Goal: Task Accomplishment & Management: Manage account settings

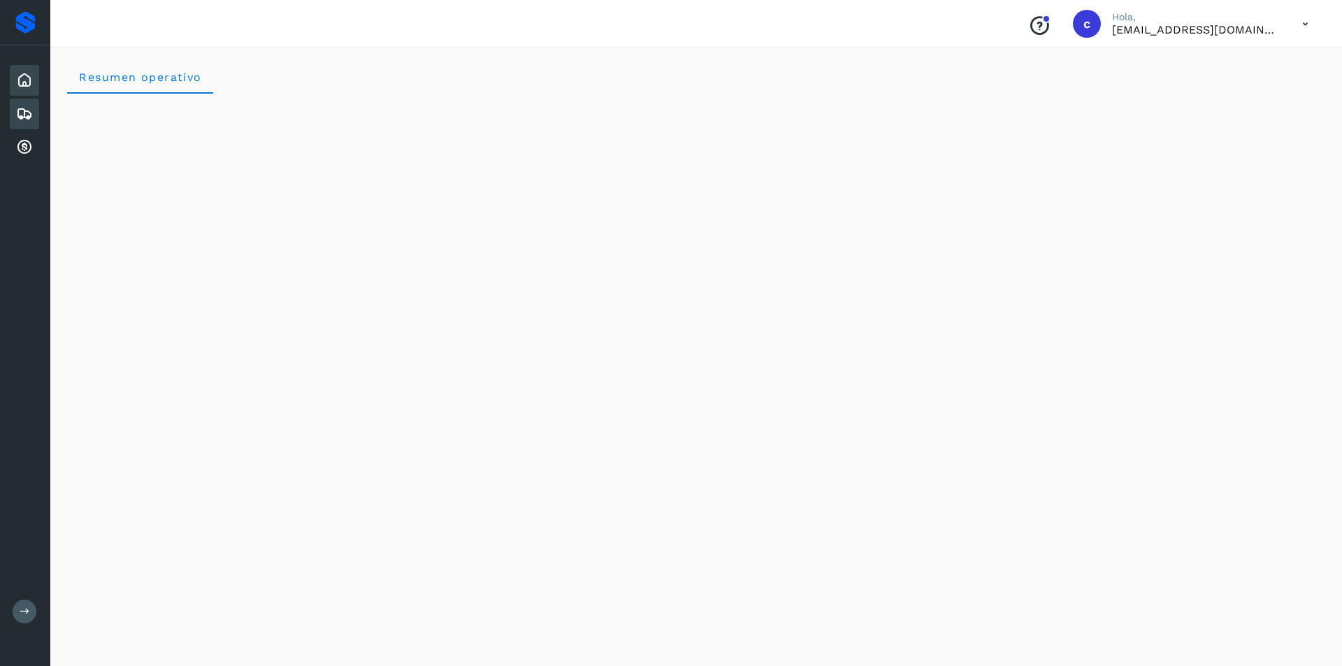
click at [19, 103] on div "Embarques" at bounding box center [24, 114] width 29 height 31
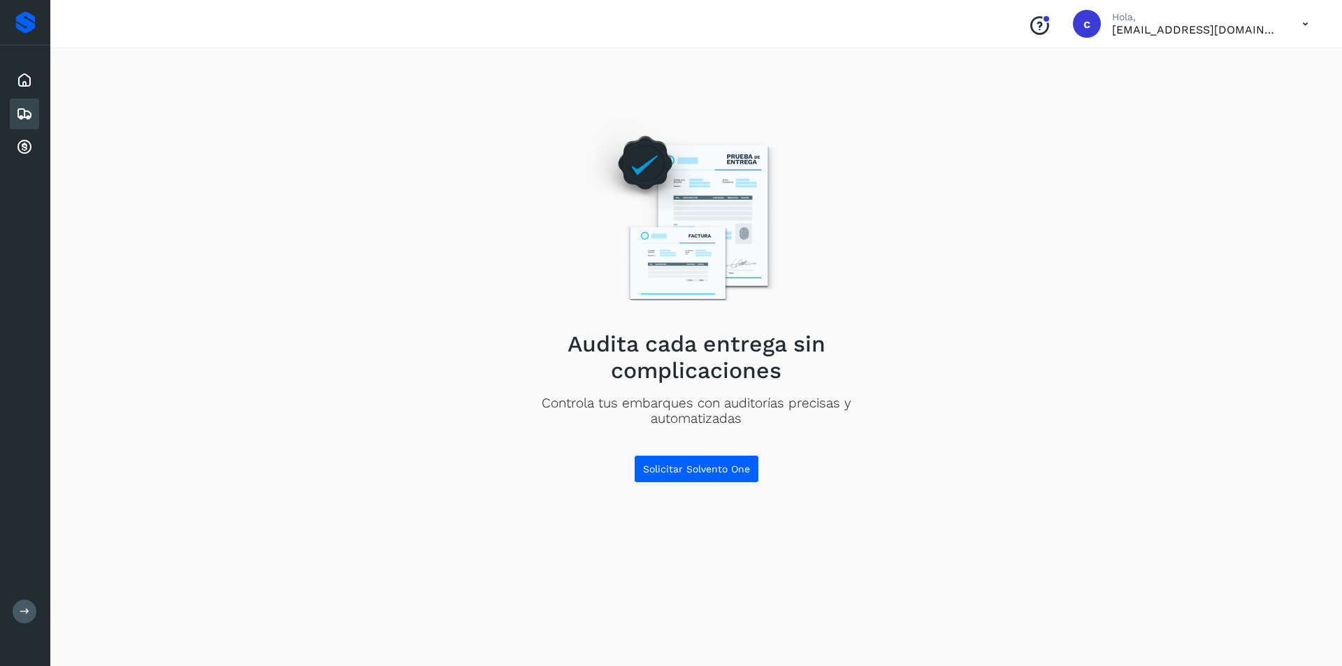
click at [21, 108] on icon at bounding box center [24, 114] width 17 height 17
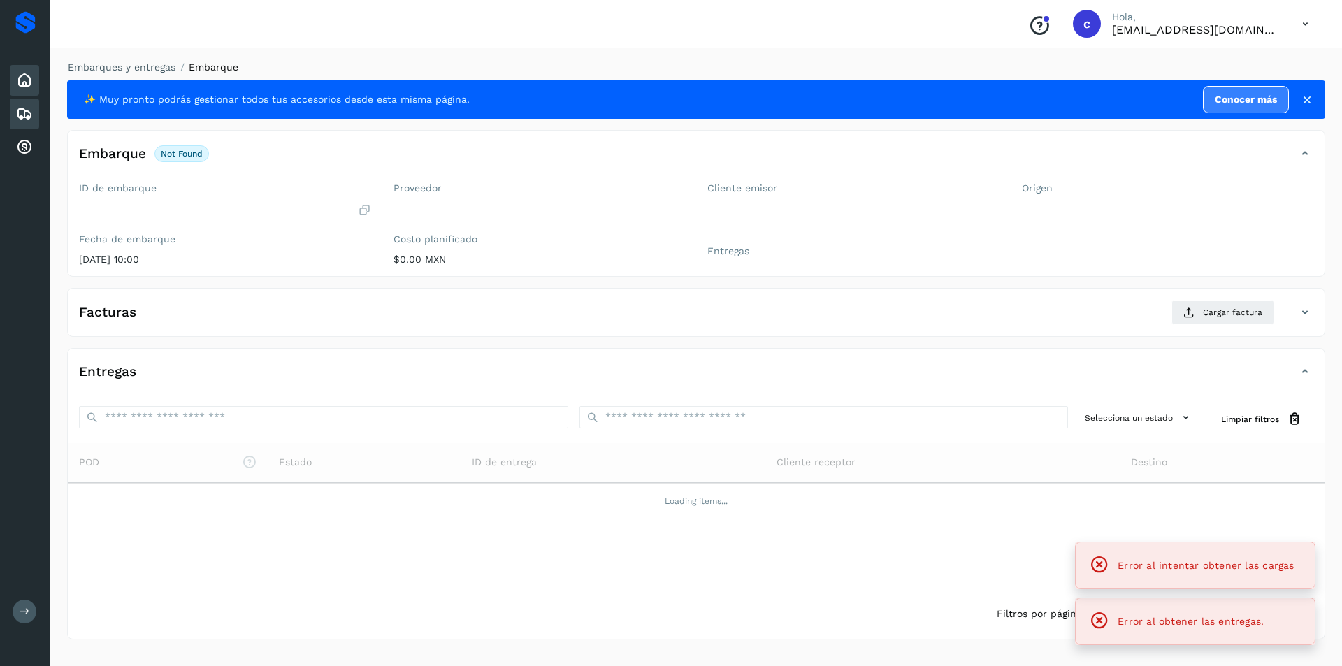
click at [26, 83] on icon at bounding box center [24, 80] width 17 height 17
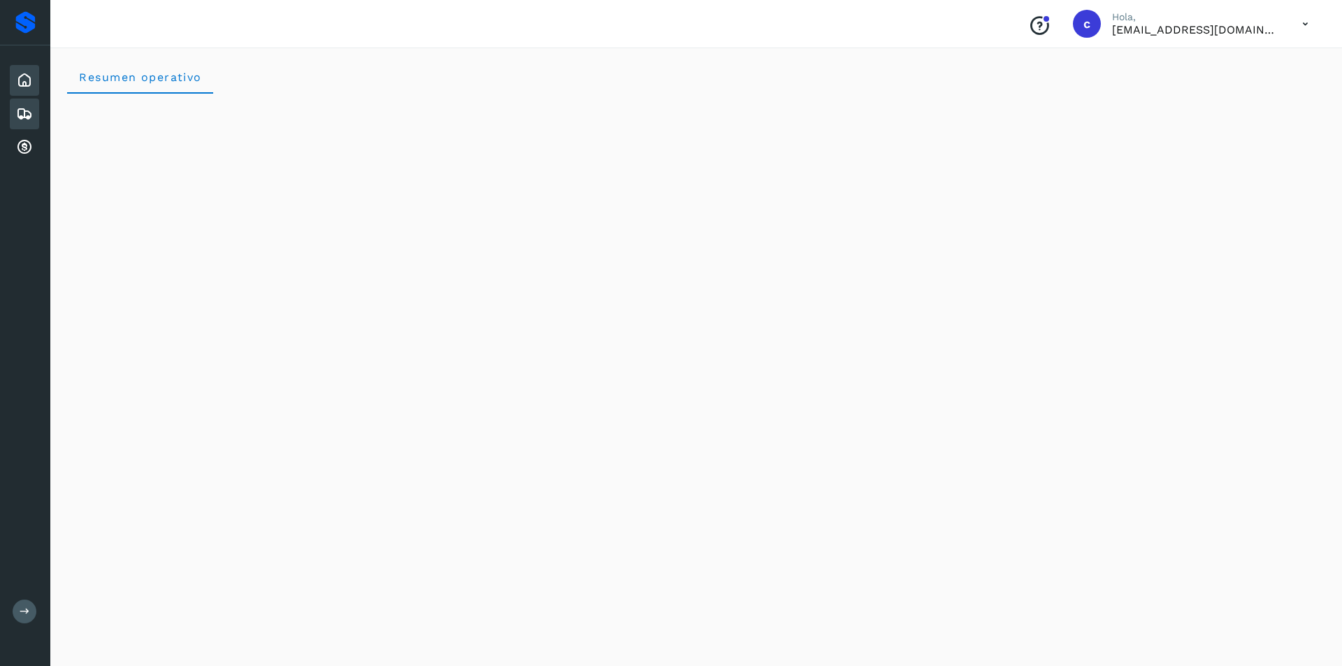
click at [27, 117] on icon at bounding box center [24, 114] width 17 height 17
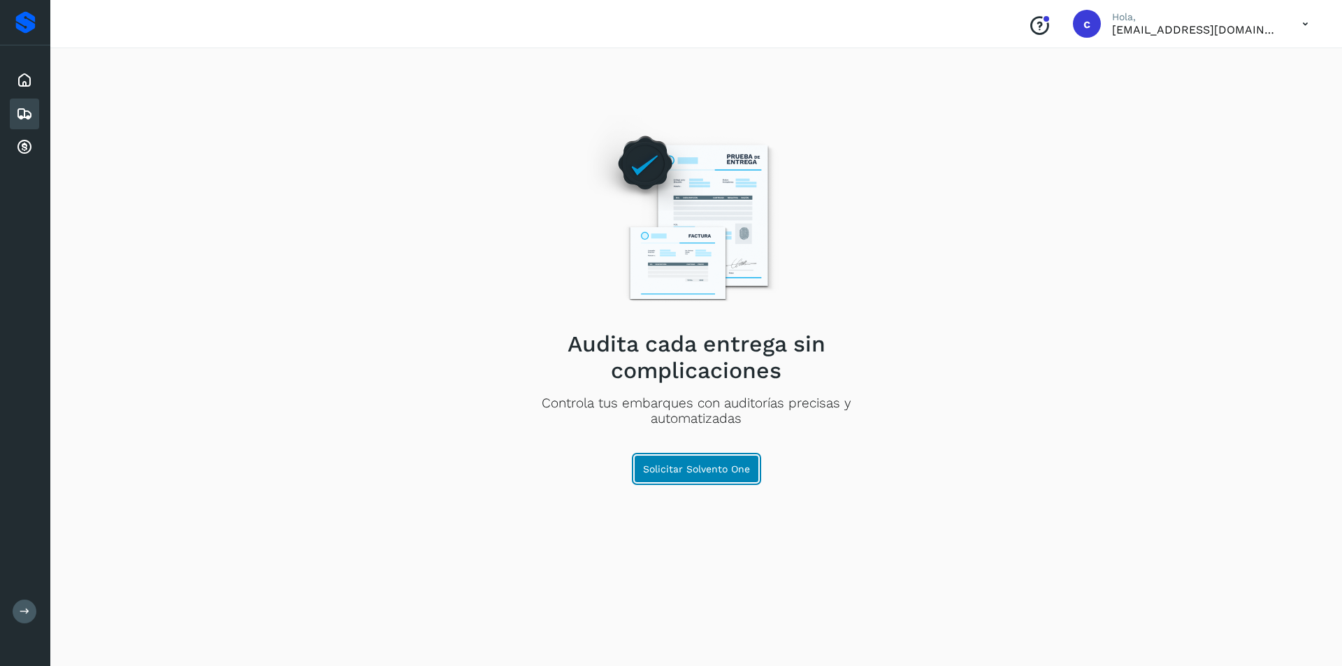
click at [703, 461] on button "Solicitar Solvento One" at bounding box center [696, 469] width 125 height 28
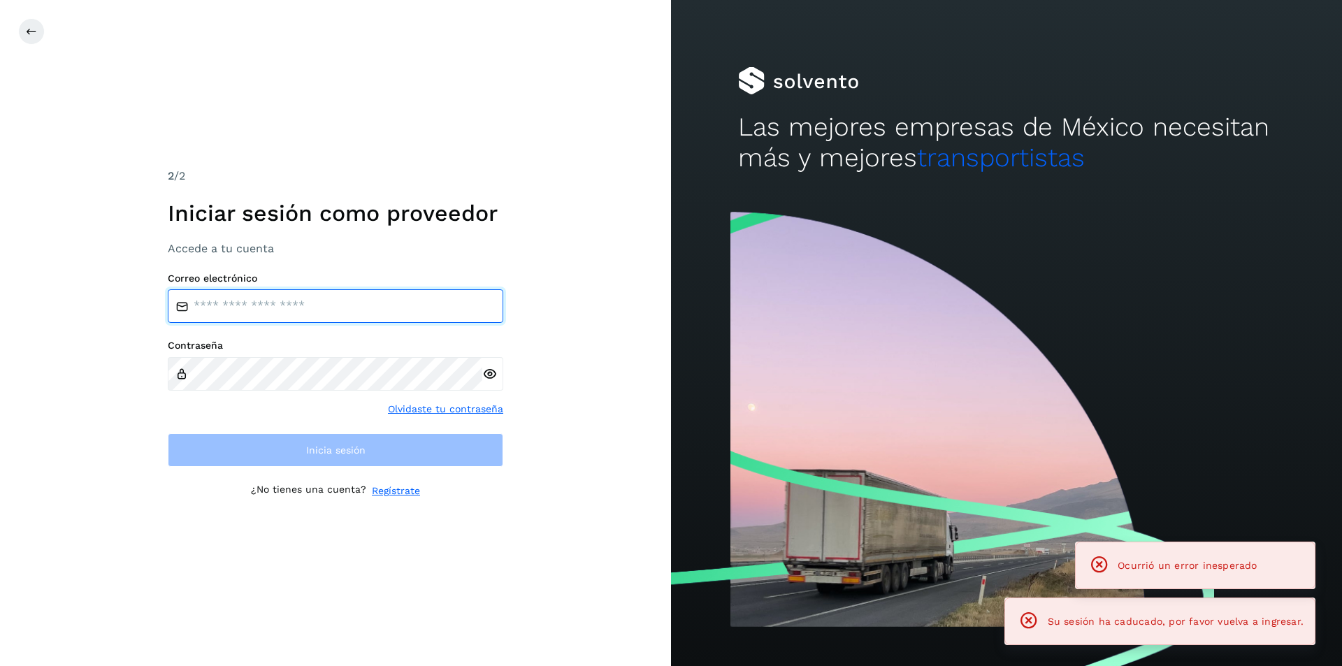
type input "**********"
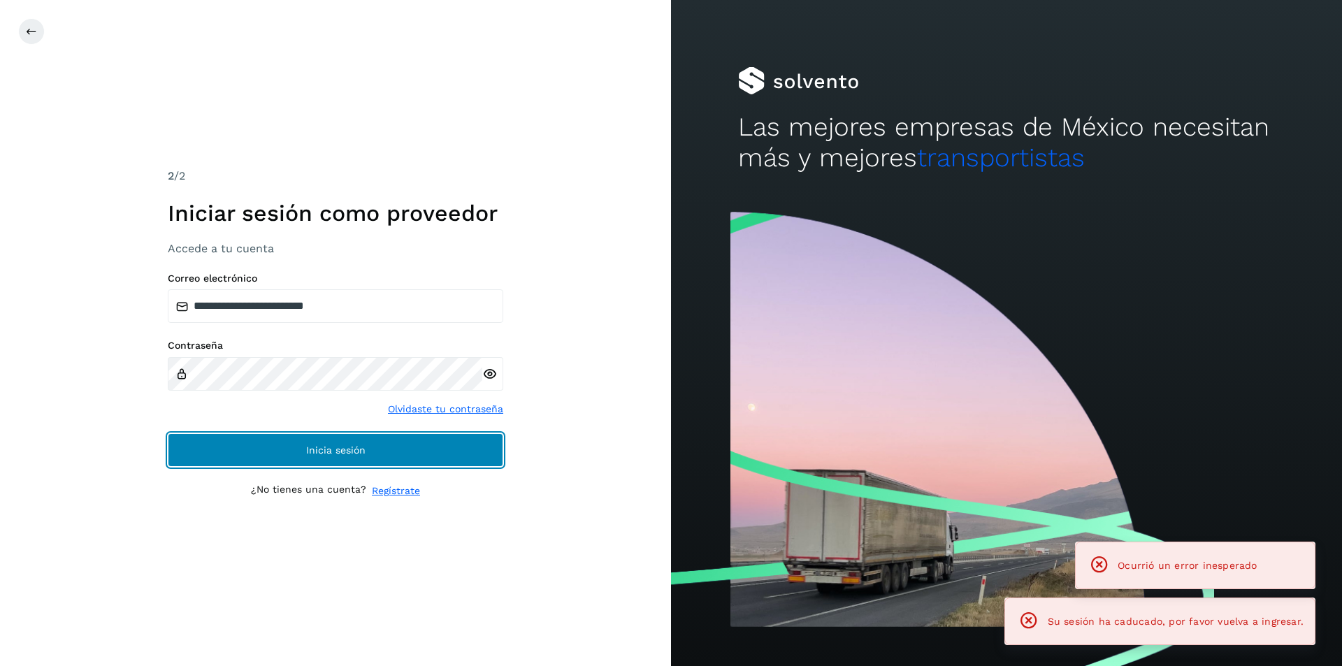
click at [330, 446] on span "Inicia sesión" at bounding box center [335, 450] width 59 height 10
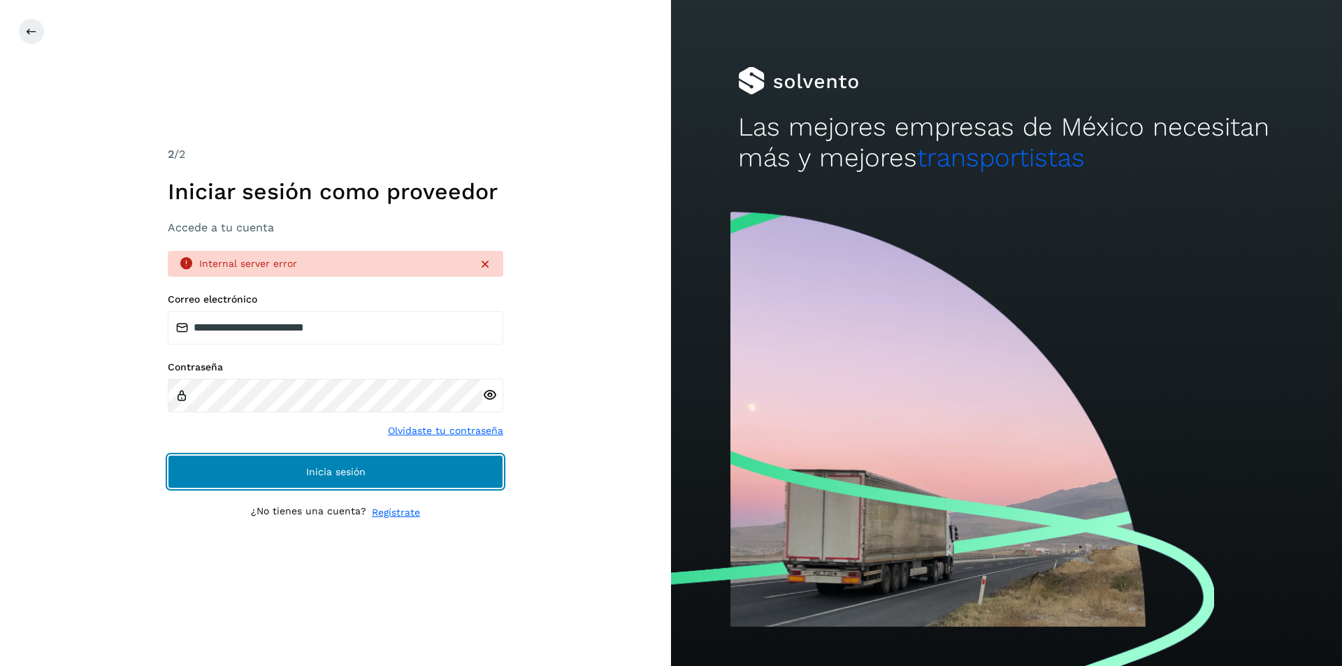
click at [321, 467] on span "Inicia sesión" at bounding box center [335, 472] width 59 height 10
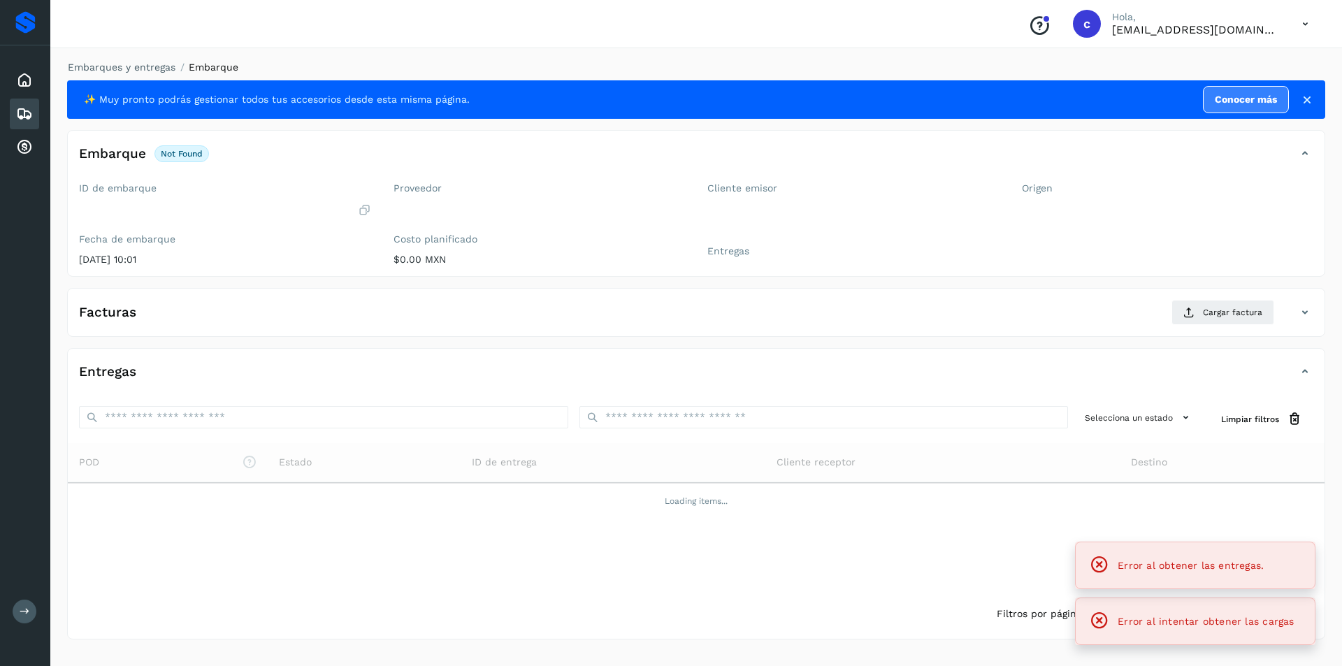
click at [18, 114] on icon at bounding box center [24, 114] width 17 height 17
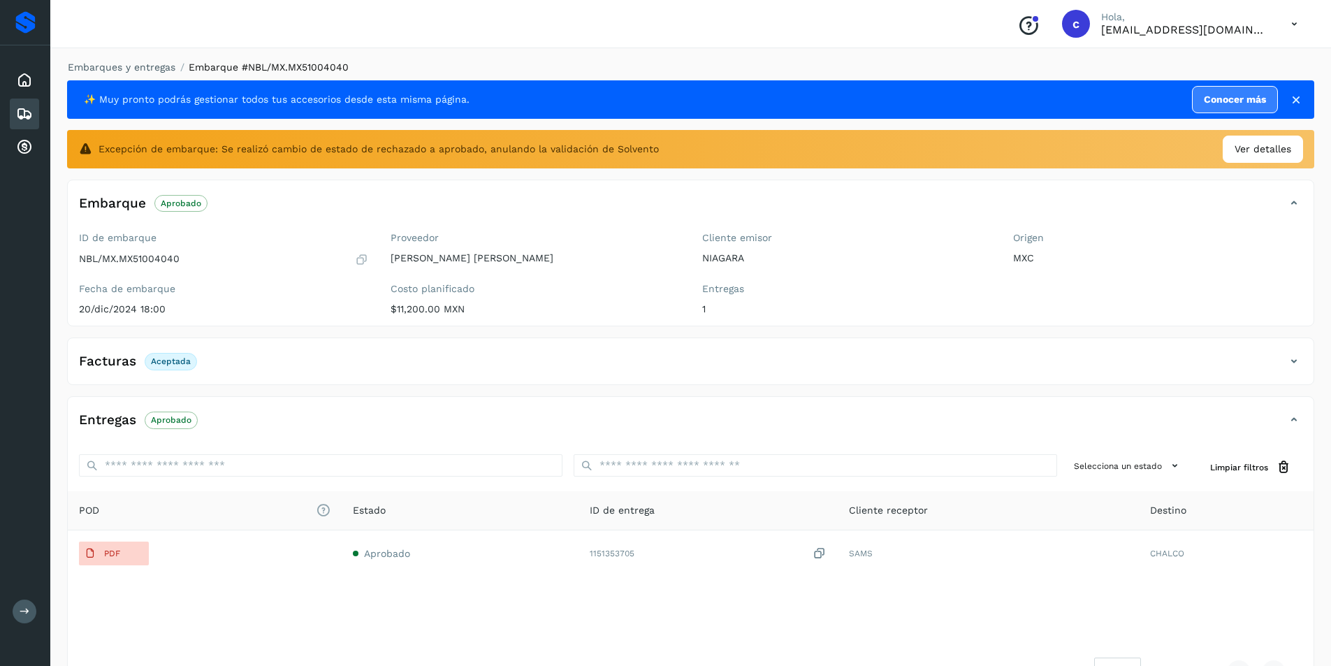
click at [18, 104] on div "Embarques" at bounding box center [24, 114] width 29 height 31
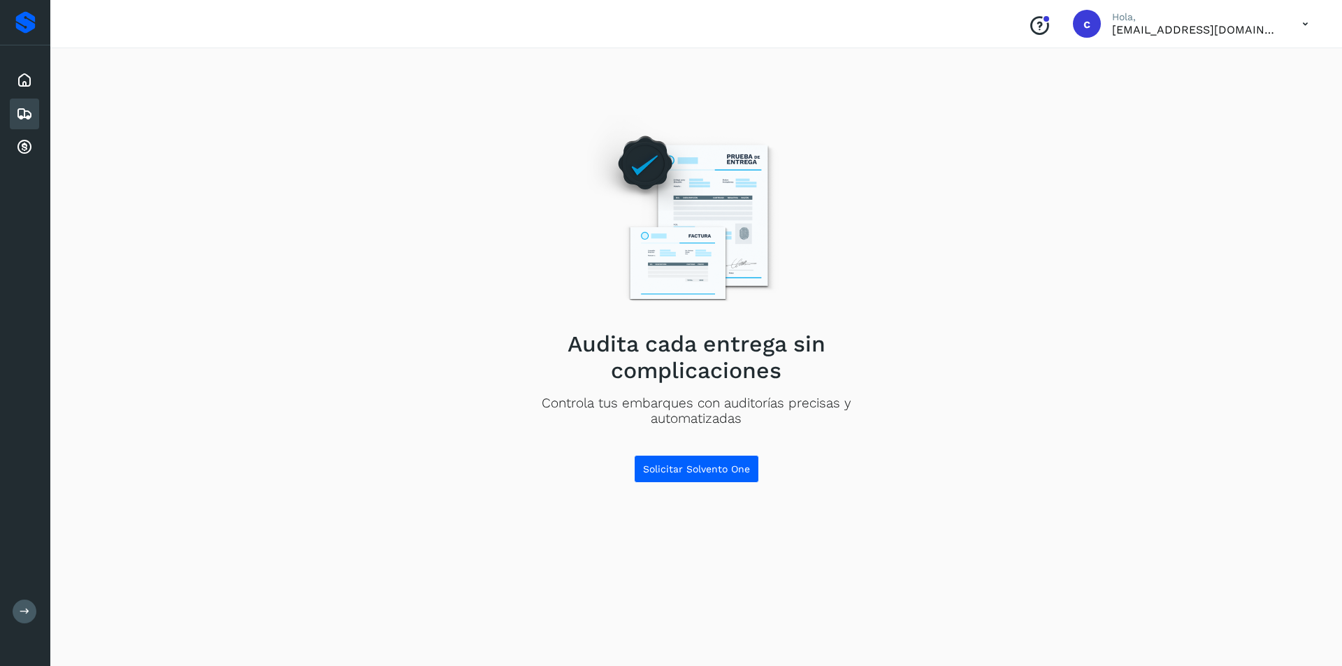
click at [39, 85] on div "Inicio Embarques Cuentas por cobrar" at bounding box center [25, 113] width 50 height 137
click at [30, 77] on icon at bounding box center [24, 80] width 17 height 17
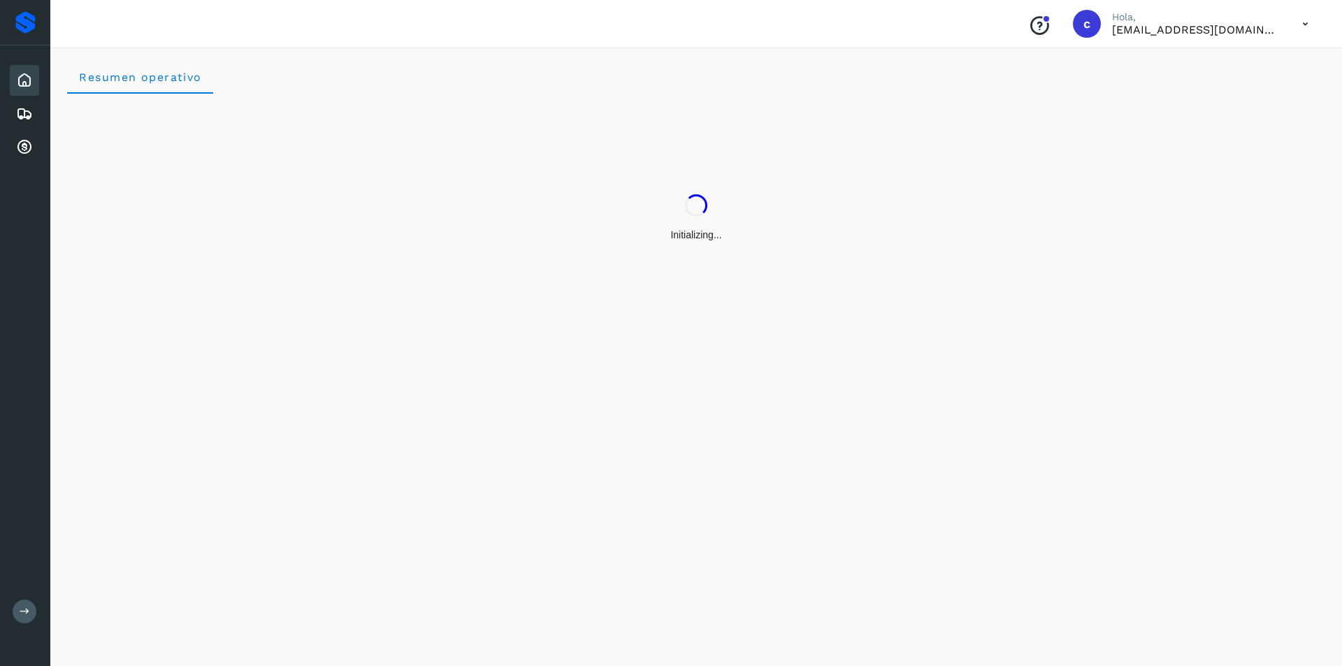
click at [1302, 27] on icon at bounding box center [1305, 24] width 29 height 29
click at [1237, 64] on div "Cerrar sesión" at bounding box center [1235, 63] width 166 height 27
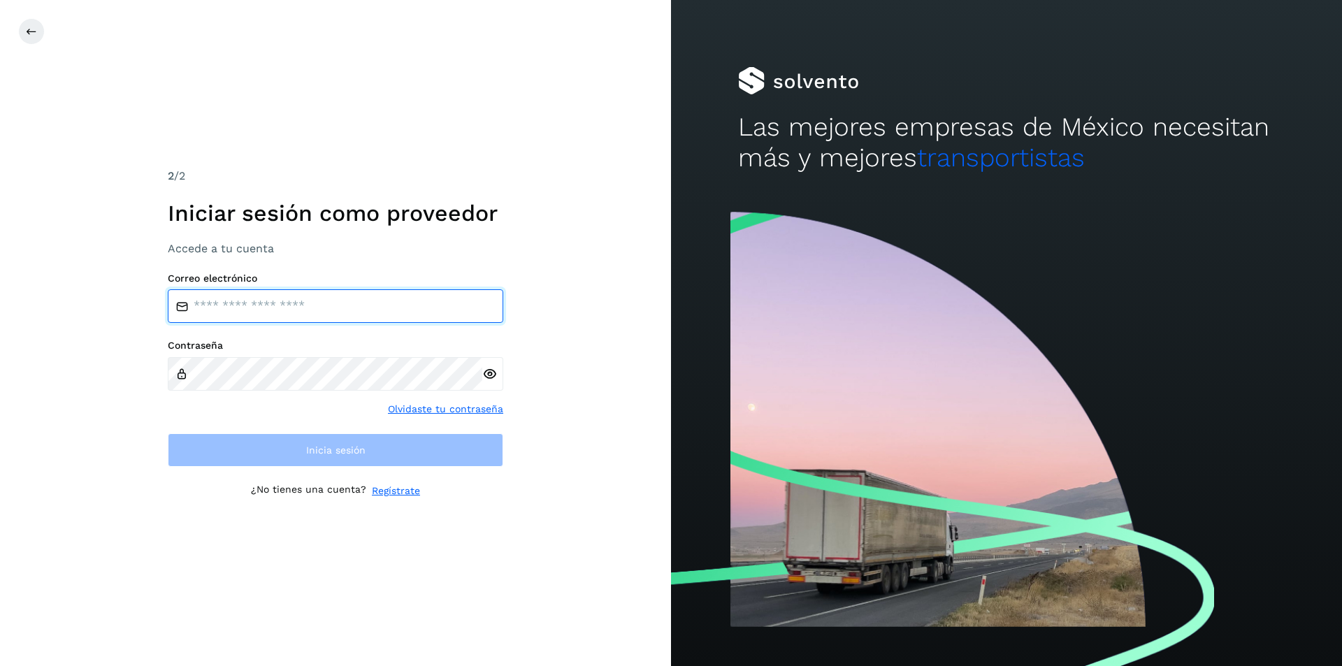
type input "**********"
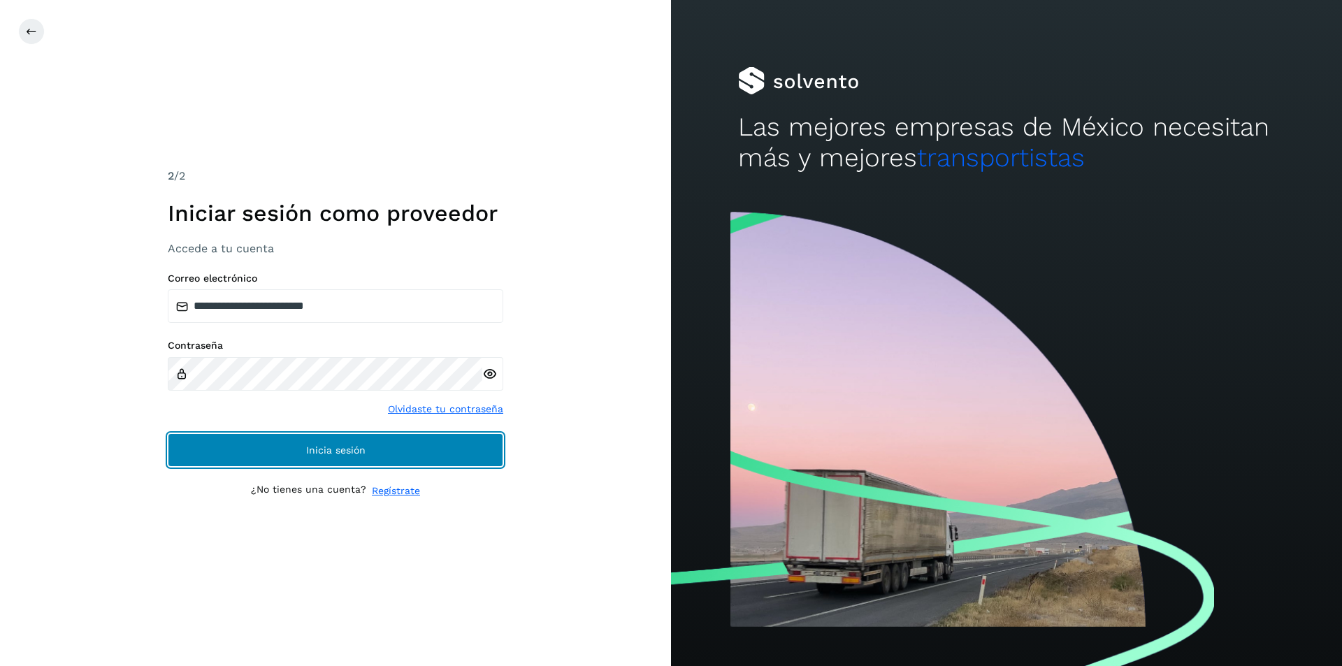
drag, startPoint x: 368, startPoint y: 446, endPoint x: 372, endPoint y: 451, distance: 7.4
click at [370, 449] on button "Inicia sesión" at bounding box center [335, 450] width 335 height 34
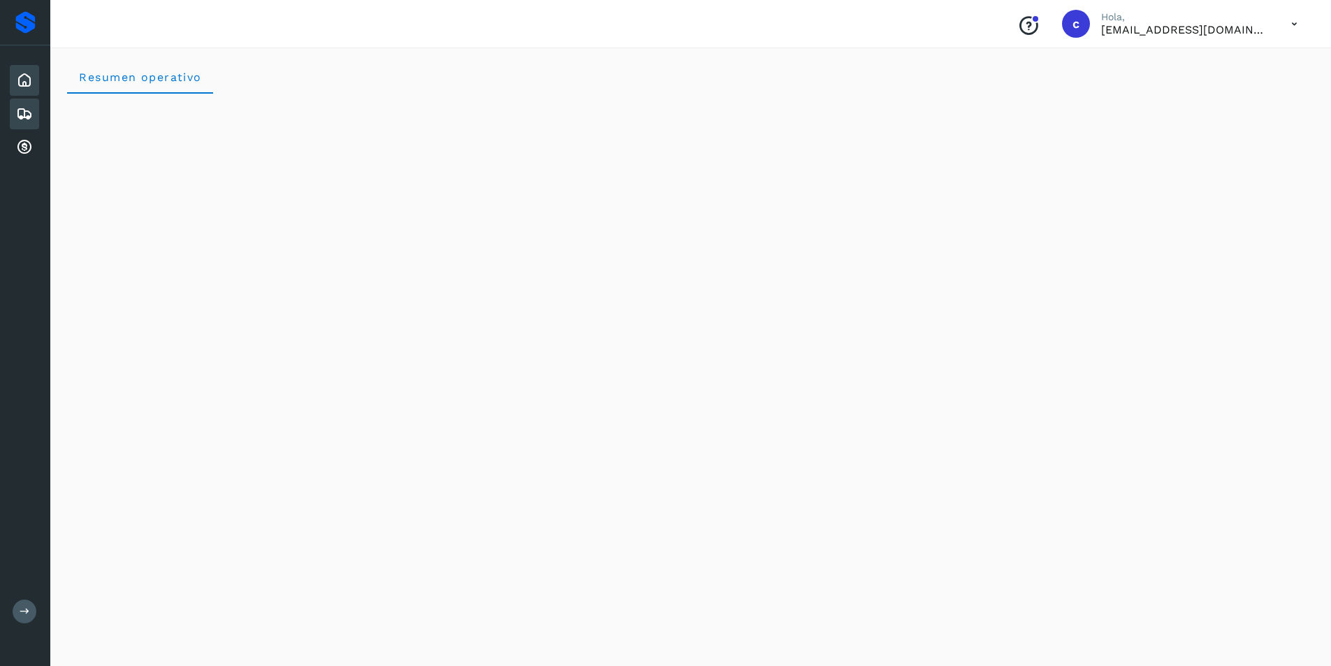
click at [10, 101] on div "Embarques" at bounding box center [24, 114] width 29 height 31
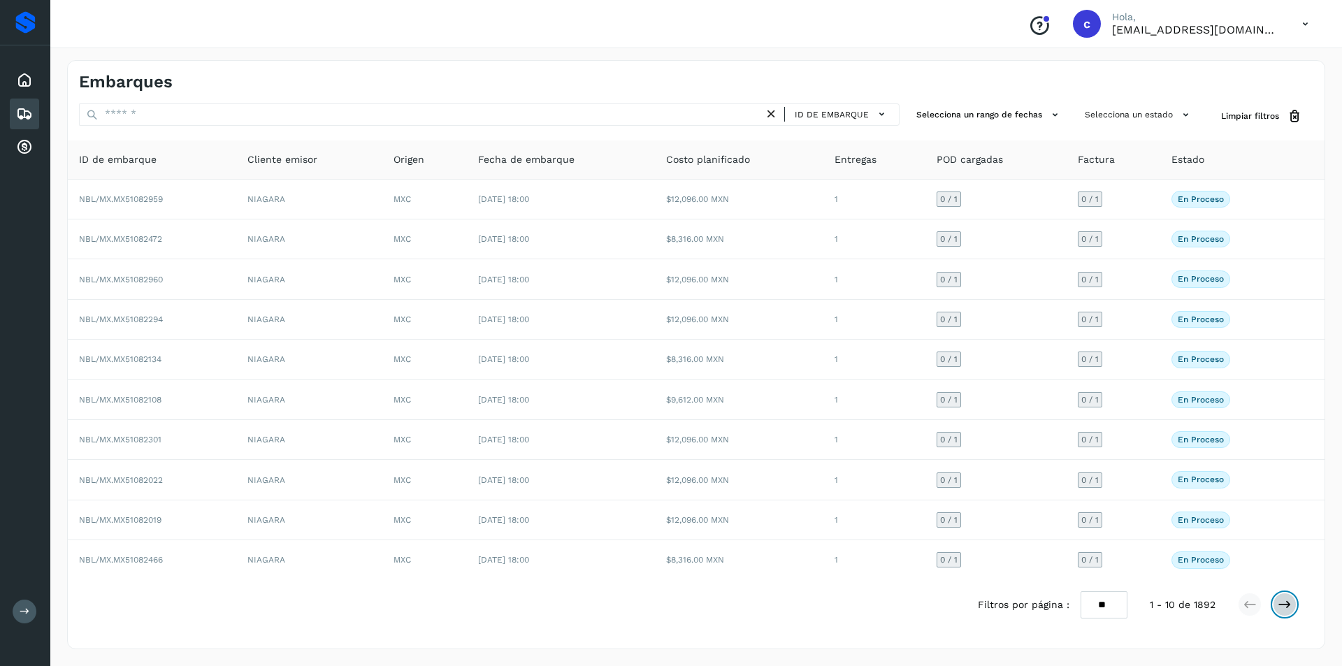
click at [1279, 604] on icon at bounding box center [1284, 604] width 14 height 14
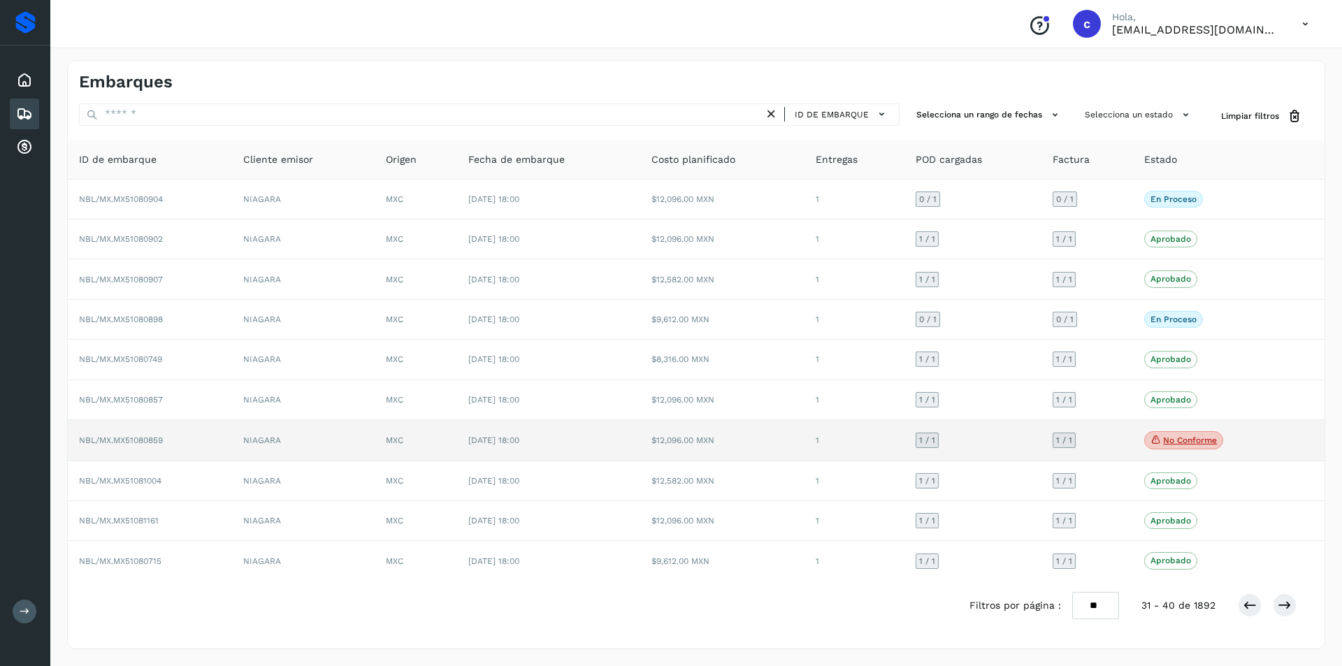
click at [1196, 442] on p "No conforme" at bounding box center [1190, 440] width 54 height 10
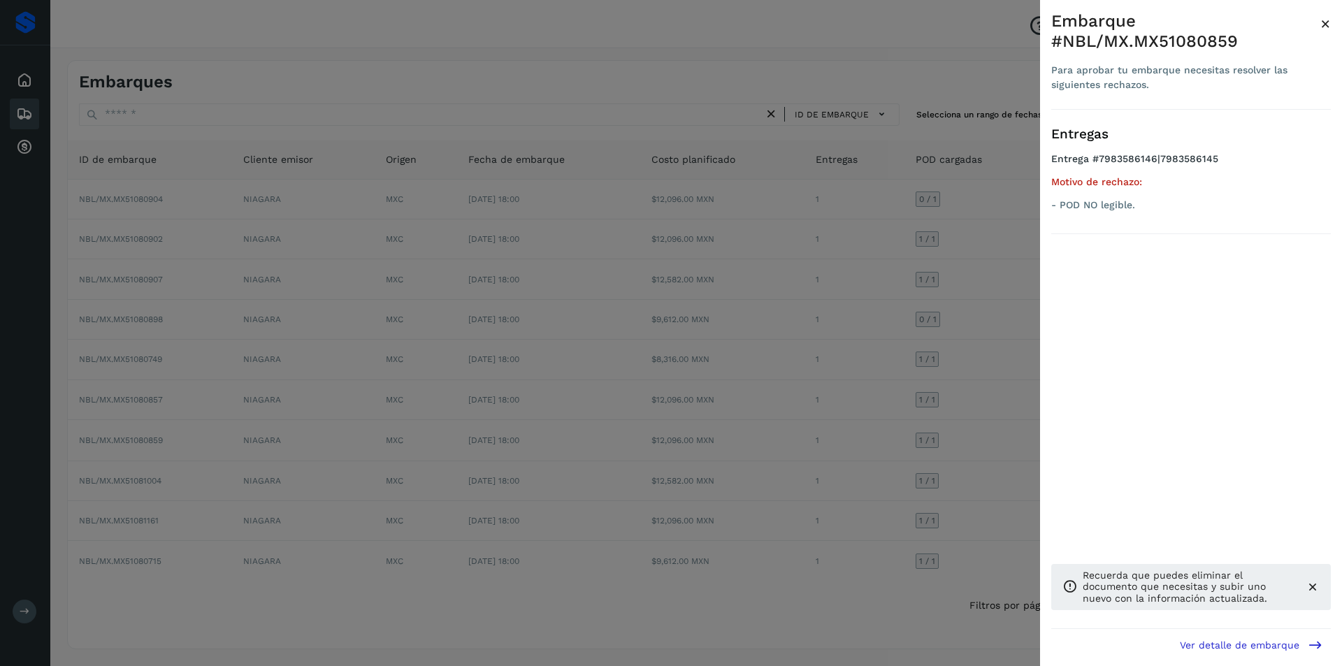
click at [934, 444] on div at bounding box center [671, 333] width 1342 height 666
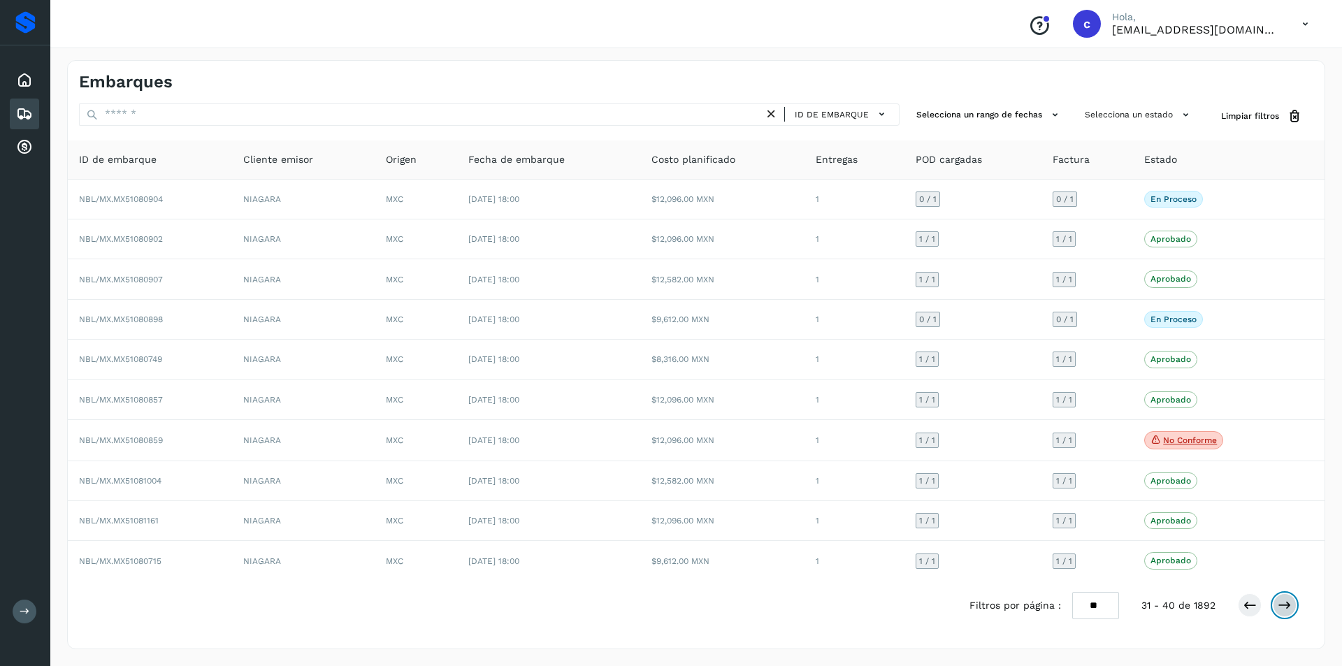
click at [1283, 606] on icon at bounding box center [1284, 605] width 14 height 14
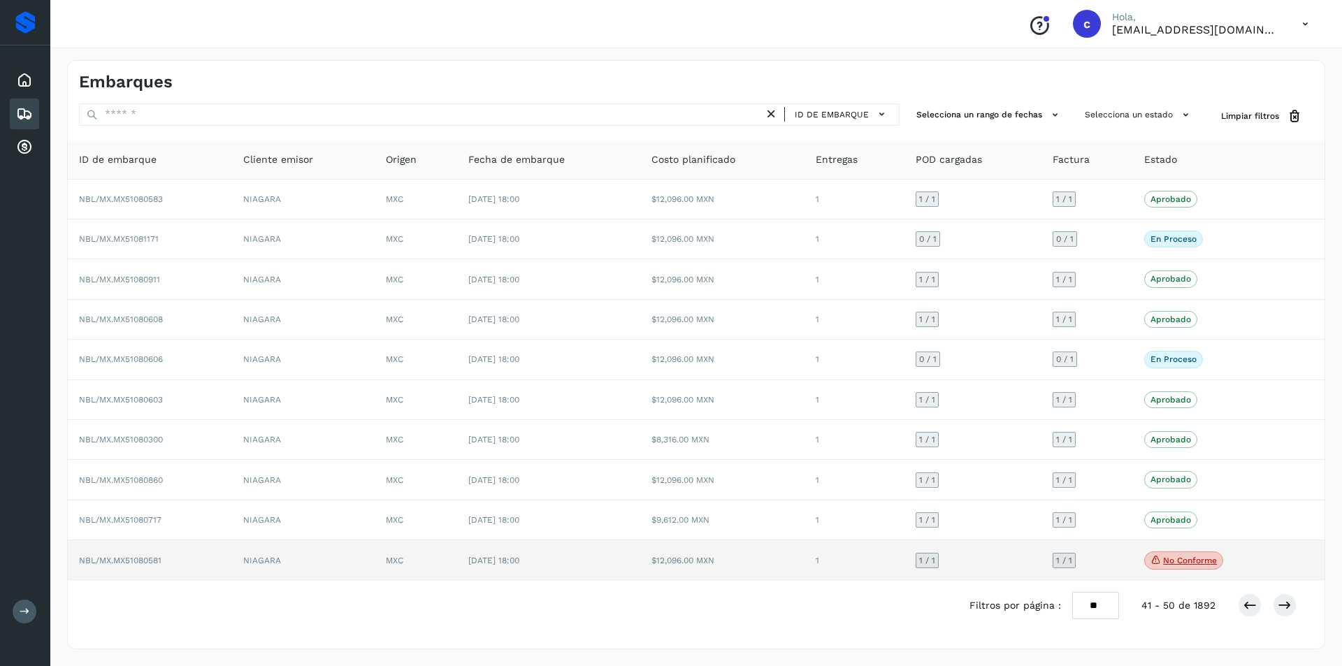
click at [1183, 562] on p "No conforme" at bounding box center [1190, 560] width 54 height 10
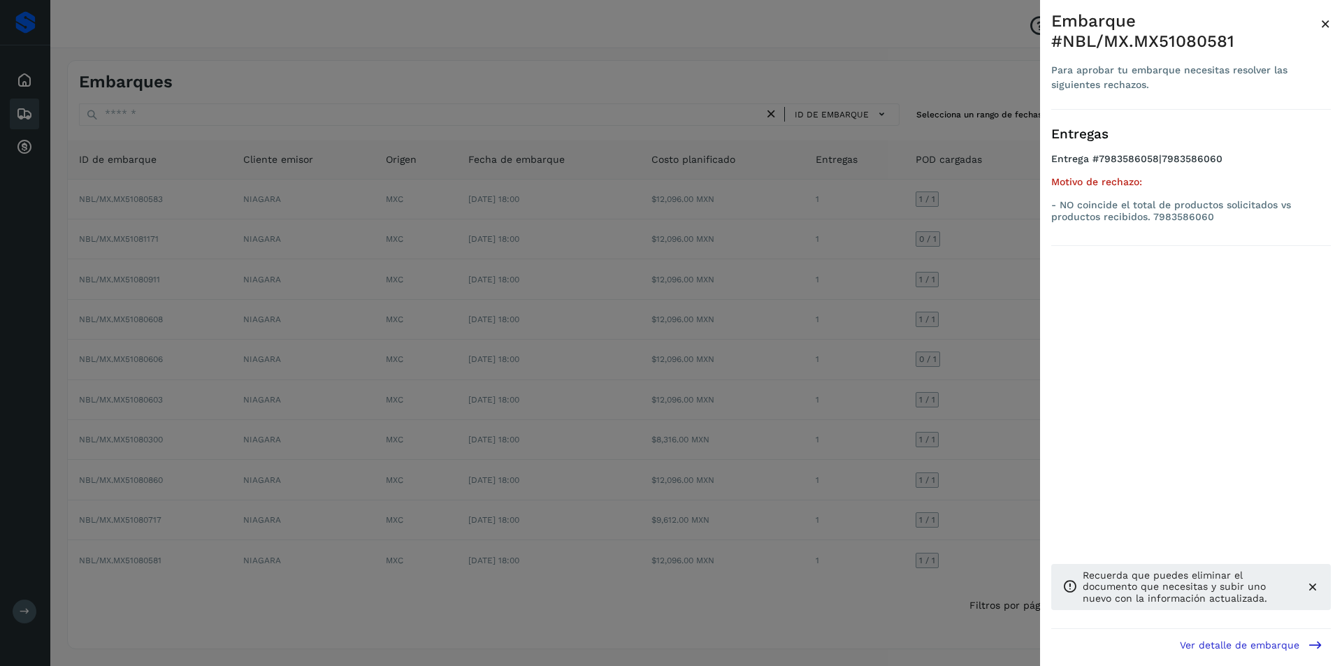
click at [958, 528] on div at bounding box center [671, 333] width 1342 height 666
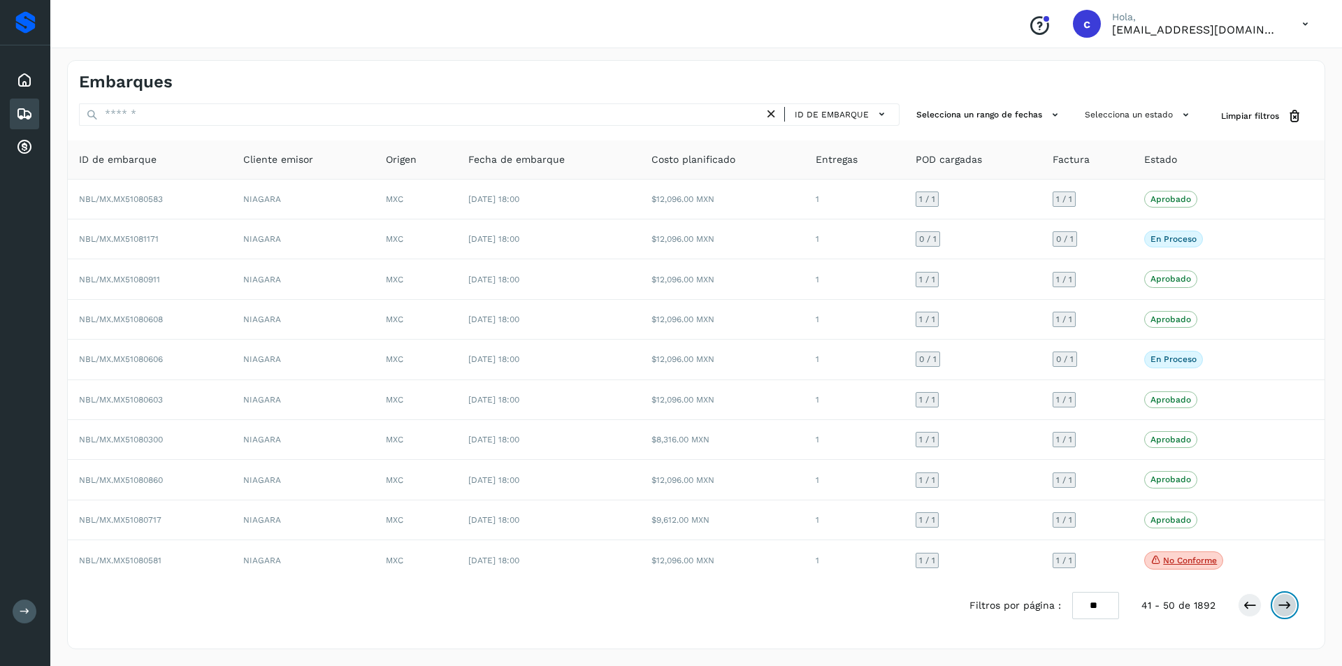
click at [1286, 601] on icon at bounding box center [1284, 605] width 14 height 14
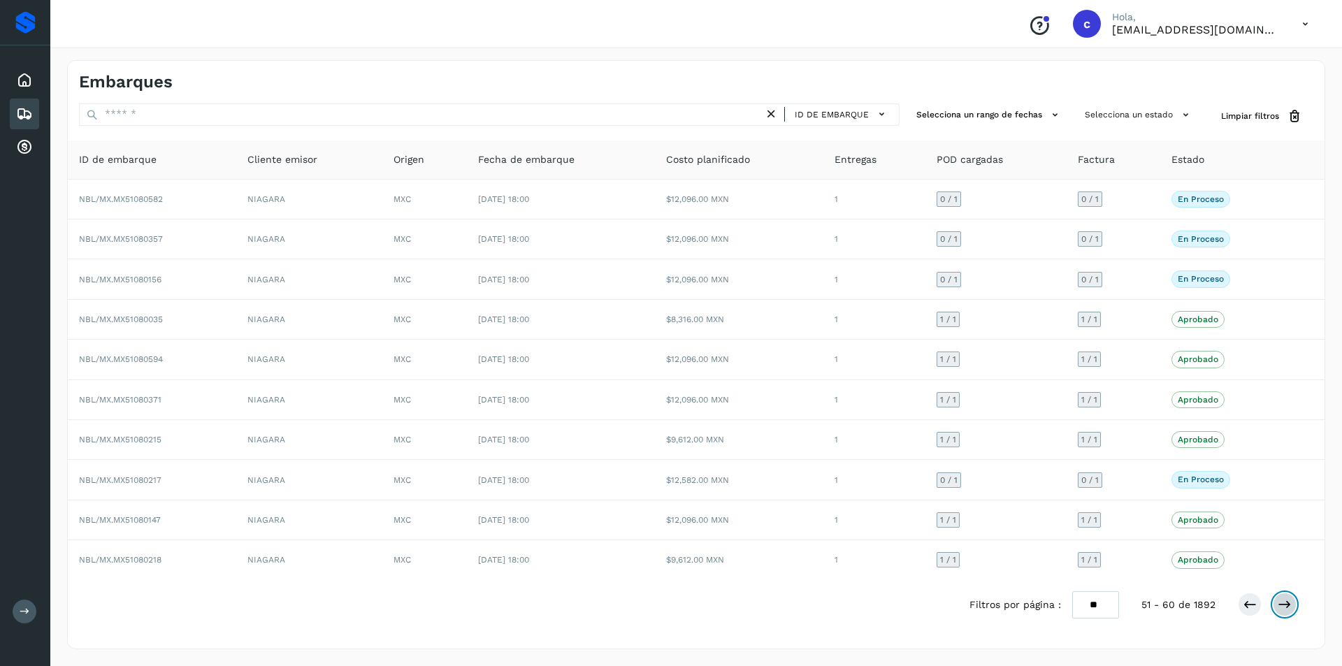
click at [1285, 604] on icon at bounding box center [1284, 604] width 14 height 14
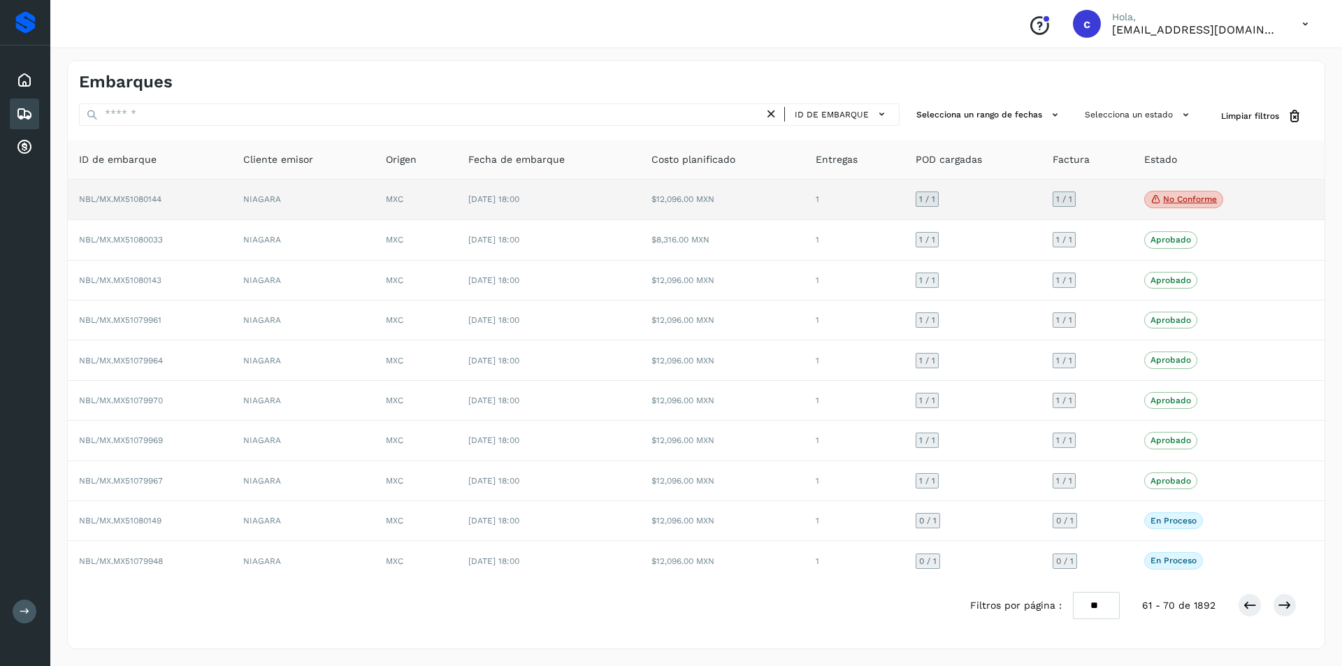
click at [1187, 197] on p "No conforme" at bounding box center [1190, 199] width 54 height 10
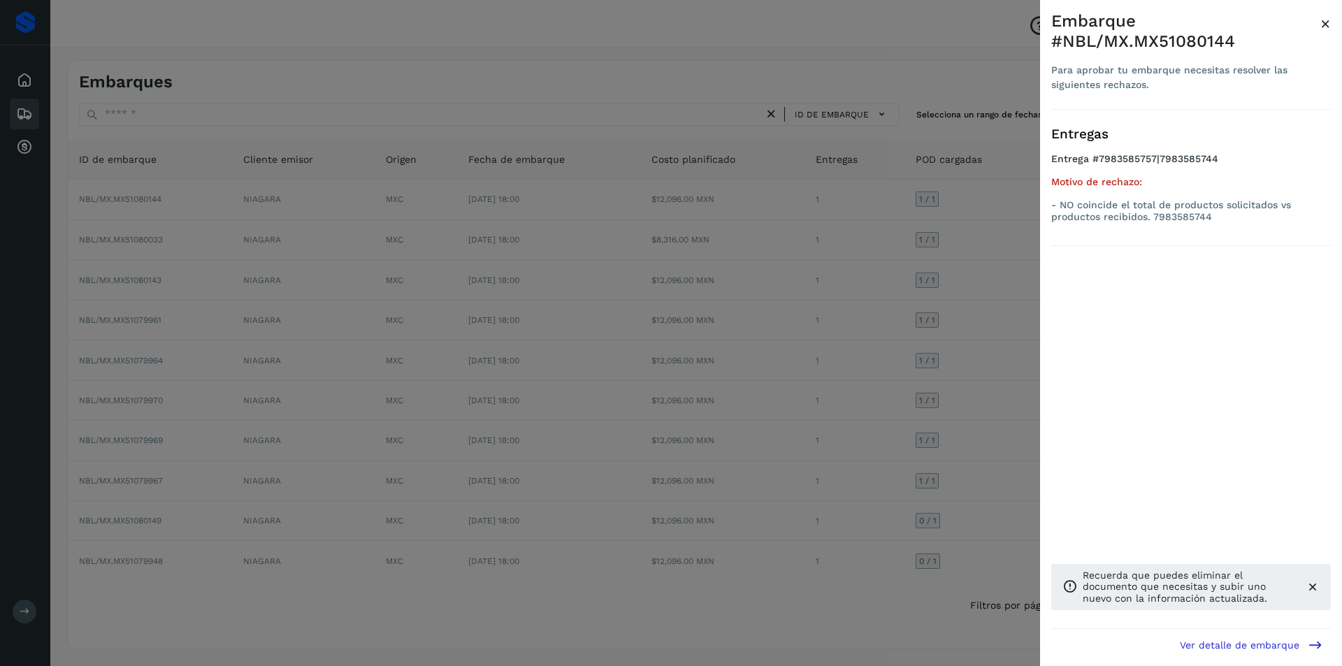
click at [994, 275] on div at bounding box center [671, 333] width 1342 height 666
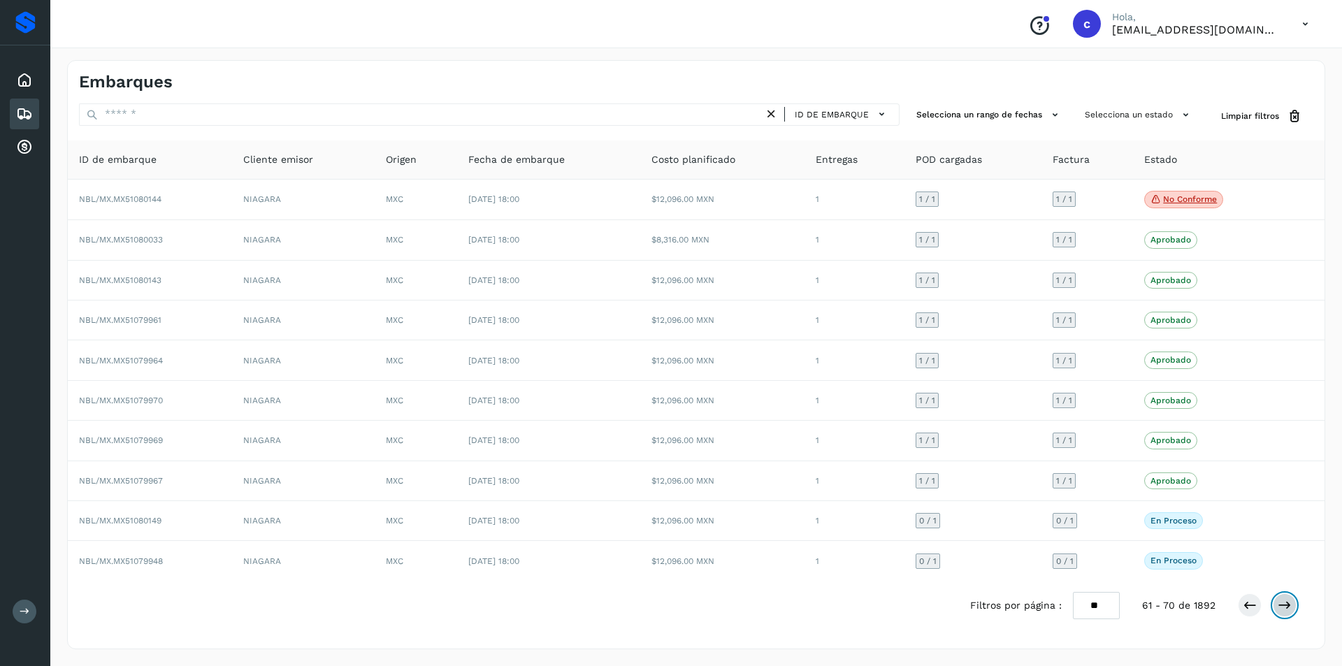
click at [1279, 604] on icon at bounding box center [1284, 605] width 14 height 14
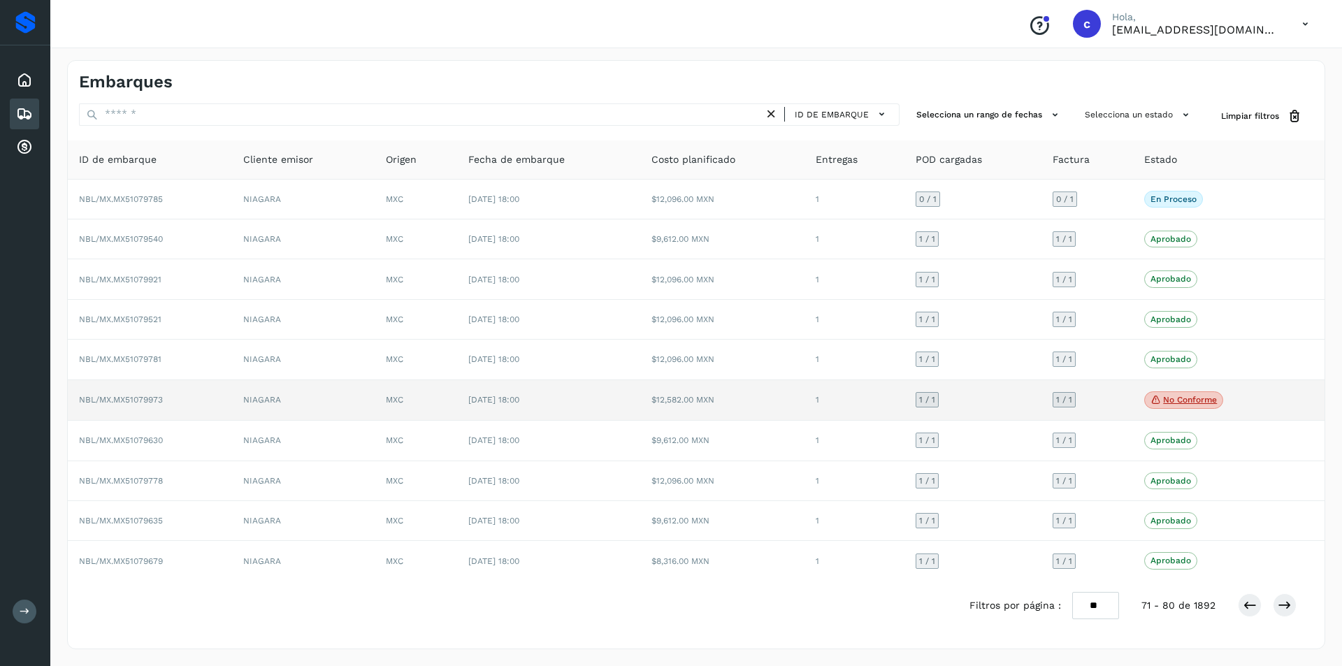
click at [1194, 404] on p "No conforme" at bounding box center [1190, 400] width 54 height 10
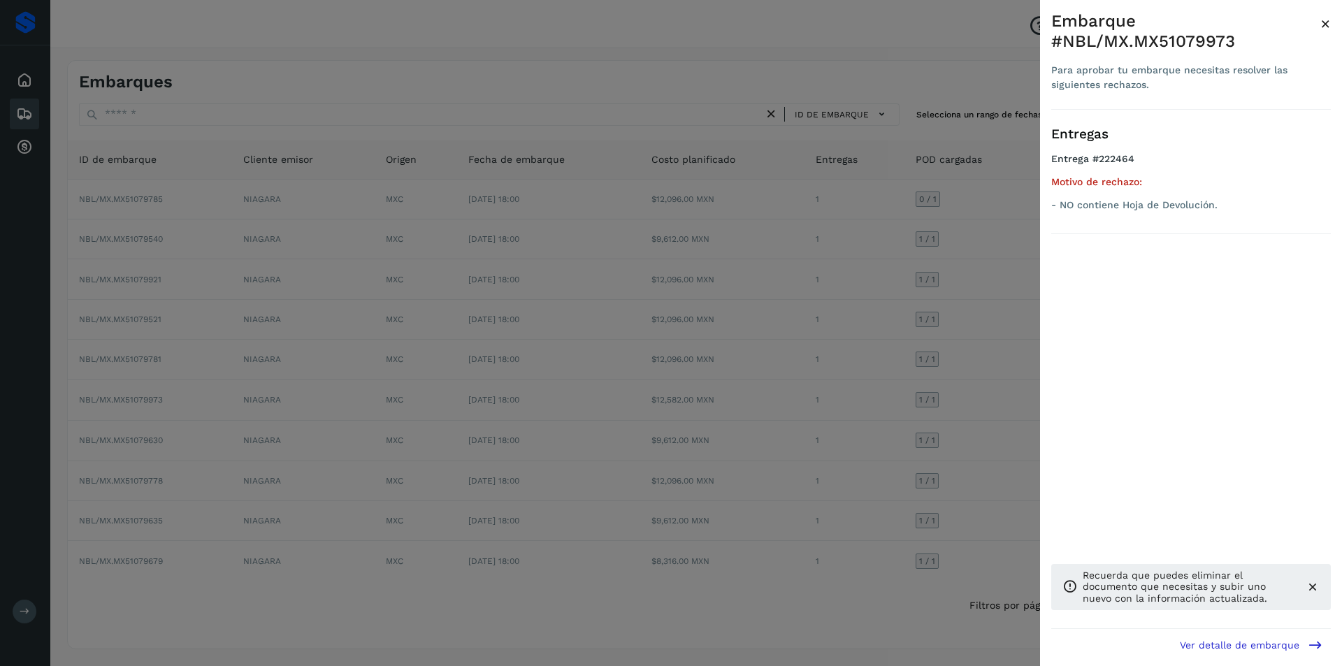
click at [995, 409] on div at bounding box center [671, 333] width 1342 height 666
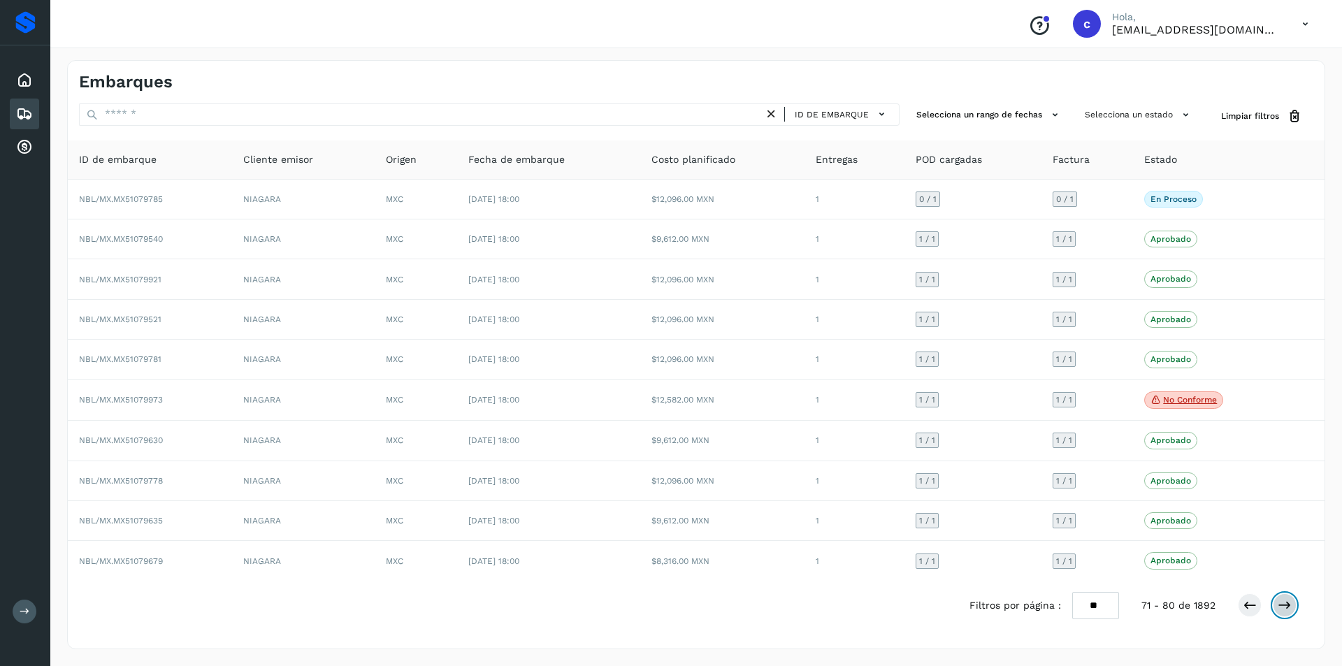
click at [1287, 605] on icon at bounding box center [1284, 605] width 14 height 14
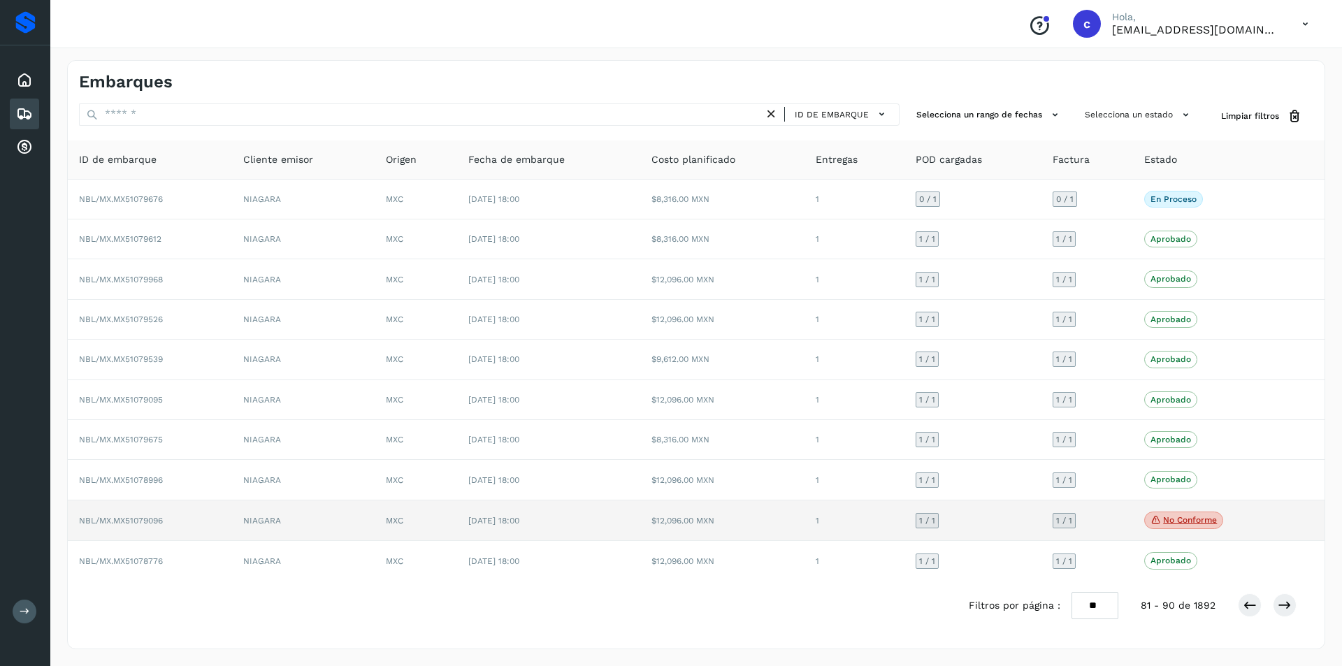
click at [1175, 516] on p "No conforme" at bounding box center [1190, 520] width 54 height 10
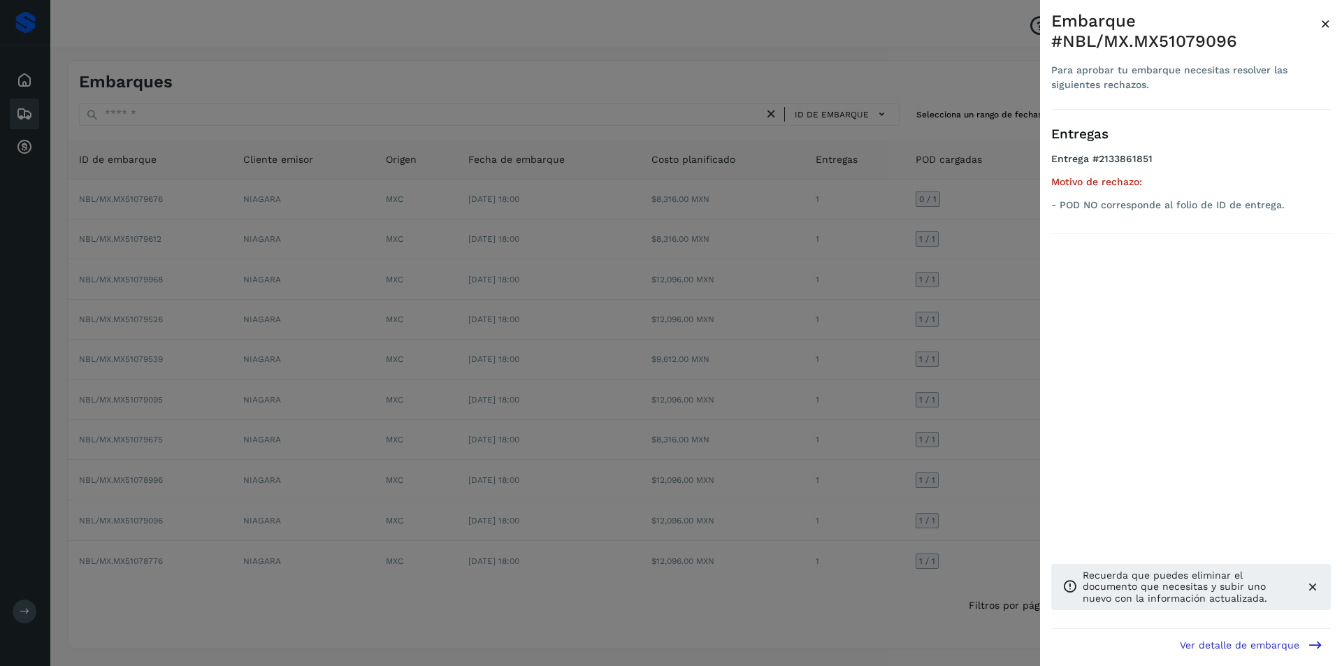
click at [944, 441] on div at bounding box center [671, 333] width 1342 height 666
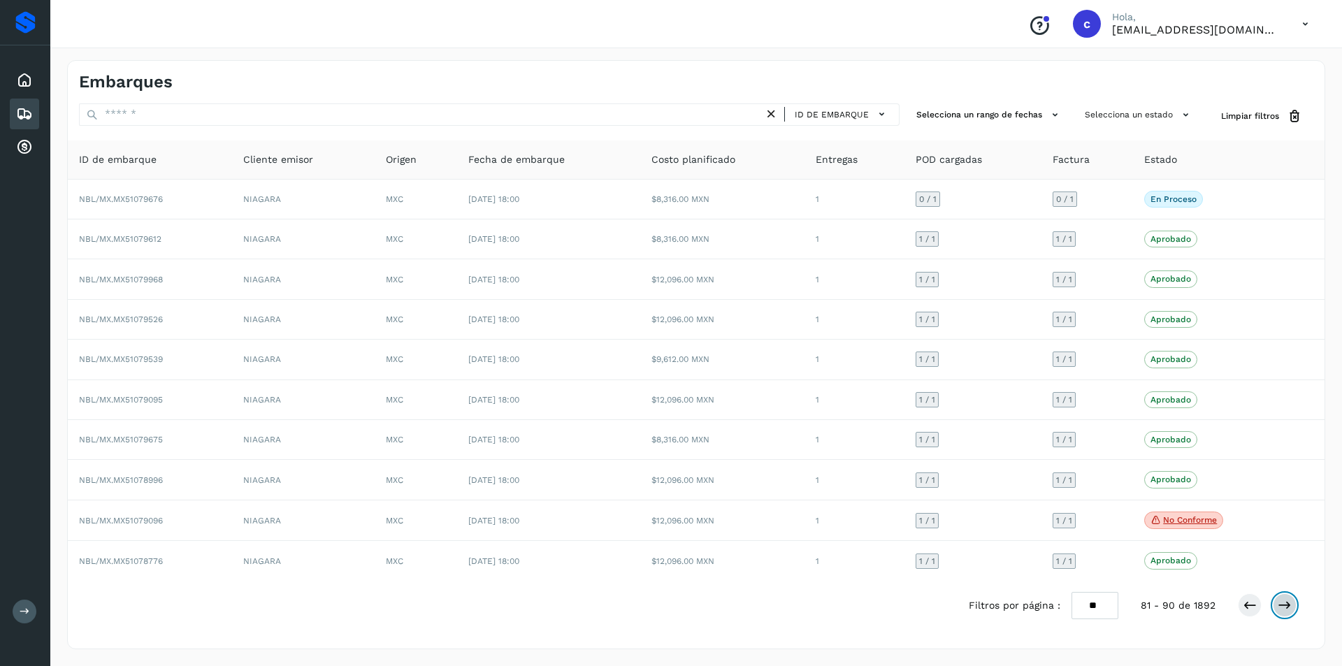
click at [1276, 603] on button at bounding box center [1284, 605] width 24 height 24
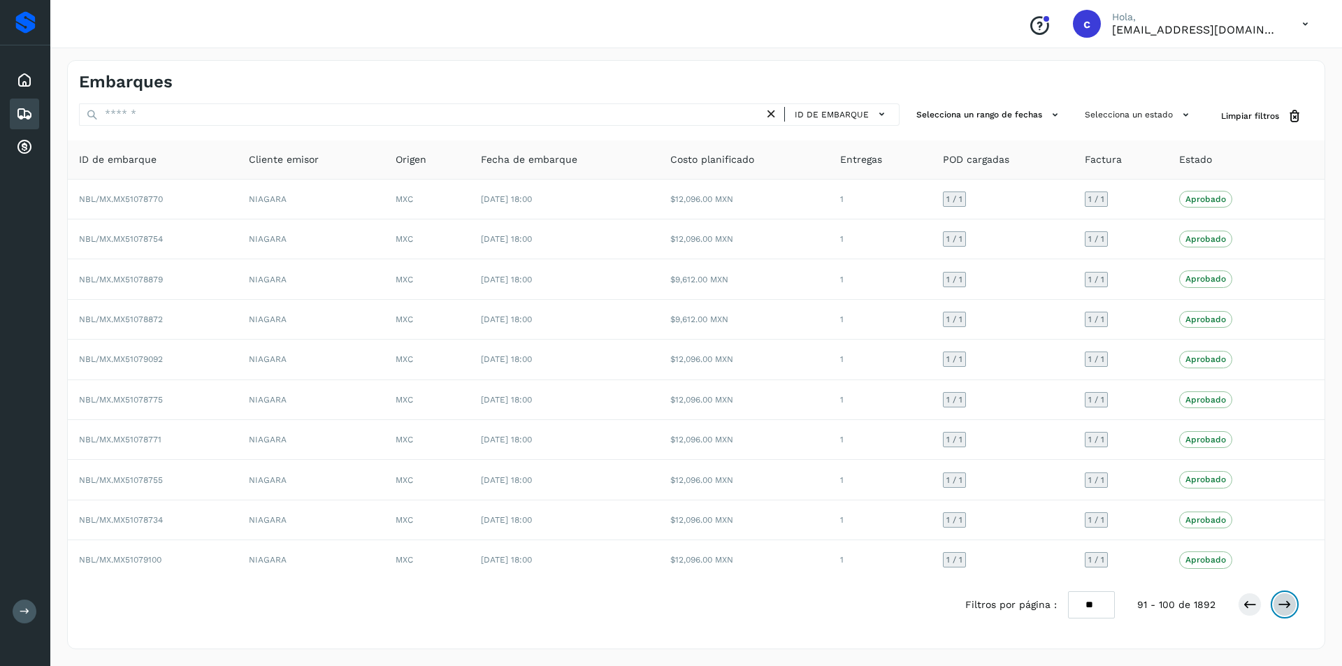
click at [1289, 606] on icon at bounding box center [1284, 604] width 14 height 14
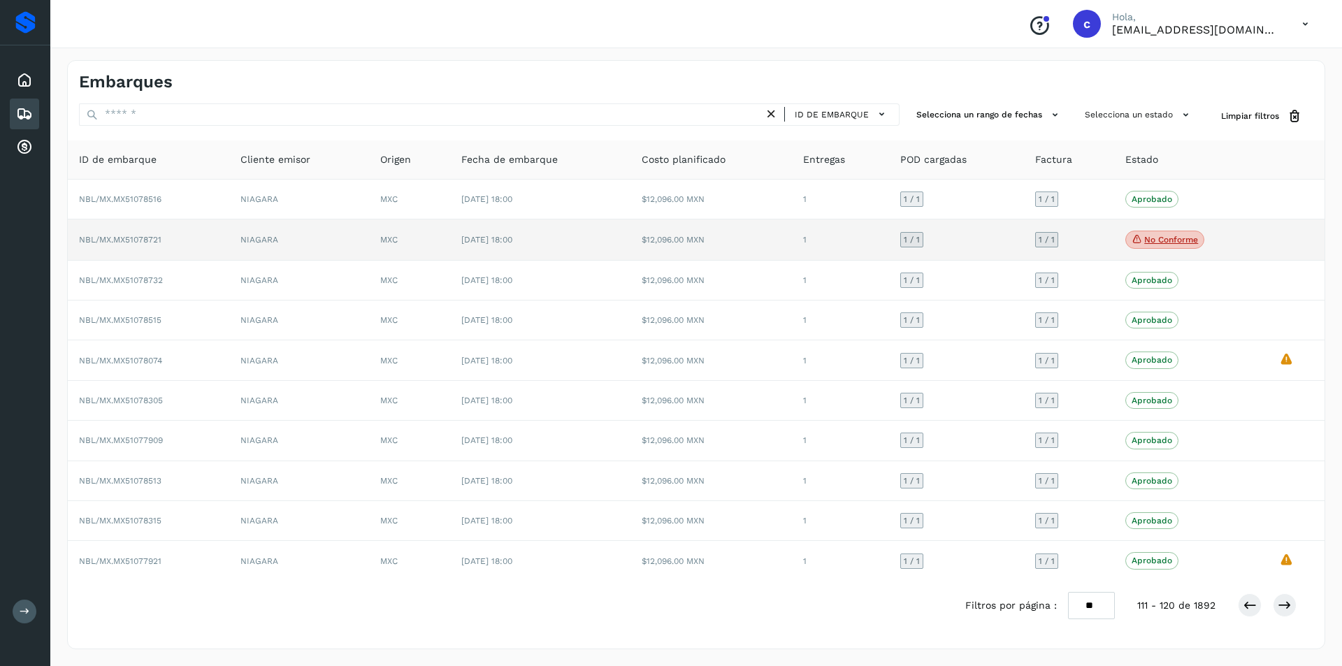
click at [1186, 237] on p "No conforme" at bounding box center [1171, 240] width 54 height 10
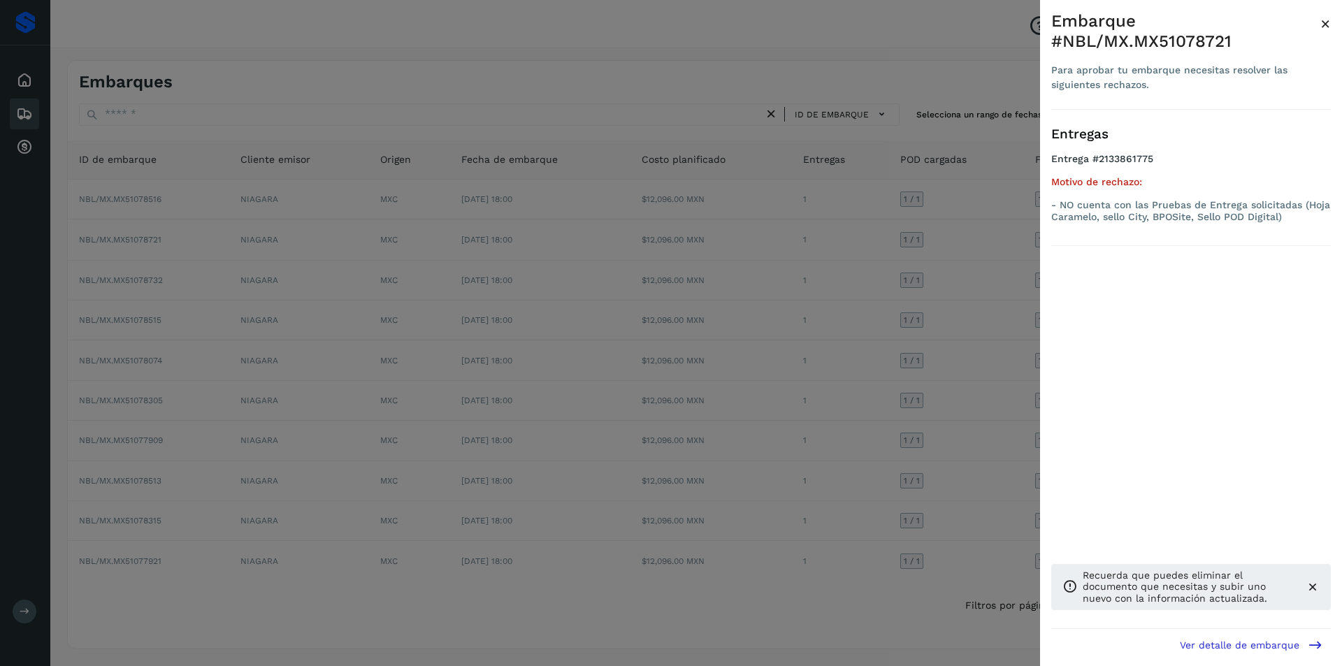
click at [1005, 312] on div at bounding box center [671, 333] width 1342 height 666
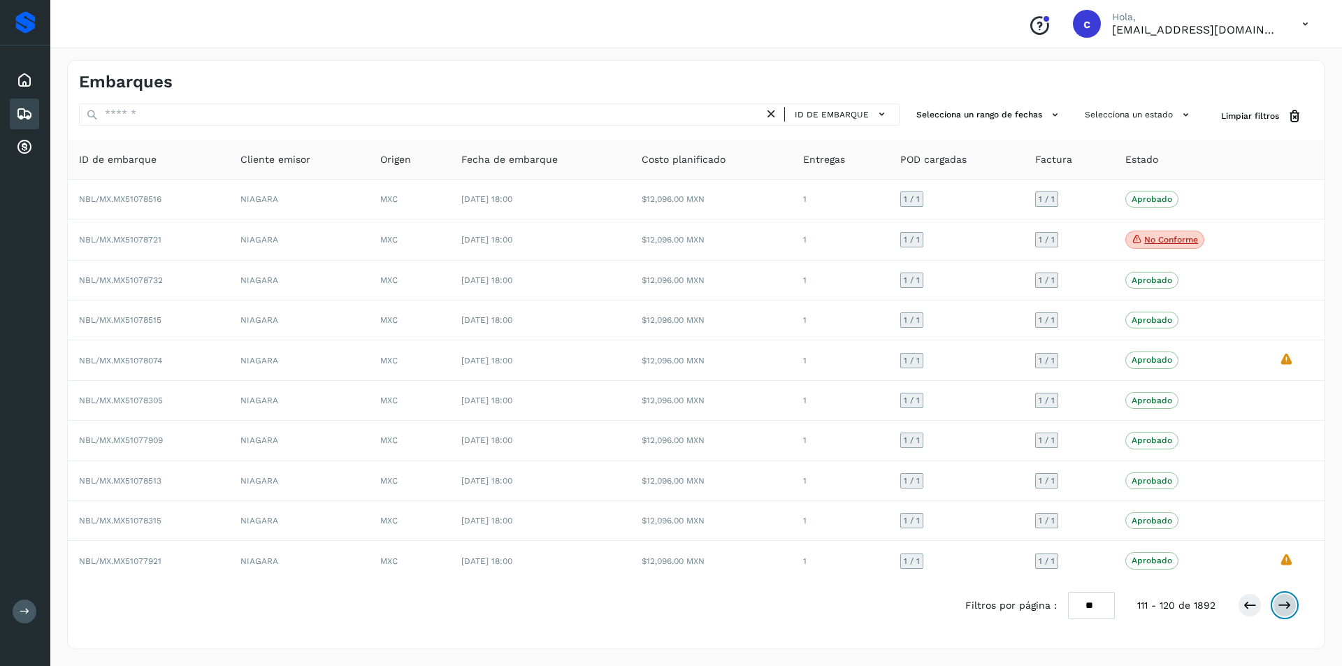
click at [1279, 602] on icon at bounding box center [1284, 605] width 14 height 14
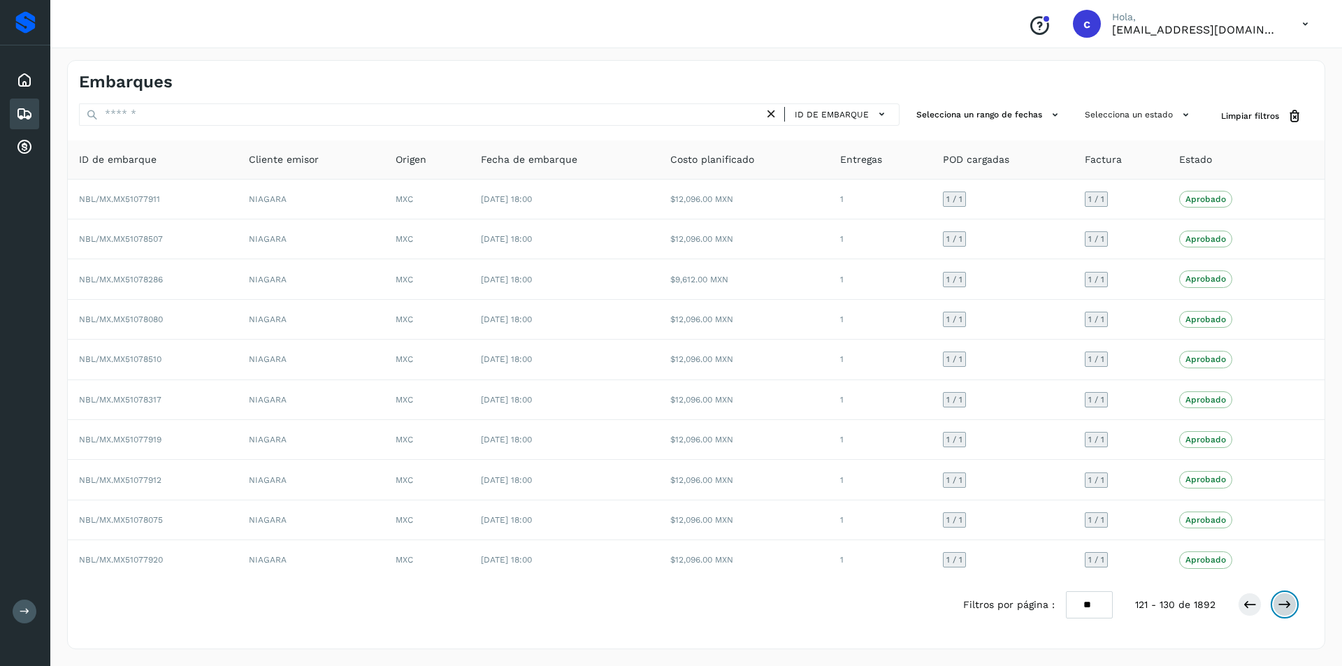
click at [1281, 604] on icon at bounding box center [1284, 604] width 14 height 14
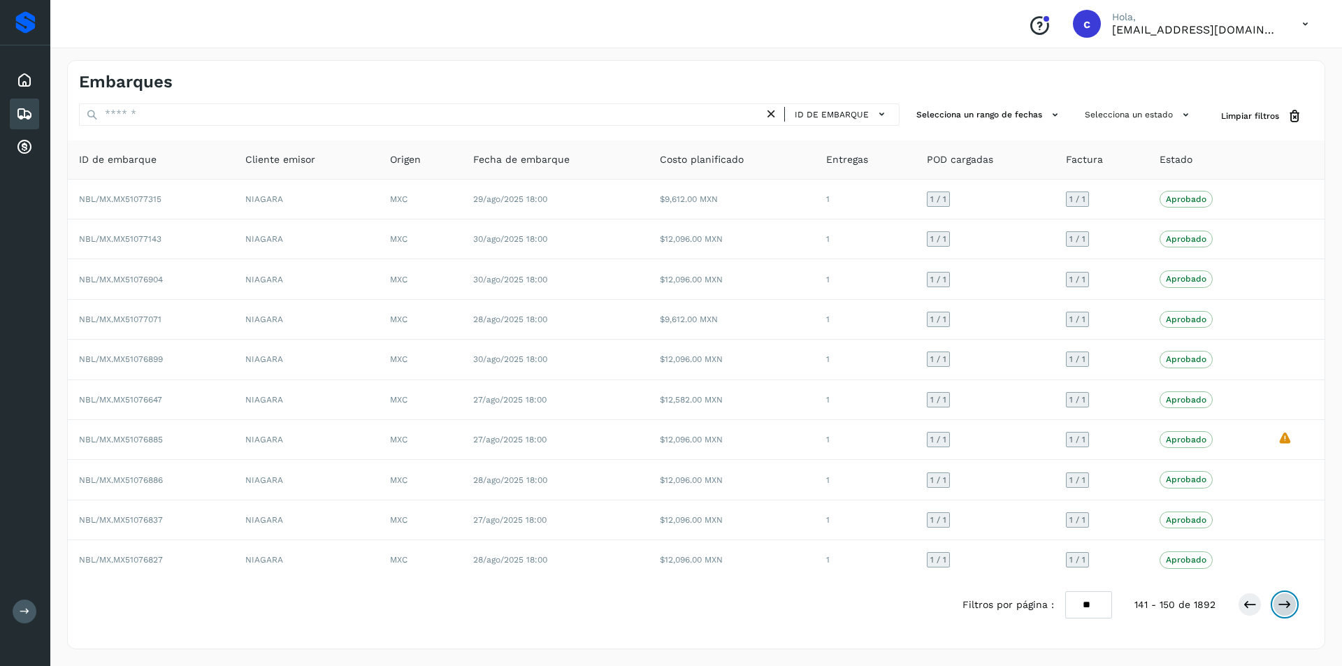
click at [1281, 604] on icon at bounding box center [1284, 604] width 14 height 14
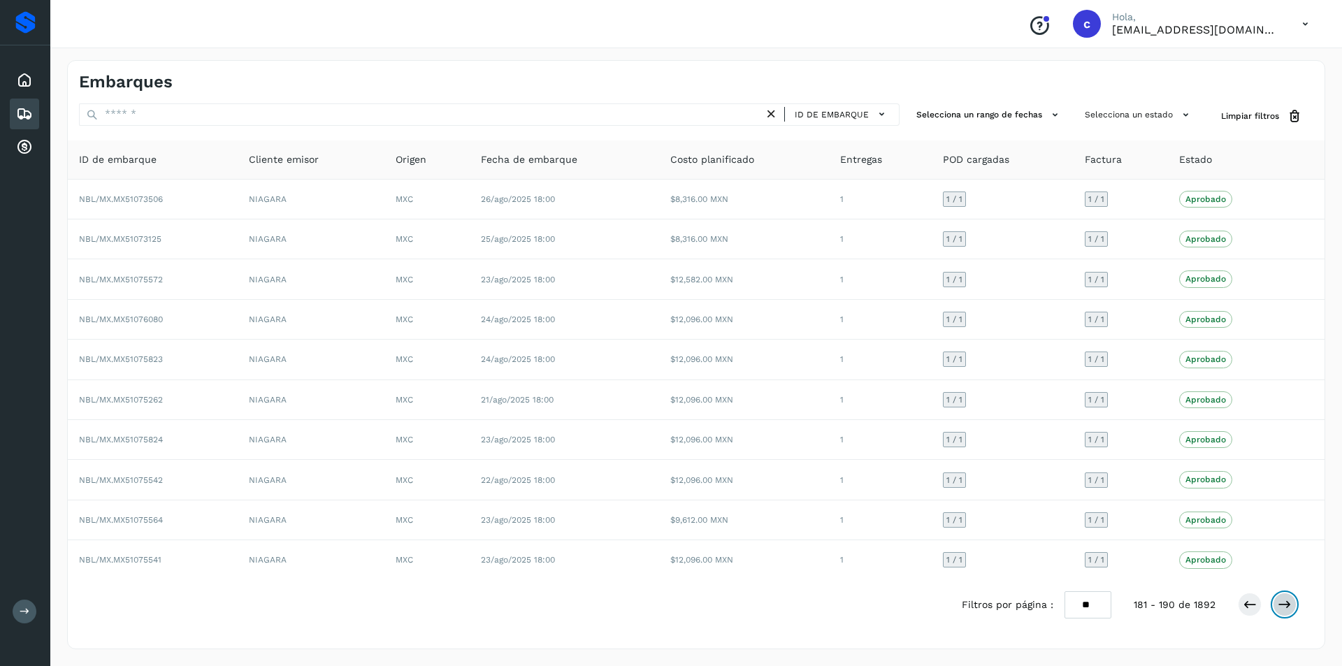
click at [1281, 604] on icon at bounding box center [1284, 604] width 14 height 14
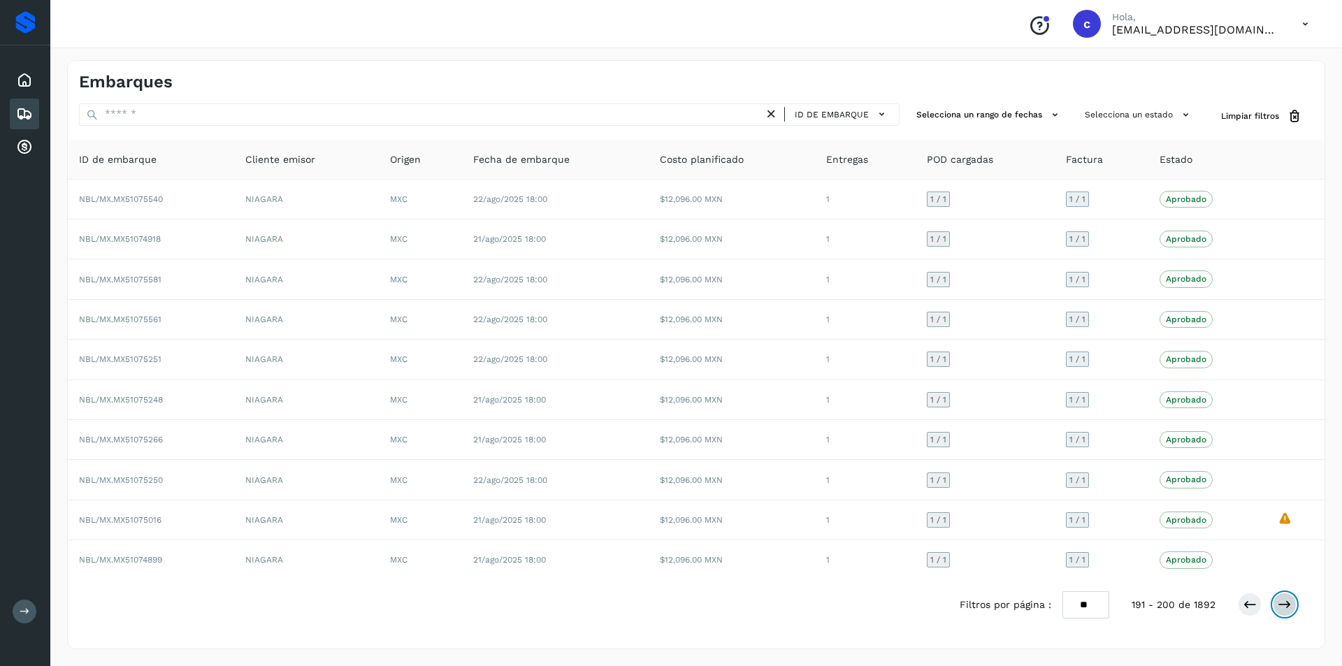
click at [1281, 604] on icon at bounding box center [1284, 604] width 14 height 14
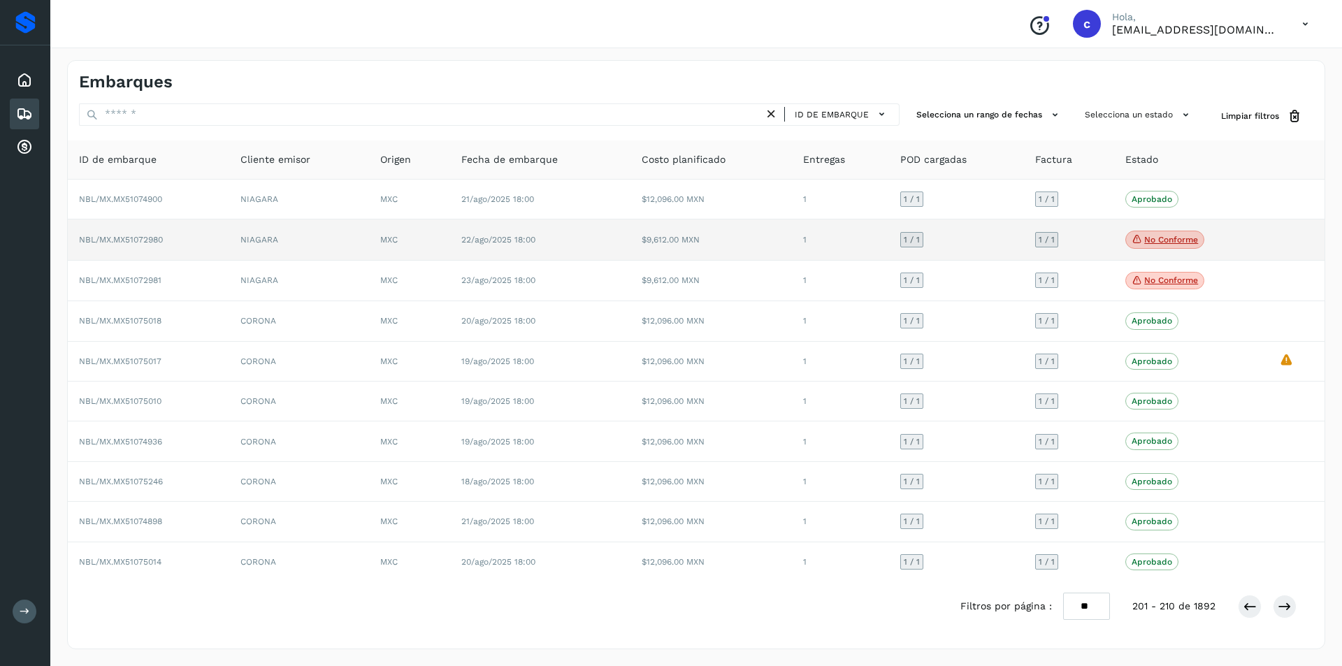
click at [1163, 245] on span "No conforme" at bounding box center [1164, 240] width 79 height 18
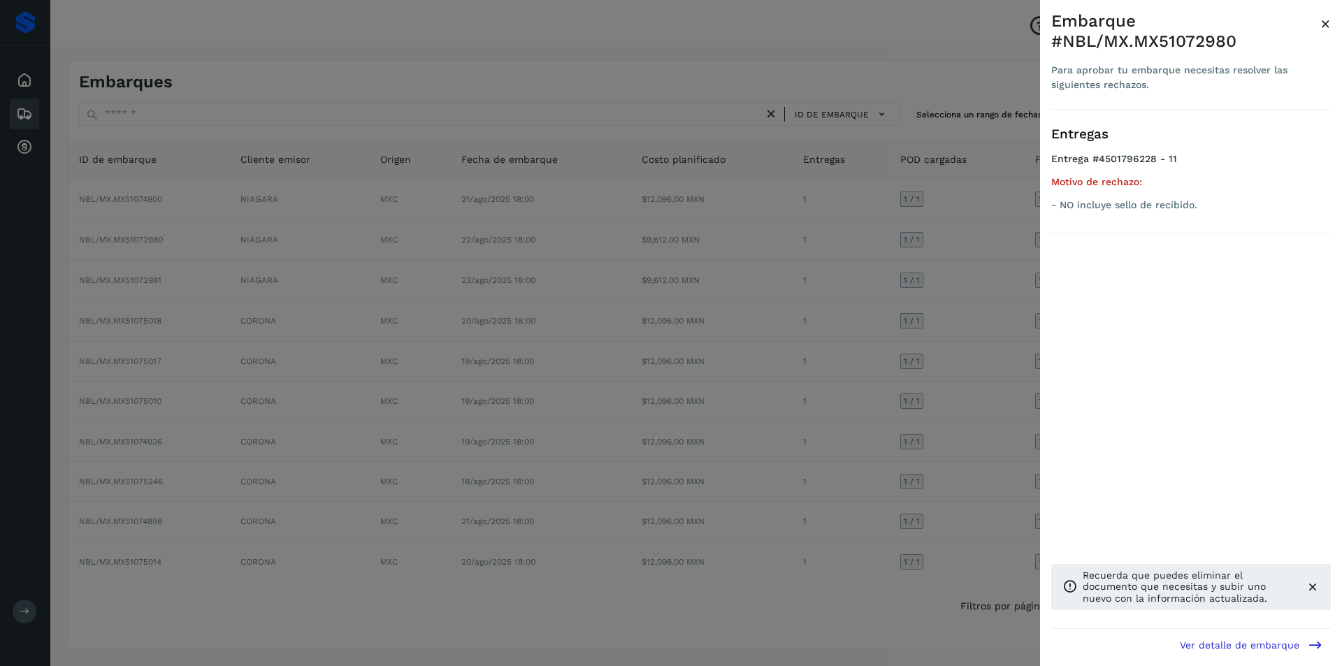
click at [940, 308] on div at bounding box center [671, 333] width 1342 height 666
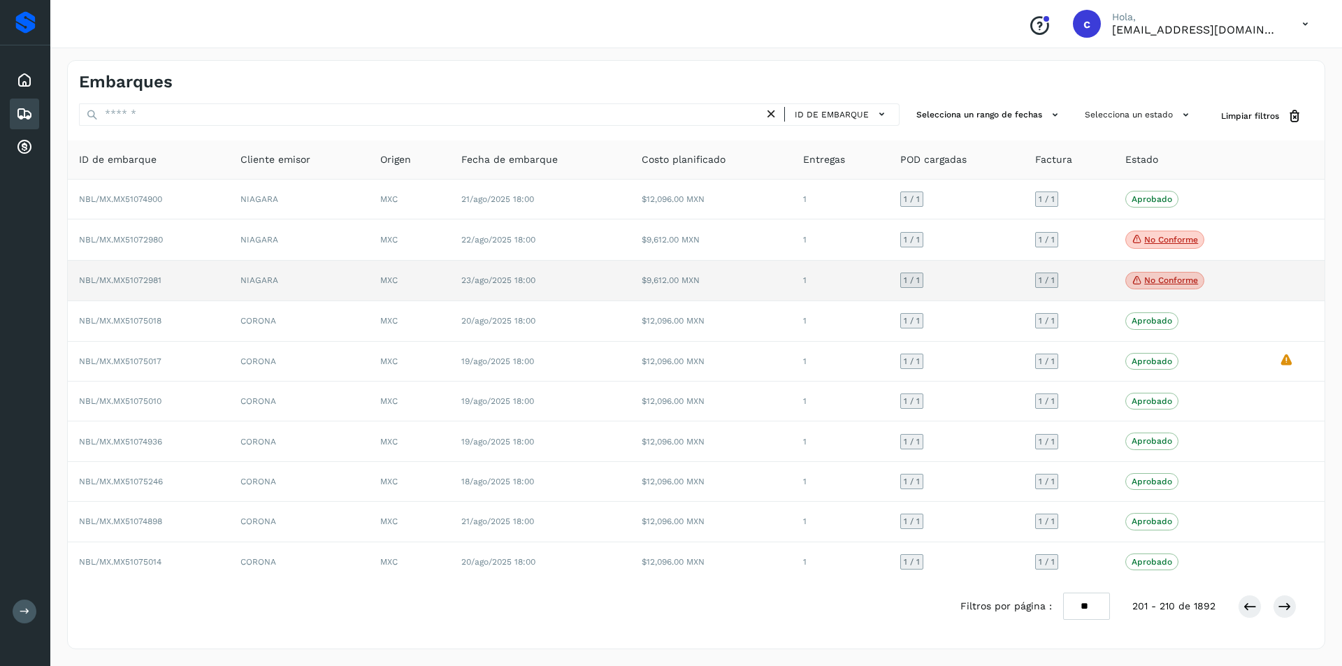
click at [1152, 285] on p "No conforme" at bounding box center [1171, 280] width 54 height 10
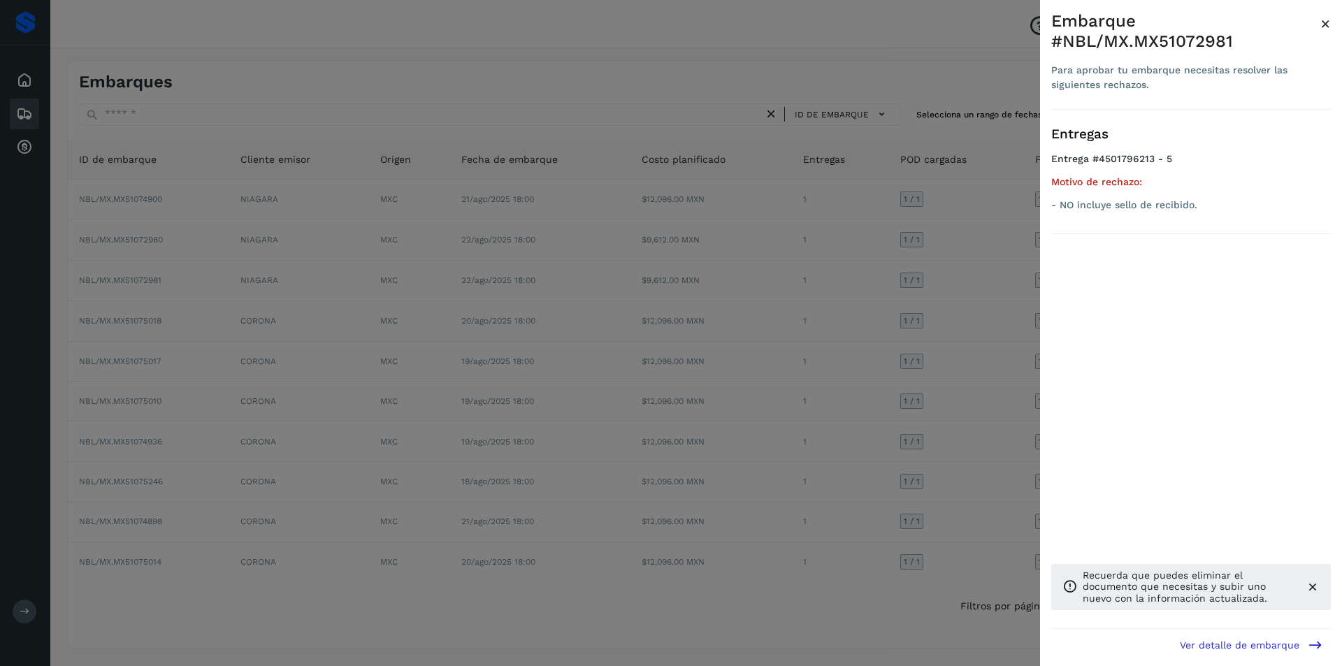
click at [948, 349] on div at bounding box center [671, 333] width 1342 height 666
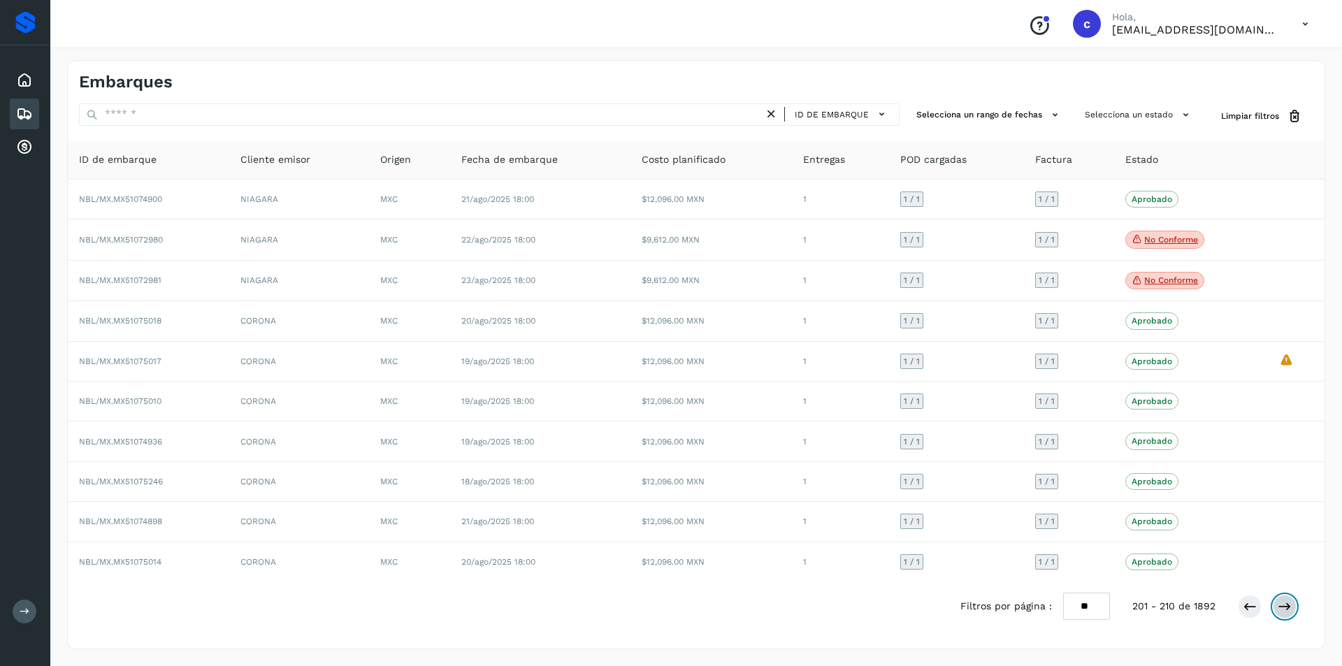
click at [1285, 601] on icon at bounding box center [1284, 607] width 14 height 14
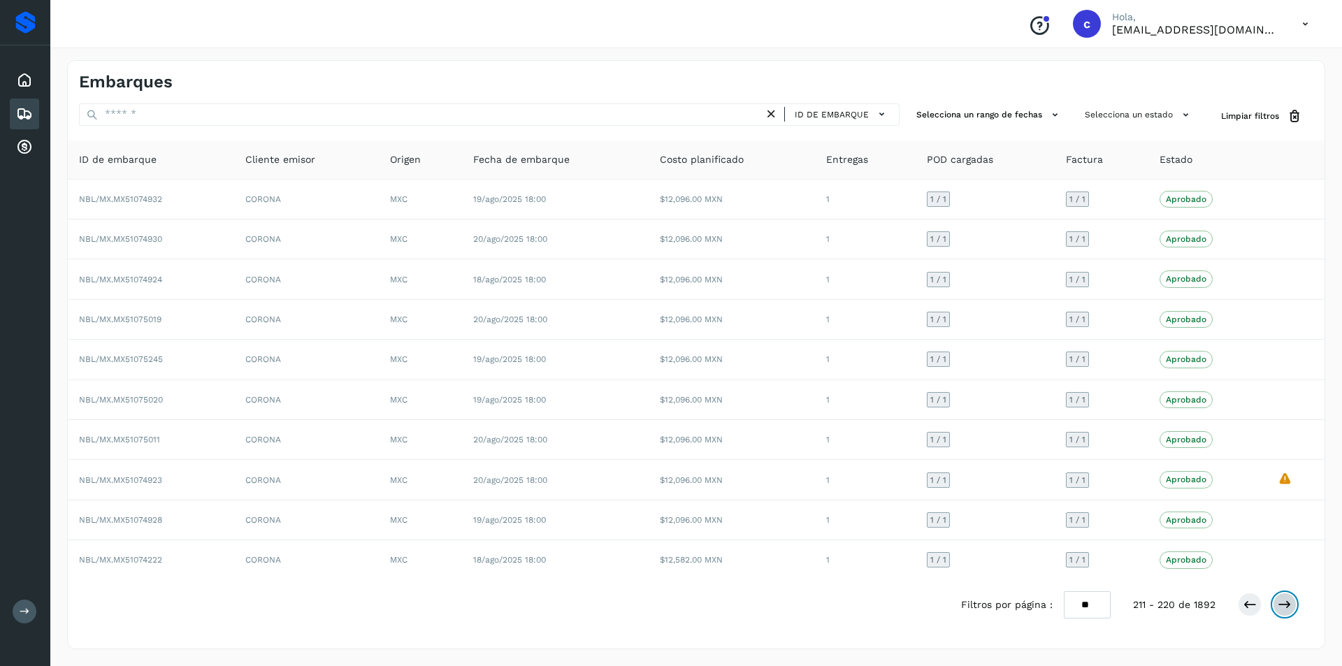
click at [1285, 601] on icon at bounding box center [1284, 604] width 14 height 14
click at [1237, 606] on button at bounding box center [1249, 605] width 24 height 24
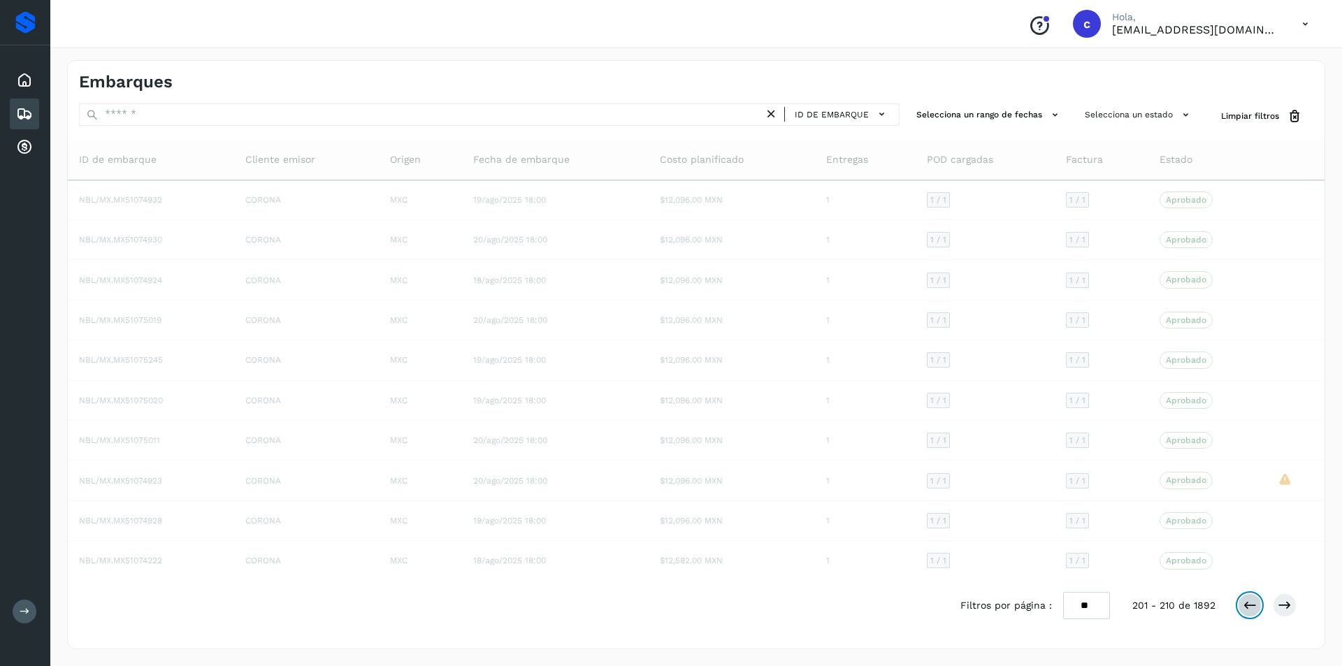
click at [1237, 606] on button at bounding box center [1249, 605] width 24 height 24
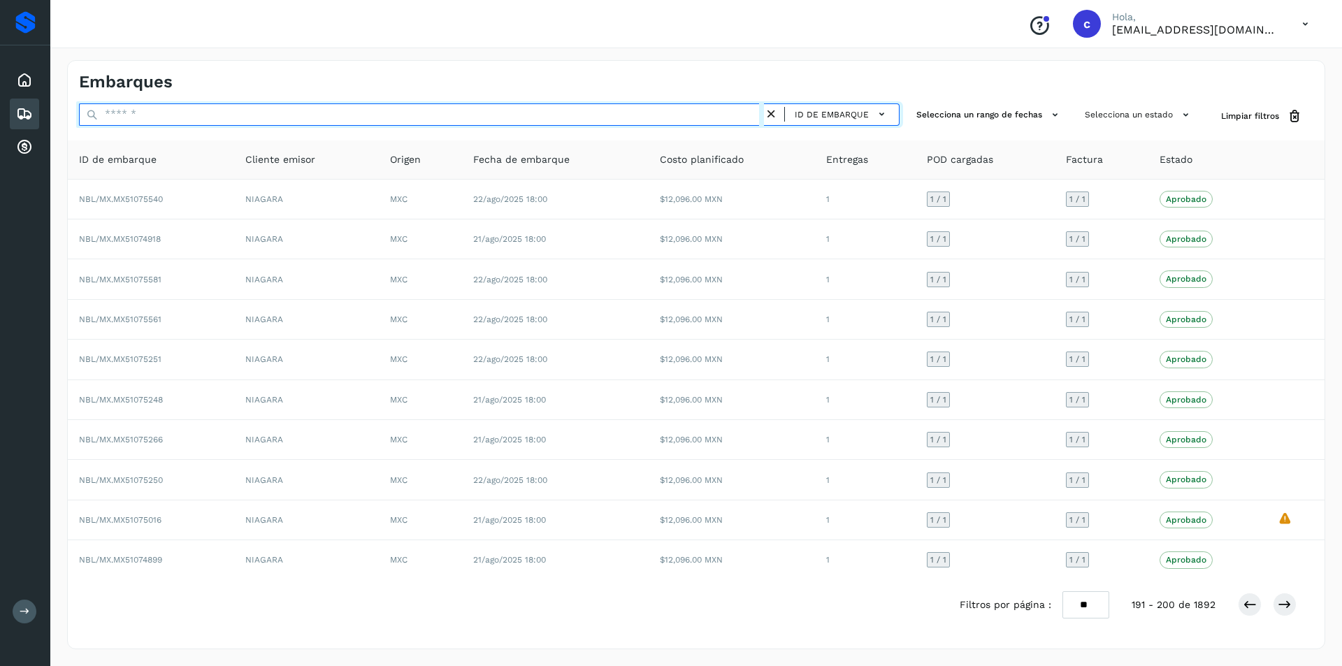
click at [392, 111] on input "text" at bounding box center [421, 114] width 685 height 22
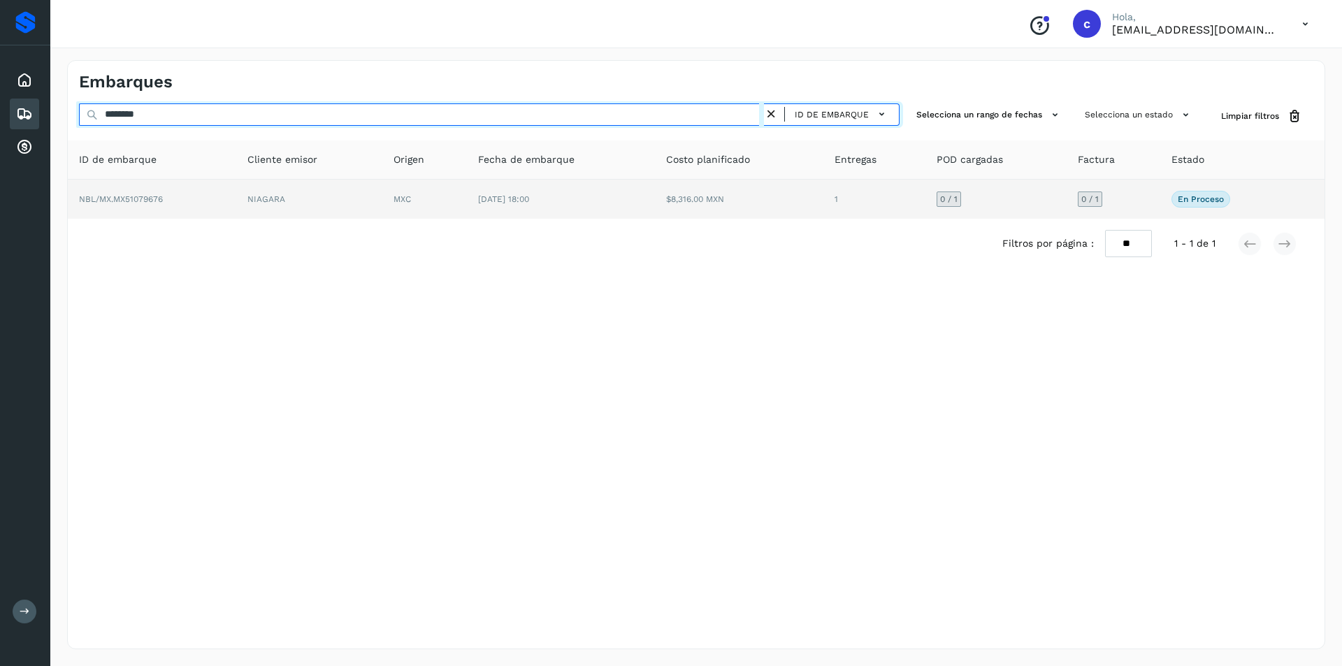
type input "********"
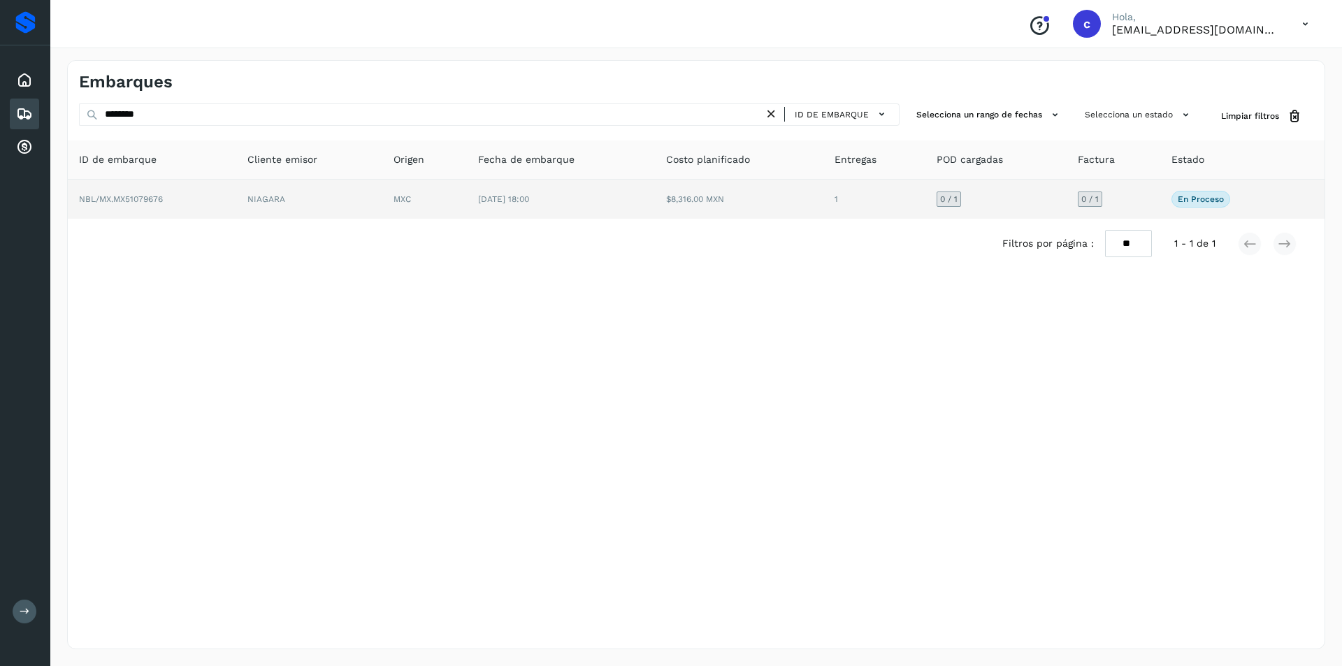
click at [196, 212] on td "NBL/MX.MX51079676" at bounding box center [152, 199] width 168 height 39
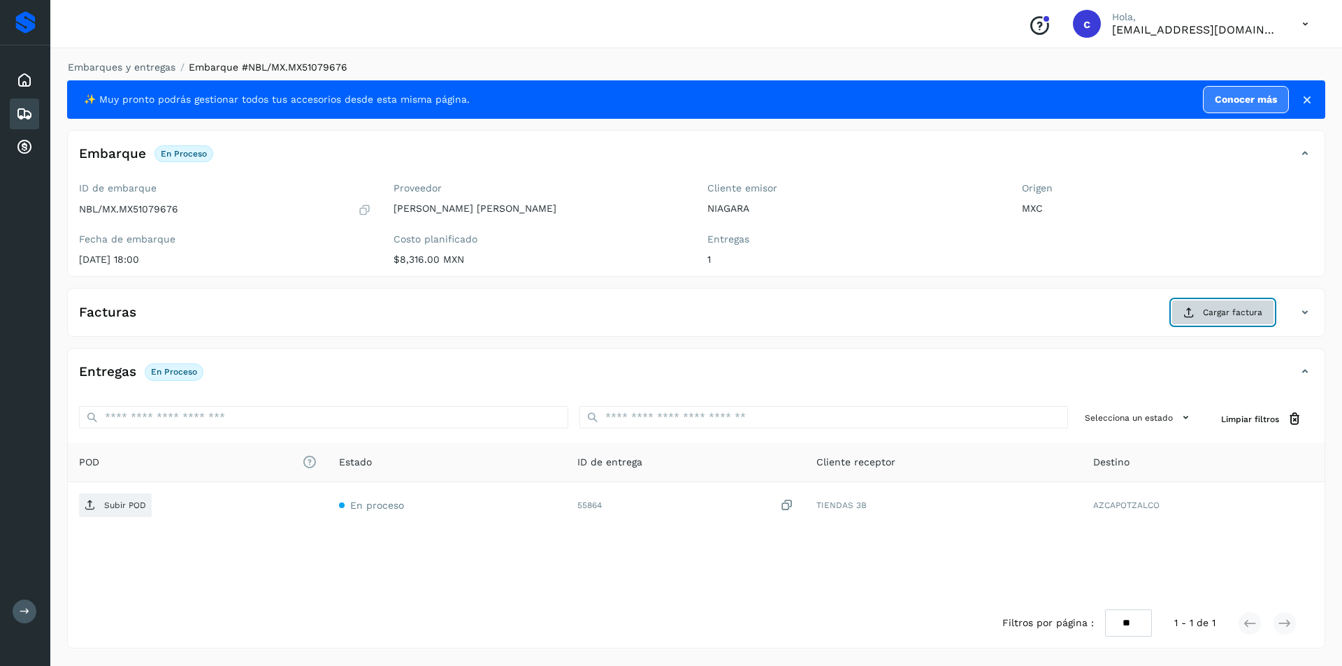
click at [1204, 319] on span "Cargar factura" at bounding box center [1232, 312] width 59 height 13
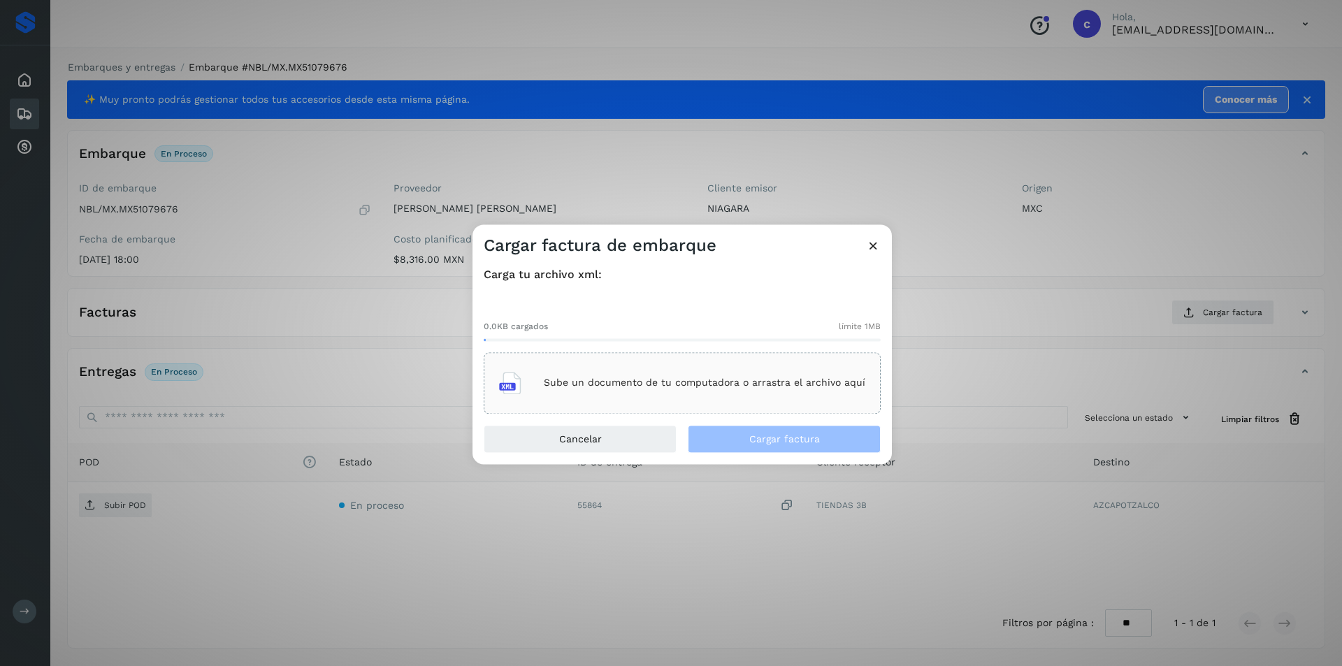
click at [784, 380] on p "Sube un documento de tu computadora o arrastra el archivo aquí" at bounding box center [704, 383] width 321 height 12
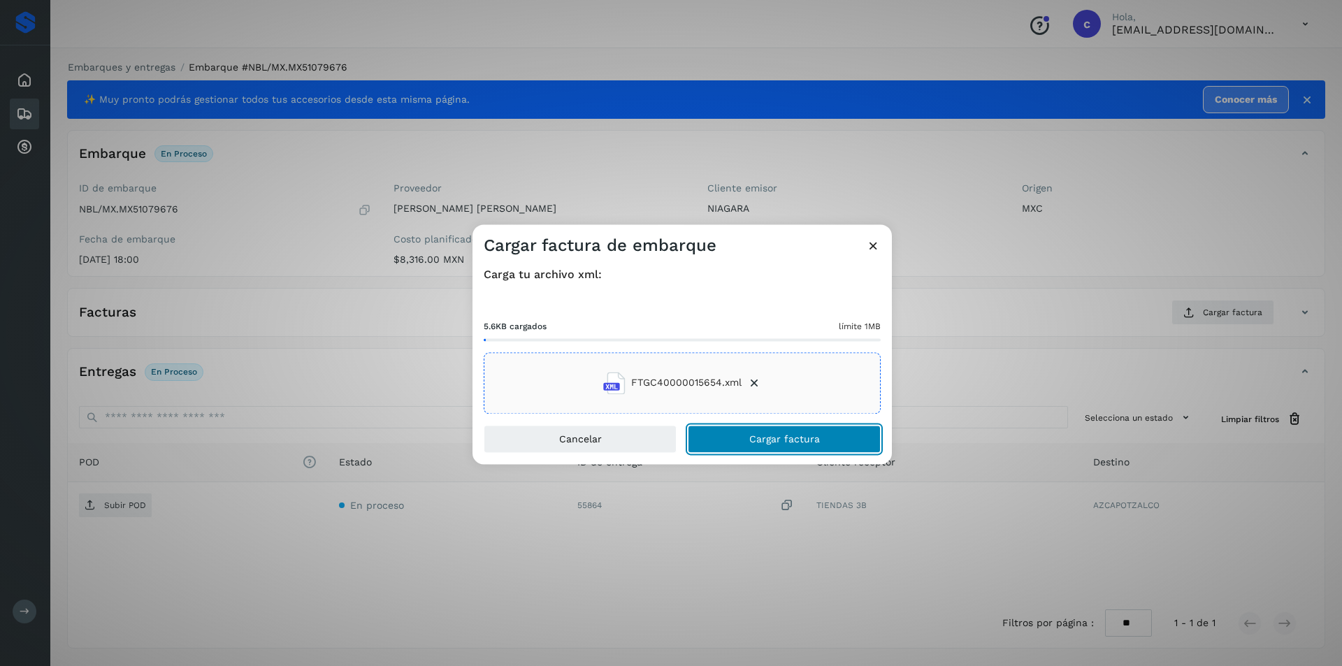
click at [751, 429] on button "Cargar factura" at bounding box center [784, 439] width 193 height 28
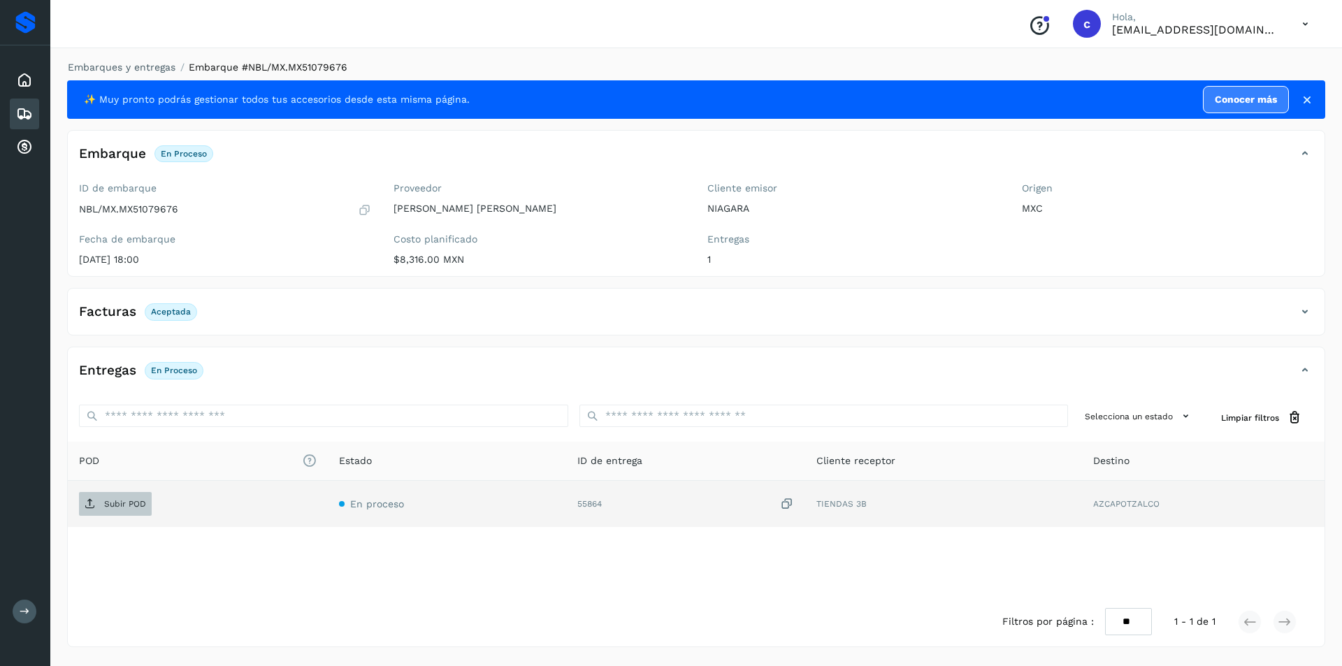
click at [112, 507] on p "Subir POD" at bounding box center [125, 504] width 42 height 10
click at [138, 497] on span "Subir POD" at bounding box center [115, 504] width 73 height 22
click at [129, 497] on button "PDF" at bounding box center [114, 504] width 70 height 24
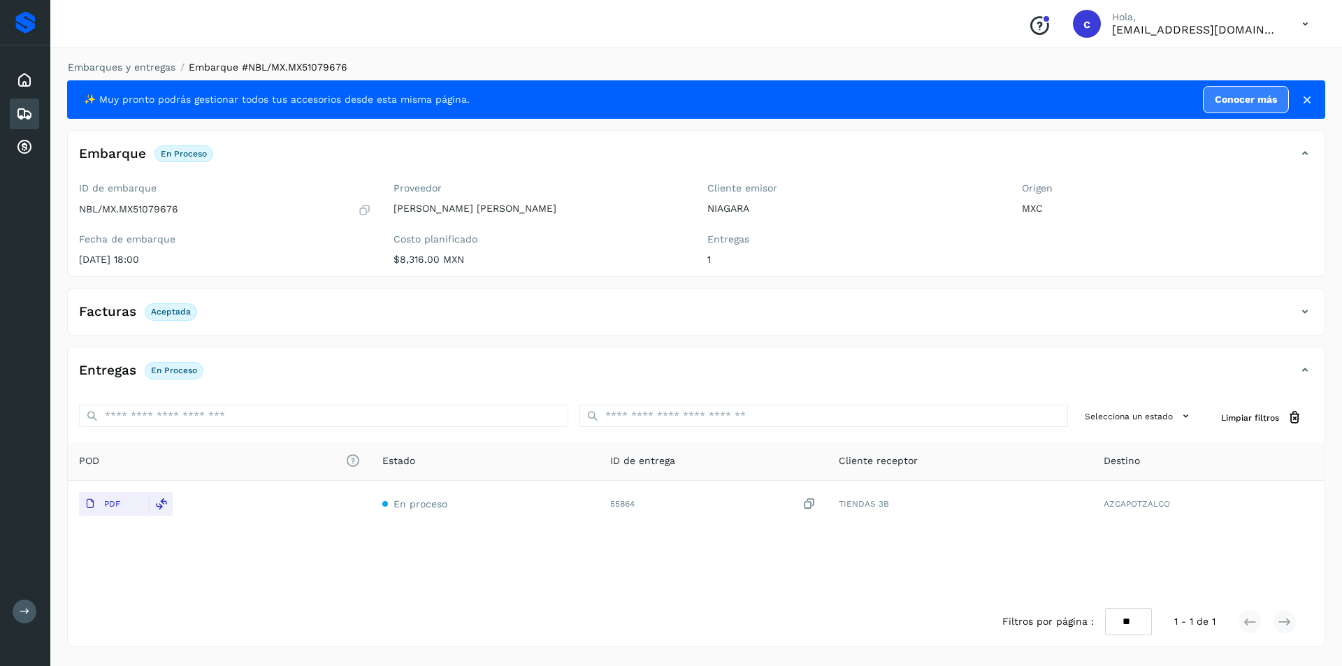
click at [34, 113] on div "Embarques" at bounding box center [24, 114] width 29 height 31
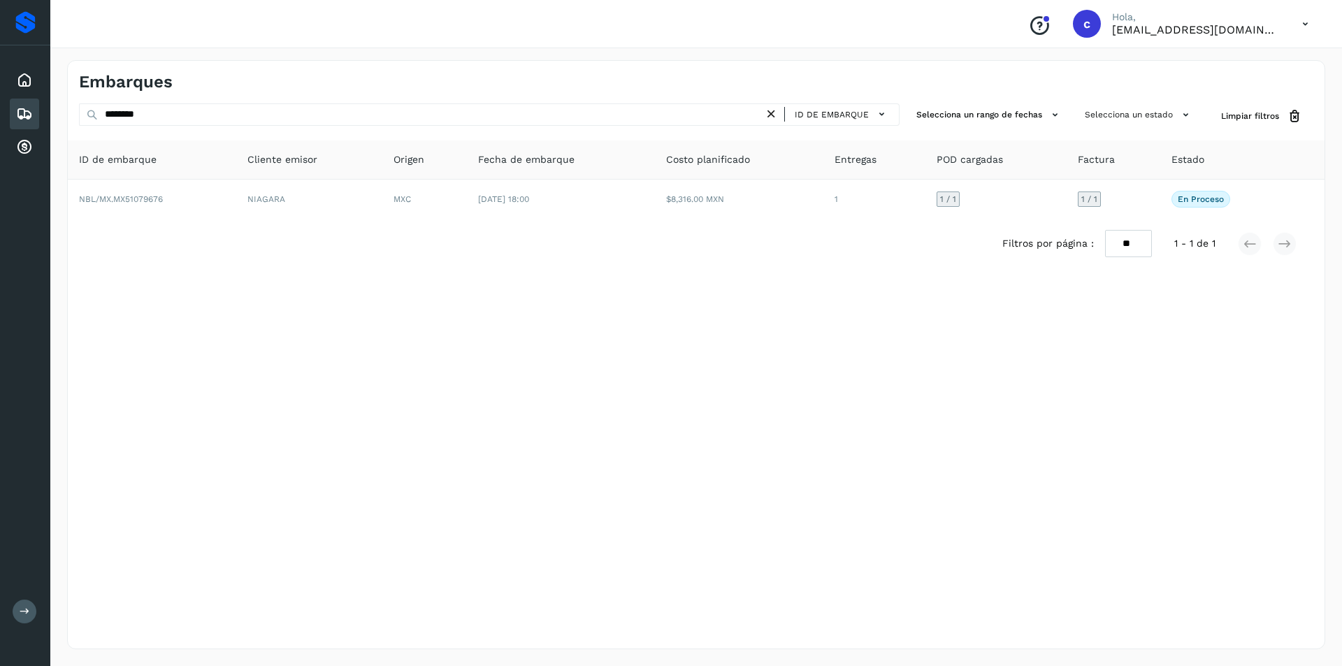
click at [774, 121] on icon at bounding box center [771, 114] width 15 height 15
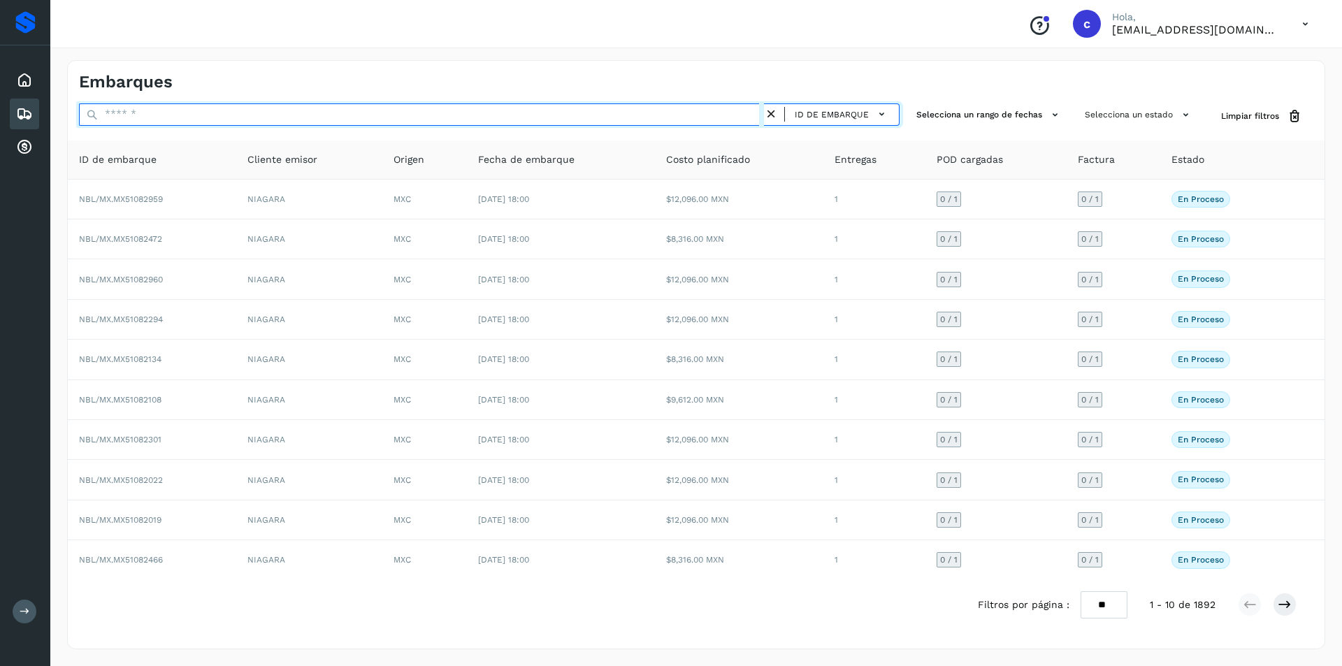
click at [651, 108] on input "text" at bounding box center [421, 114] width 685 height 22
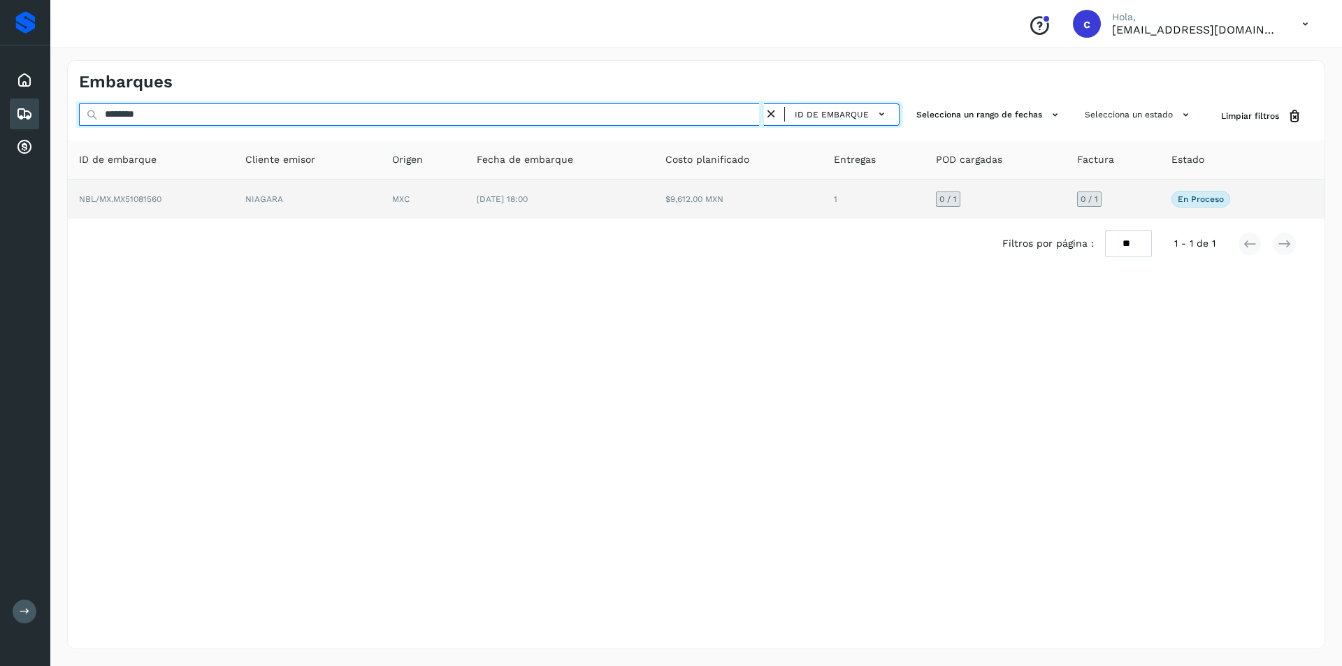
type input "********"
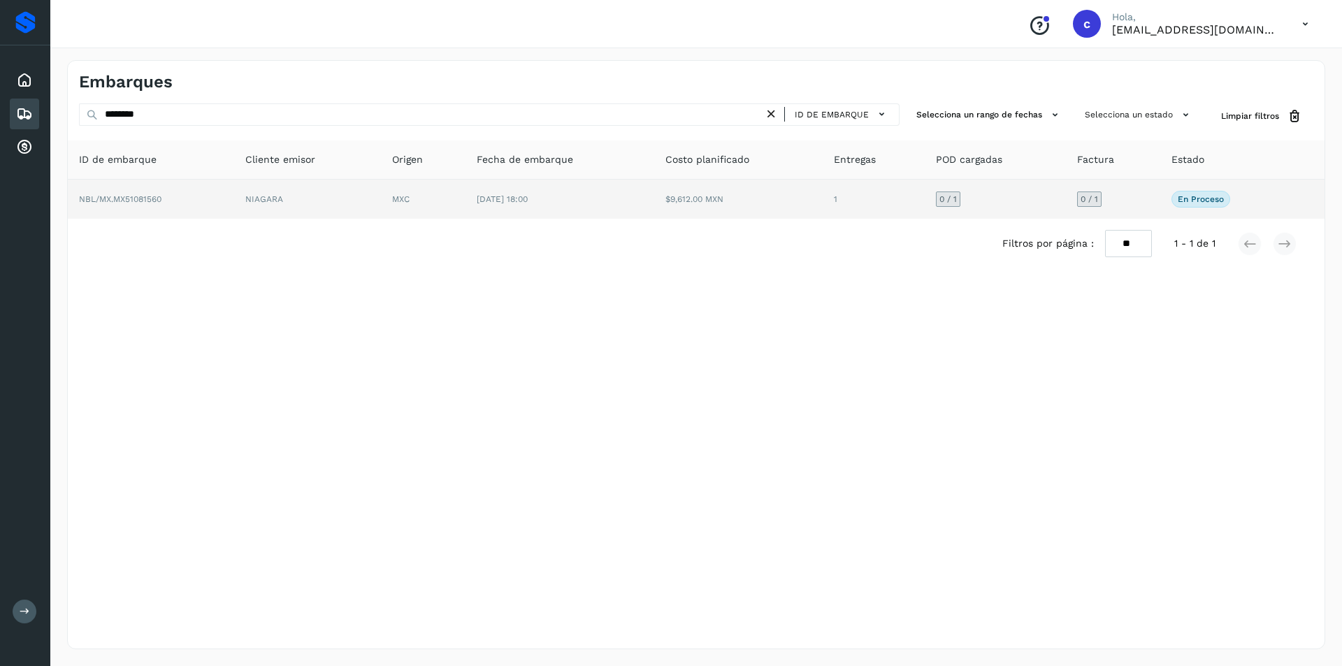
click at [435, 212] on td "MXC" at bounding box center [423, 199] width 85 height 39
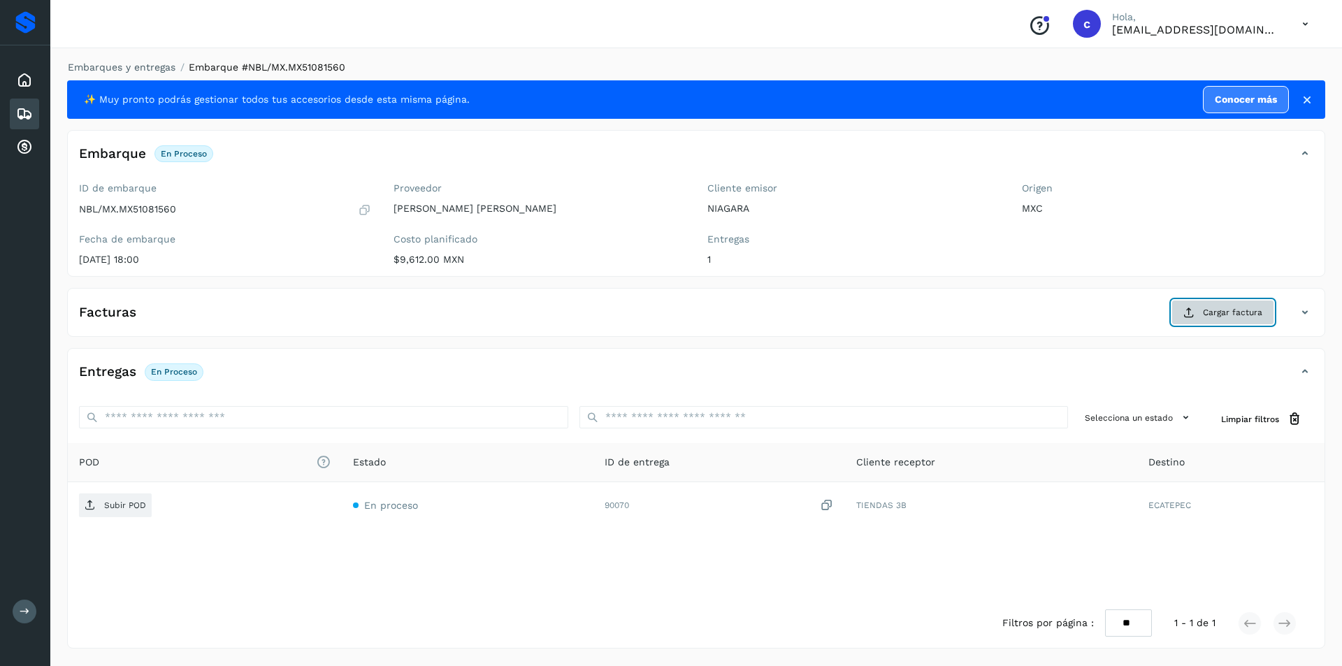
click at [1245, 319] on button "Cargar factura" at bounding box center [1222, 312] width 103 height 25
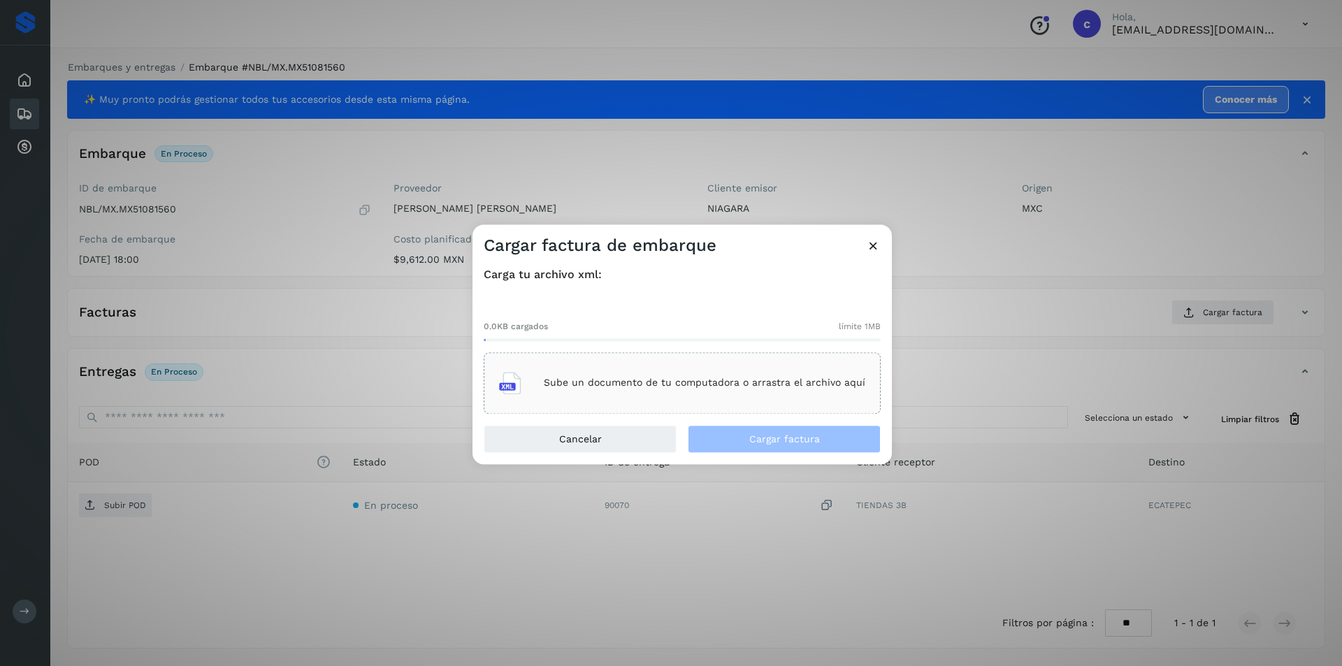
click at [746, 399] on div "Sube un documento de tu computadora o arrastra el archivo aquí" at bounding box center [682, 383] width 366 height 38
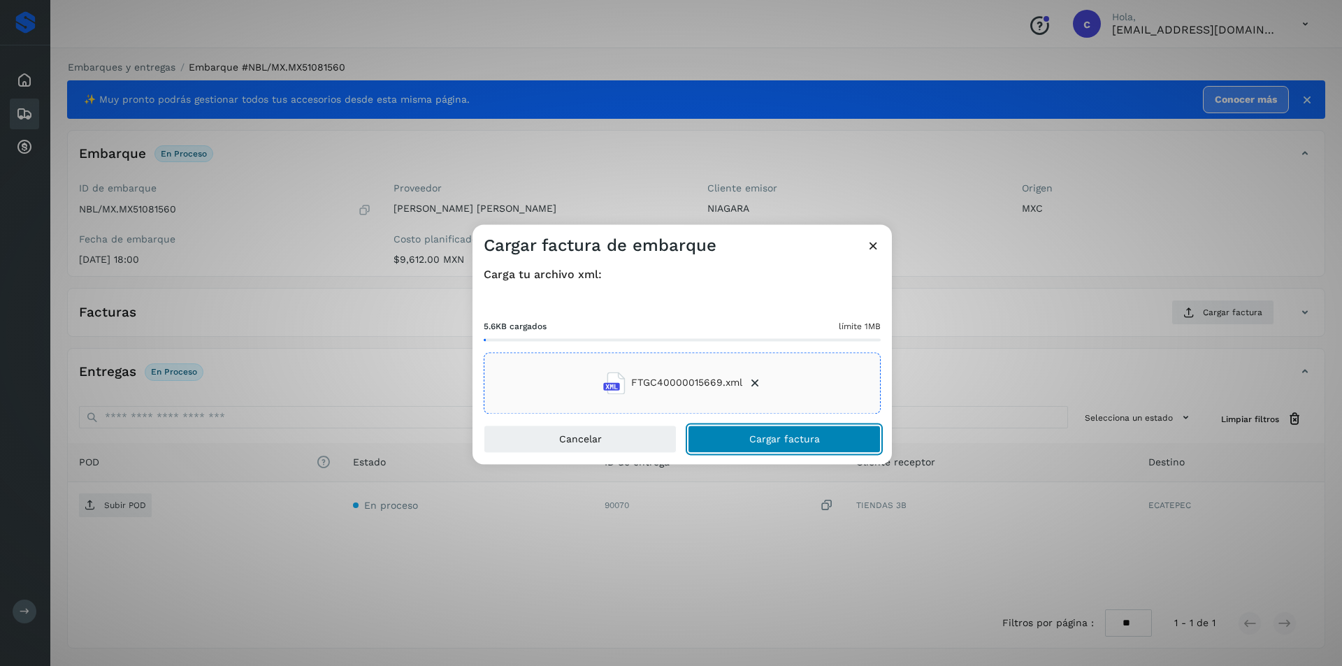
click at [818, 441] on span "Cargar factura" at bounding box center [784, 439] width 71 height 10
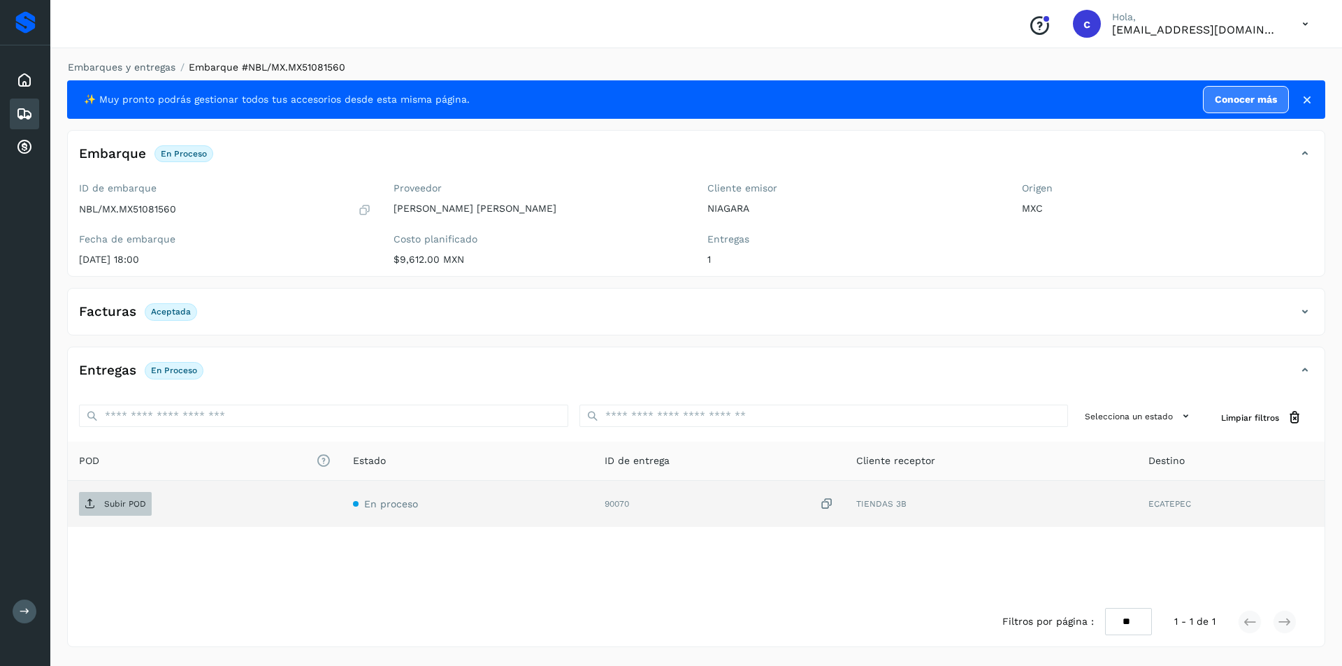
click at [87, 498] on icon at bounding box center [90, 503] width 11 height 11
click at [99, 504] on span "PDF" at bounding box center [102, 504] width 47 height 22
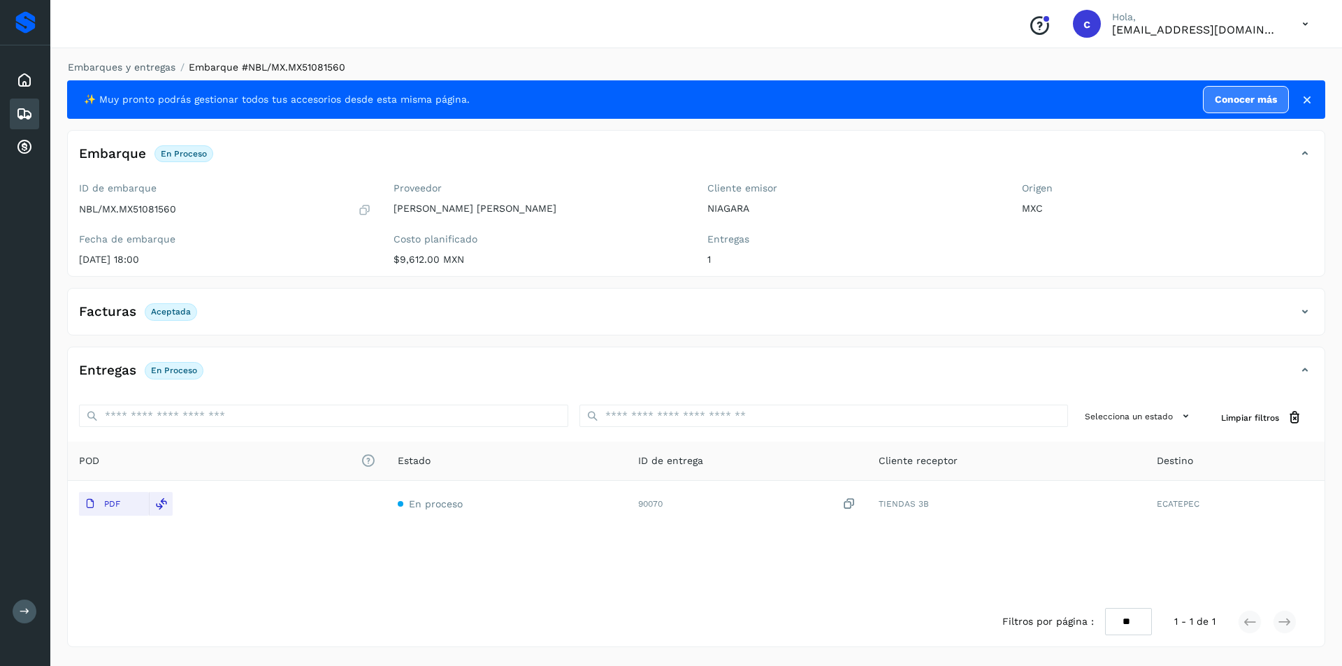
click at [23, 106] on icon at bounding box center [24, 114] width 17 height 17
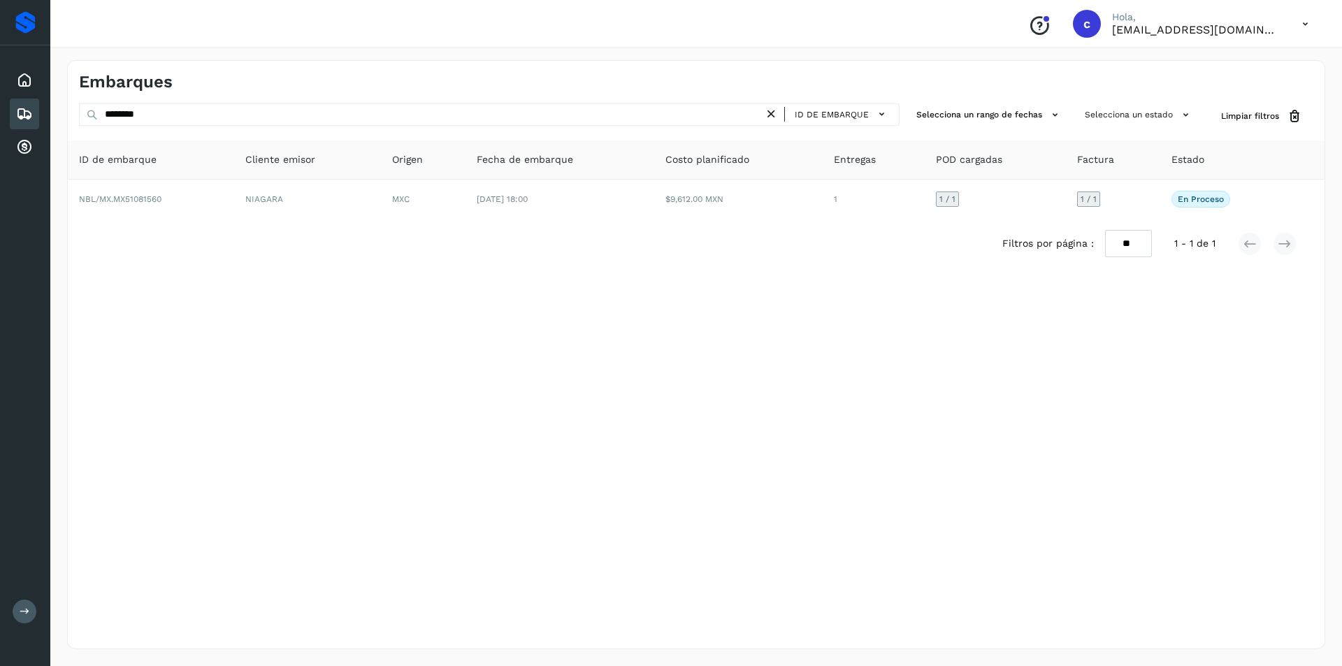
click at [770, 111] on icon at bounding box center [771, 114] width 15 height 15
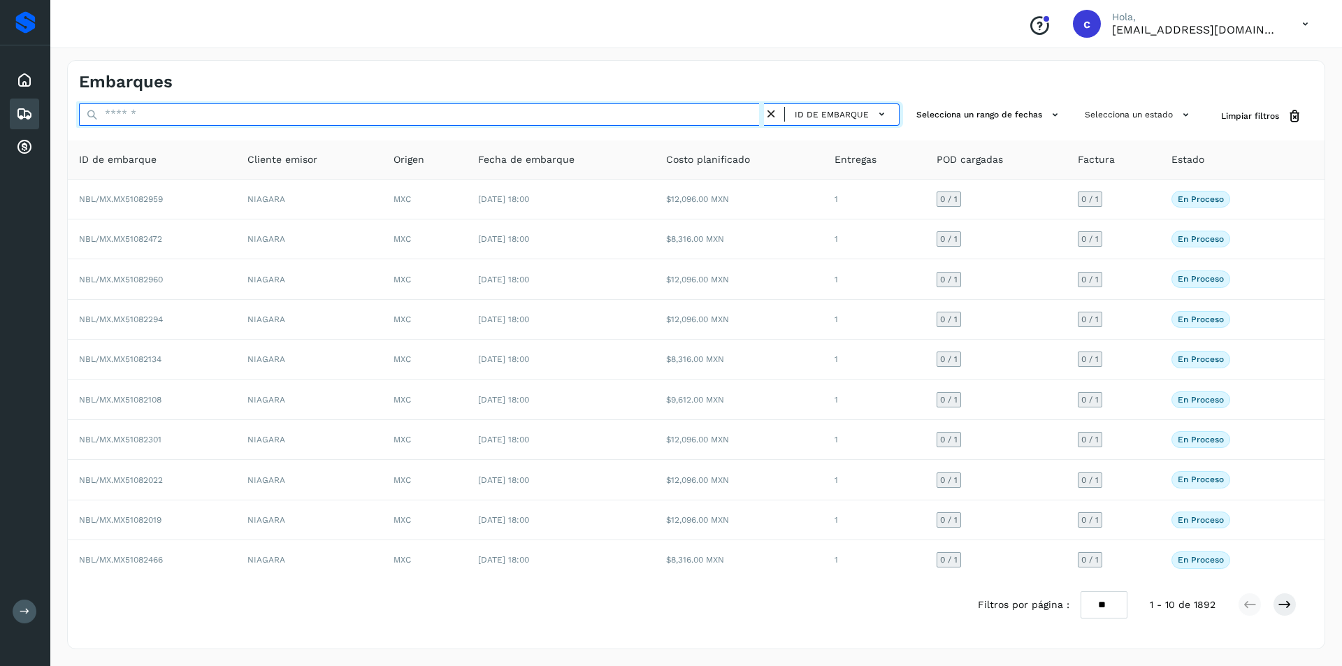
click at [688, 114] on input "text" at bounding box center [421, 114] width 685 height 22
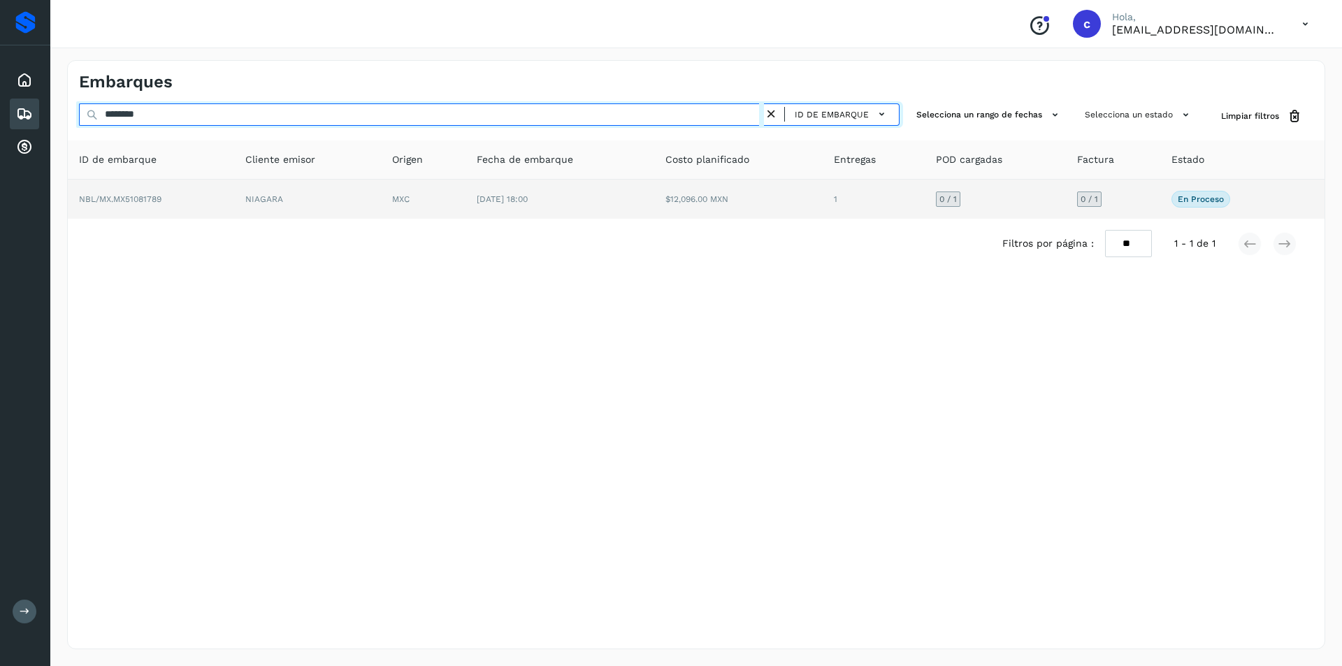
type input "********"
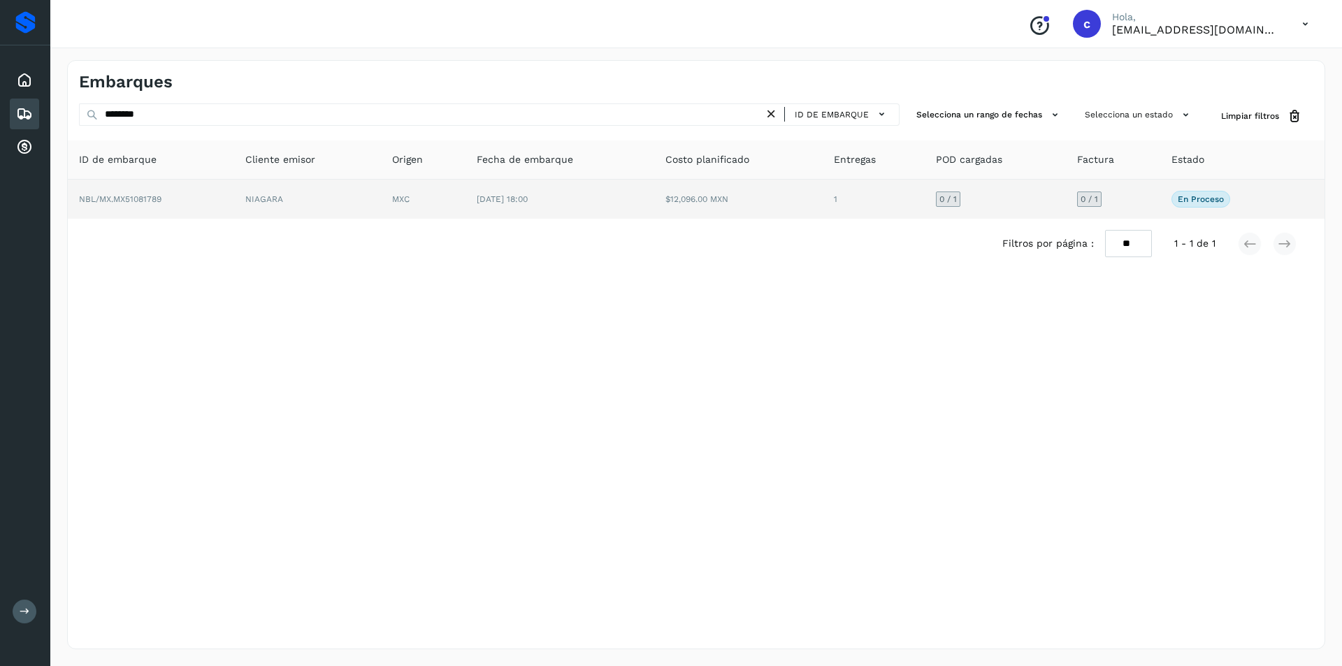
click at [498, 196] on span "[DATE] 18:00" at bounding box center [502, 199] width 51 height 10
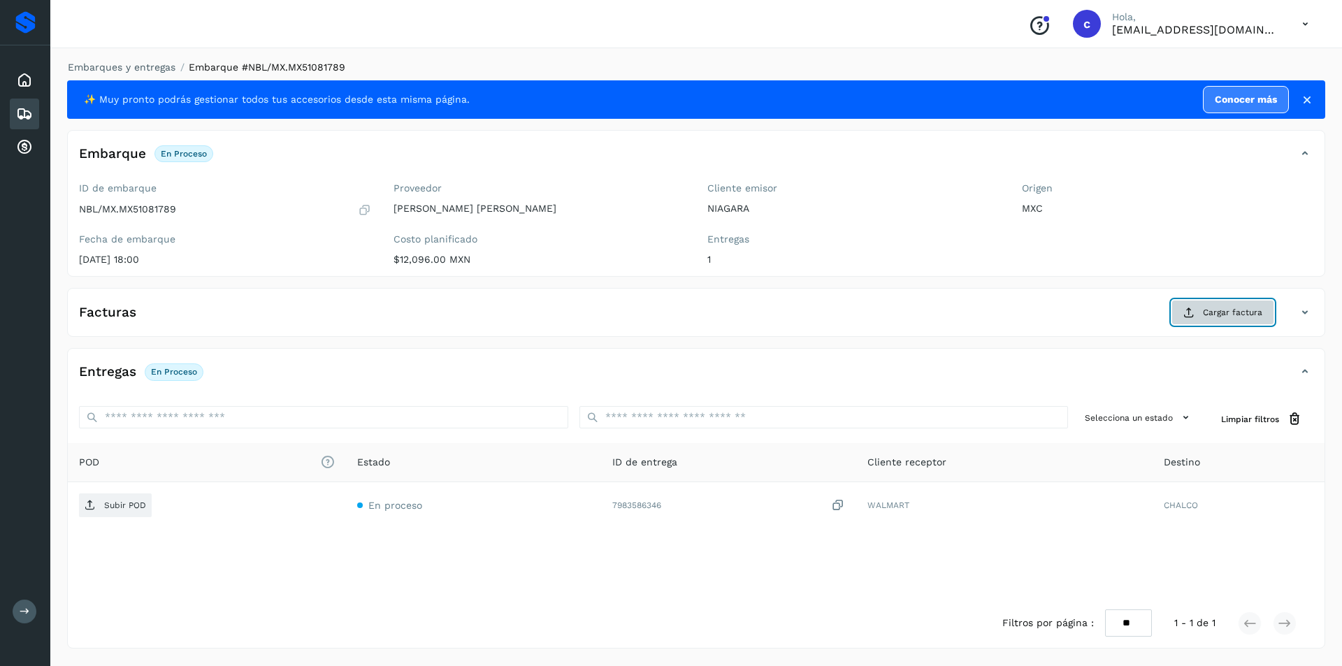
click at [1188, 310] on icon at bounding box center [1188, 312] width 11 height 11
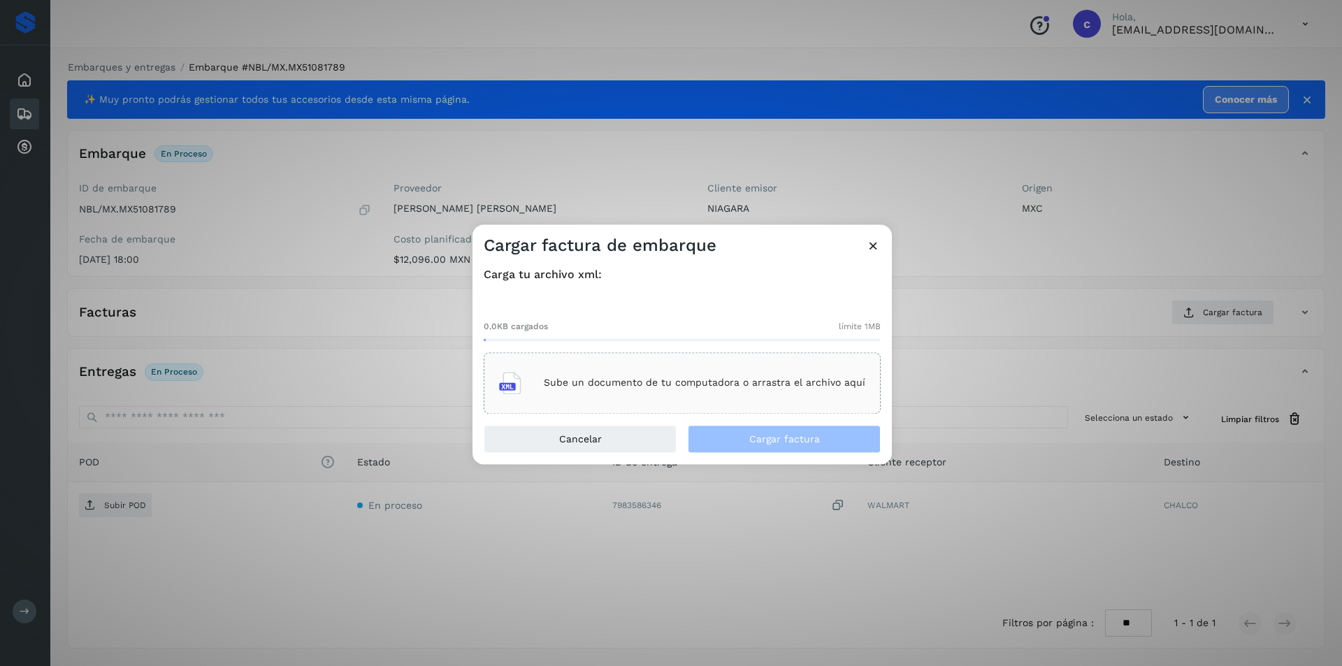
click at [720, 377] on p "Sube un documento de tu computadora o arrastra el archivo aquí" at bounding box center [704, 383] width 321 height 12
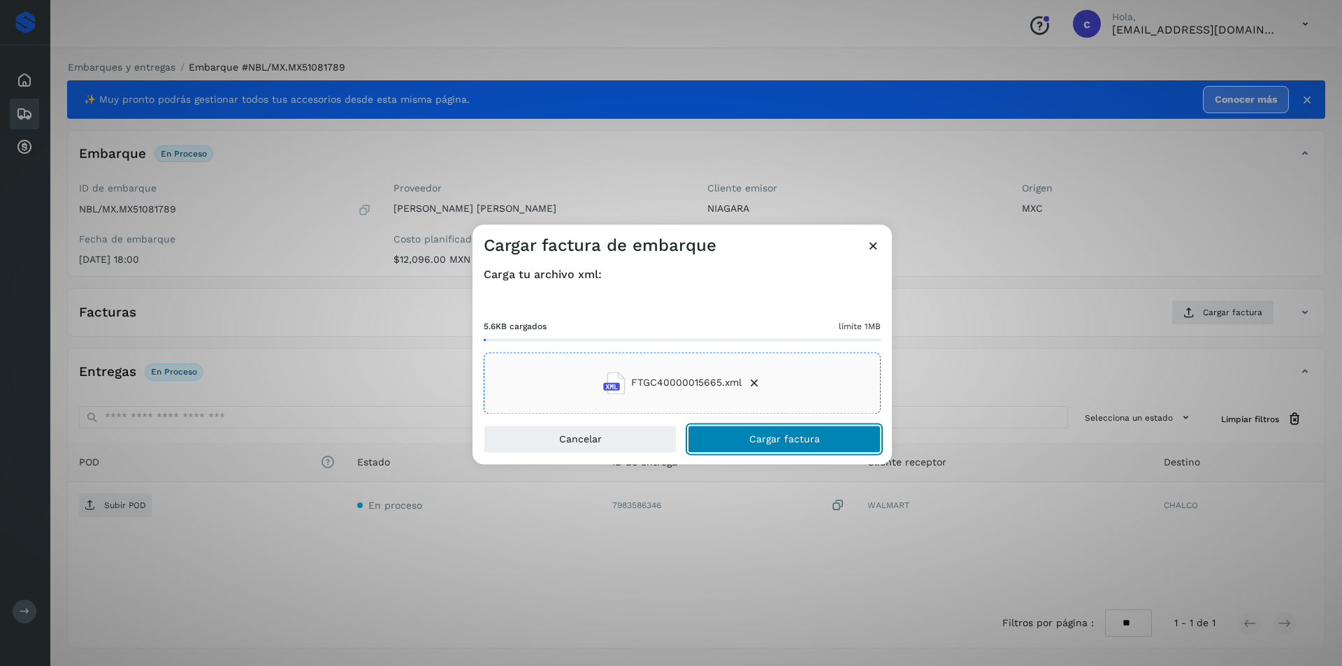
click at [836, 444] on button "Cargar factura" at bounding box center [784, 439] width 193 height 28
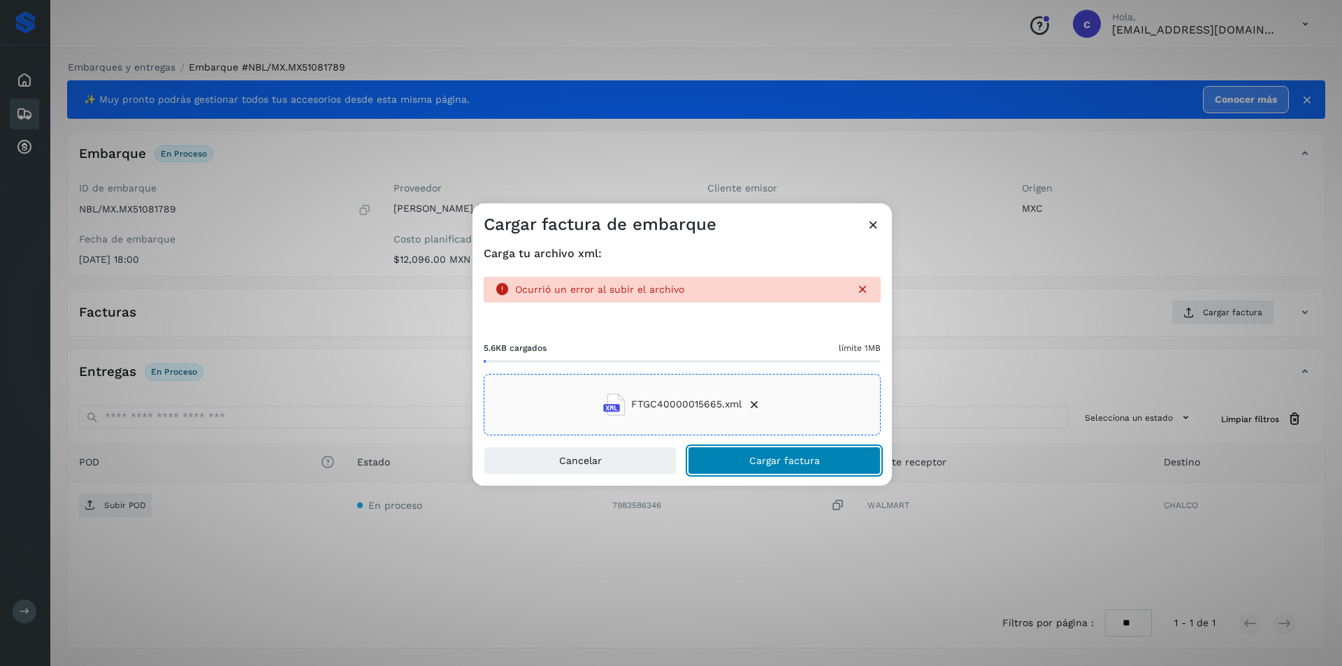
click at [753, 459] on span "Cargar factura" at bounding box center [784, 461] width 71 height 10
click at [870, 221] on icon at bounding box center [873, 224] width 15 height 15
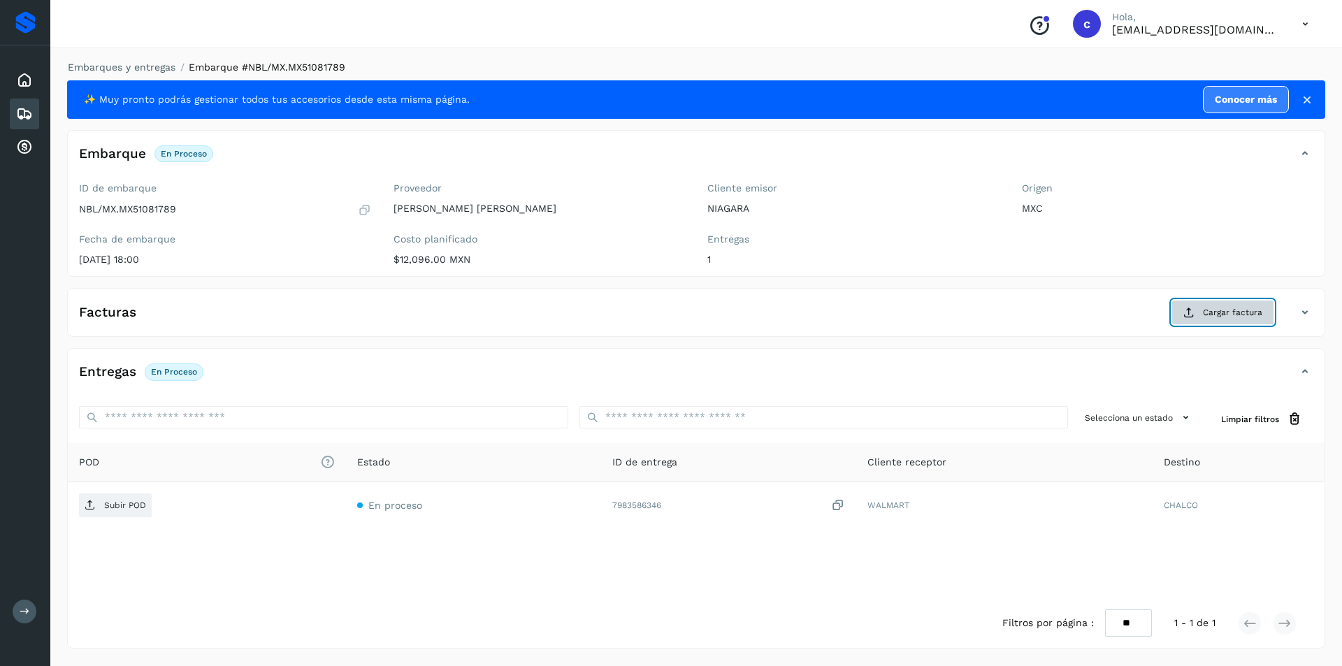
click at [1191, 315] on icon at bounding box center [1188, 312] width 11 height 11
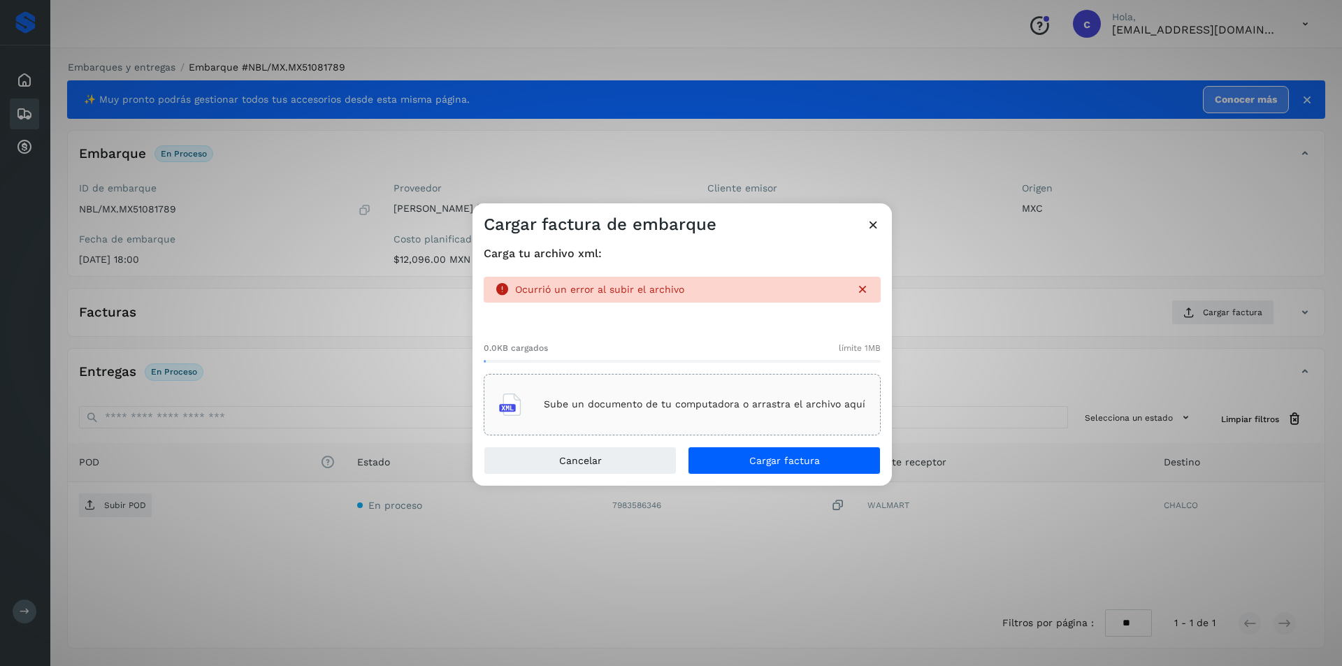
click at [709, 402] on p "Sube un documento de tu computadora o arrastra el archivo aquí" at bounding box center [704, 404] width 321 height 12
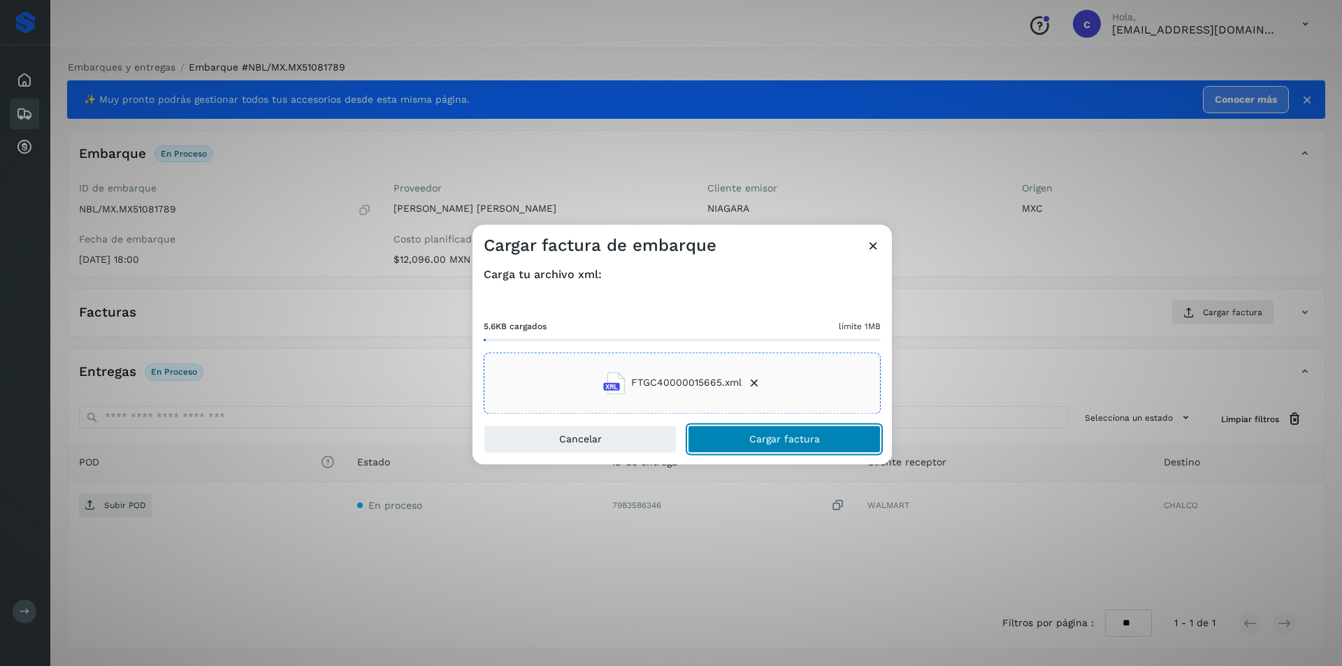
click at [780, 437] on span "Cargar factura" at bounding box center [784, 439] width 71 height 10
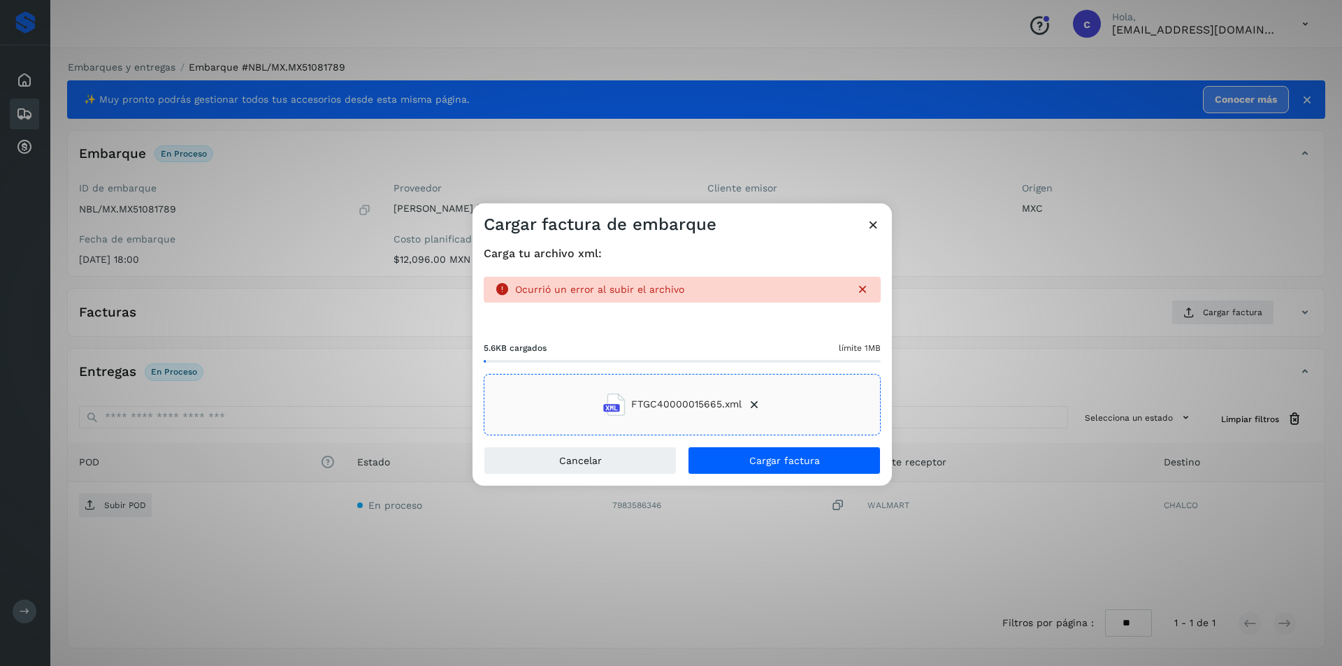
click at [874, 222] on icon at bounding box center [873, 224] width 15 height 15
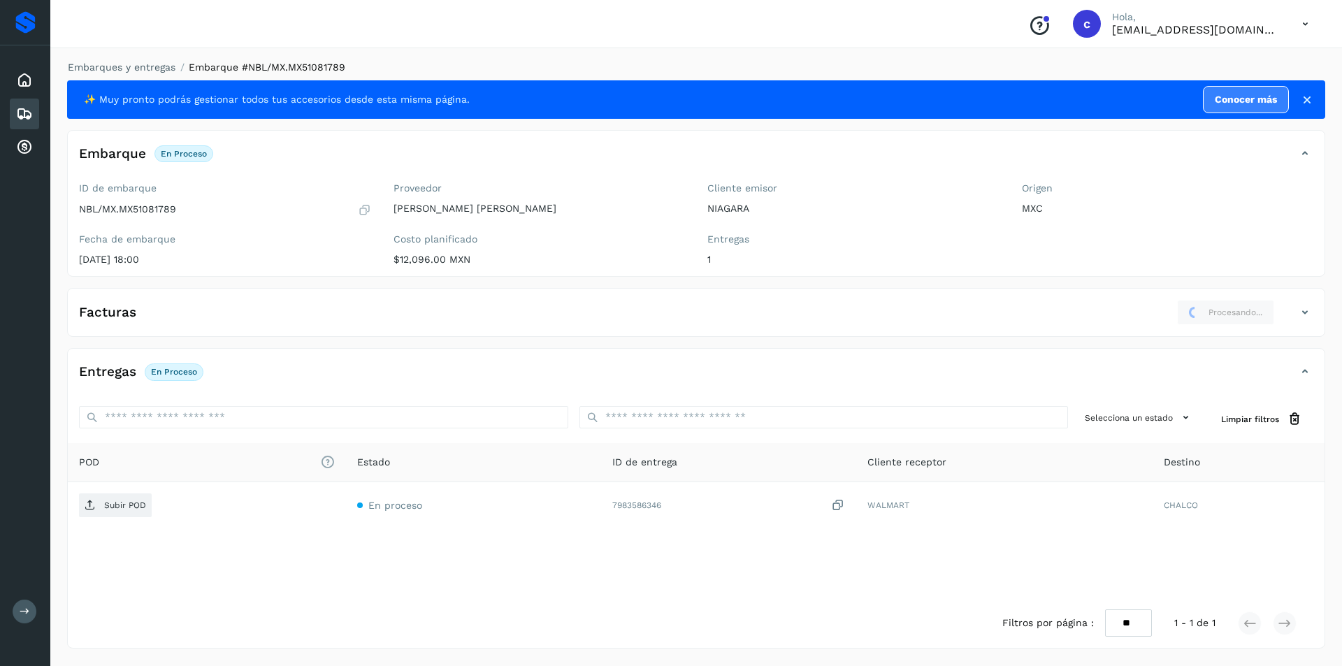
click at [221, 324] on div "Facturas Procesando..." at bounding box center [682, 312] width 1228 height 25
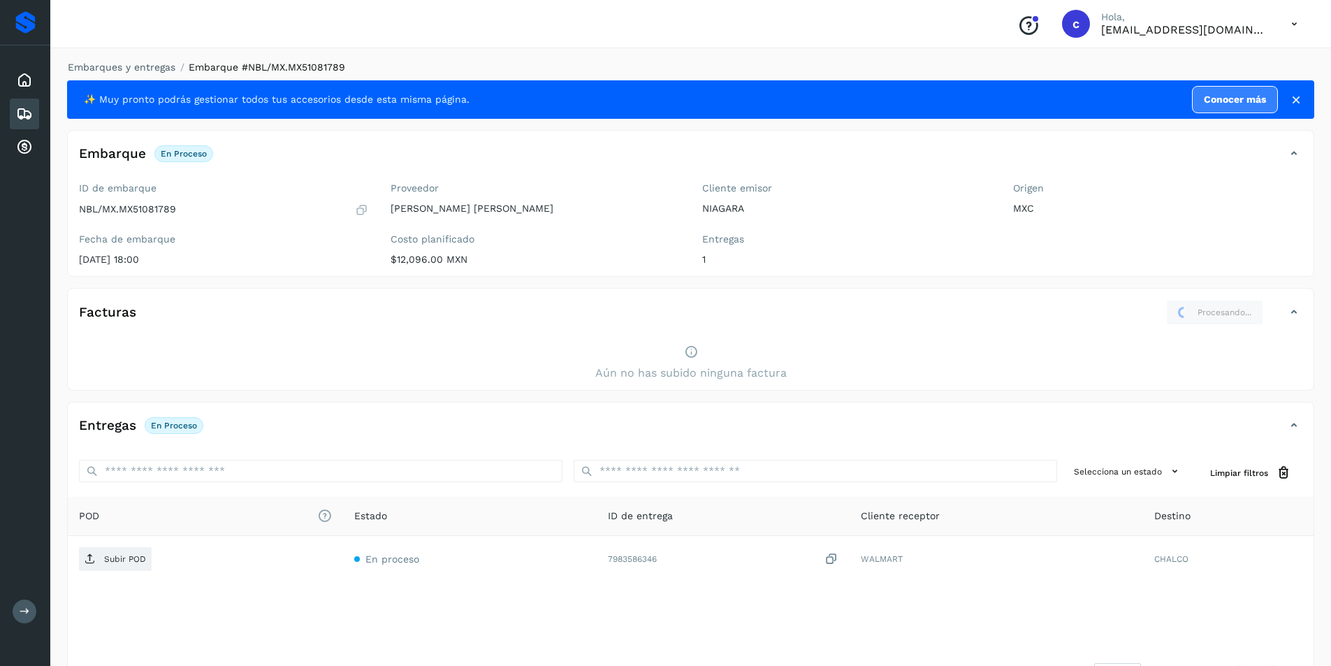
click at [221, 324] on div "Facturas Procesando..." at bounding box center [677, 312] width 1218 height 25
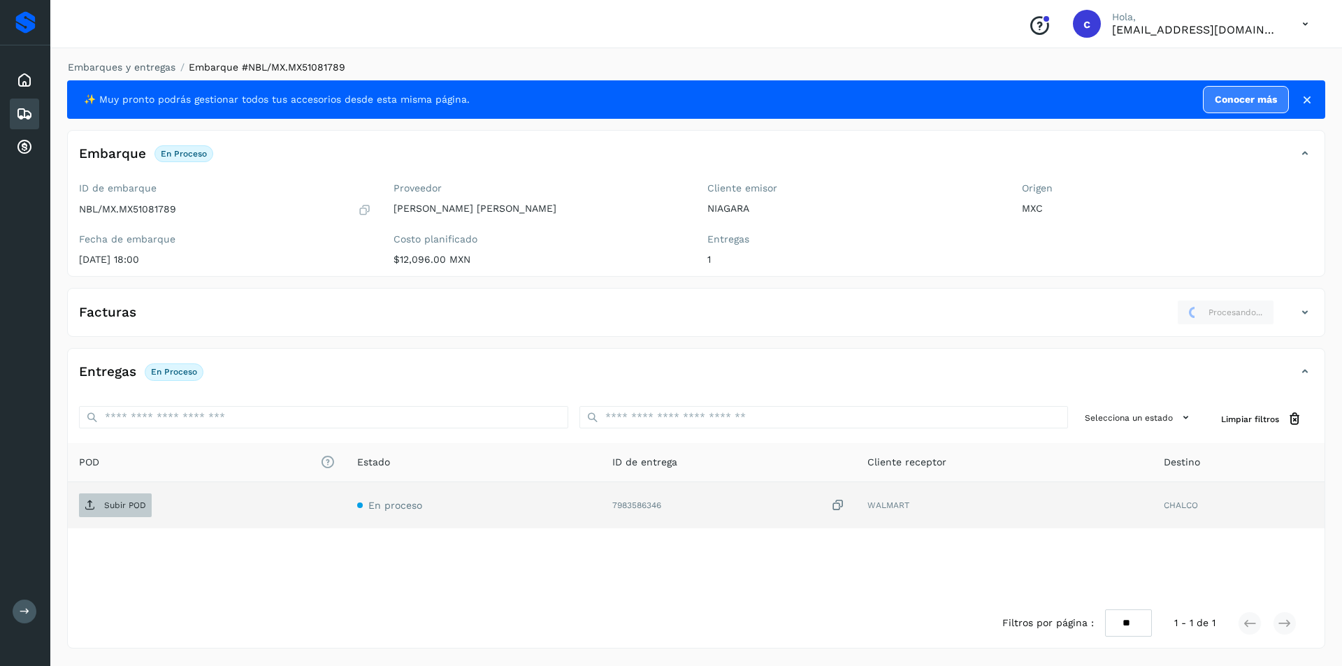
click at [137, 505] on p "Subir POD" at bounding box center [125, 505] width 42 height 10
click at [129, 509] on p "Subir POD" at bounding box center [125, 505] width 42 height 10
click at [101, 505] on span "PDF" at bounding box center [102, 505] width 47 height 22
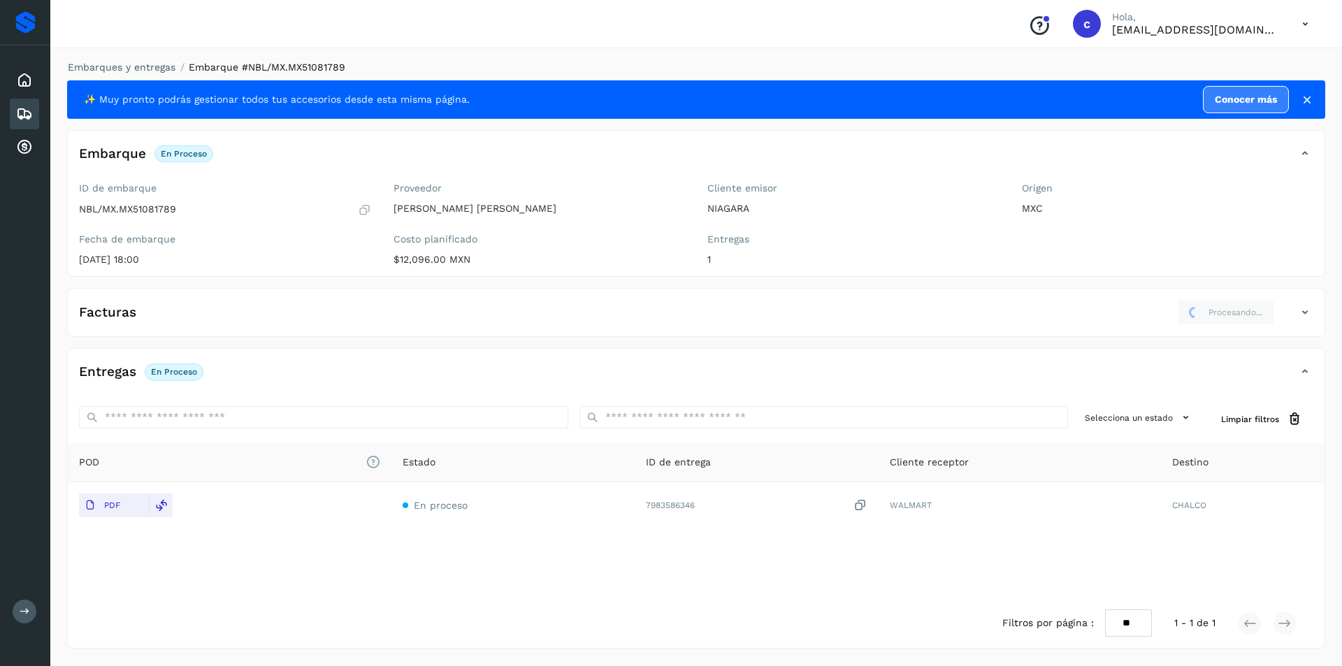
click at [19, 122] on div "Embarques" at bounding box center [24, 114] width 29 height 31
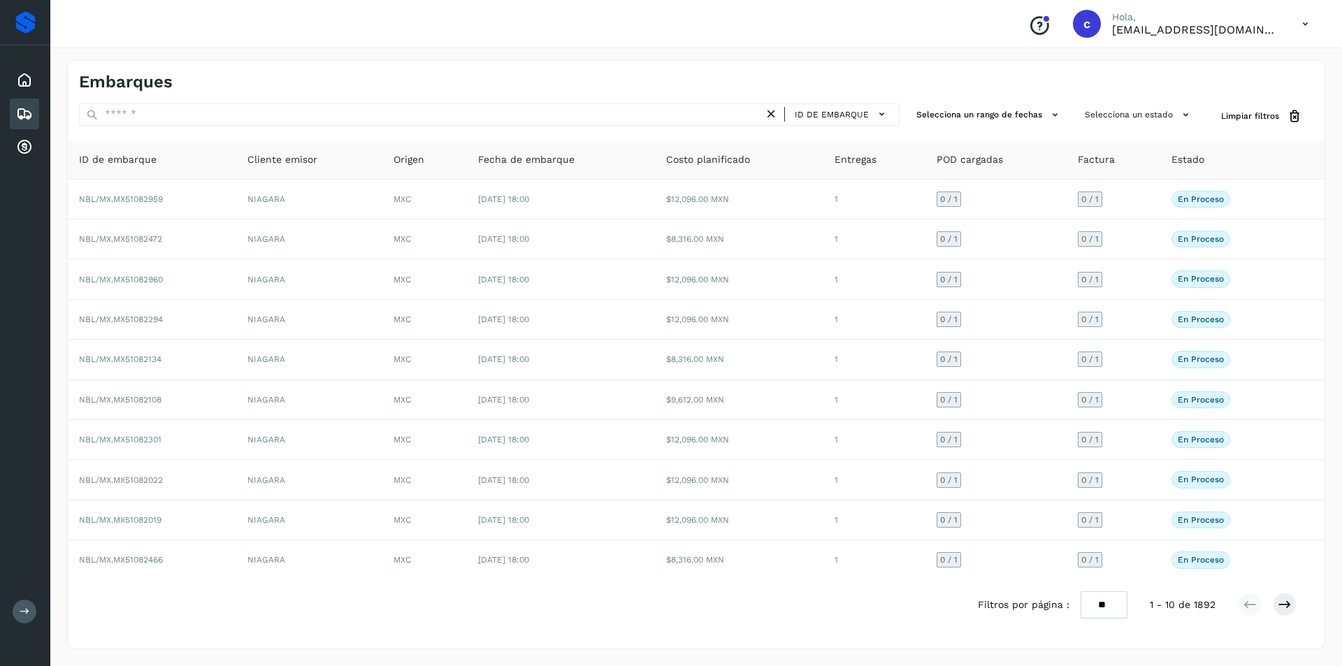
click at [776, 113] on icon at bounding box center [771, 114] width 15 height 15
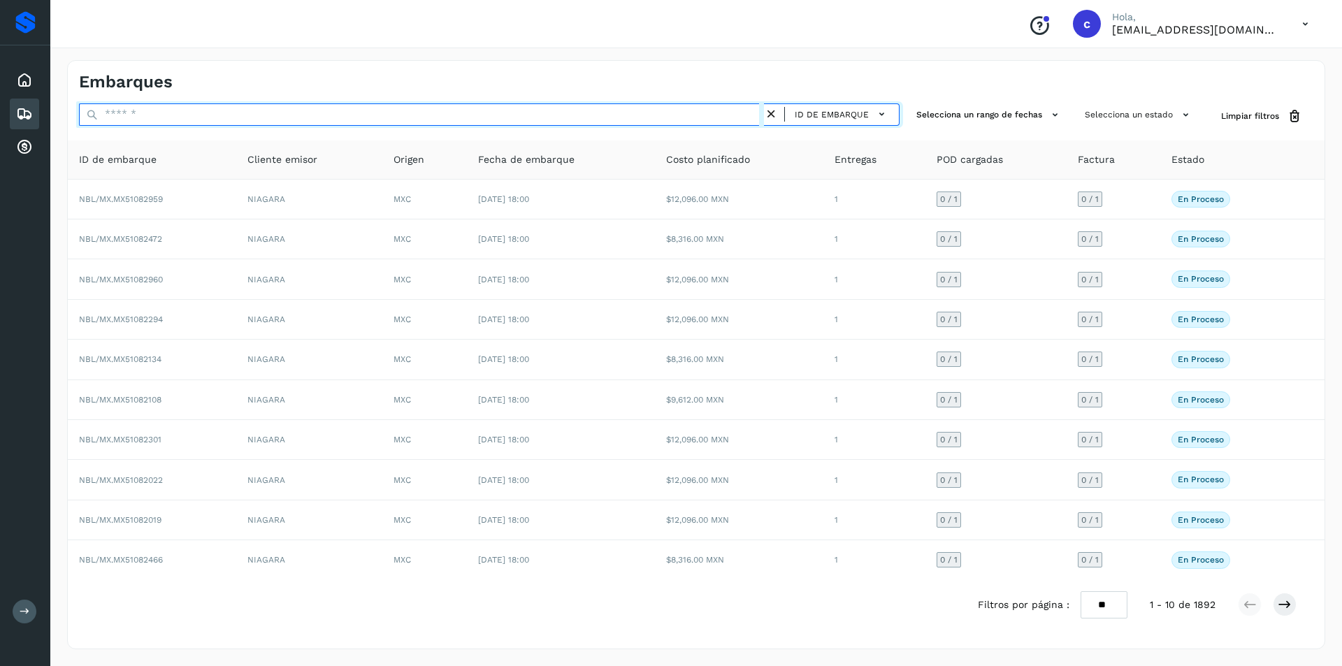
click at [510, 120] on input "text" at bounding box center [421, 114] width 685 height 22
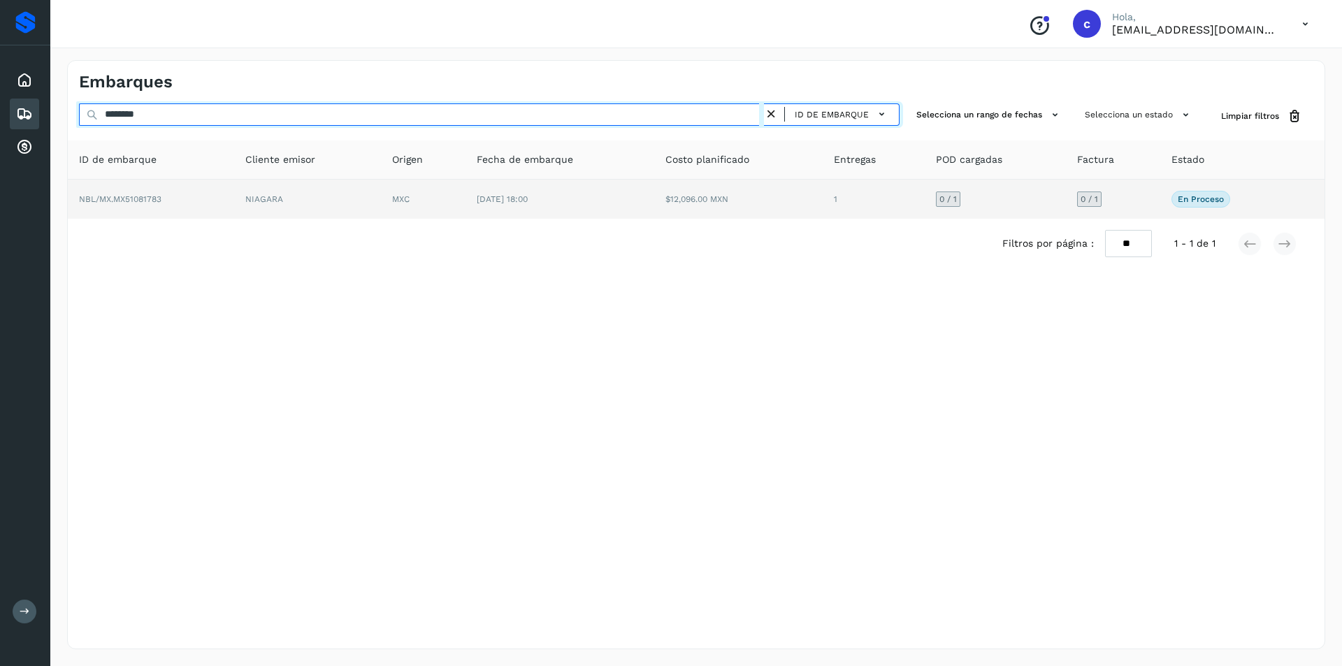
type input "********"
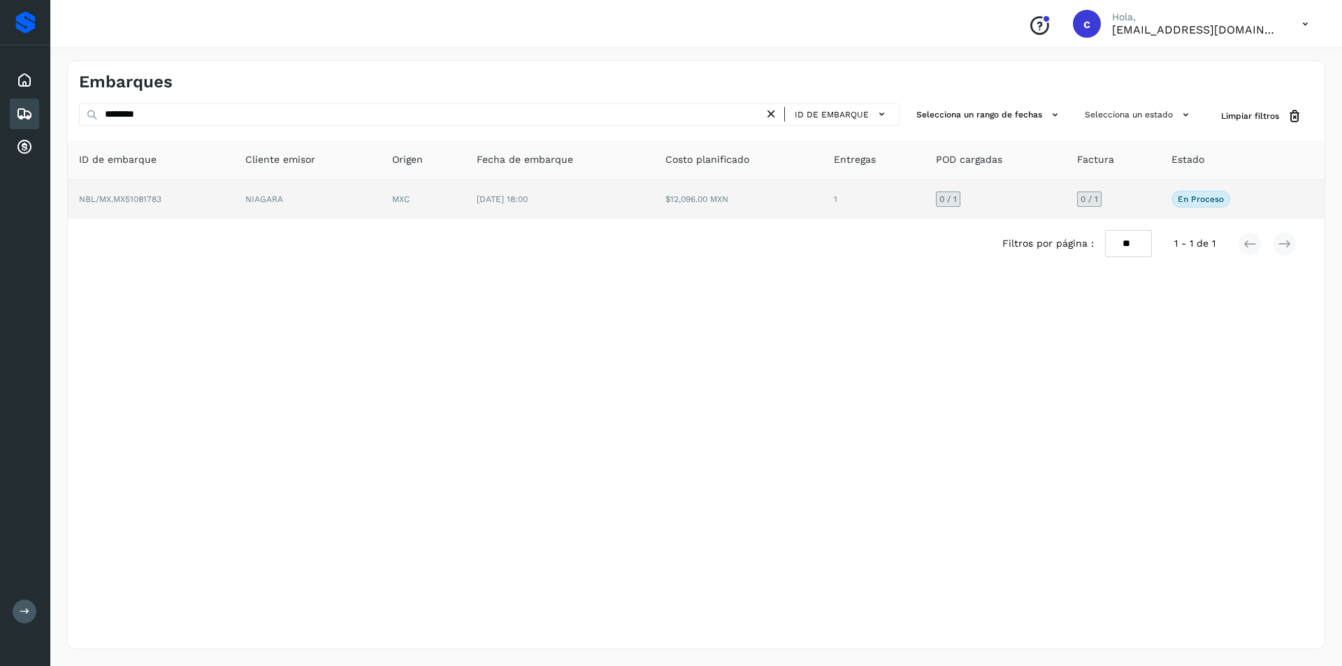
click at [454, 205] on td "MXC" at bounding box center [423, 199] width 85 height 39
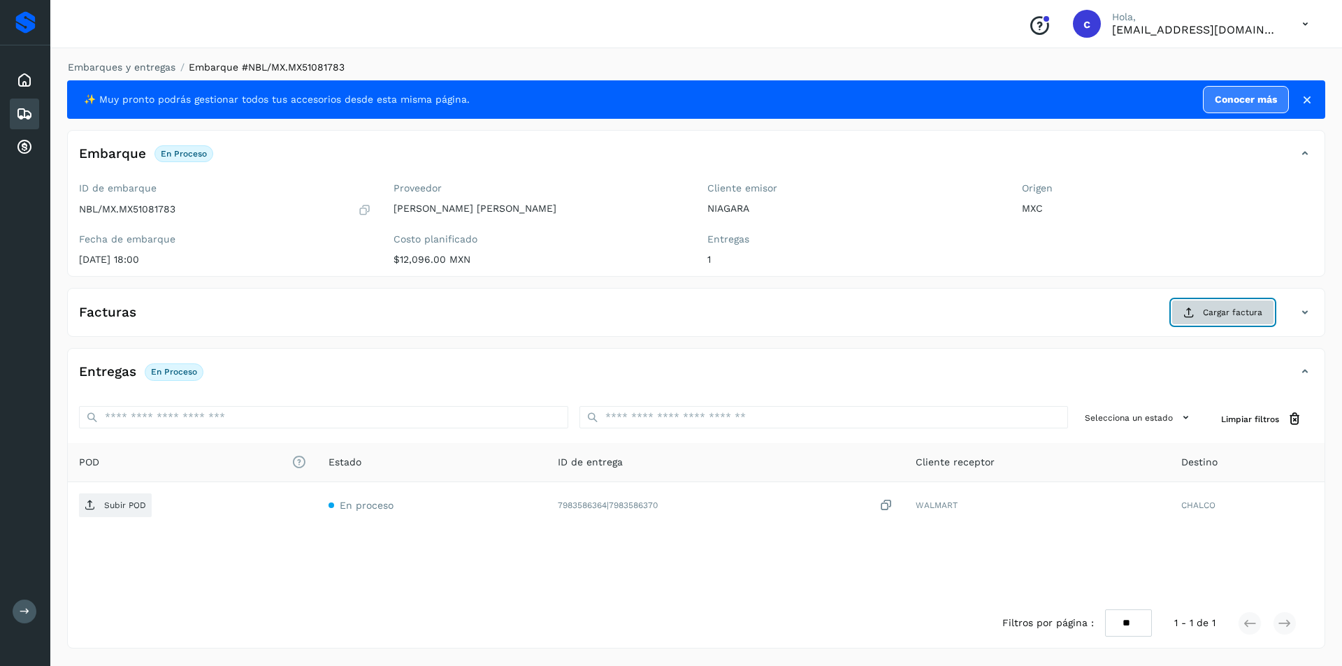
click at [1226, 313] on span "Cargar factura" at bounding box center [1232, 312] width 59 height 13
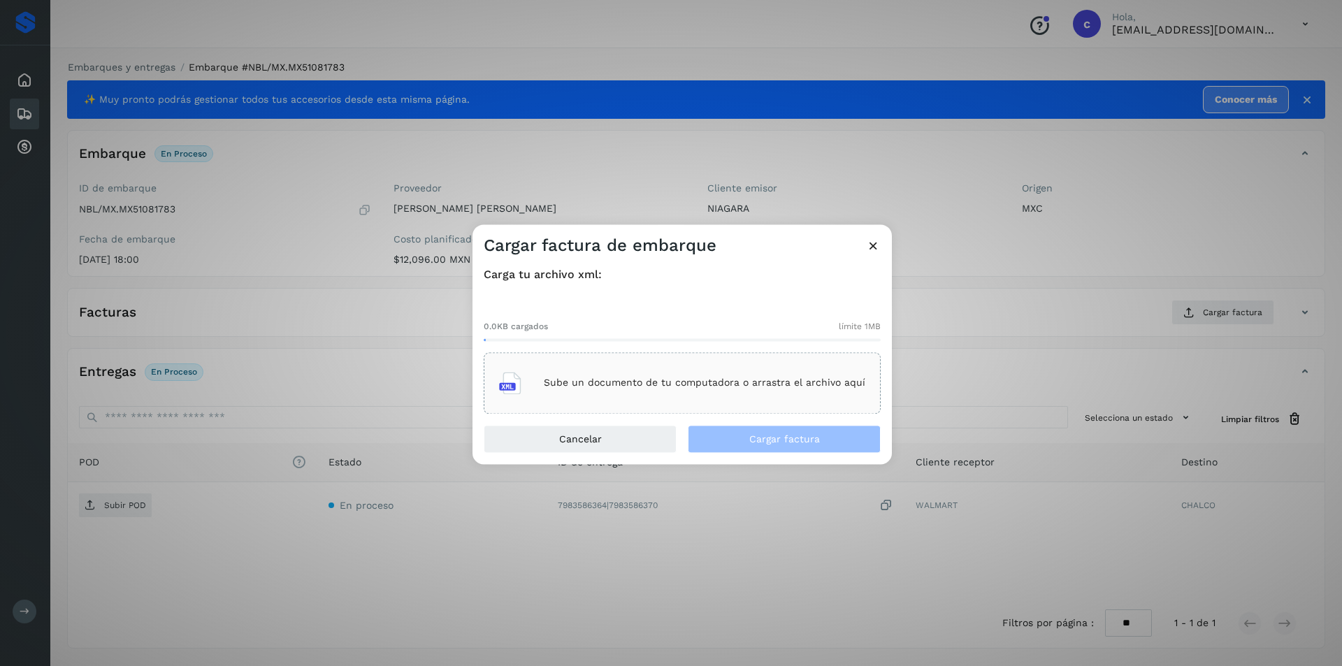
click at [685, 372] on div "Sube un documento de tu computadora o arrastra el archivo aquí" at bounding box center [682, 383] width 366 height 38
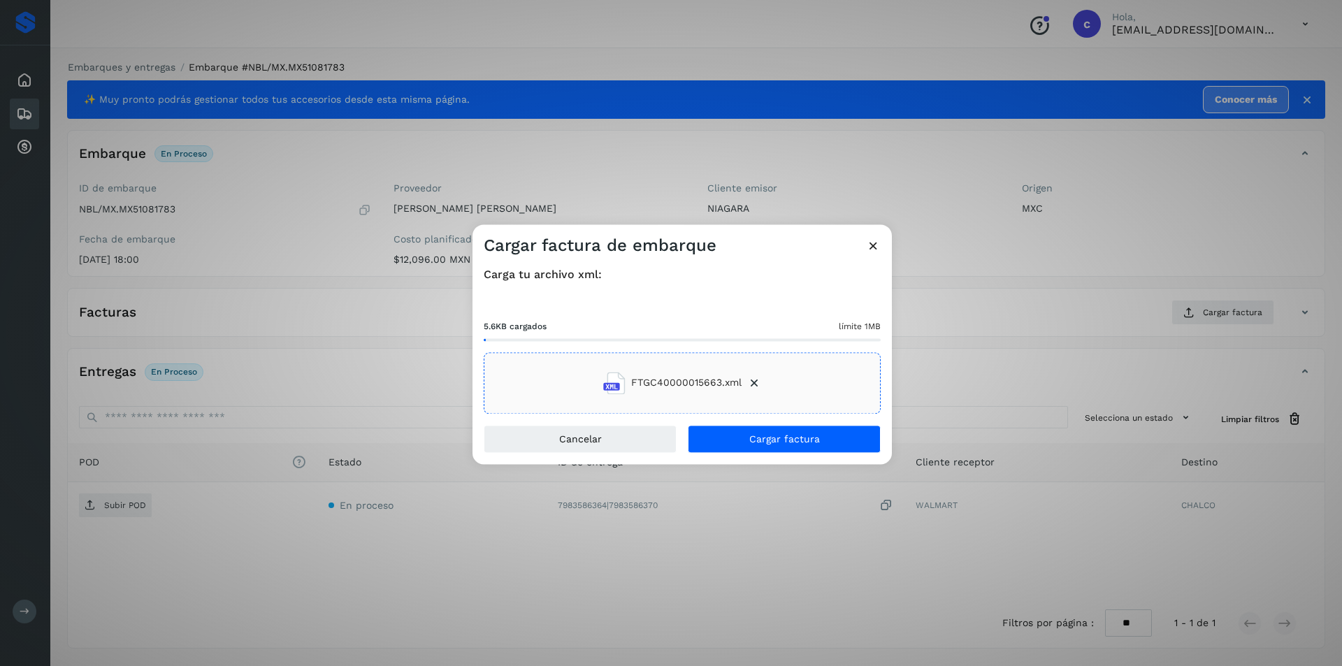
click at [848, 454] on div "Cancelar Cargar factura" at bounding box center [681, 444] width 419 height 39
click at [847, 441] on button "Cargar factura" at bounding box center [784, 439] width 193 height 28
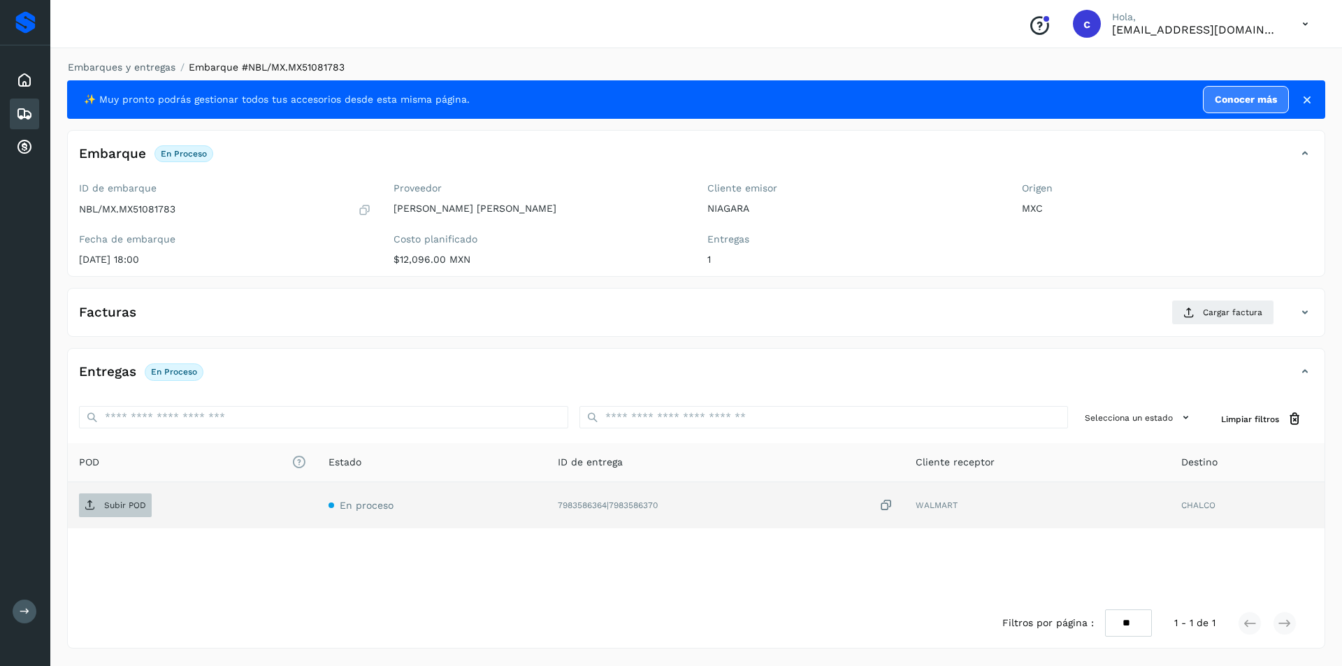
click at [112, 503] on p "Subir POD" at bounding box center [125, 505] width 42 height 10
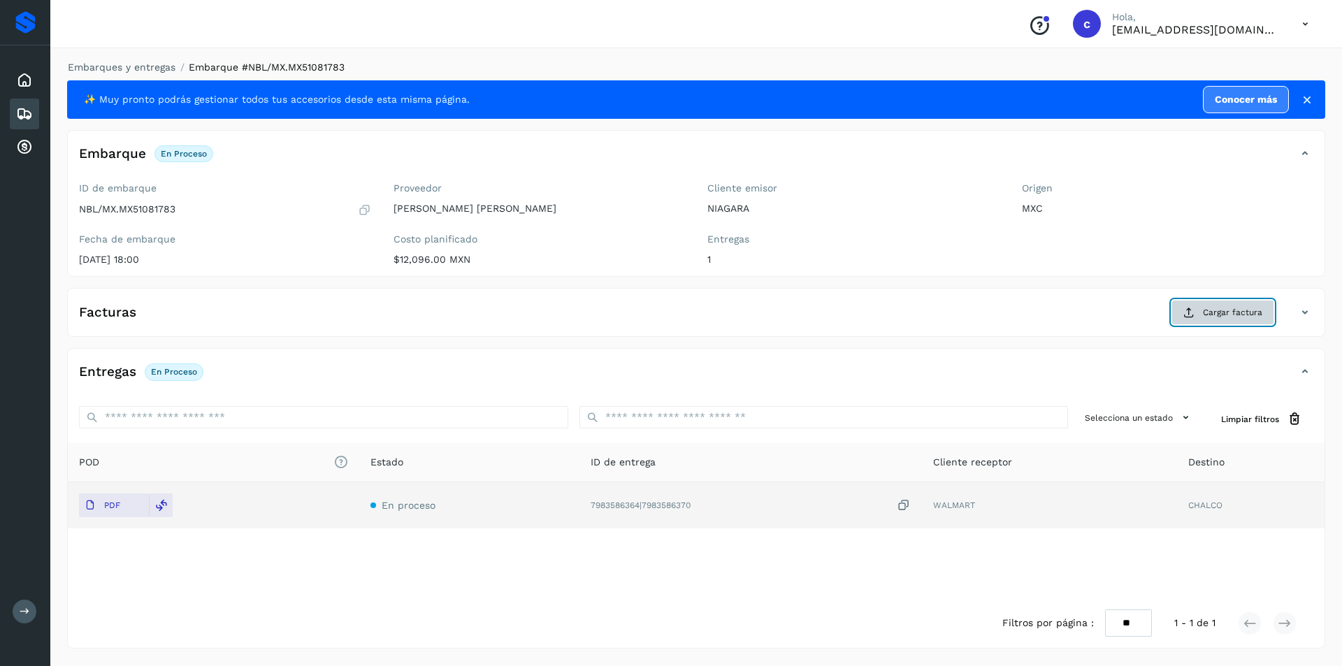
click at [1208, 314] on span "Cargar factura" at bounding box center [1232, 312] width 59 height 13
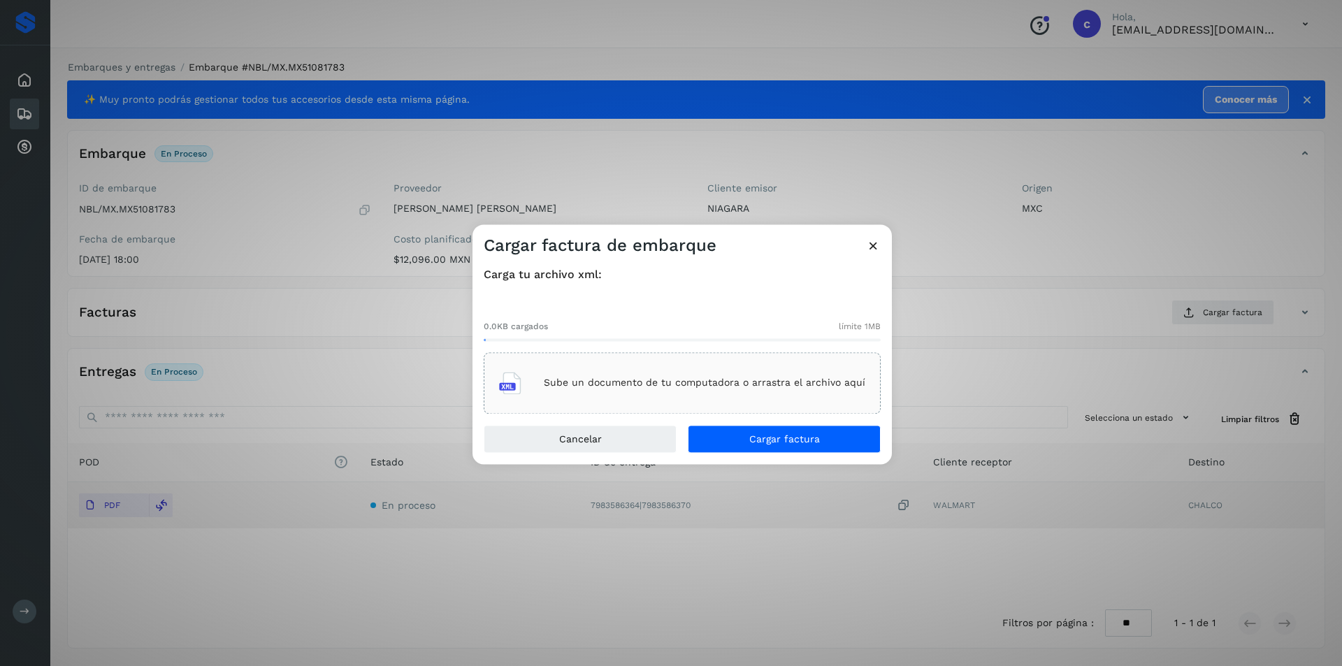
click at [626, 358] on div "Sube un documento de tu computadora o arrastra el archivo aquí" at bounding box center [682, 382] width 397 height 61
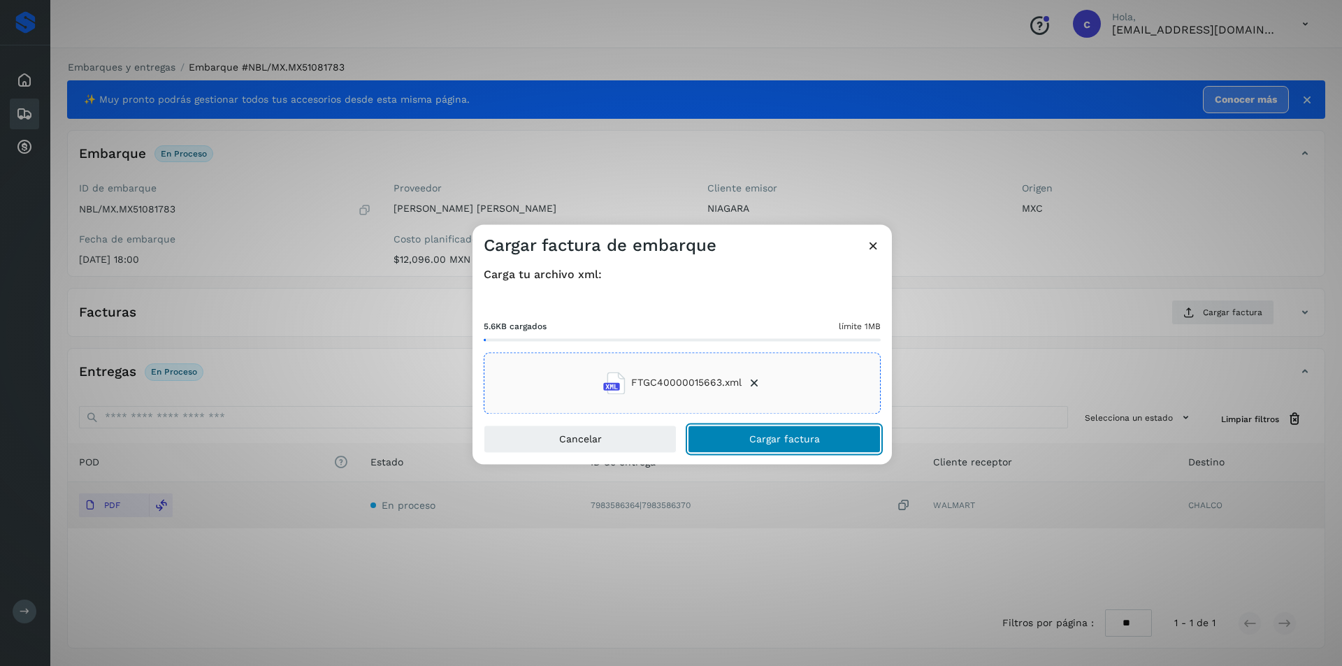
click at [808, 437] on span "Cargar factura" at bounding box center [784, 439] width 71 height 10
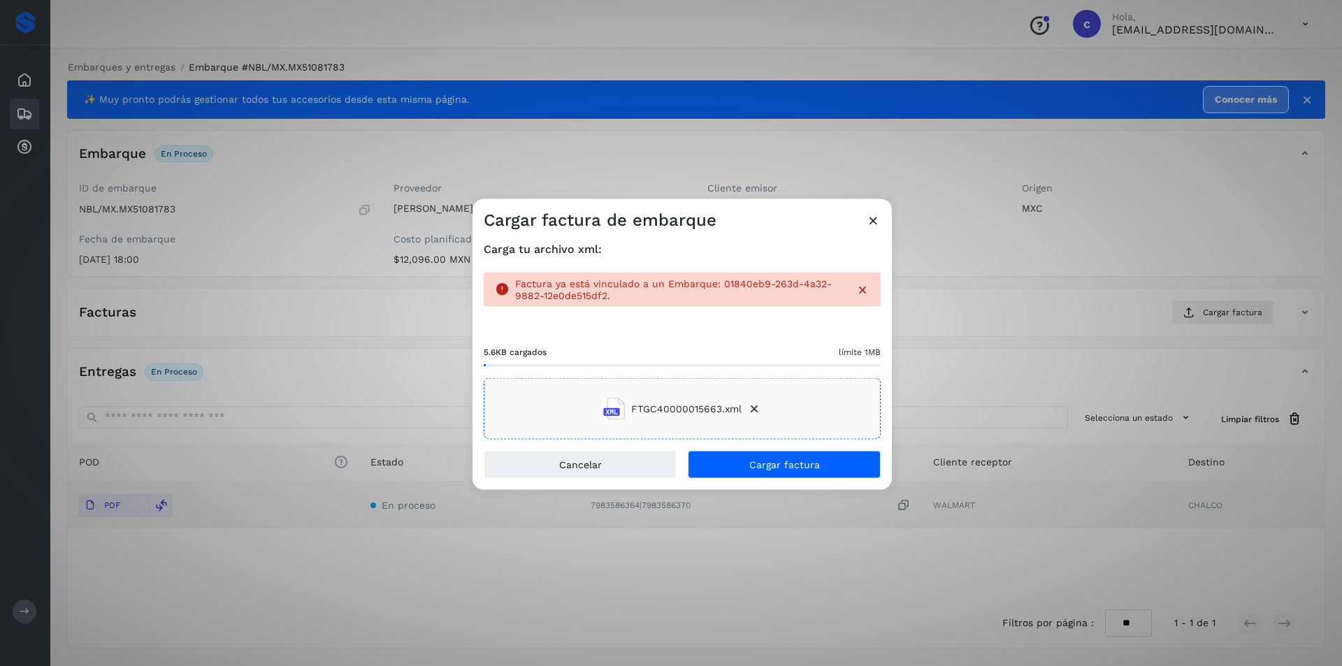
click at [866, 214] on icon at bounding box center [873, 219] width 15 height 15
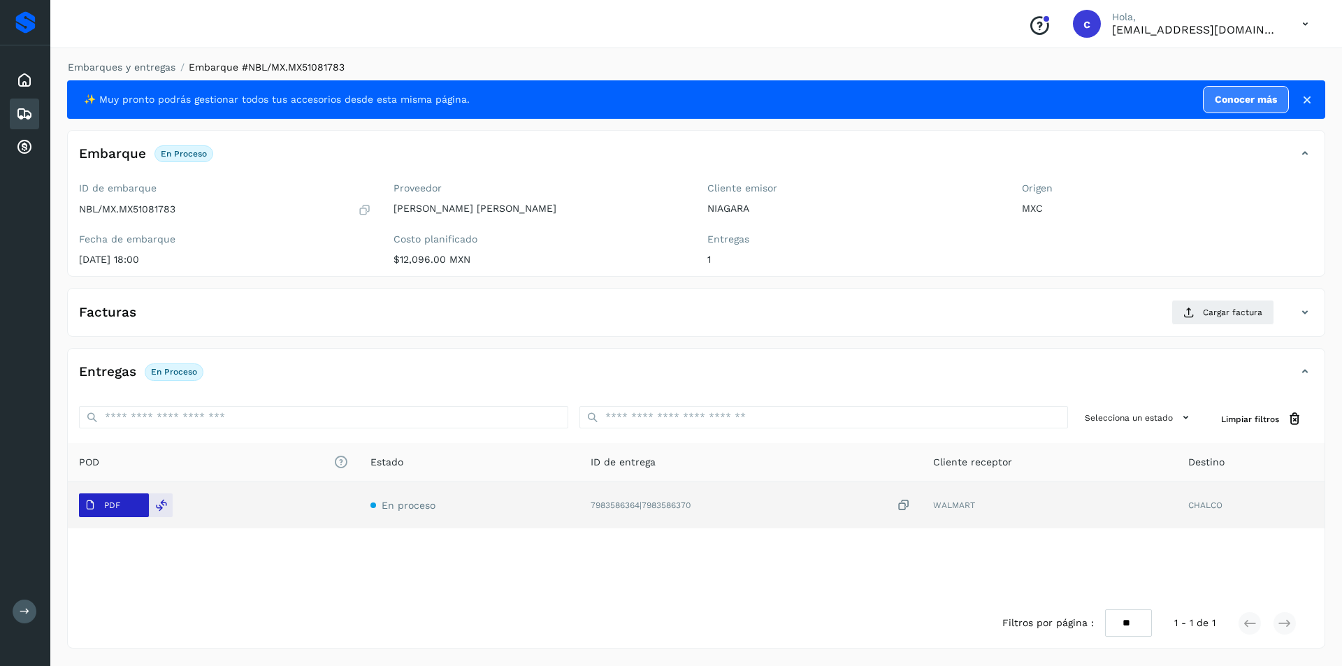
click at [110, 497] on span "PDF" at bounding box center [102, 505] width 47 height 22
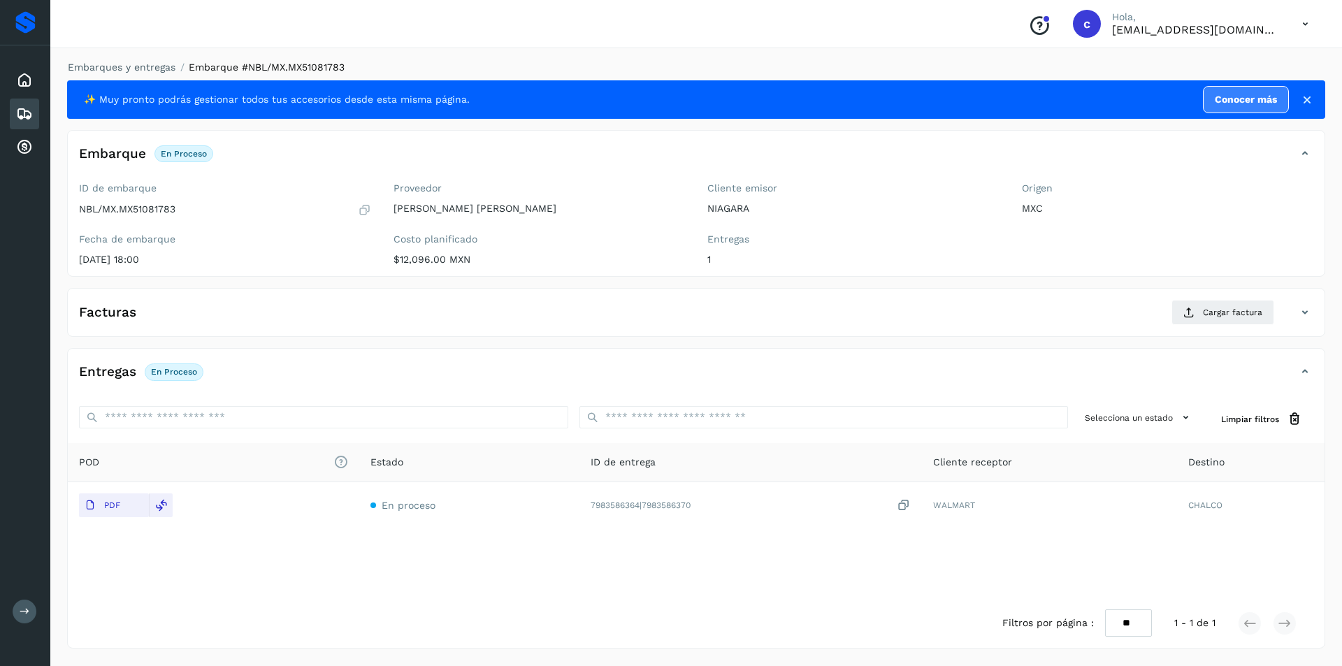
click at [29, 110] on icon at bounding box center [24, 114] width 17 height 17
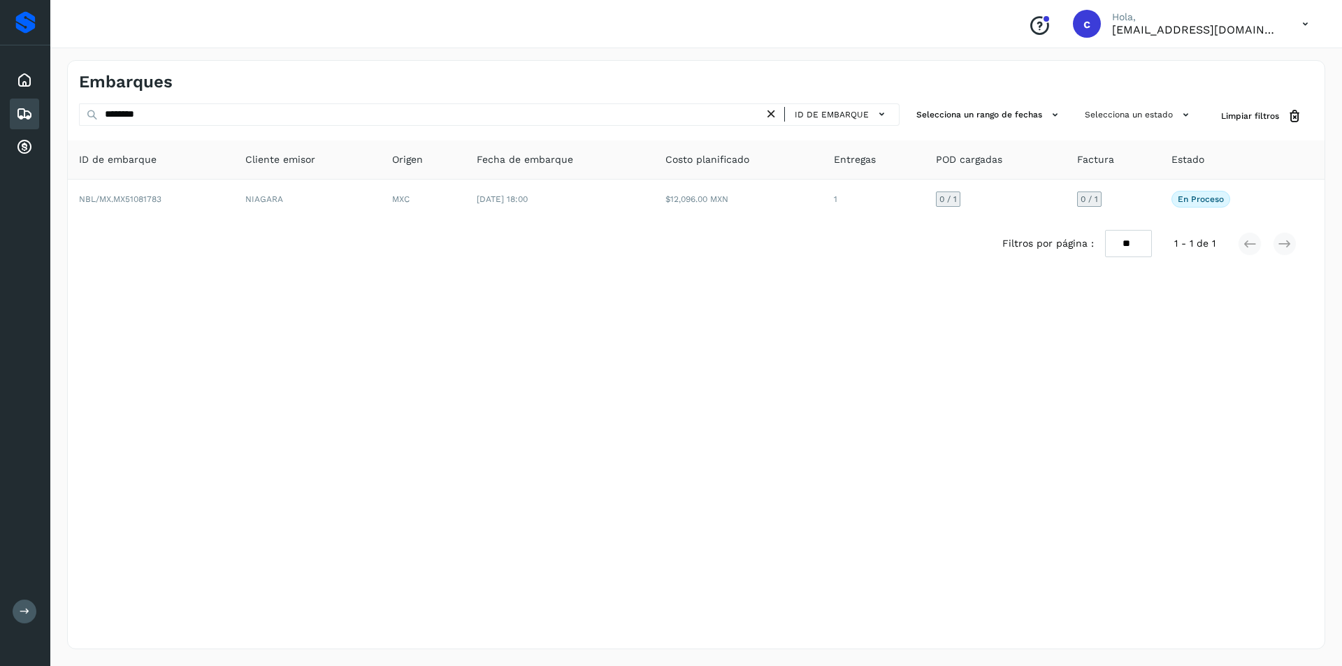
click at [776, 124] on div "ID de embarque" at bounding box center [832, 114] width 136 height 22
click at [777, 119] on icon at bounding box center [771, 114] width 15 height 15
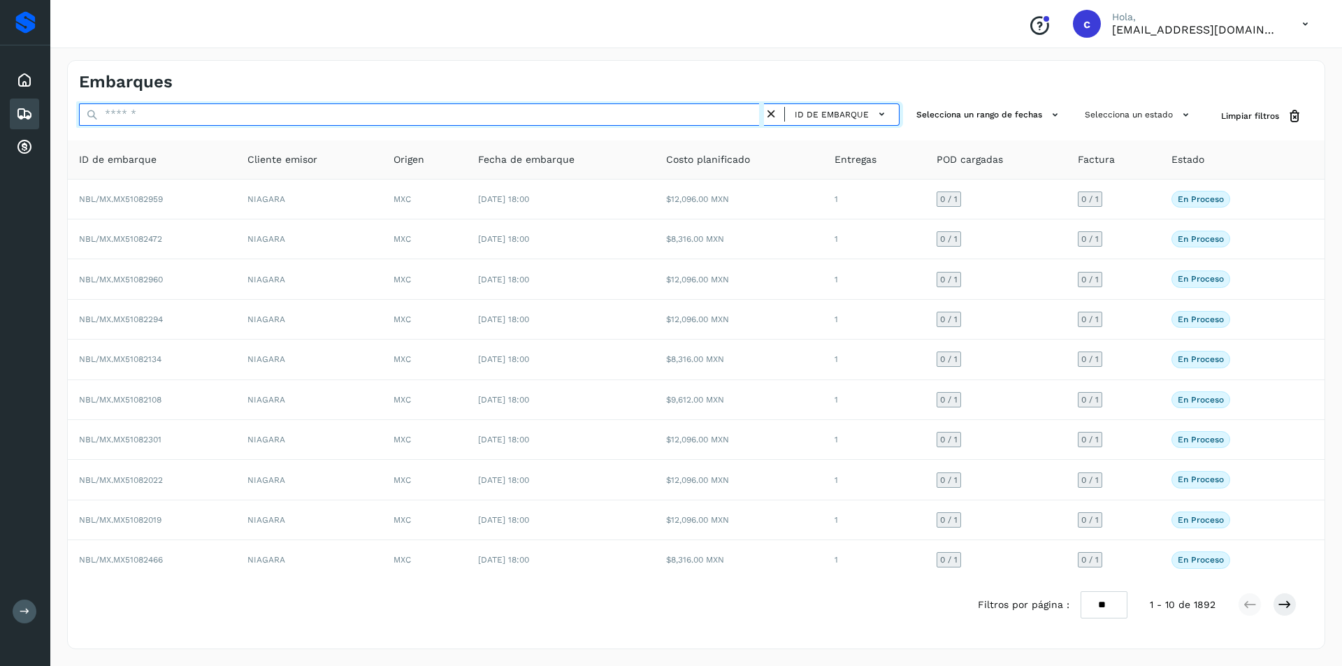
click at [737, 117] on input "text" at bounding box center [421, 114] width 685 height 22
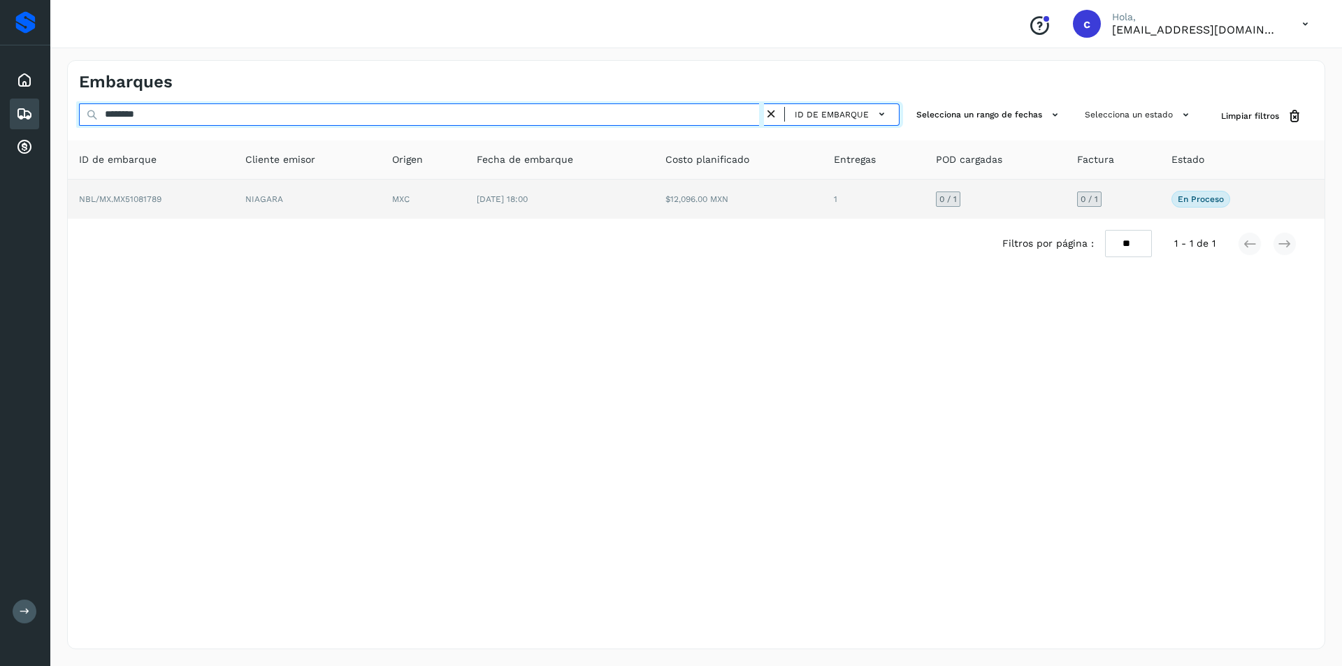
type input "********"
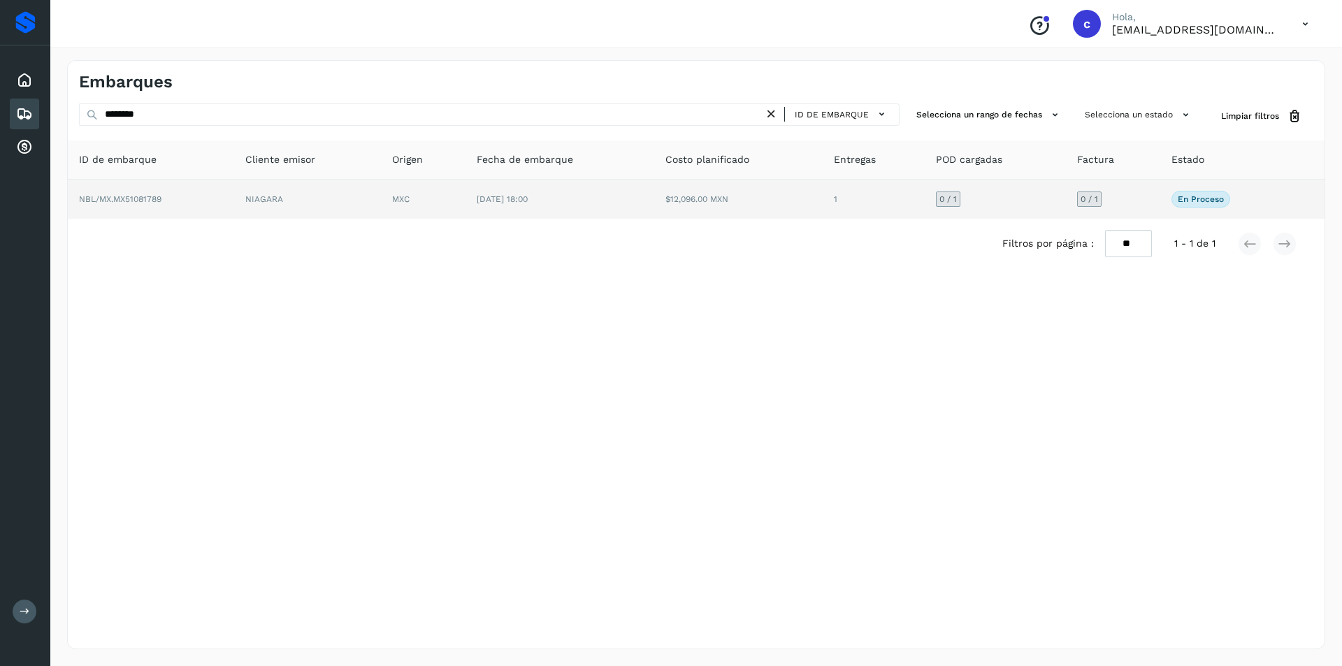
click at [827, 182] on td "1" at bounding box center [873, 199] width 102 height 39
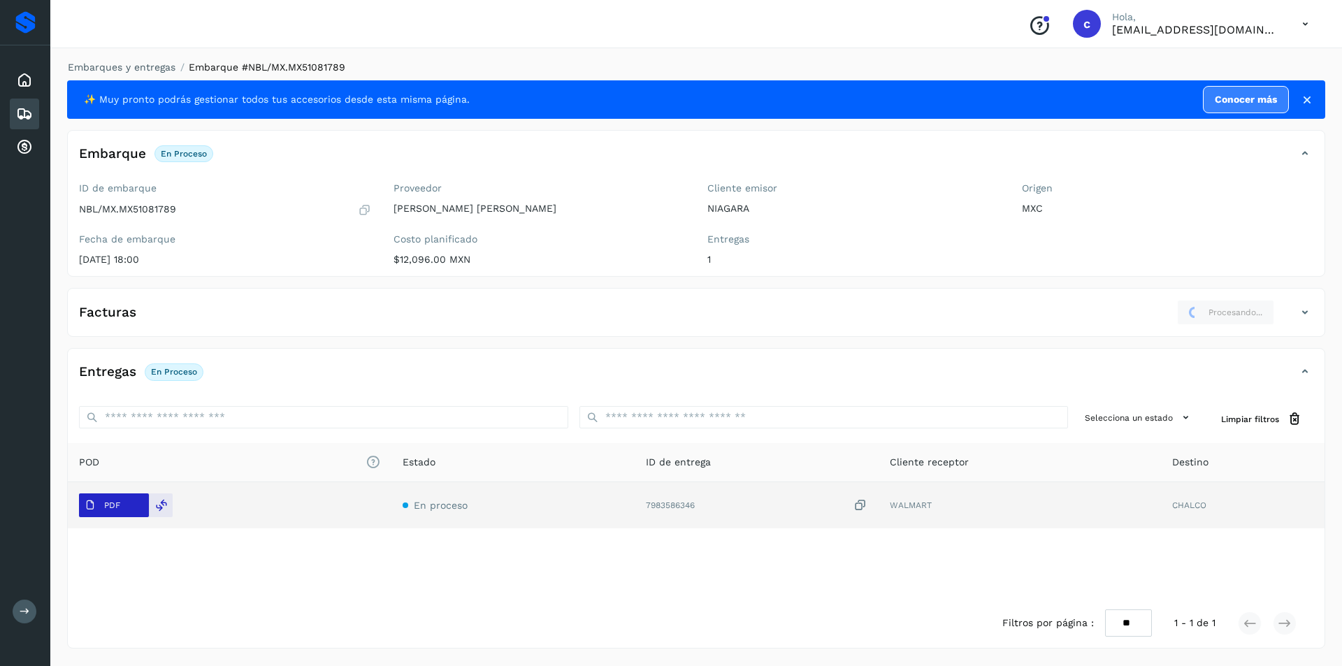
click at [121, 512] on span "PDF" at bounding box center [102, 505] width 47 height 22
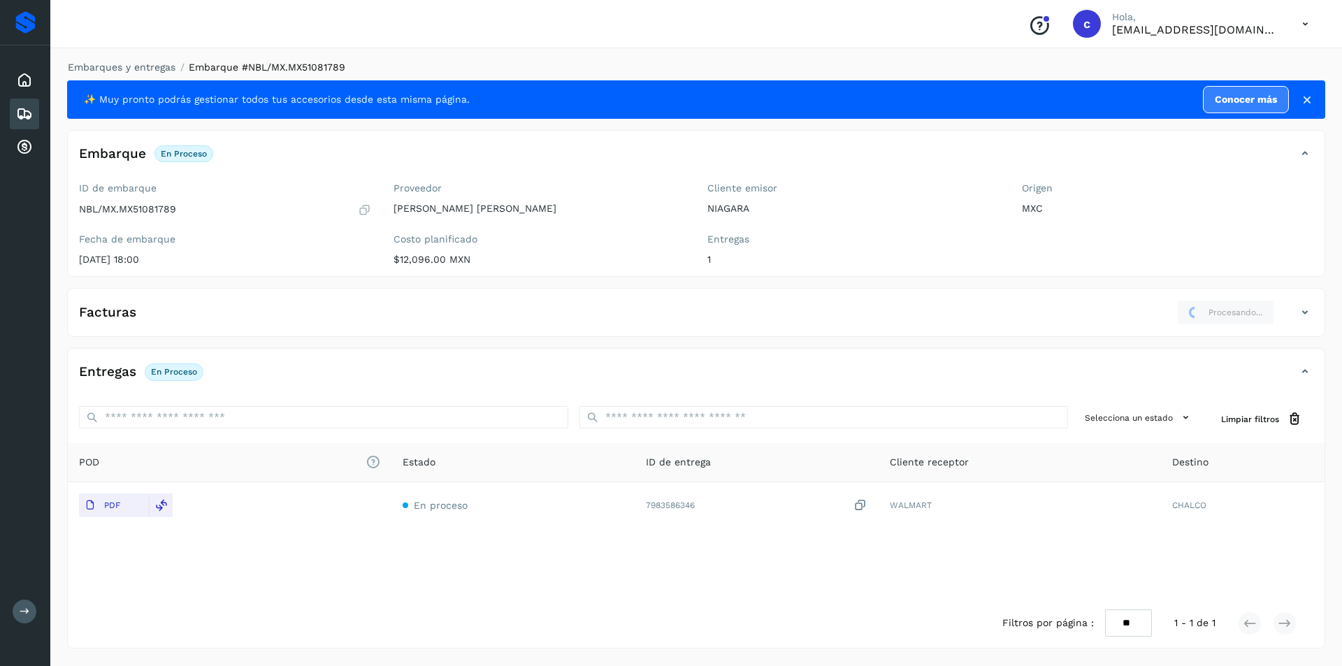
click at [22, 111] on icon at bounding box center [24, 114] width 17 height 17
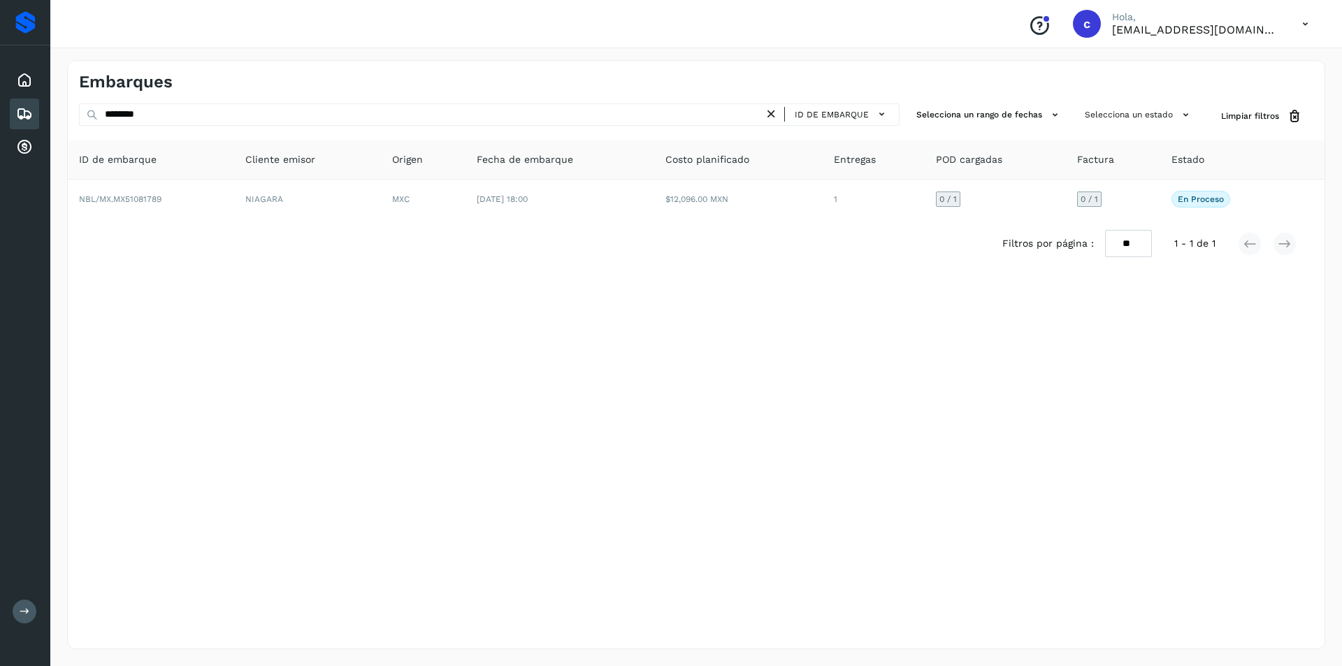
click at [22, 111] on icon at bounding box center [24, 114] width 17 height 17
click at [22, 112] on icon at bounding box center [24, 114] width 17 height 17
click at [23, 82] on icon at bounding box center [24, 80] width 17 height 17
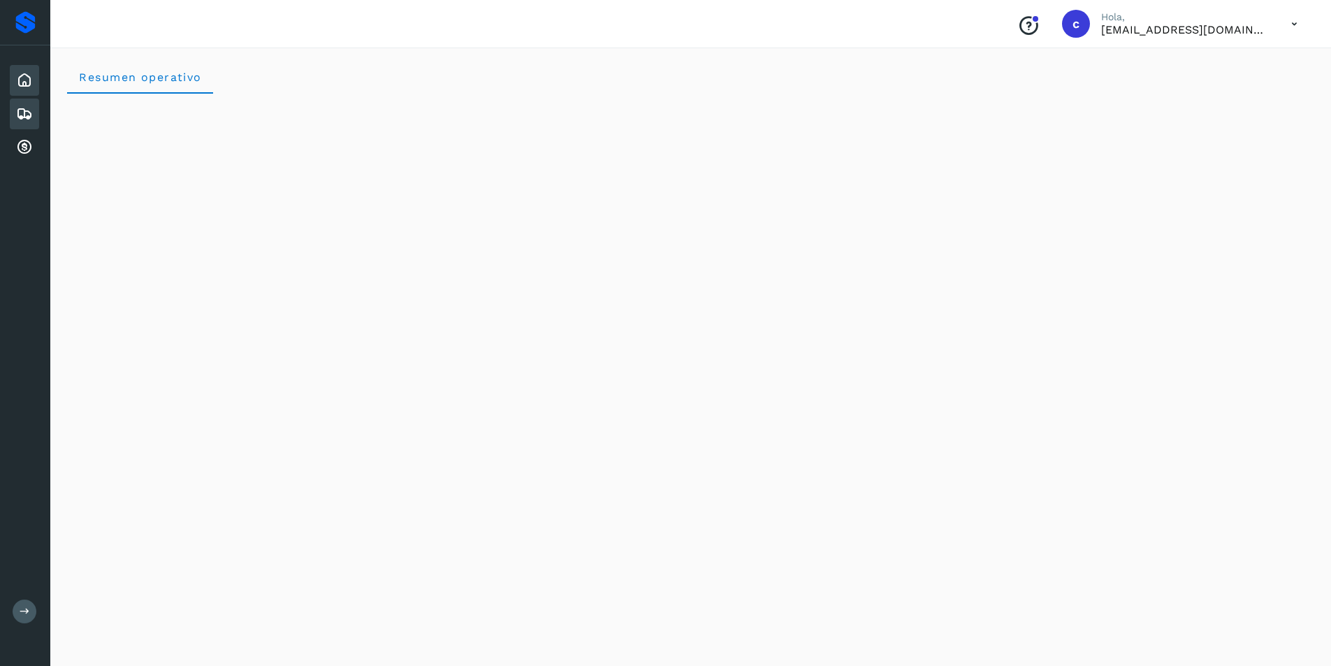
click at [27, 108] on icon at bounding box center [24, 114] width 17 height 17
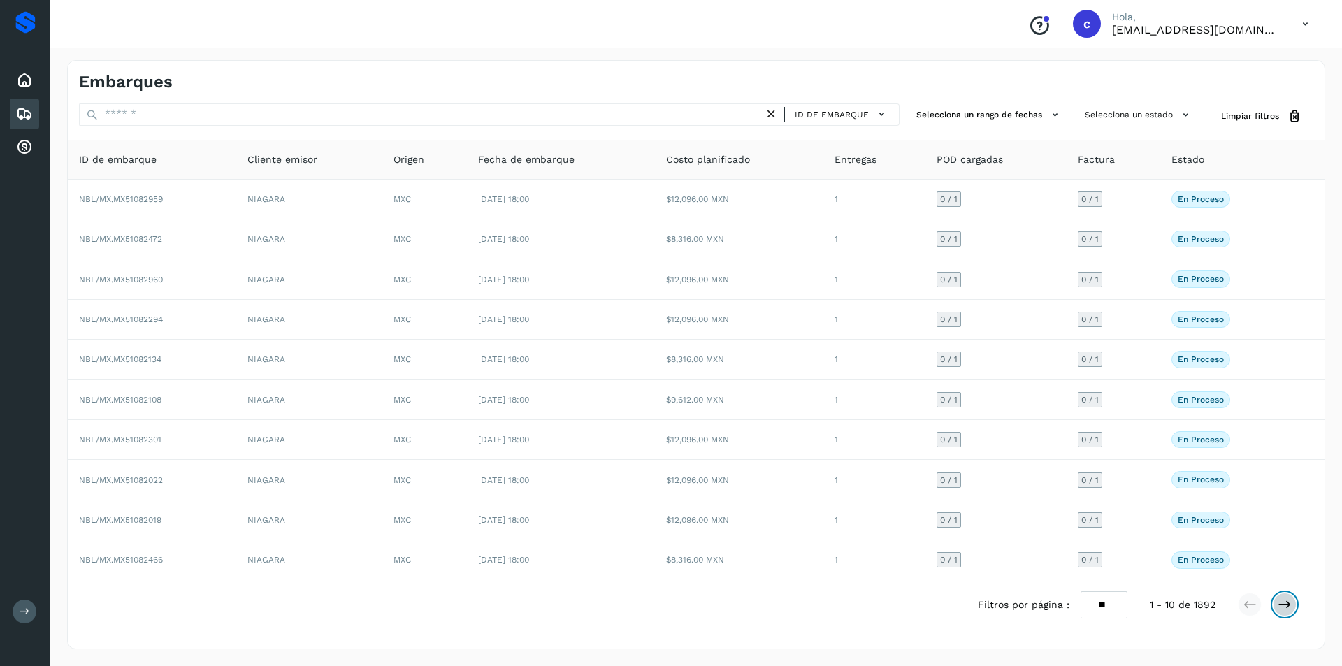
click at [1285, 606] on icon at bounding box center [1284, 604] width 14 height 14
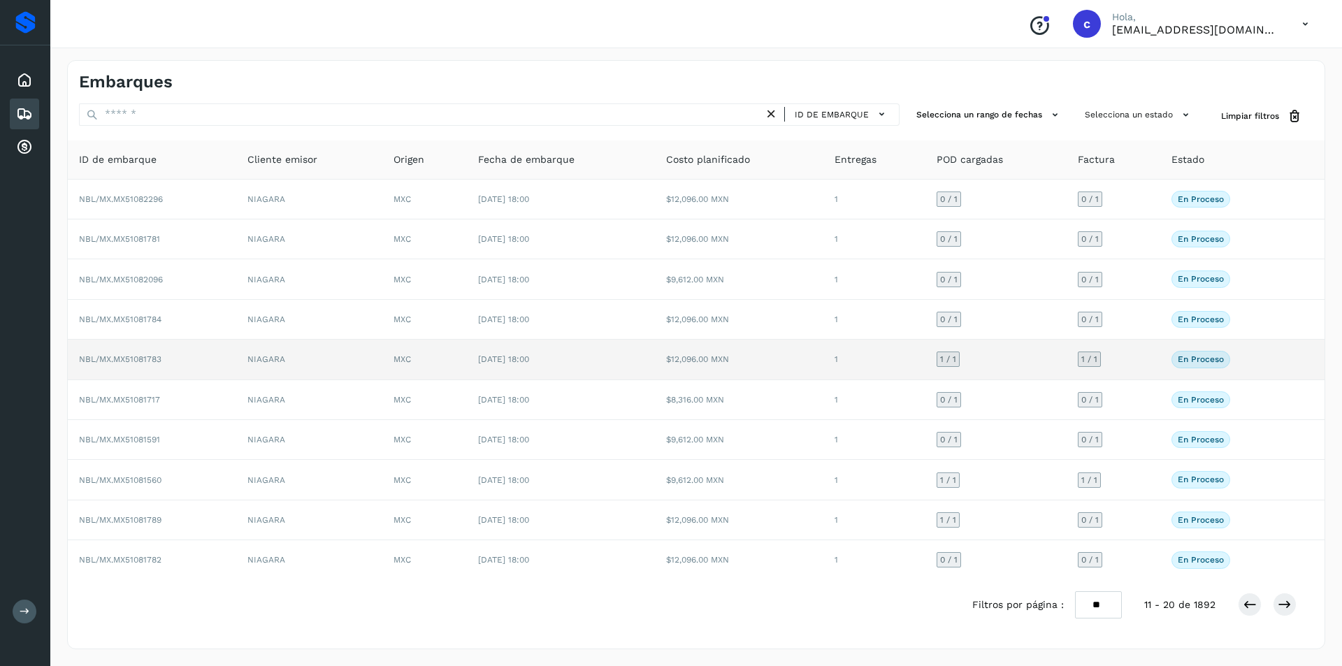
click at [979, 363] on td "1 / 1" at bounding box center [995, 360] width 140 height 40
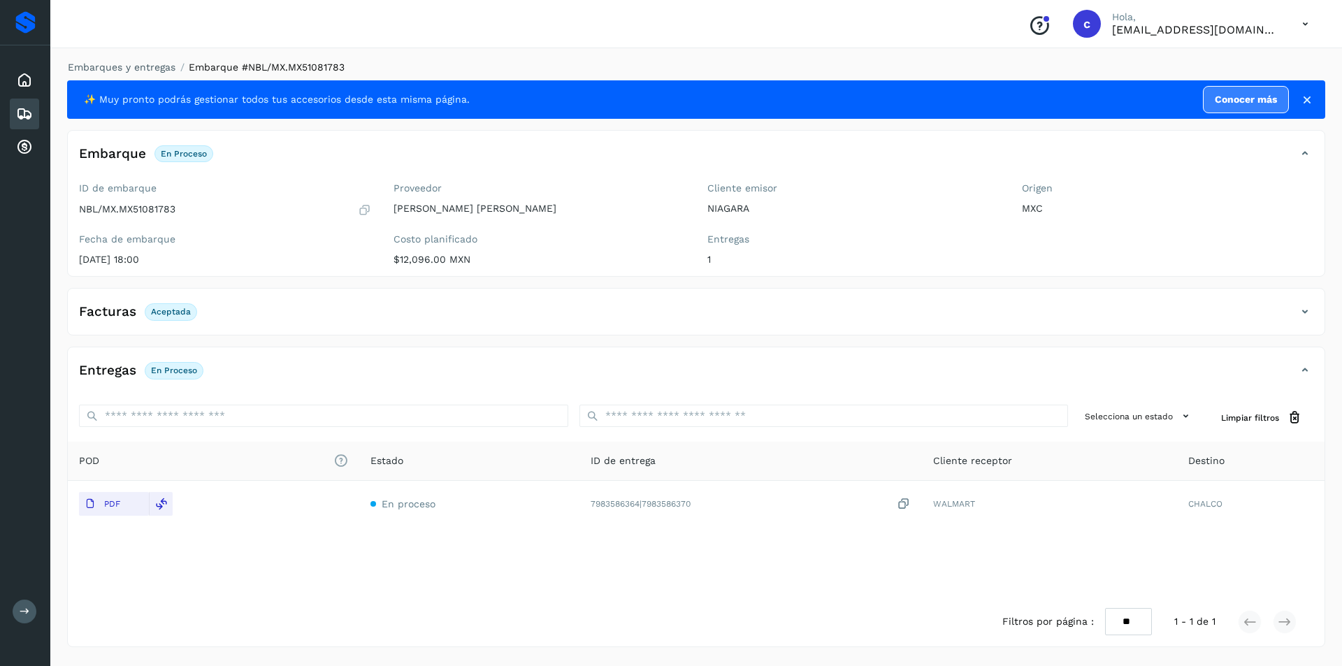
click at [23, 108] on icon at bounding box center [24, 114] width 17 height 17
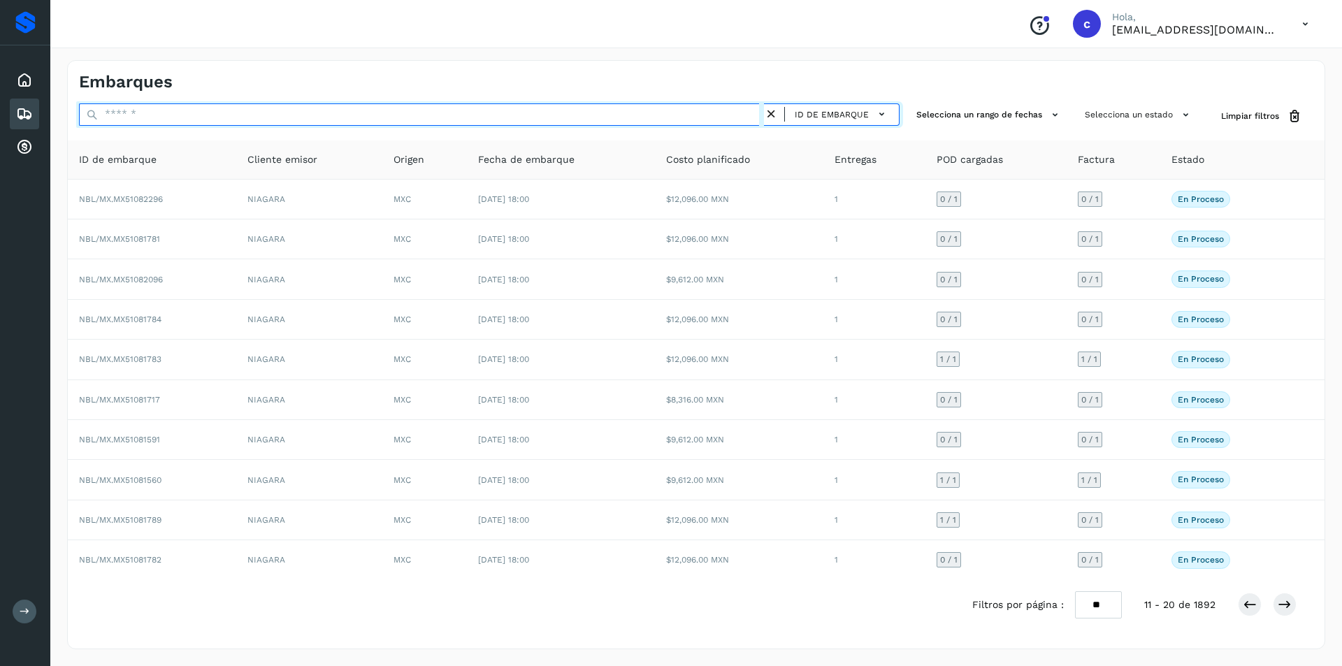
click at [256, 111] on input "text" at bounding box center [421, 114] width 685 height 22
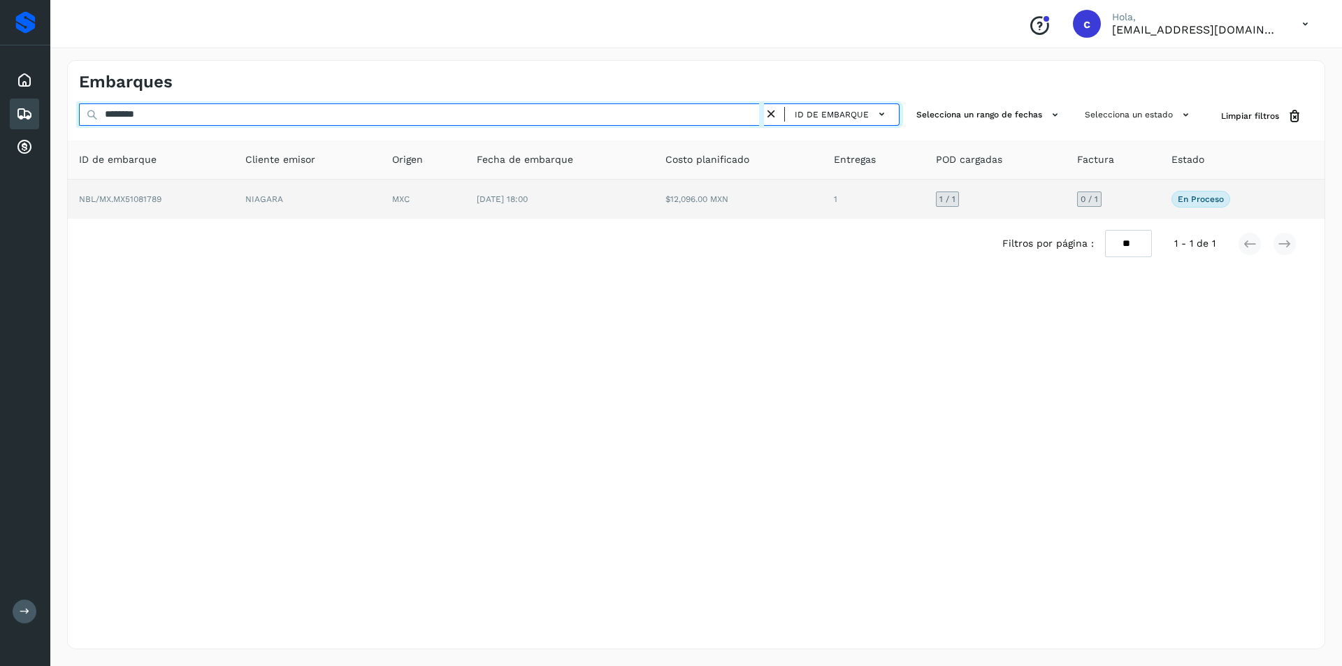
type input "********"
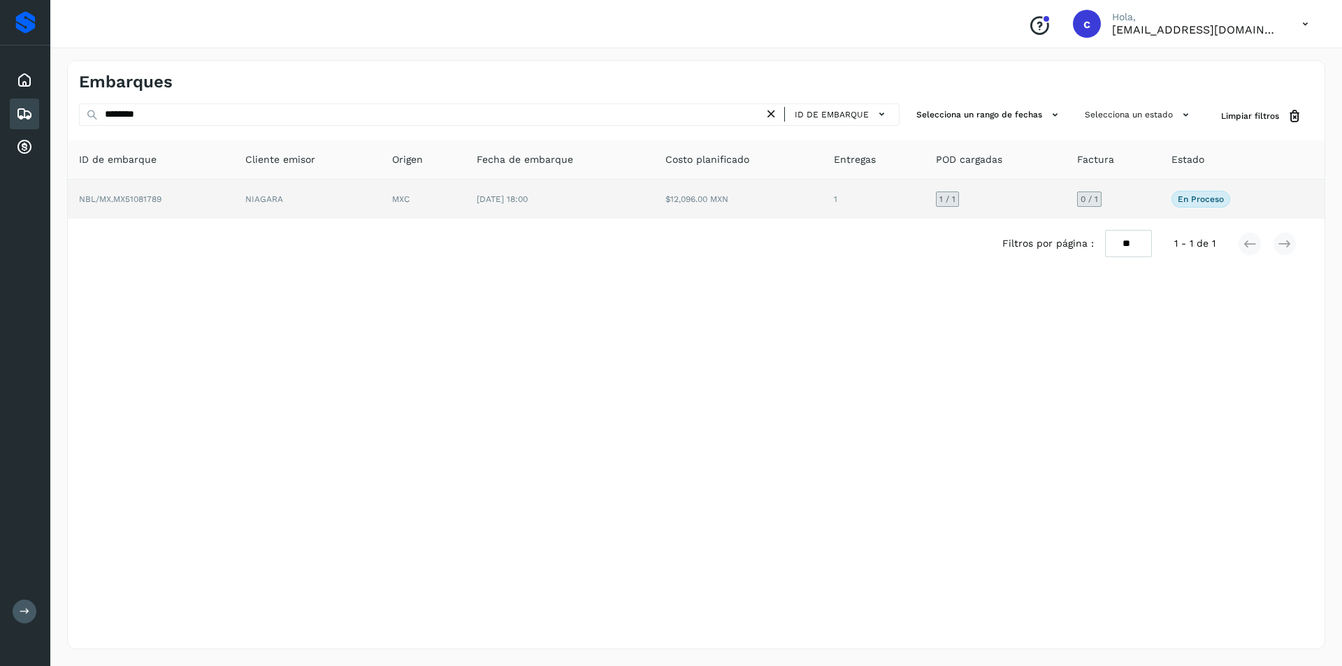
click at [346, 202] on td "NIAGARA" at bounding box center [307, 199] width 147 height 39
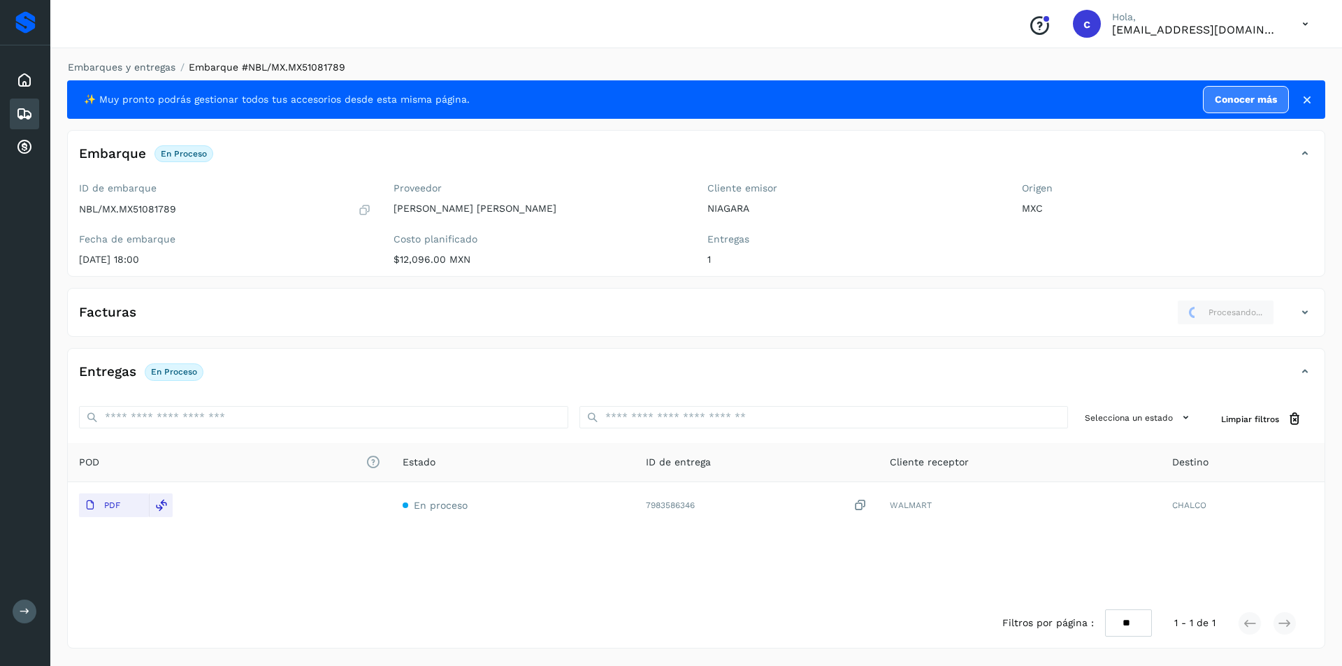
click at [21, 109] on icon at bounding box center [24, 114] width 17 height 17
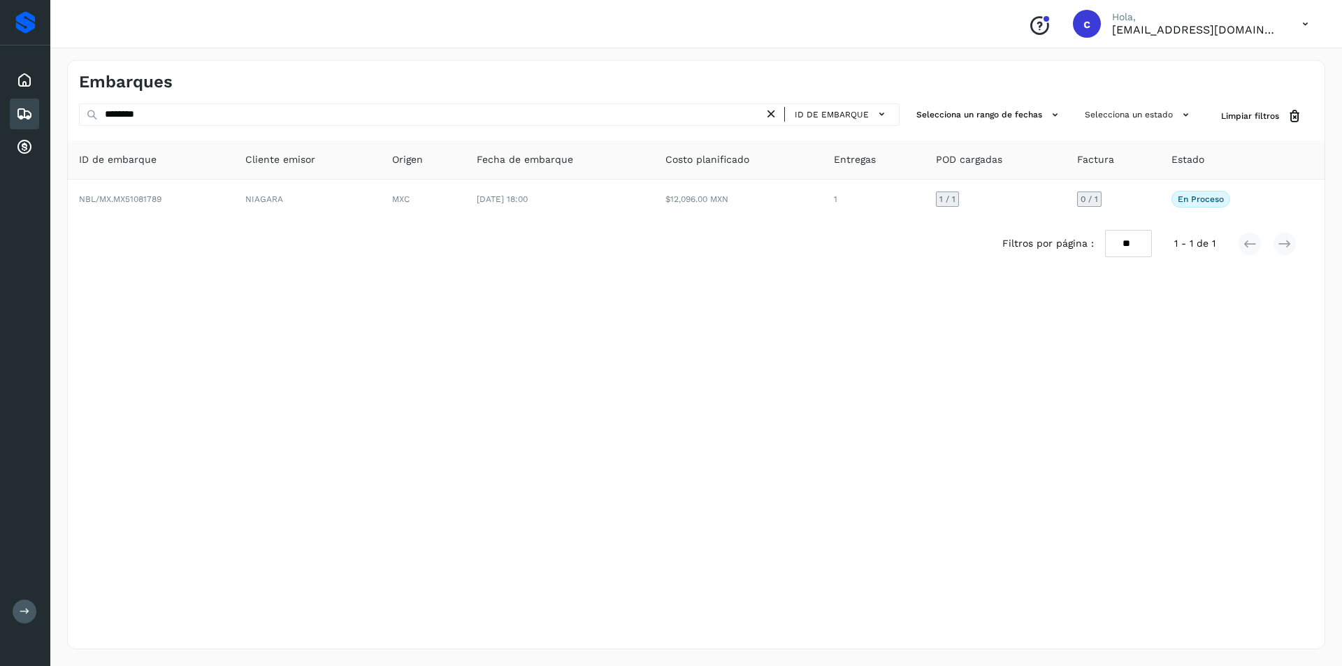
click at [24, 119] on icon at bounding box center [24, 114] width 17 height 17
click at [13, 89] on div "Inicio" at bounding box center [24, 80] width 29 height 31
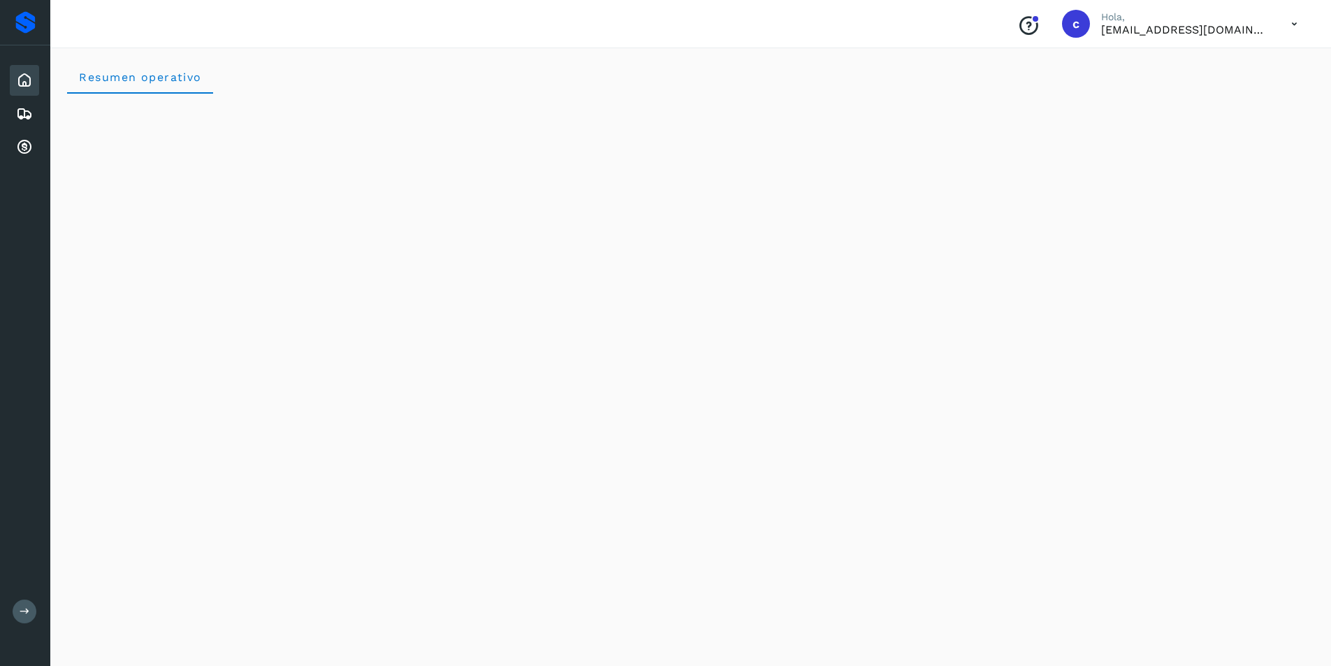
click at [13, 89] on div "Inicio" at bounding box center [24, 80] width 29 height 31
click at [41, 112] on div "Inicio Embarques Cuentas por cobrar" at bounding box center [25, 113] width 50 height 137
click at [2, 122] on div "Inicio Embarques Cuentas por cobrar" at bounding box center [25, 113] width 50 height 137
click at [22, 116] on icon at bounding box center [24, 114] width 17 height 17
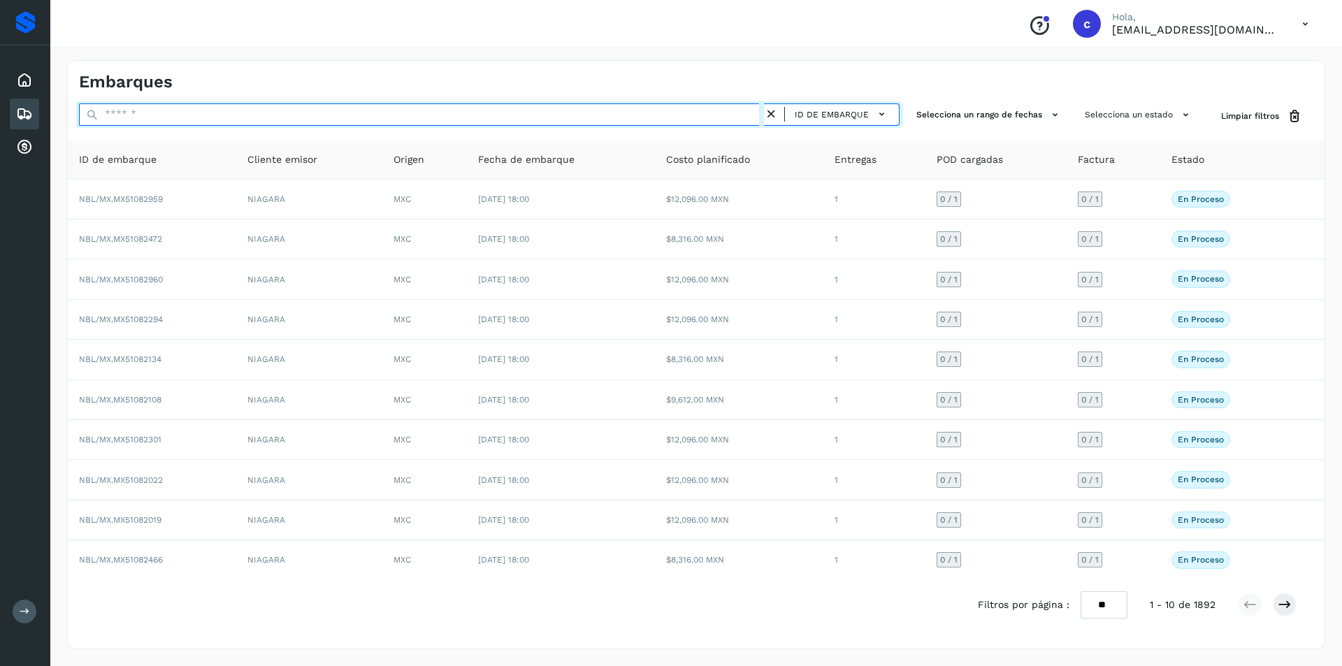
click at [533, 117] on input "text" at bounding box center [421, 114] width 685 height 22
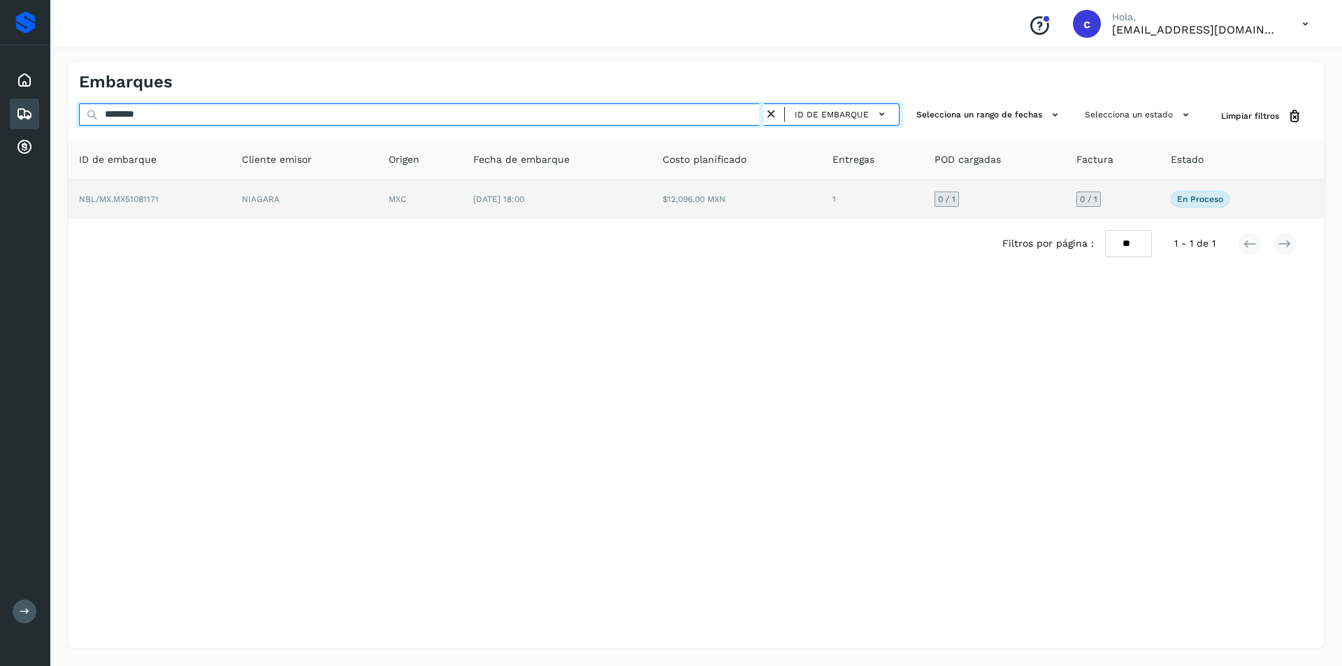
type input "********"
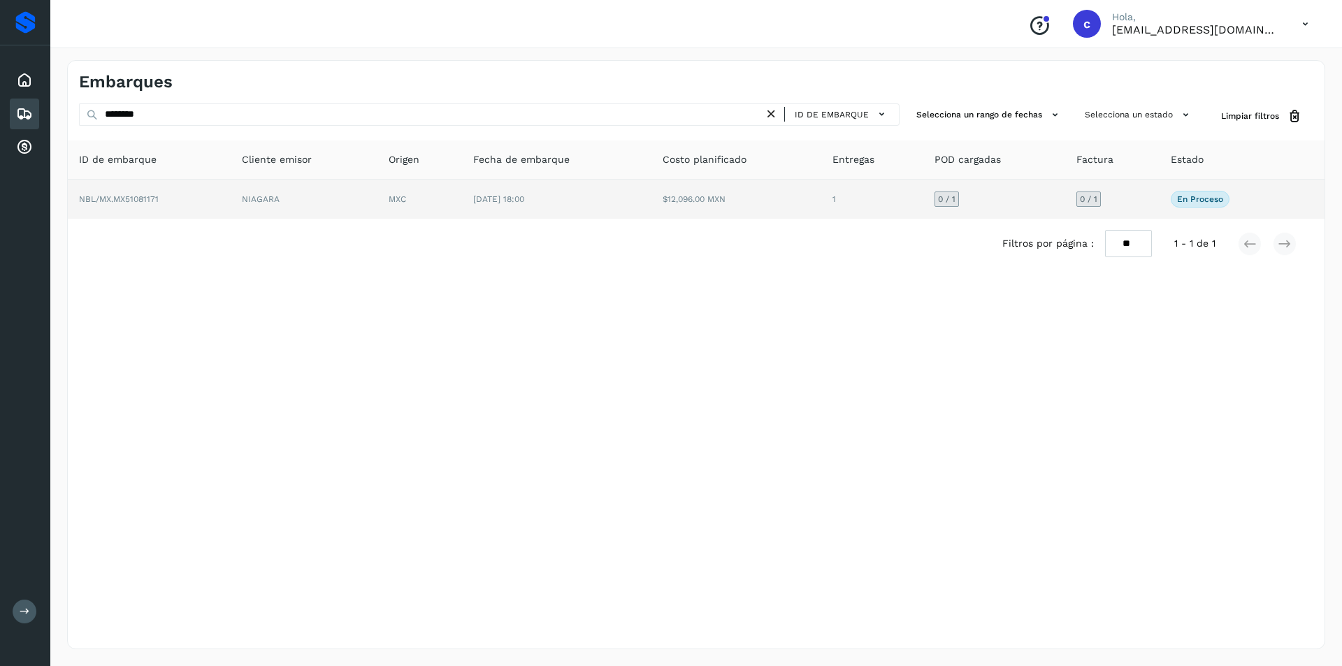
click at [408, 184] on td "MXC" at bounding box center [419, 199] width 85 height 39
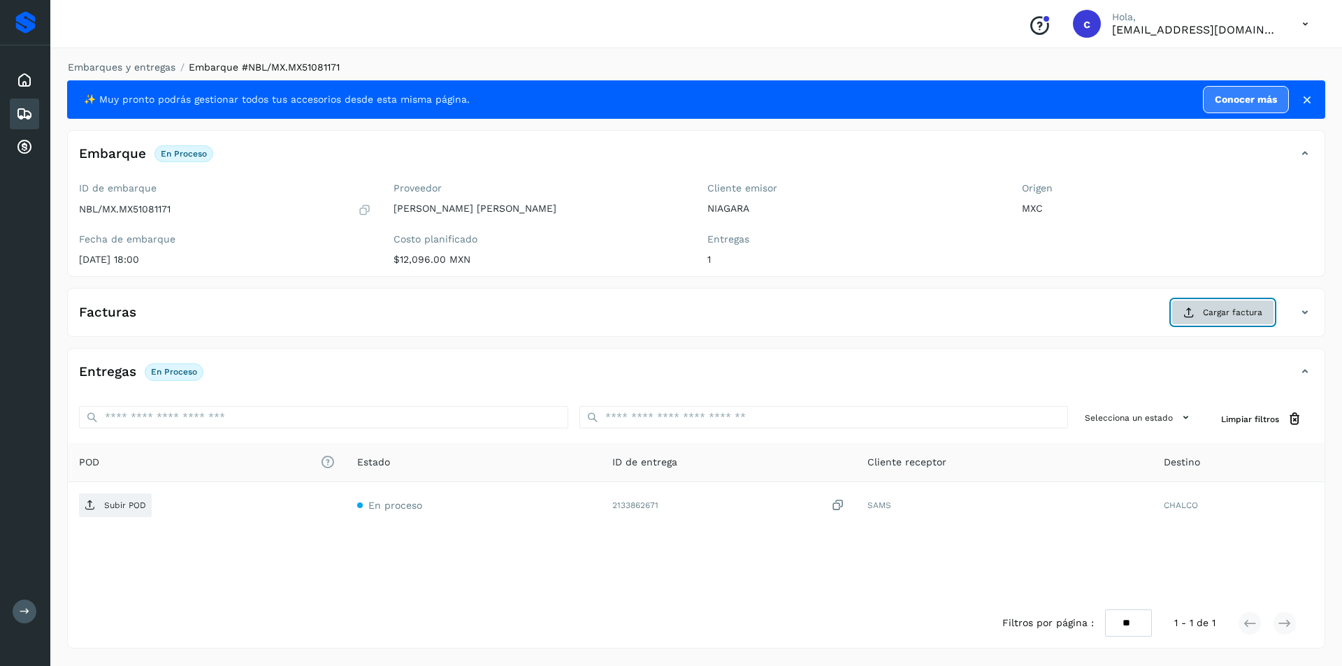
click at [1209, 313] on span "Cargar factura" at bounding box center [1232, 312] width 59 height 13
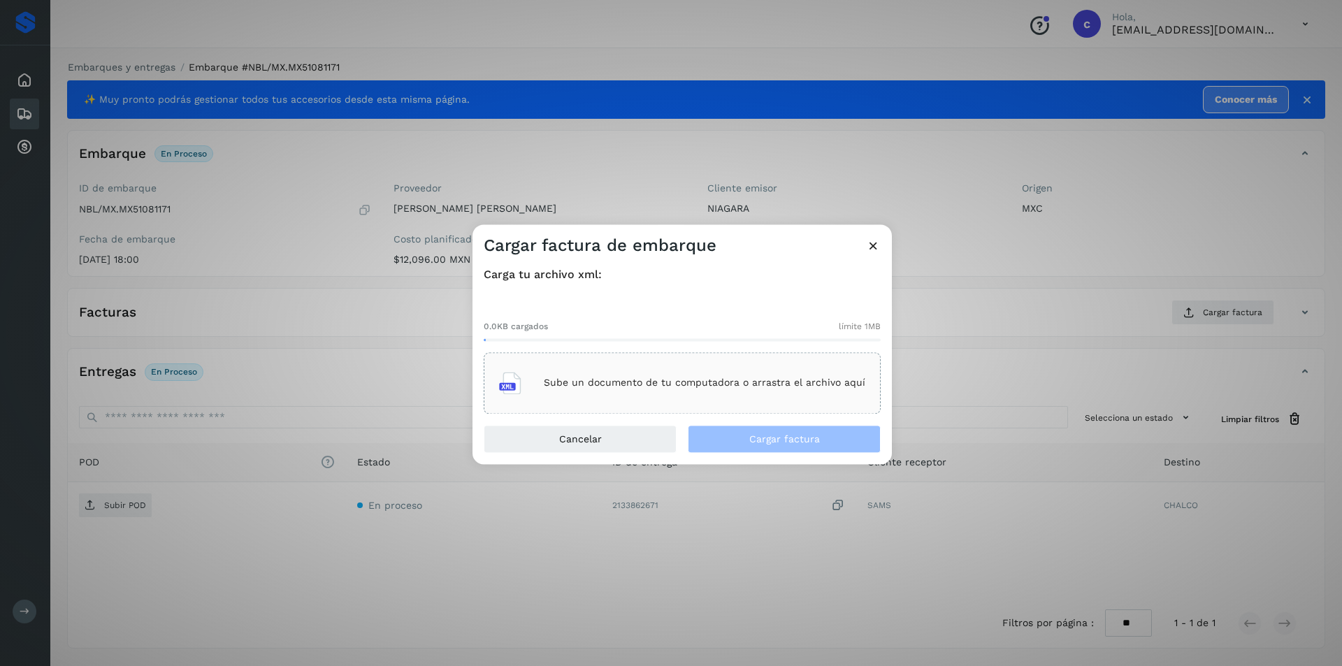
click at [745, 376] on div "Sube un documento de tu computadora o arrastra el archivo aquí" at bounding box center [682, 383] width 366 height 38
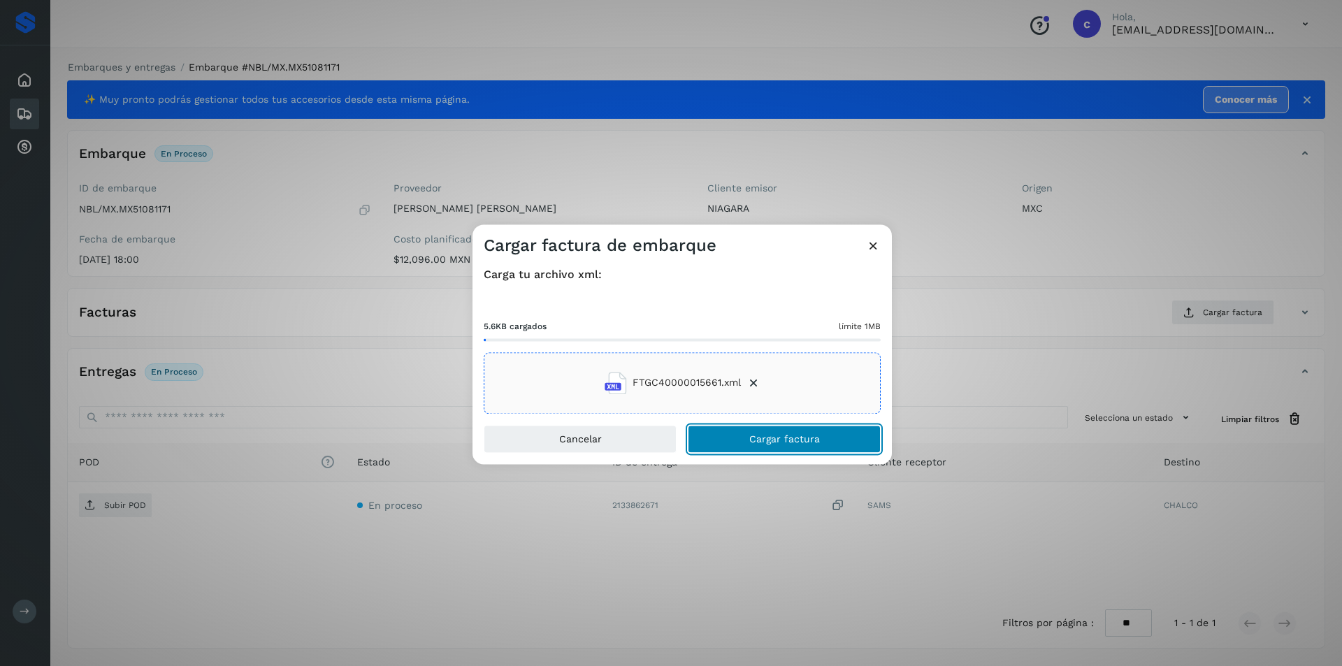
click at [799, 435] on span "Cargar factura" at bounding box center [784, 439] width 71 height 10
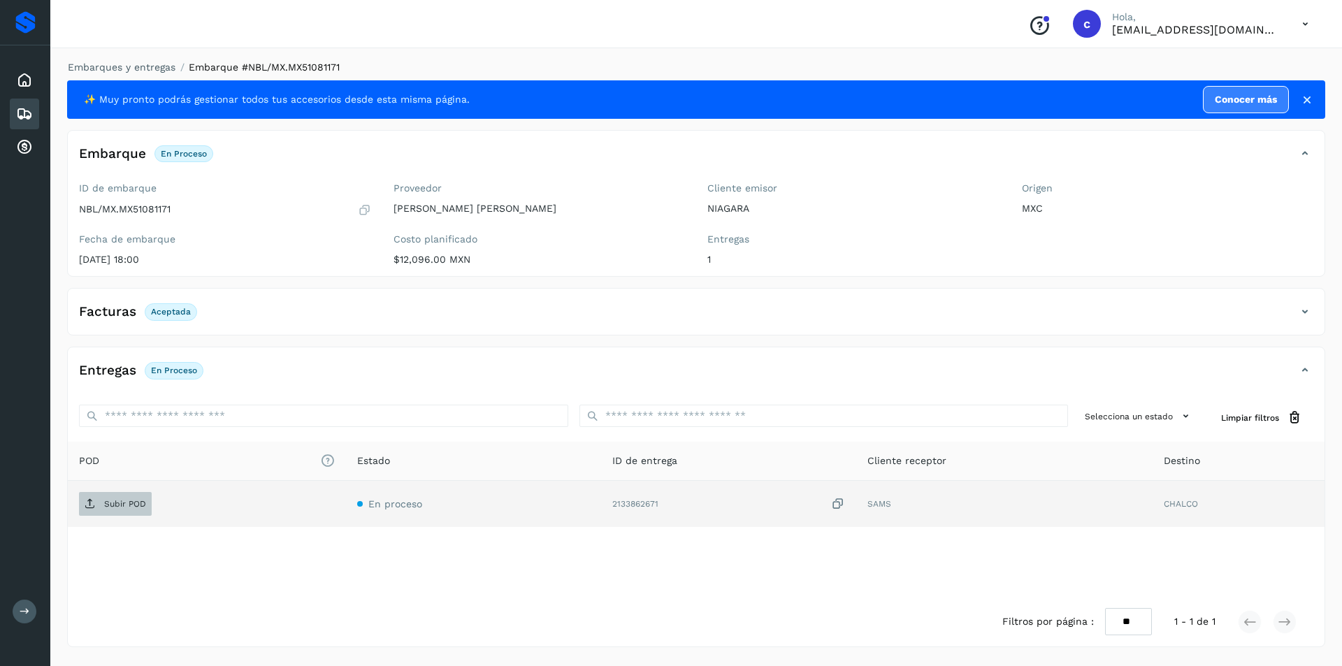
click at [97, 511] on span "Subir POD" at bounding box center [115, 504] width 73 height 22
click at [113, 504] on p "PDF" at bounding box center [112, 504] width 16 height 10
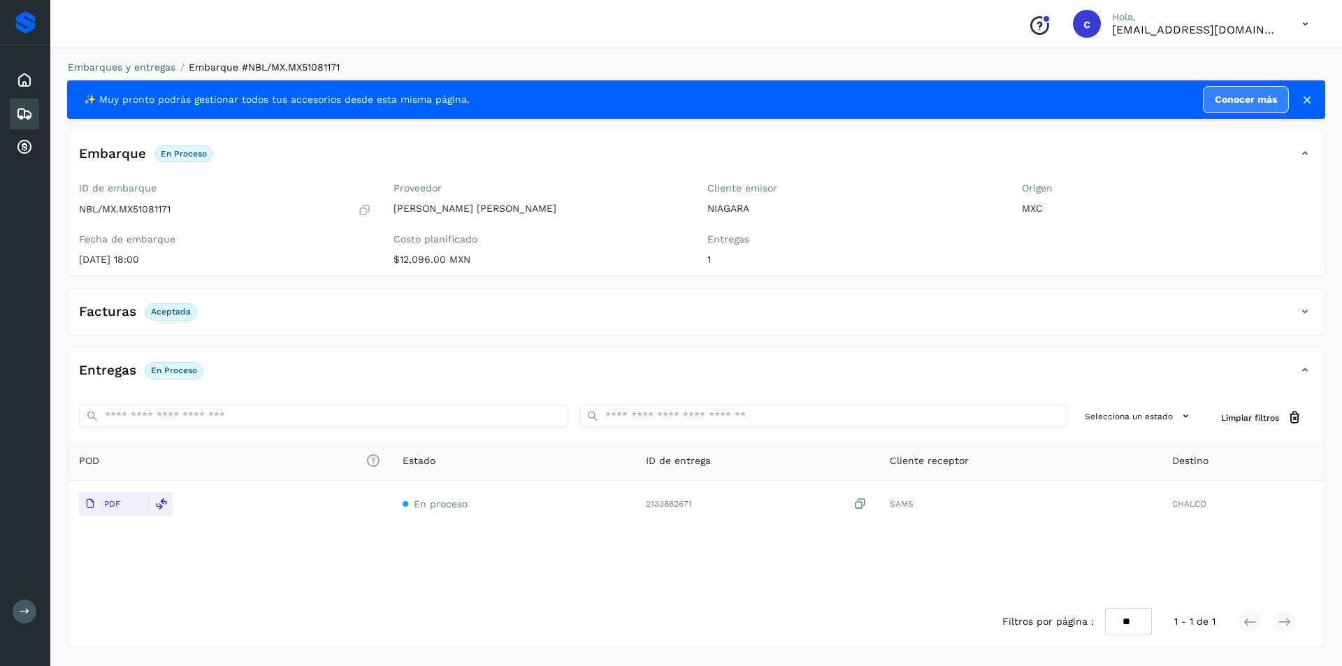
click at [18, 108] on icon at bounding box center [24, 114] width 17 height 17
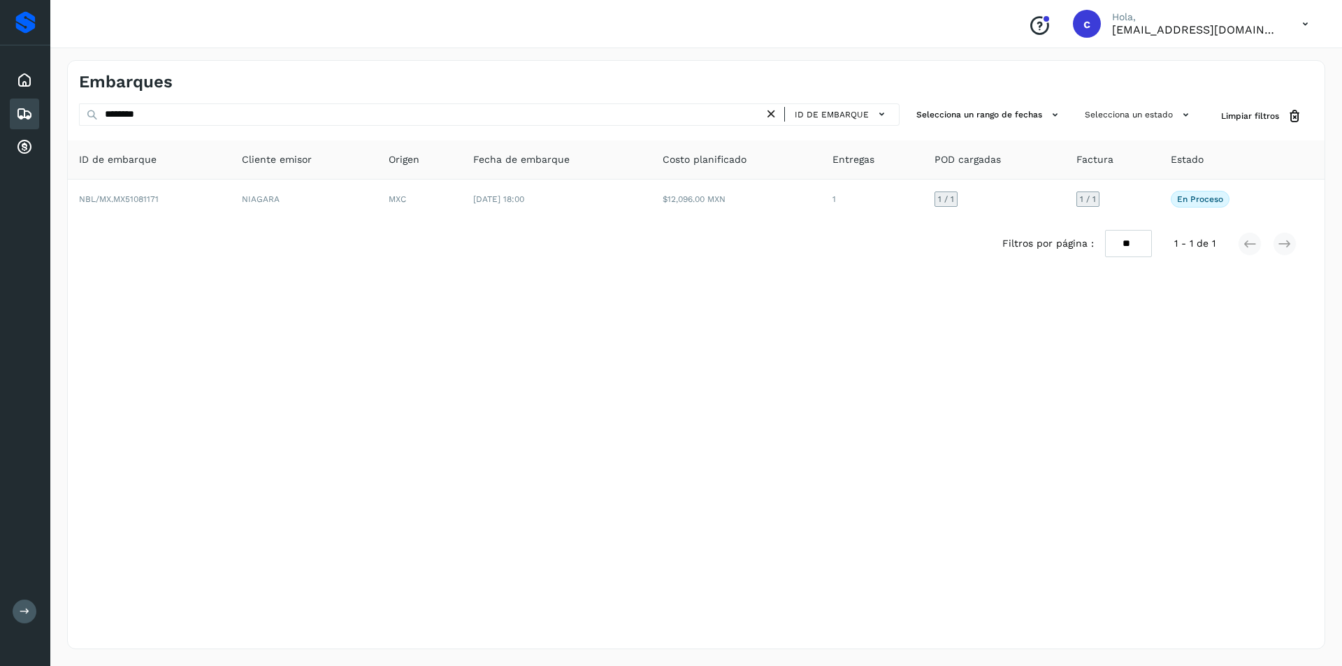
click at [773, 115] on icon at bounding box center [771, 114] width 15 height 15
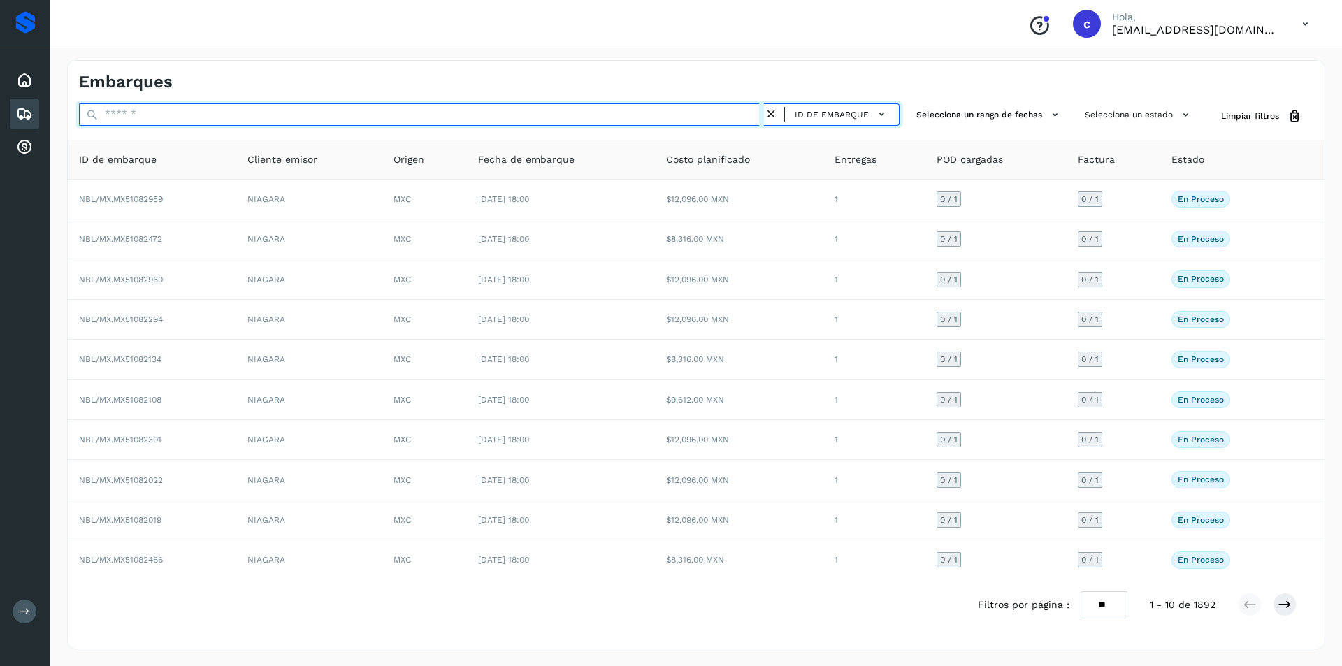
click at [480, 115] on input "text" at bounding box center [421, 114] width 685 height 22
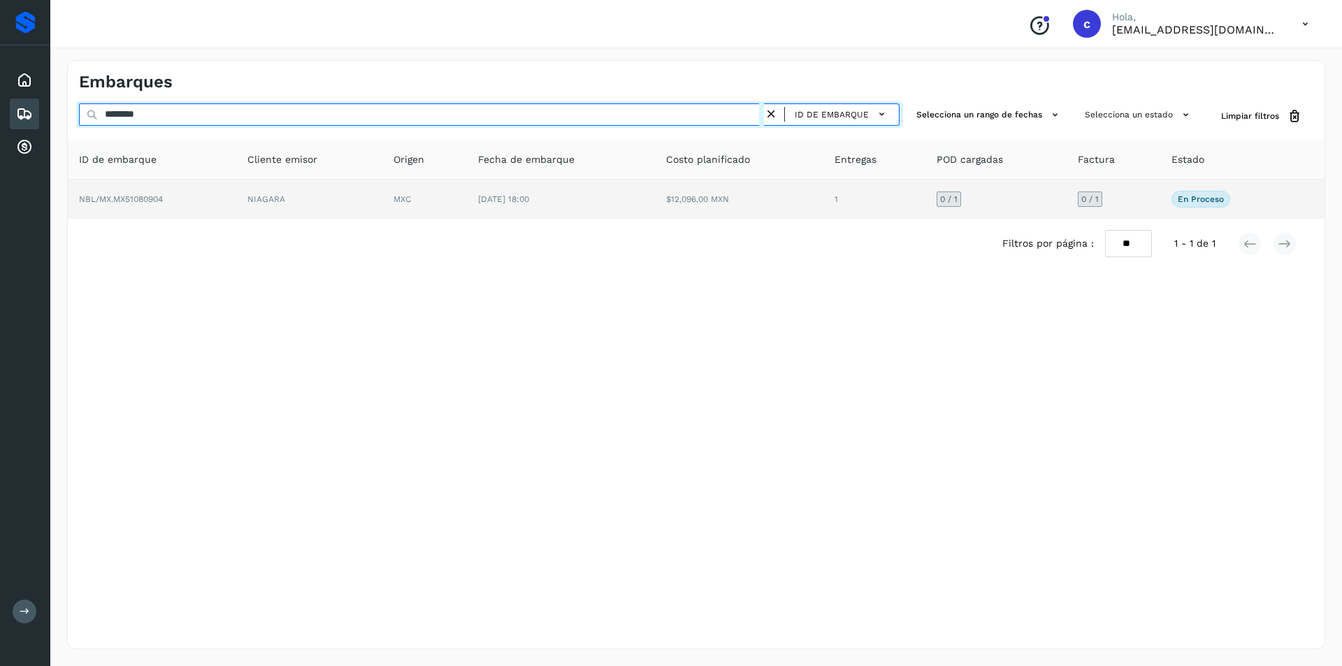
type input "********"
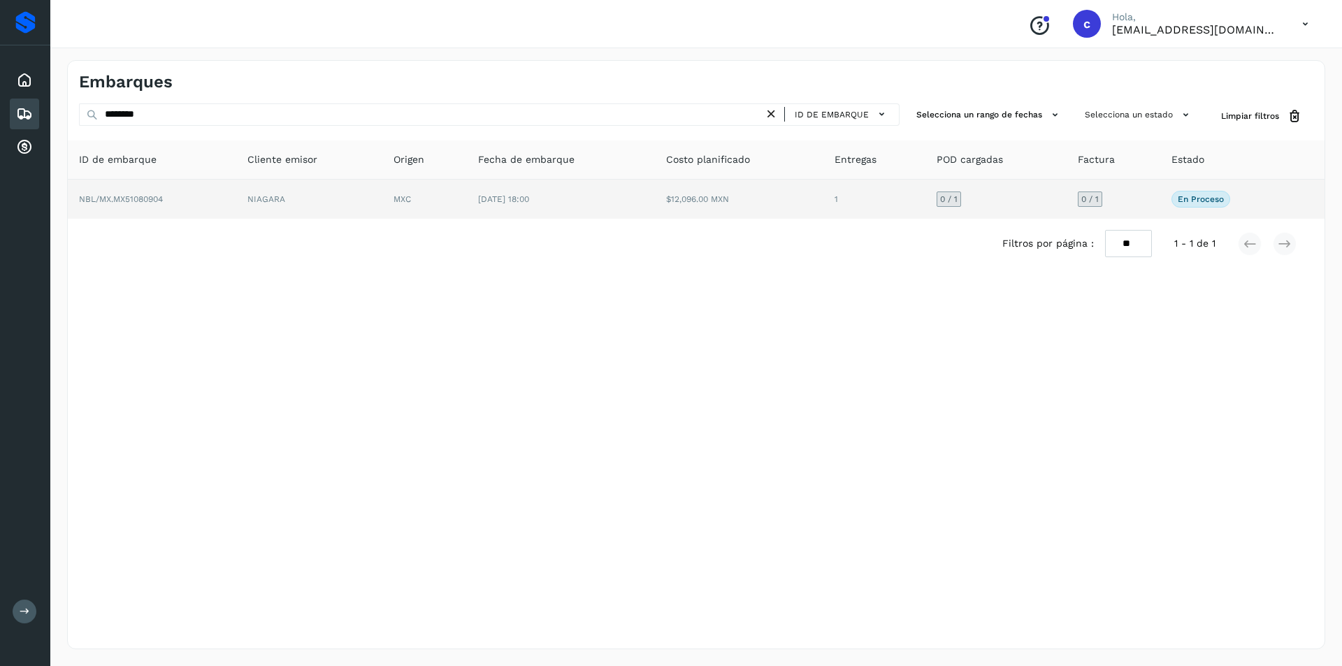
click at [412, 189] on td "MXC" at bounding box center [424, 199] width 85 height 39
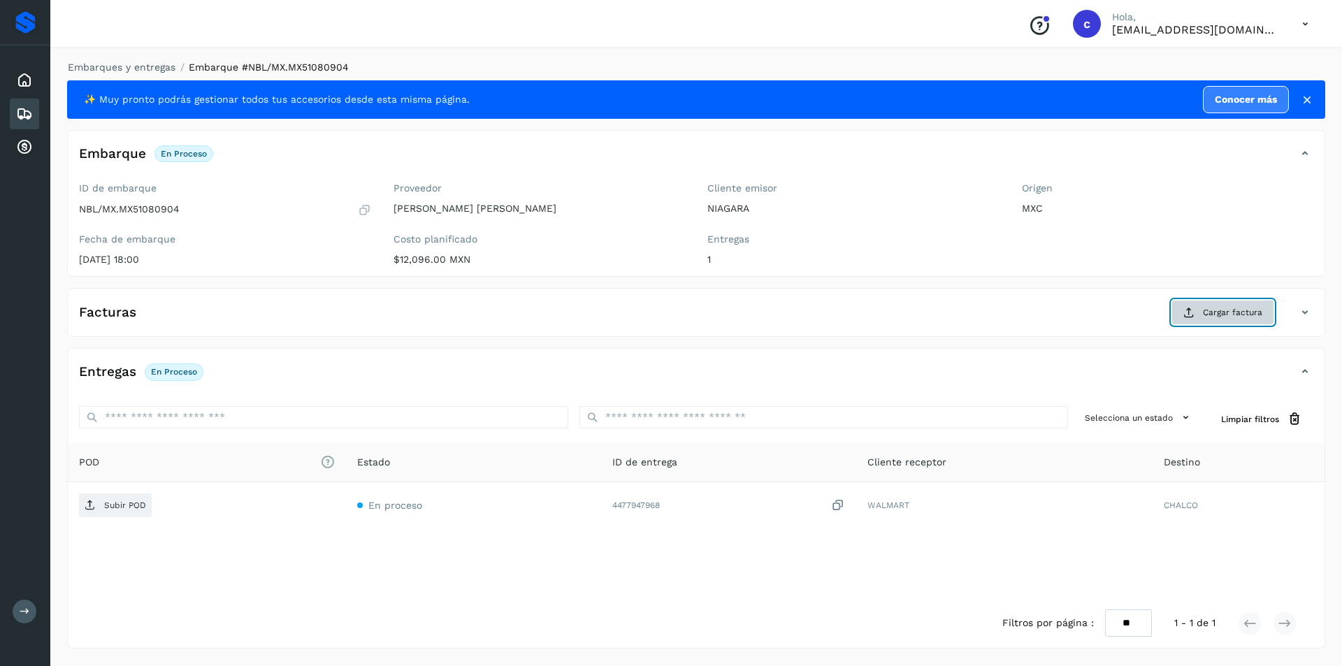
click at [1240, 321] on button "Cargar factura" at bounding box center [1222, 312] width 103 height 25
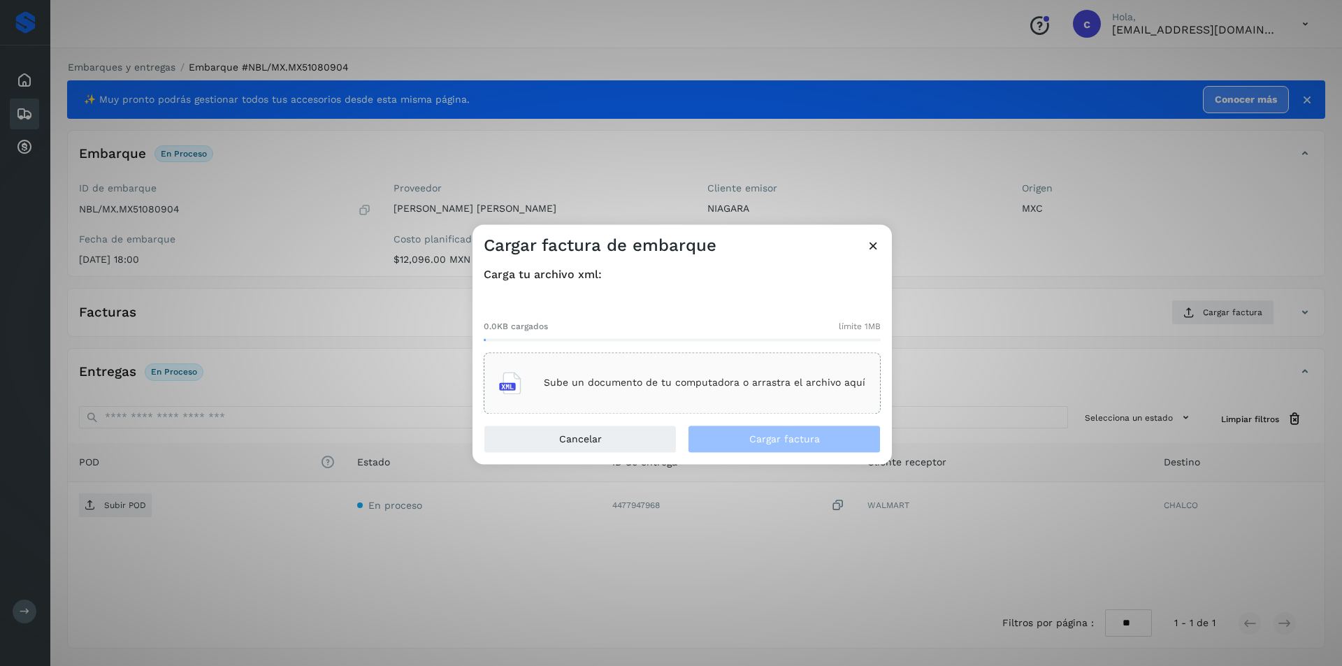
click at [532, 375] on div "Sube un documento de tu computadora o arrastra el archivo aquí" at bounding box center [682, 383] width 366 height 38
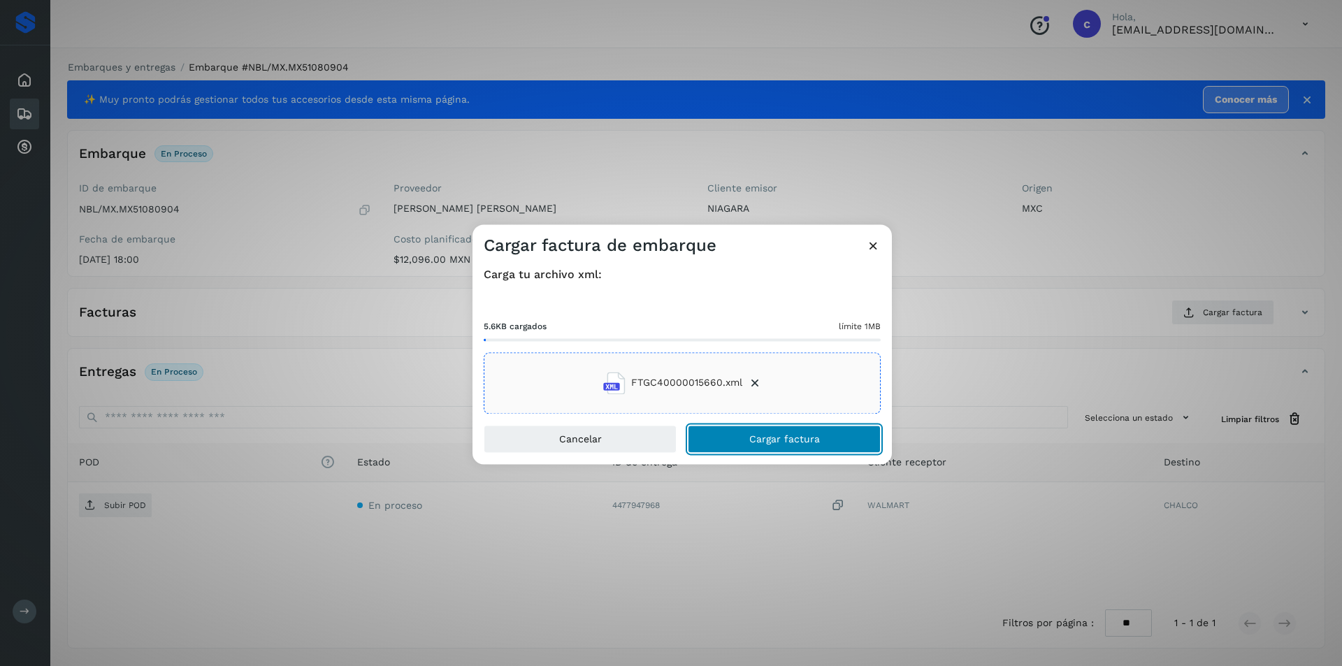
click at [750, 437] on span "Cargar factura" at bounding box center [784, 439] width 71 height 10
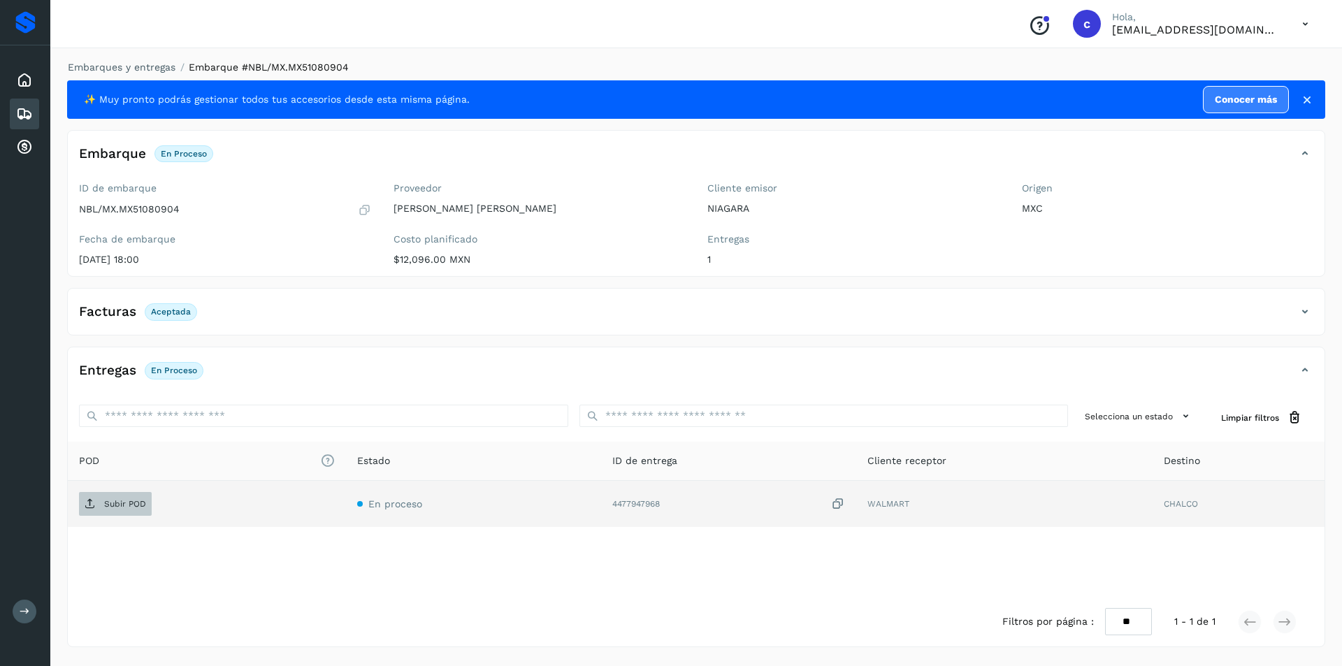
click at [96, 504] on span "Subir POD" at bounding box center [115, 504] width 73 height 22
click at [110, 502] on p "Subir POD" at bounding box center [125, 504] width 42 height 10
click at [104, 506] on p "PDF" at bounding box center [112, 504] width 16 height 10
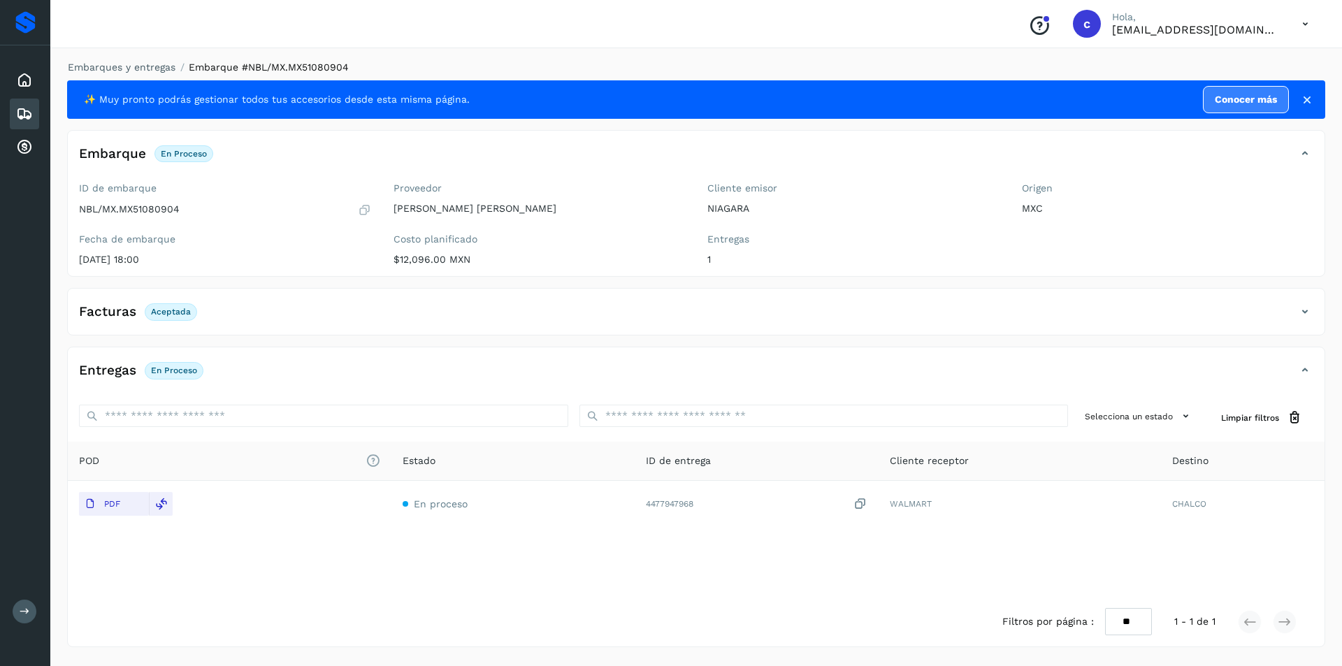
click at [21, 114] on icon at bounding box center [24, 114] width 17 height 17
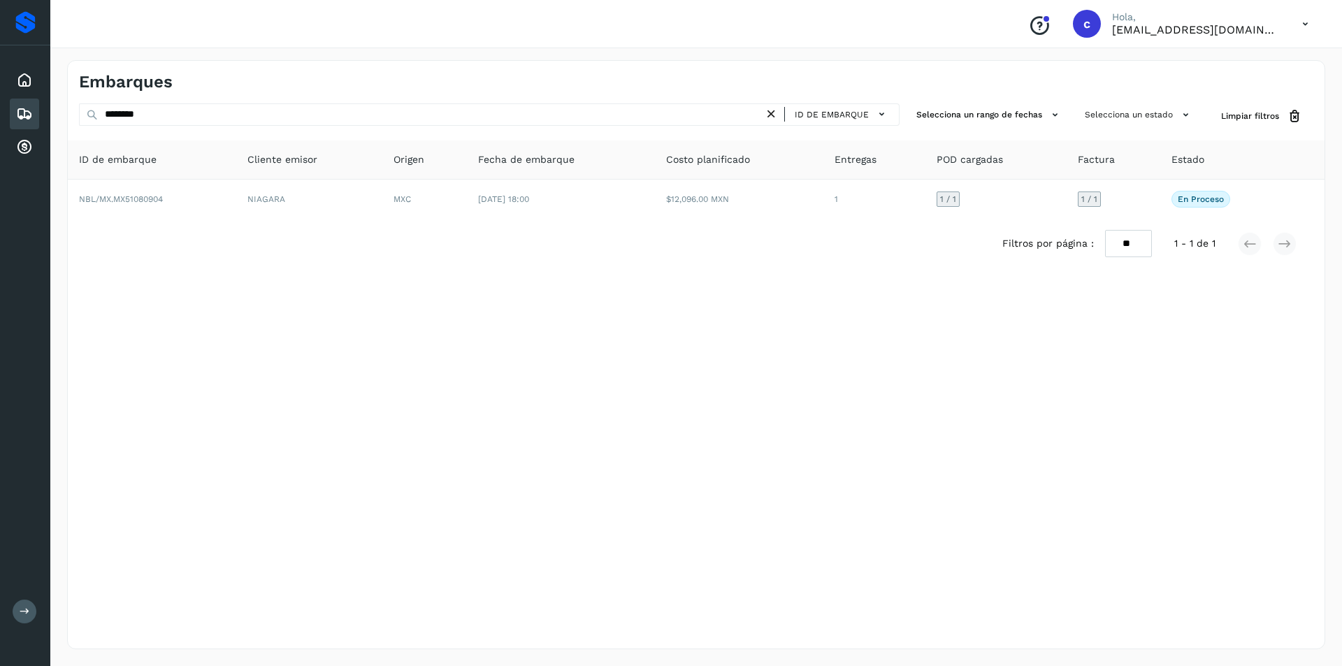
click at [32, 106] on icon at bounding box center [24, 114] width 17 height 17
click at [773, 108] on icon at bounding box center [771, 114] width 15 height 15
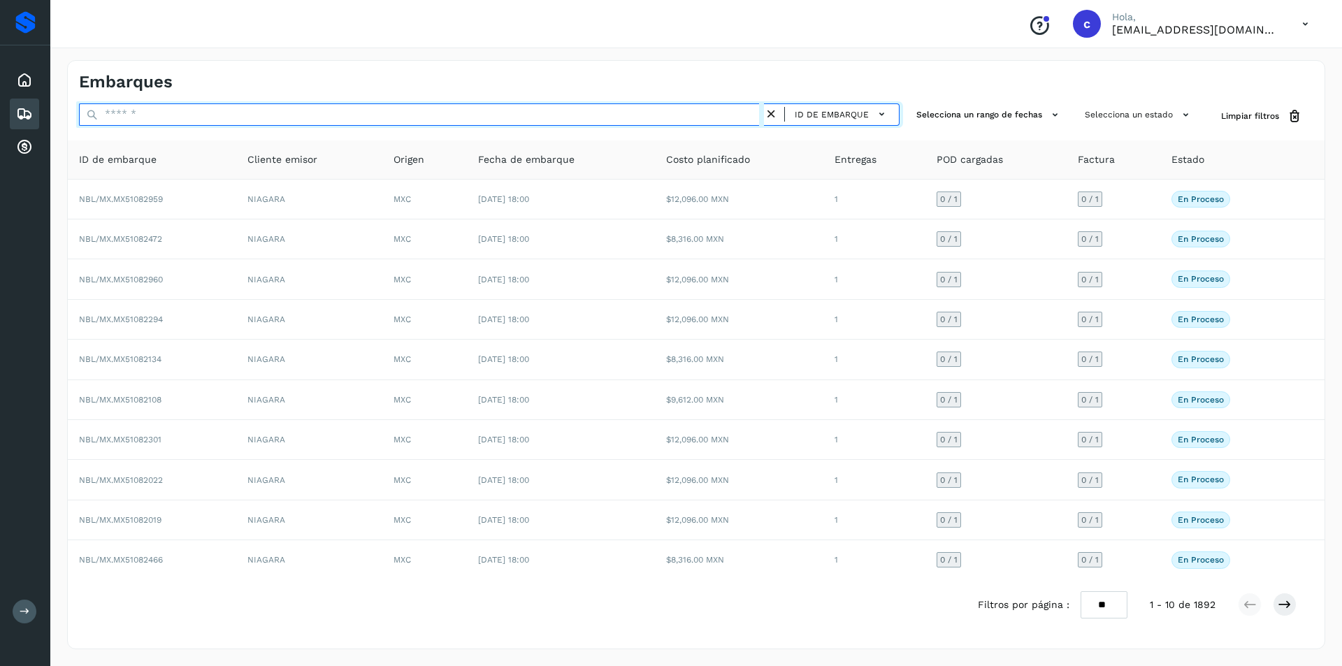
click at [458, 116] on input "text" at bounding box center [421, 114] width 685 height 22
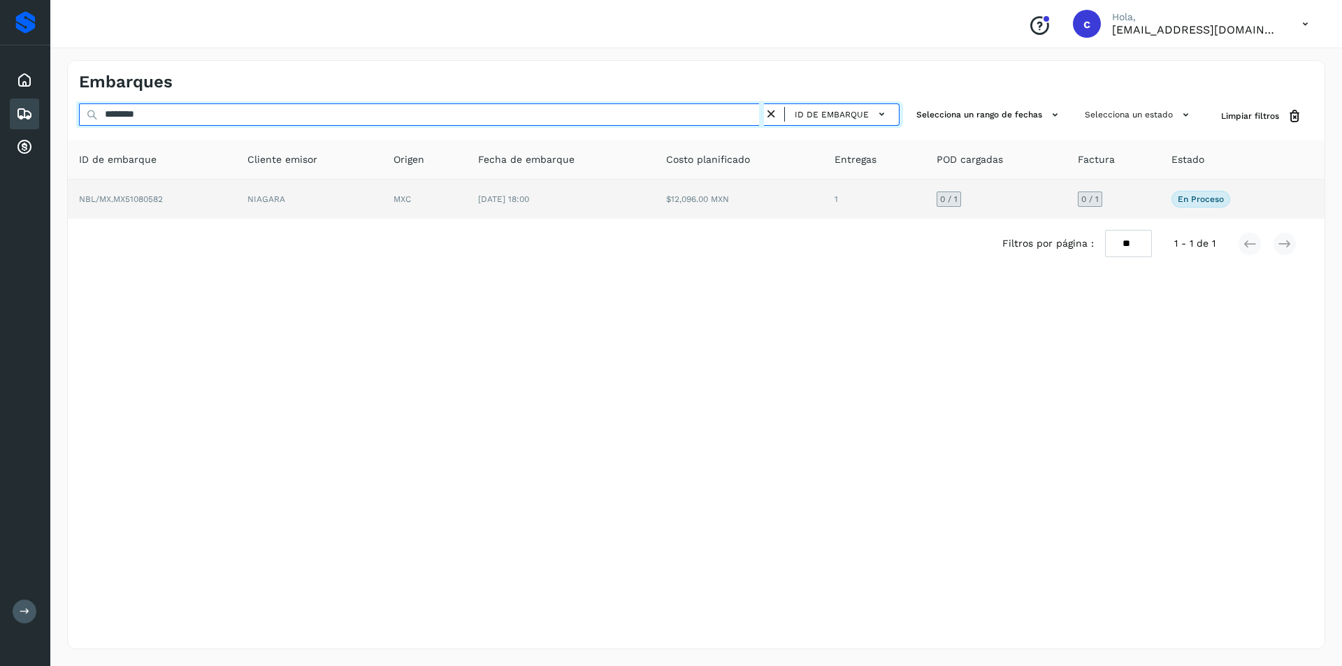
type input "********"
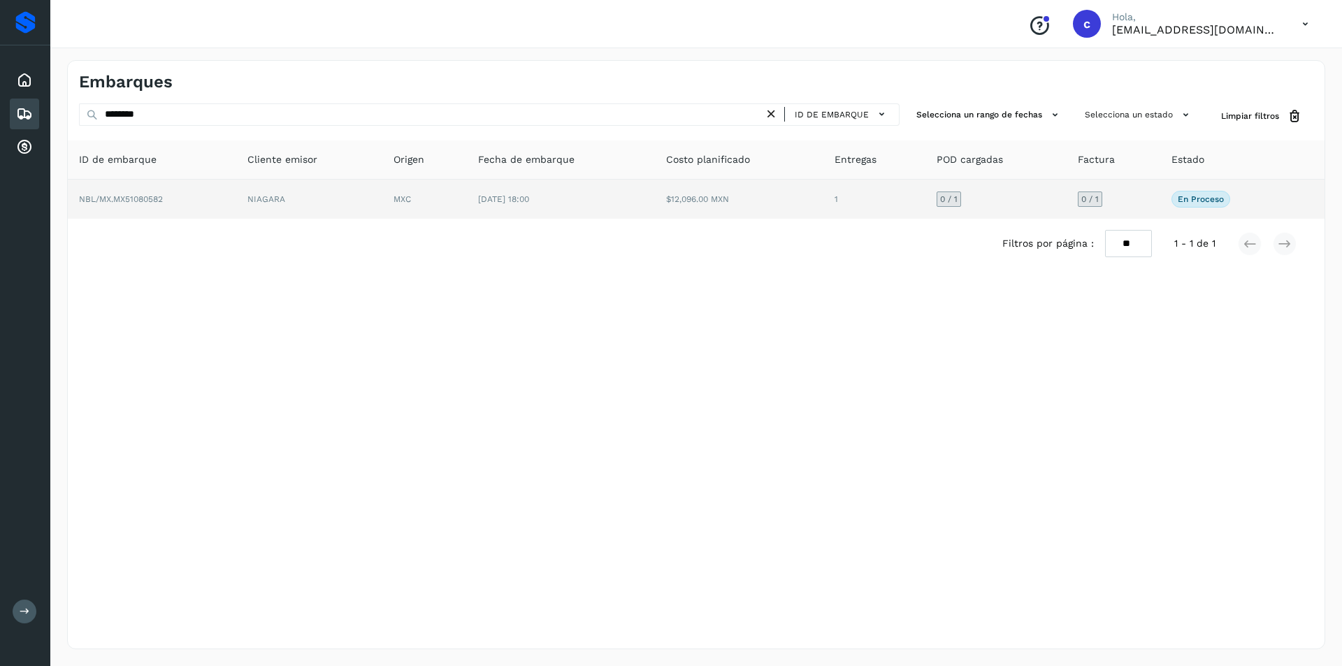
click at [213, 204] on td "NBL/MX.MX51080582" at bounding box center [152, 199] width 168 height 39
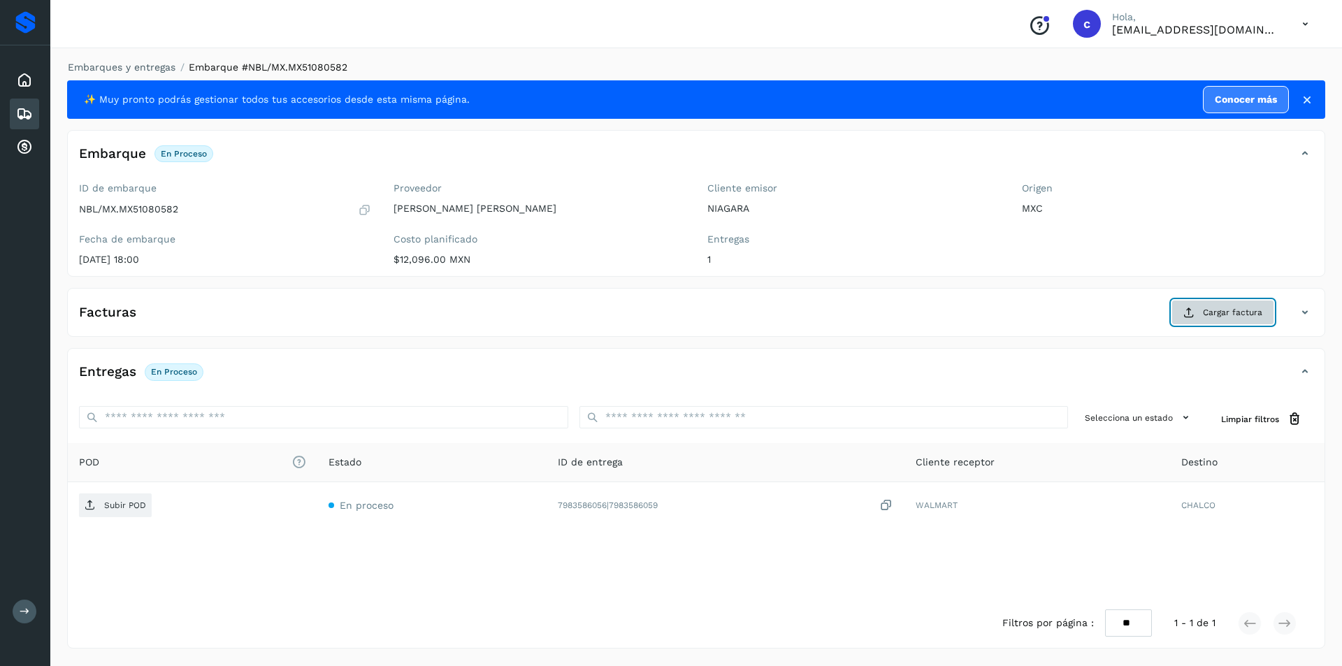
click at [1193, 306] on button "Cargar factura" at bounding box center [1222, 312] width 103 height 25
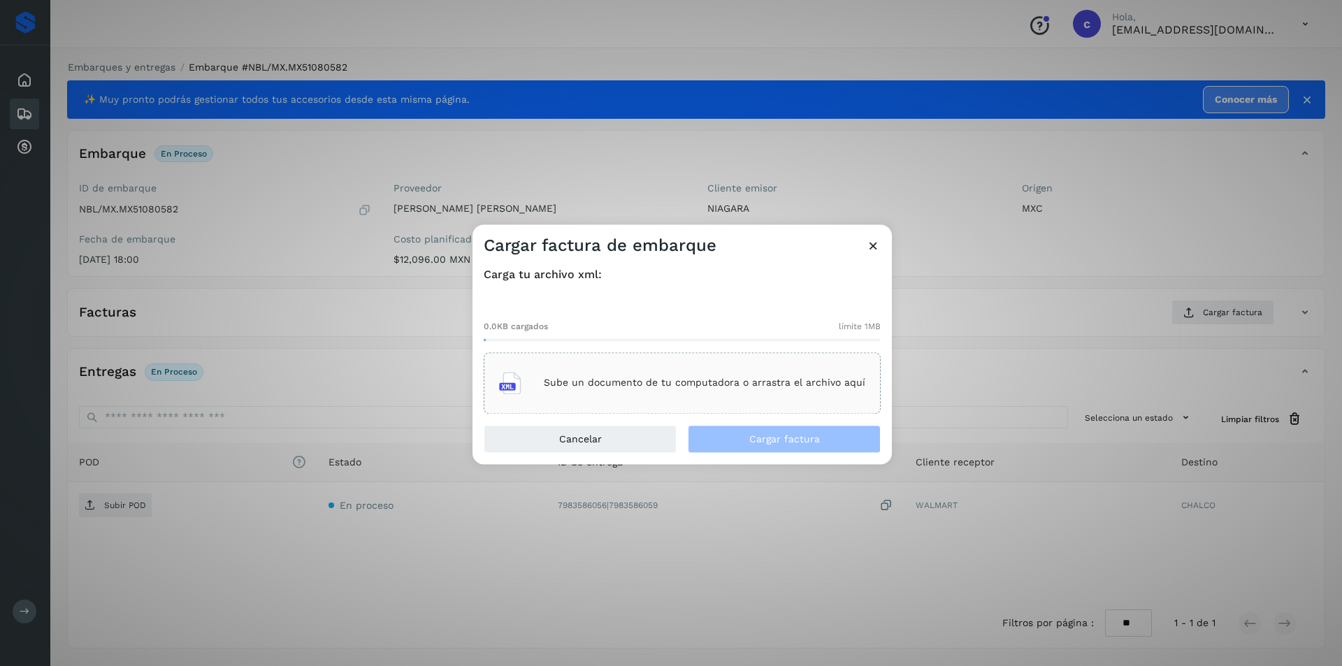
click at [852, 392] on div "Sube un documento de tu computadora o arrastra el archivo aquí" at bounding box center [682, 383] width 366 height 38
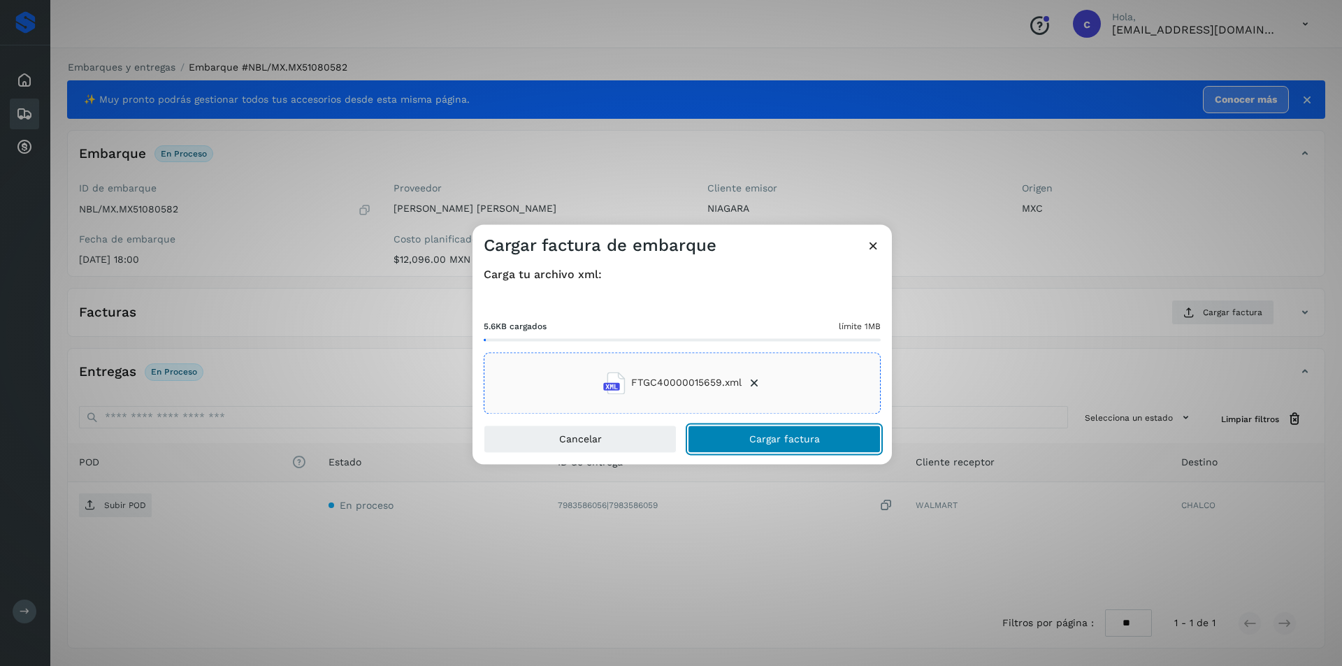
click at [804, 430] on button "Cargar factura" at bounding box center [784, 439] width 193 height 28
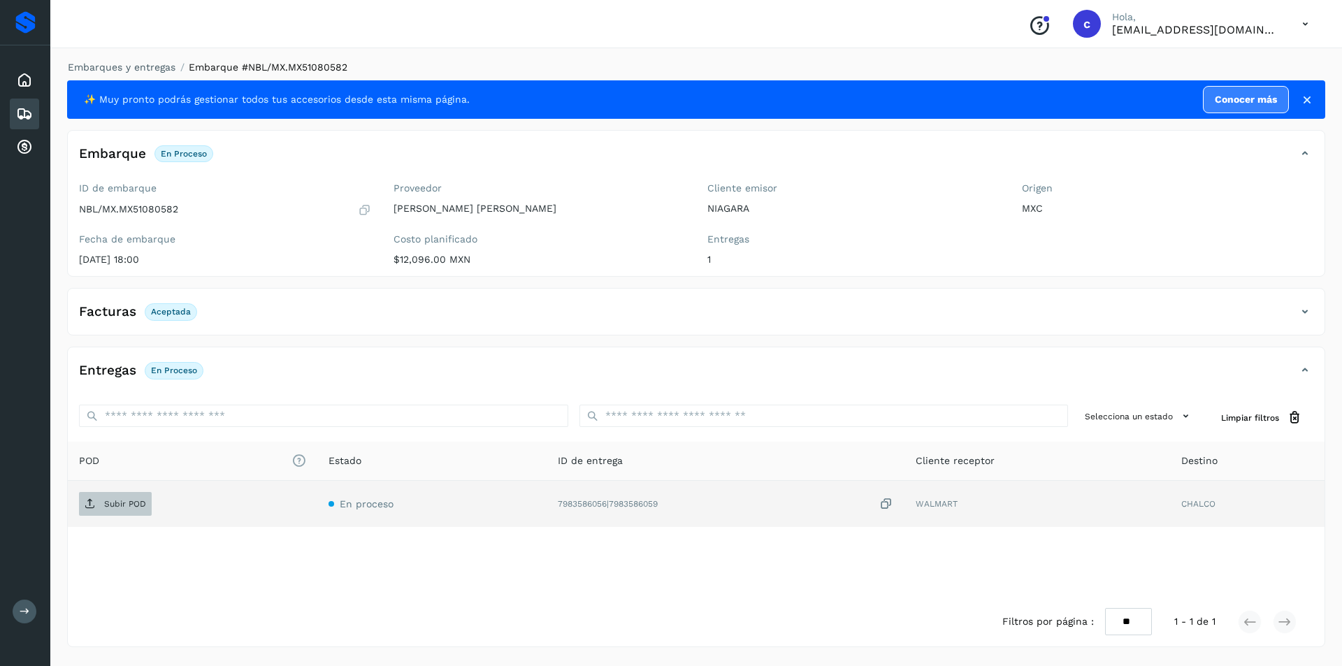
click at [117, 504] on p "Subir POD" at bounding box center [125, 504] width 42 height 10
click at [99, 508] on span "PDF" at bounding box center [102, 504] width 47 height 22
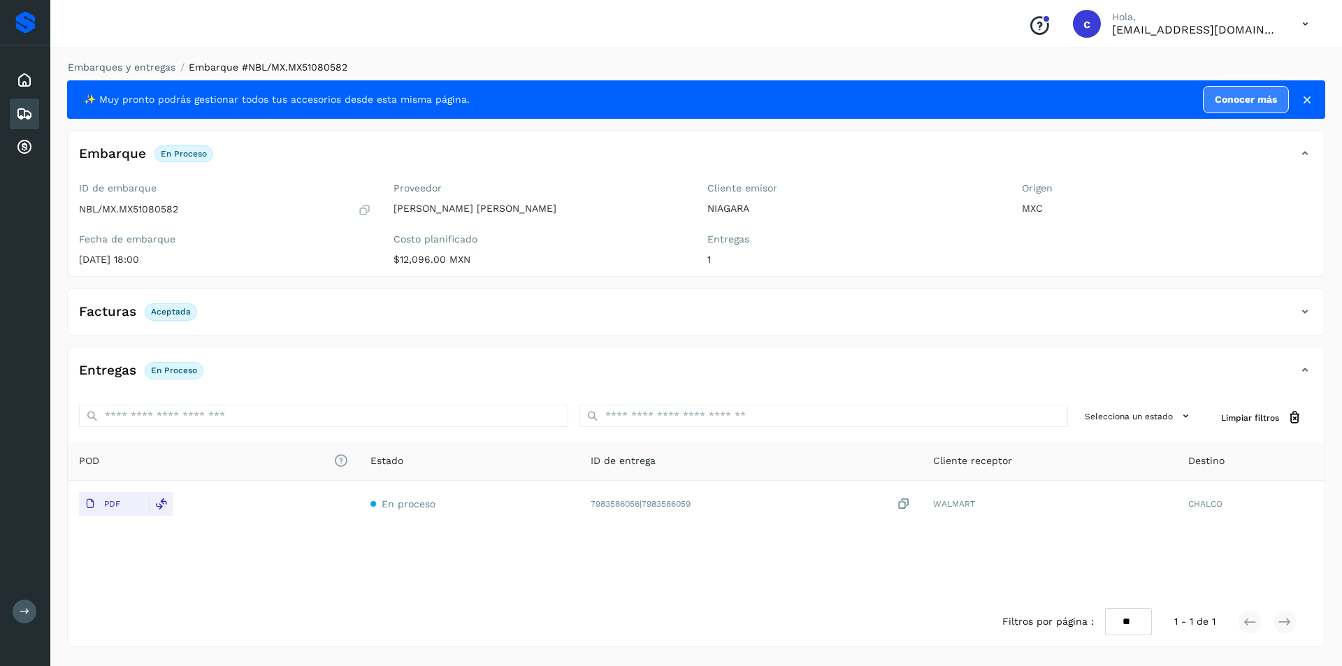
click at [19, 104] on div "Embarques" at bounding box center [24, 114] width 29 height 31
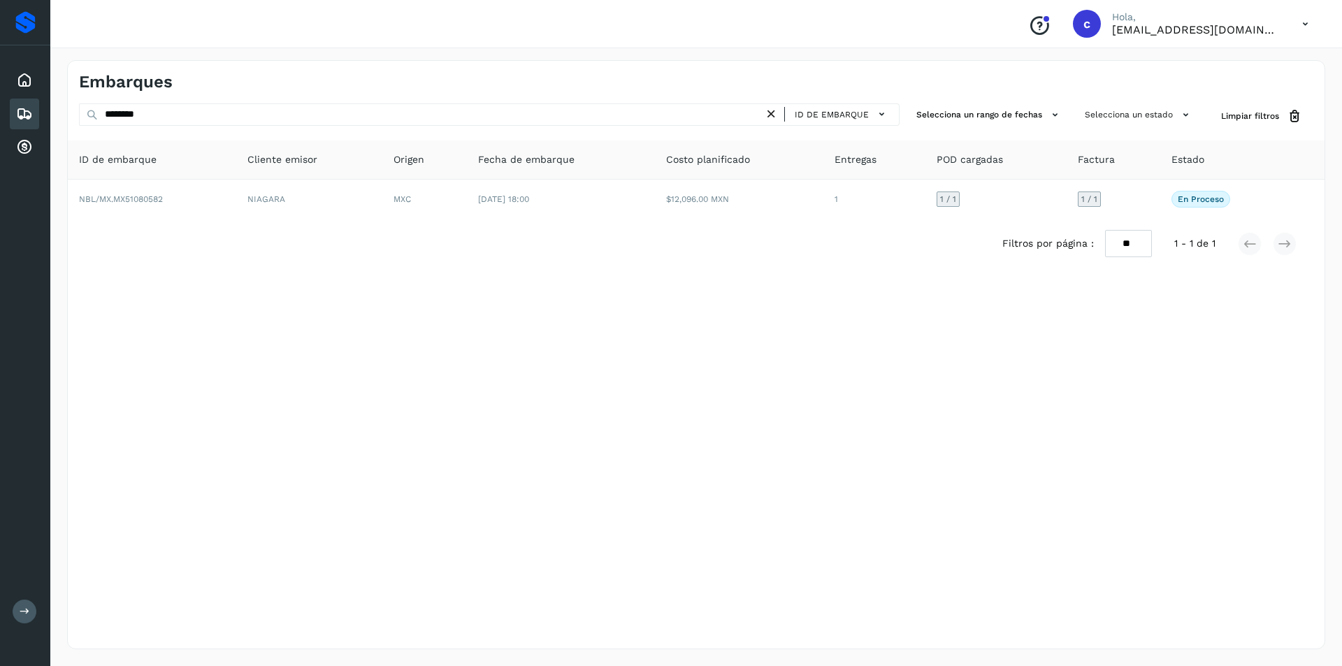
click at [768, 112] on icon at bounding box center [771, 114] width 15 height 15
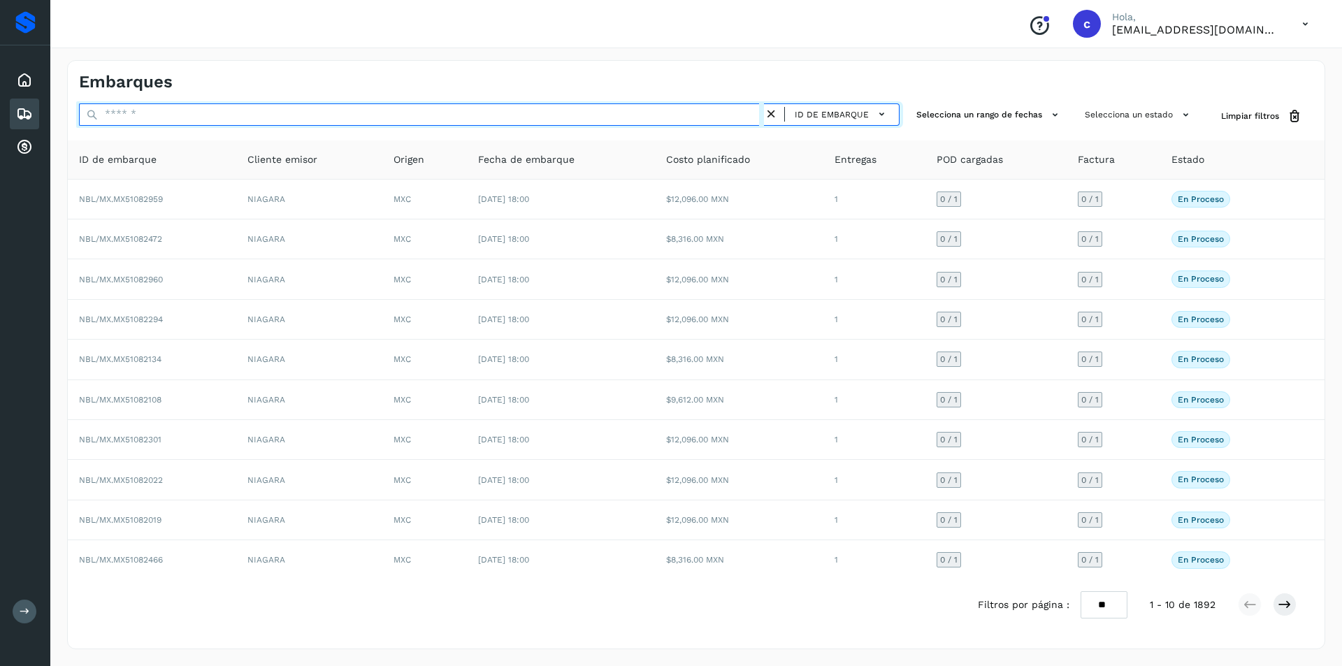
click at [356, 118] on input "text" at bounding box center [421, 114] width 685 height 22
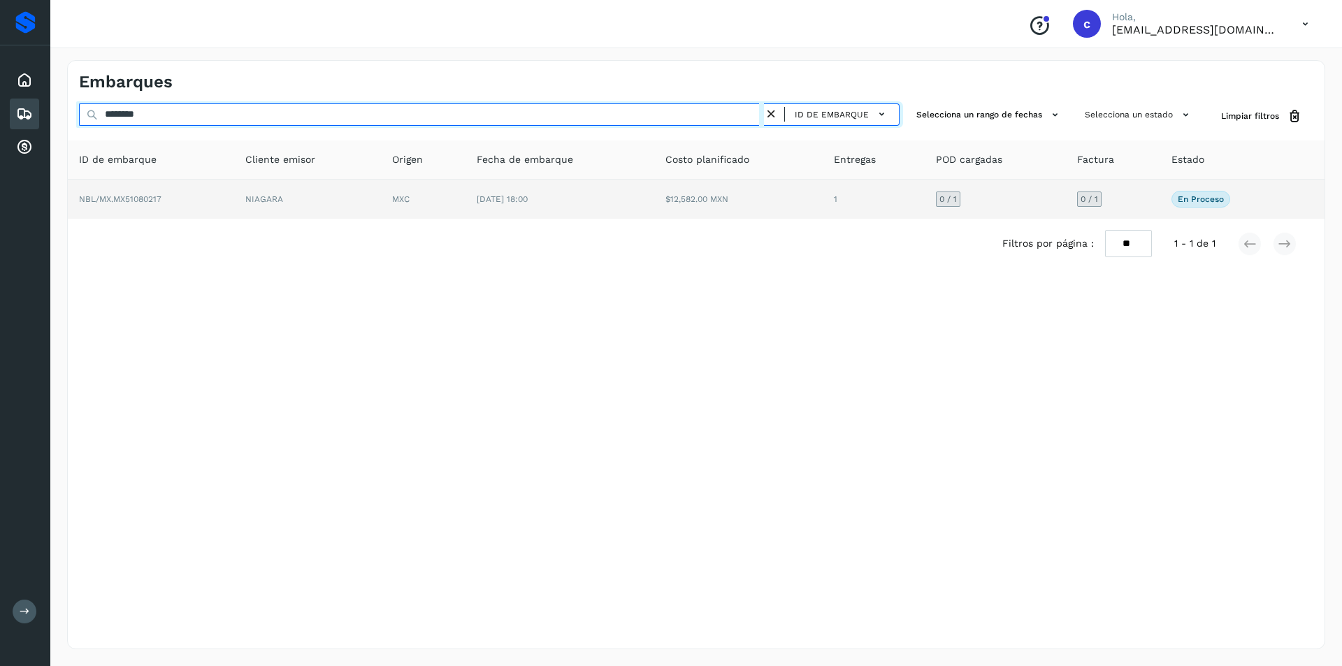
type input "********"
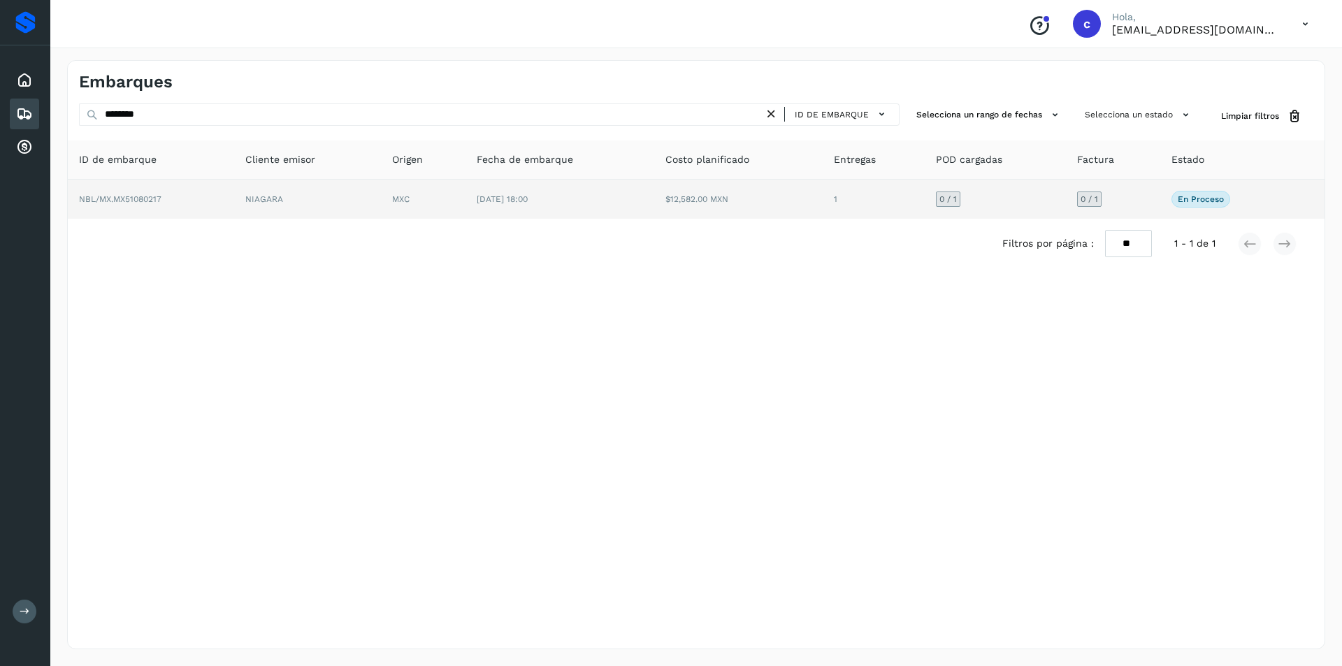
click at [279, 198] on td "NIAGARA" at bounding box center [307, 199] width 147 height 39
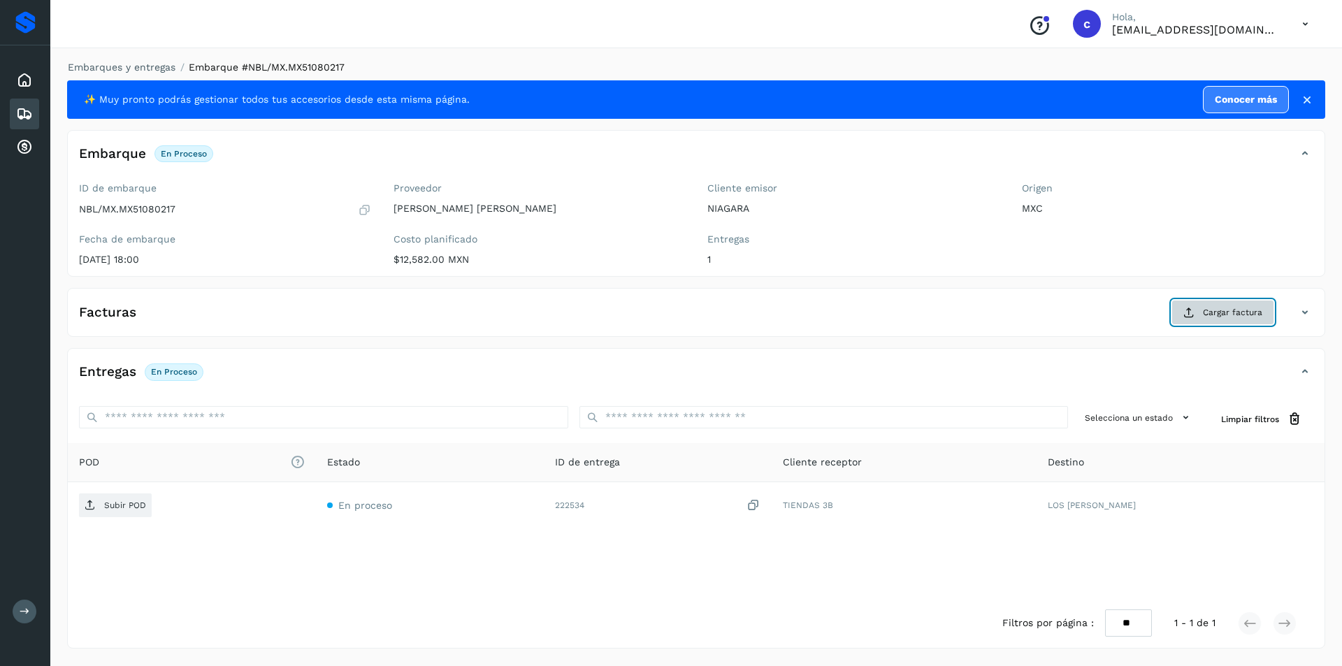
click at [1207, 310] on span "Cargar factura" at bounding box center [1232, 312] width 59 height 13
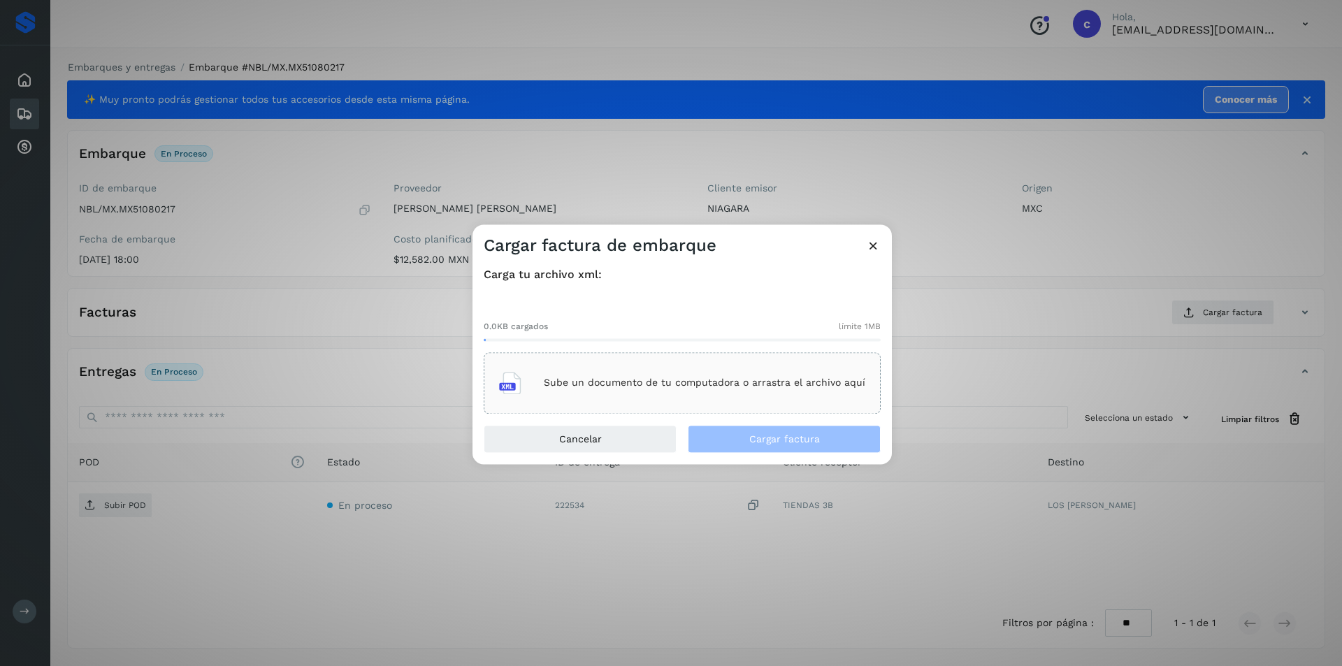
click at [858, 365] on div "Sube un documento de tu computadora o arrastra el archivo aquí" at bounding box center [682, 383] width 366 height 38
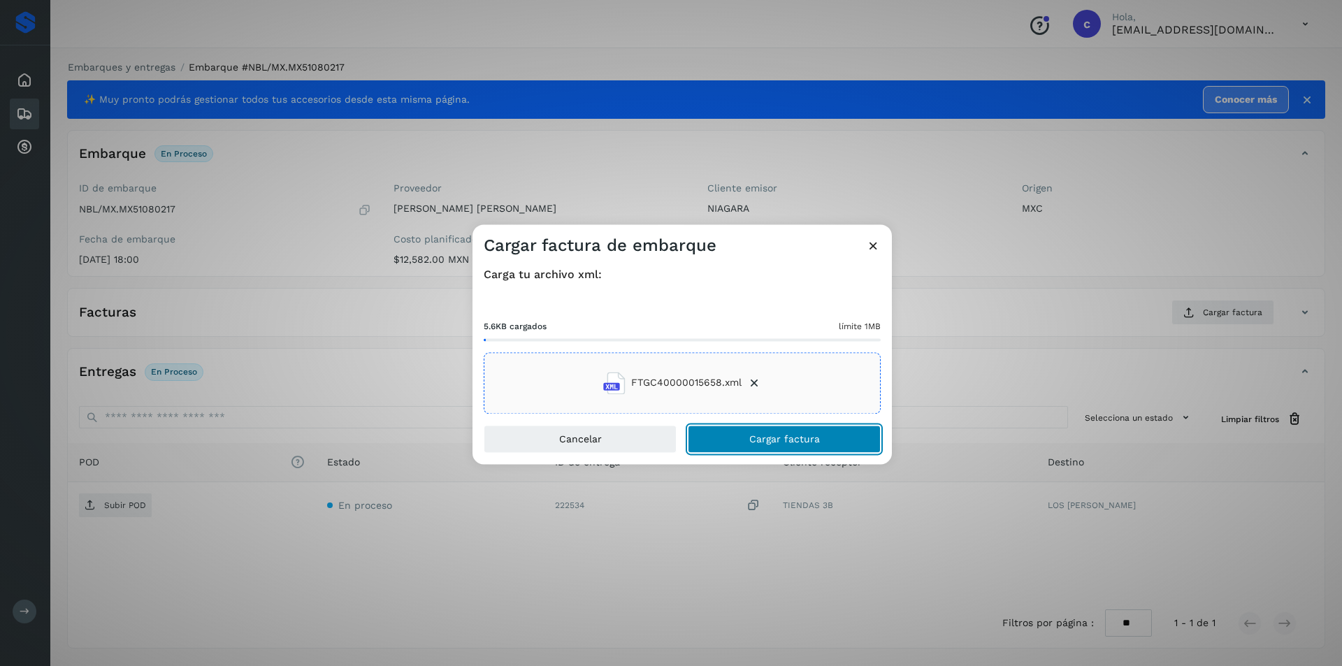
click at [856, 446] on button "Cargar factura" at bounding box center [784, 439] width 193 height 28
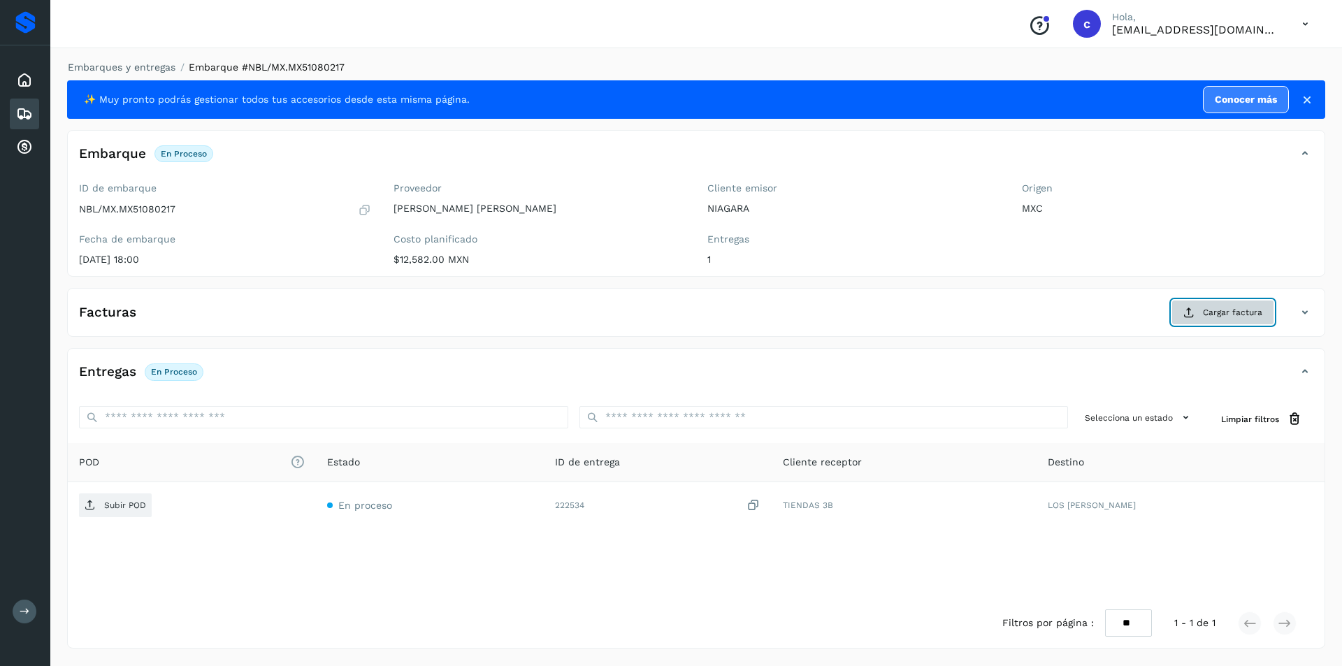
click at [1184, 302] on button "Cargar factura" at bounding box center [1222, 312] width 103 height 25
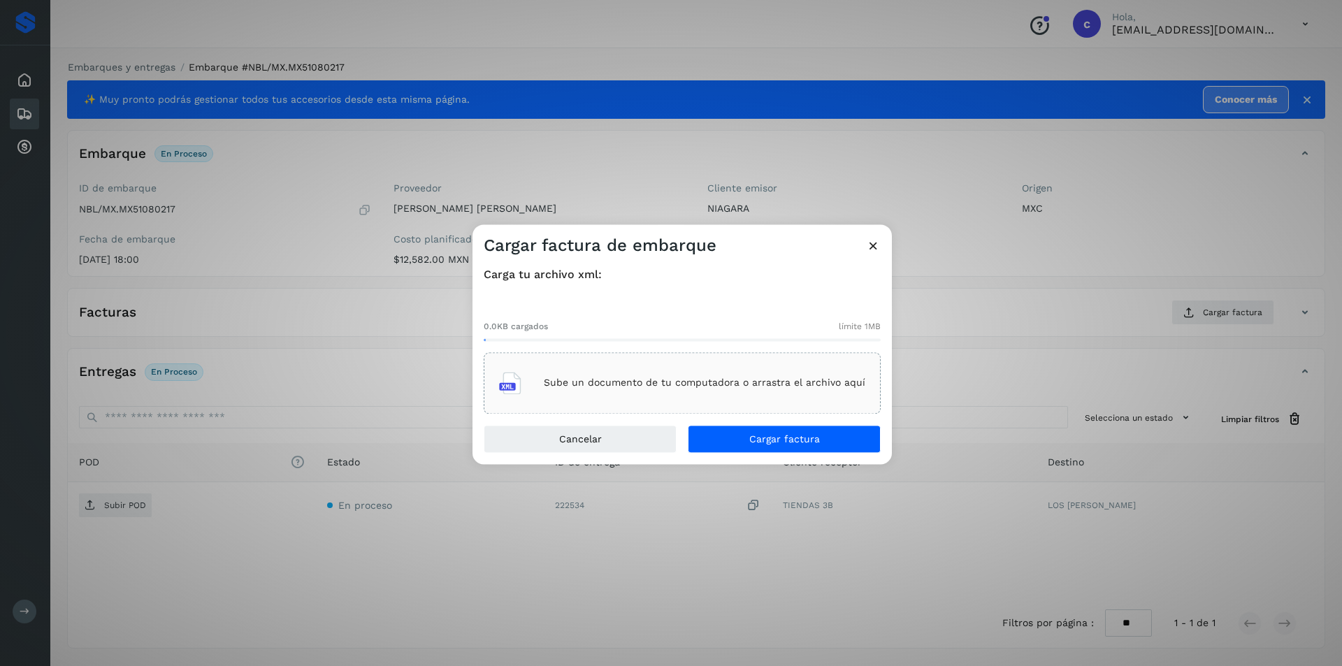
click at [746, 391] on div "Sube un documento de tu computadora o arrastra el archivo aquí" at bounding box center [682, 383] width 366 height 38
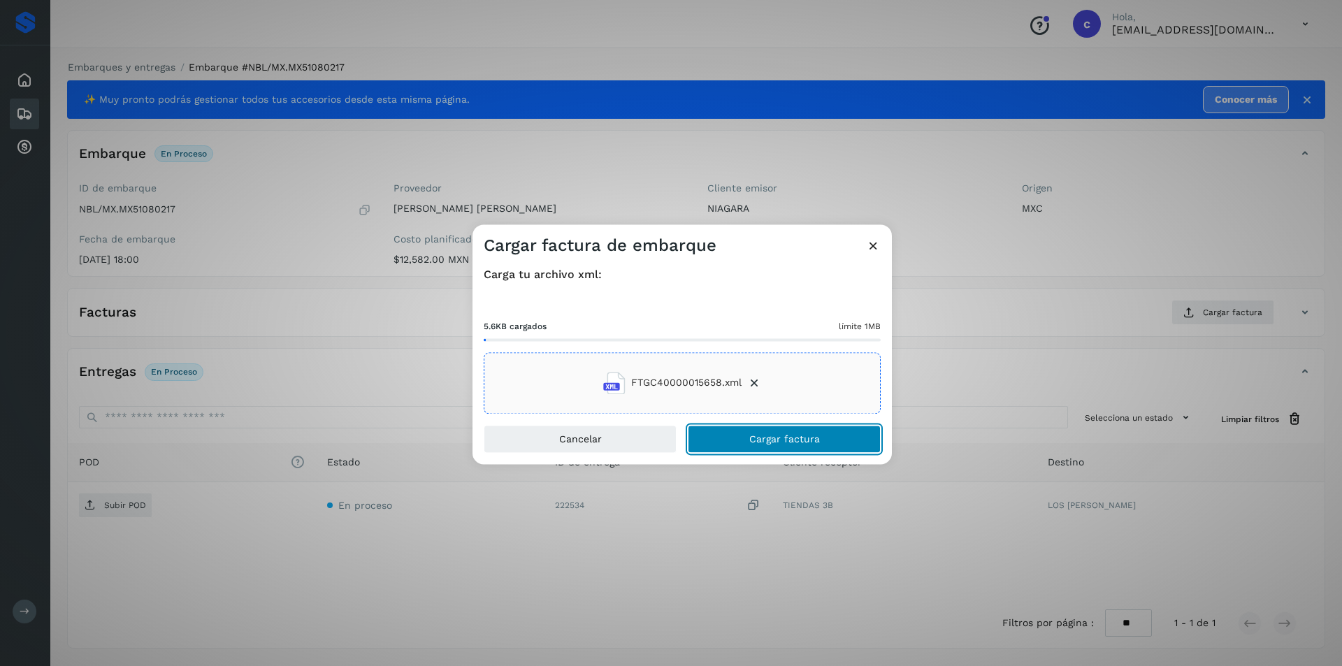
click at [724, 434] on button "Cargar factura" at bounding box center [784, 439] width 193 height 28
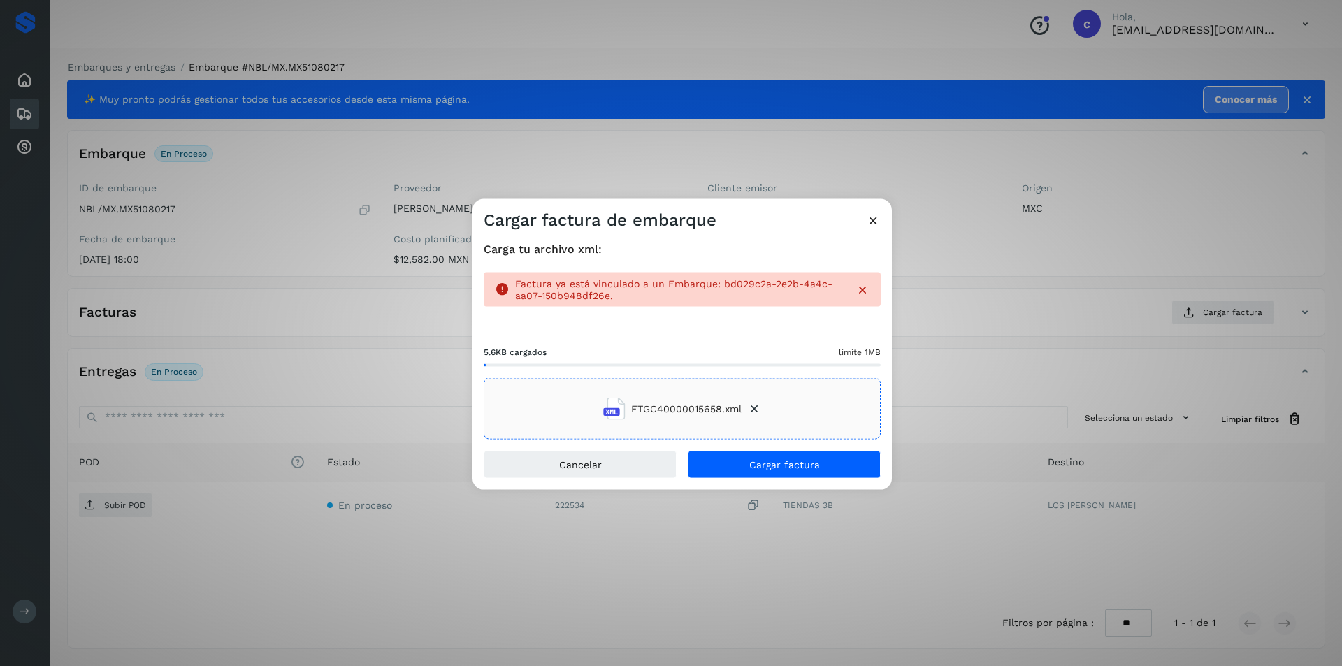
click at [871, 220] on icon at bounding box center [873, 219] width 15 height 15
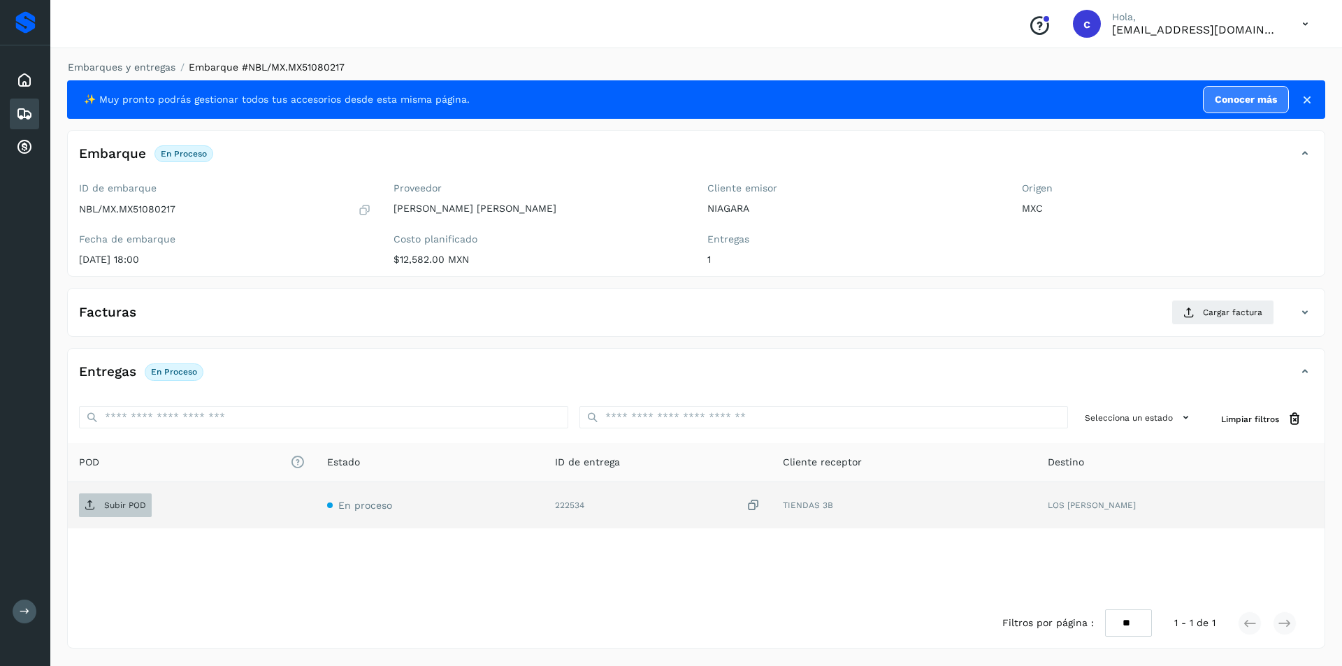
click at [124, 516] on span "Subir POD" at bounding box center [115, 505] width 73 height 22
click at [104, 518] on td "PDF" at bounding box center [213, 505] width 290 height 46
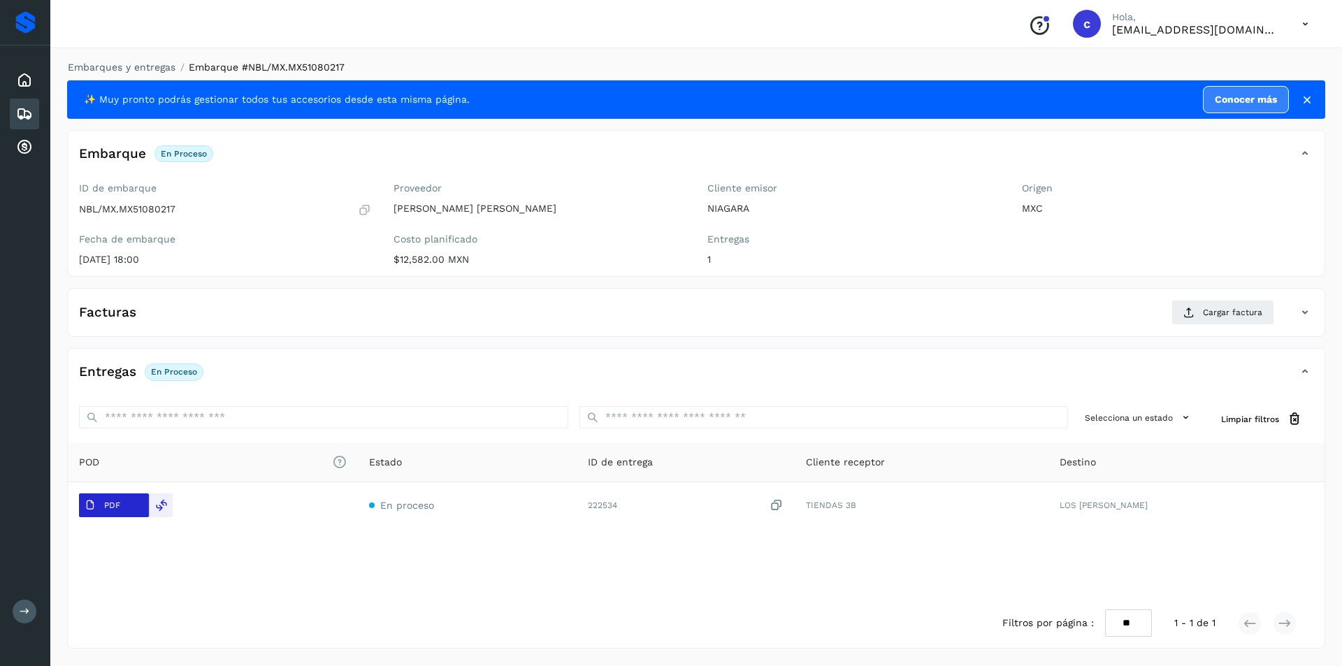
click at [114, 511] on span "PDF" at bounding box center [102, 505] width 47 height 22
click at [22, 113] on icon at bounding box center [24, 114] width 17 height 17
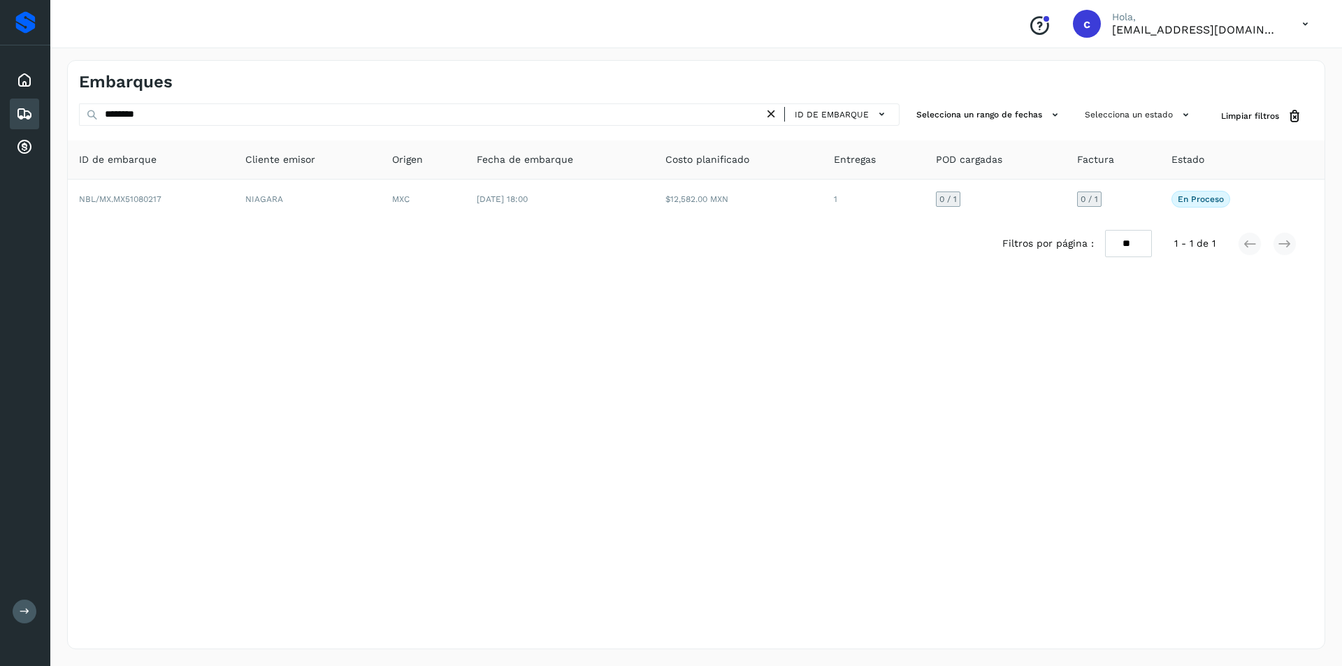
click at [770, 111] on icon at bounding box center [771, 114] width 15 height 15
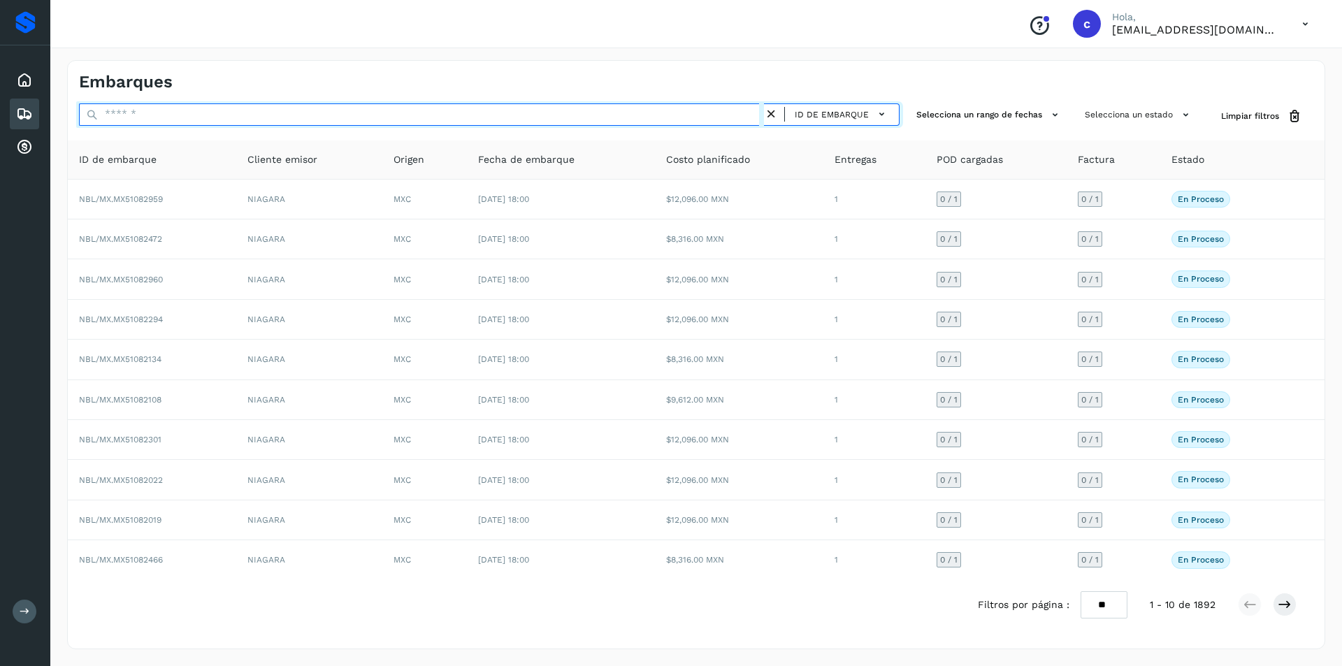
click at [622, 115] on input "text" at bounding box center [421, 114] width 685 height 22
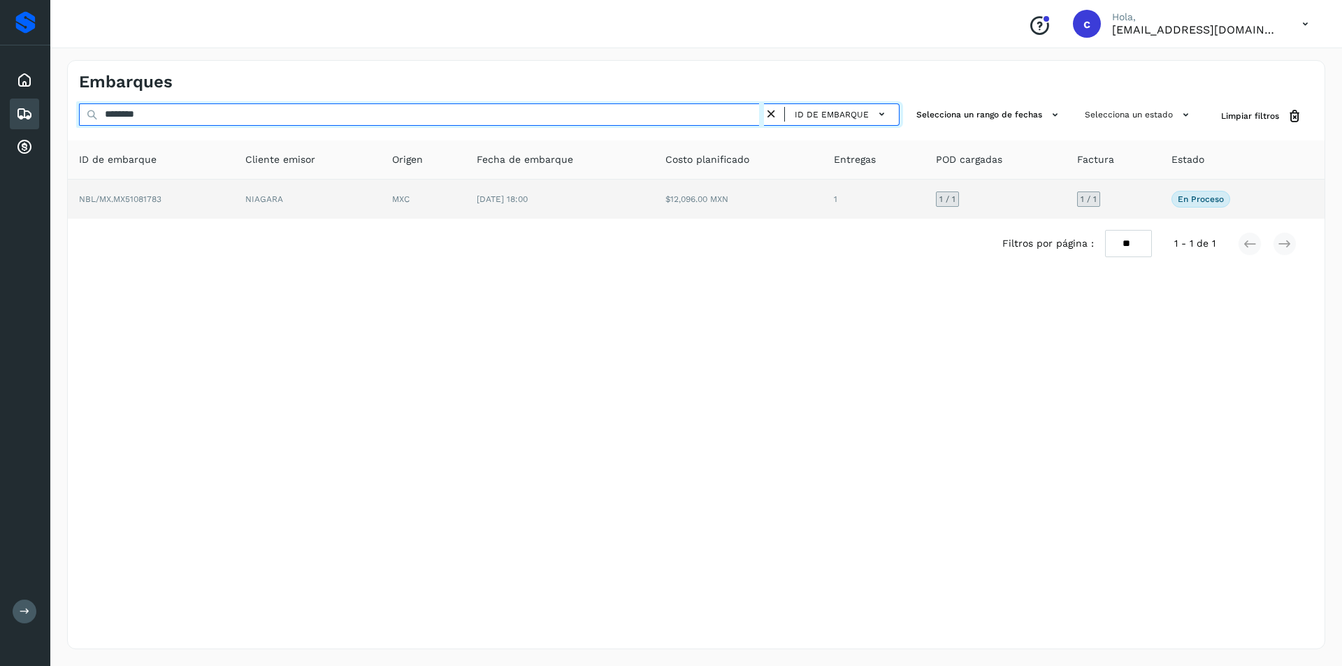
type input "********"
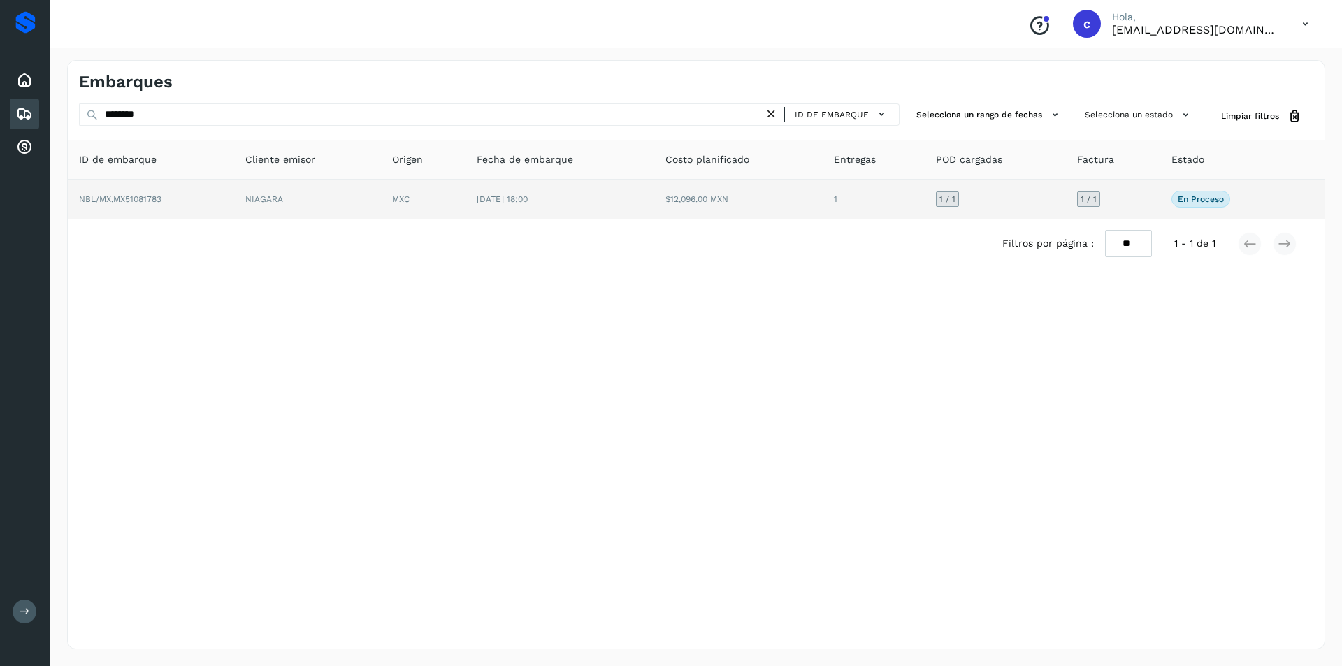
click at [641, 192] on td "[DATE] 18:00" at bounding box center [559, 199] width 189 height 39
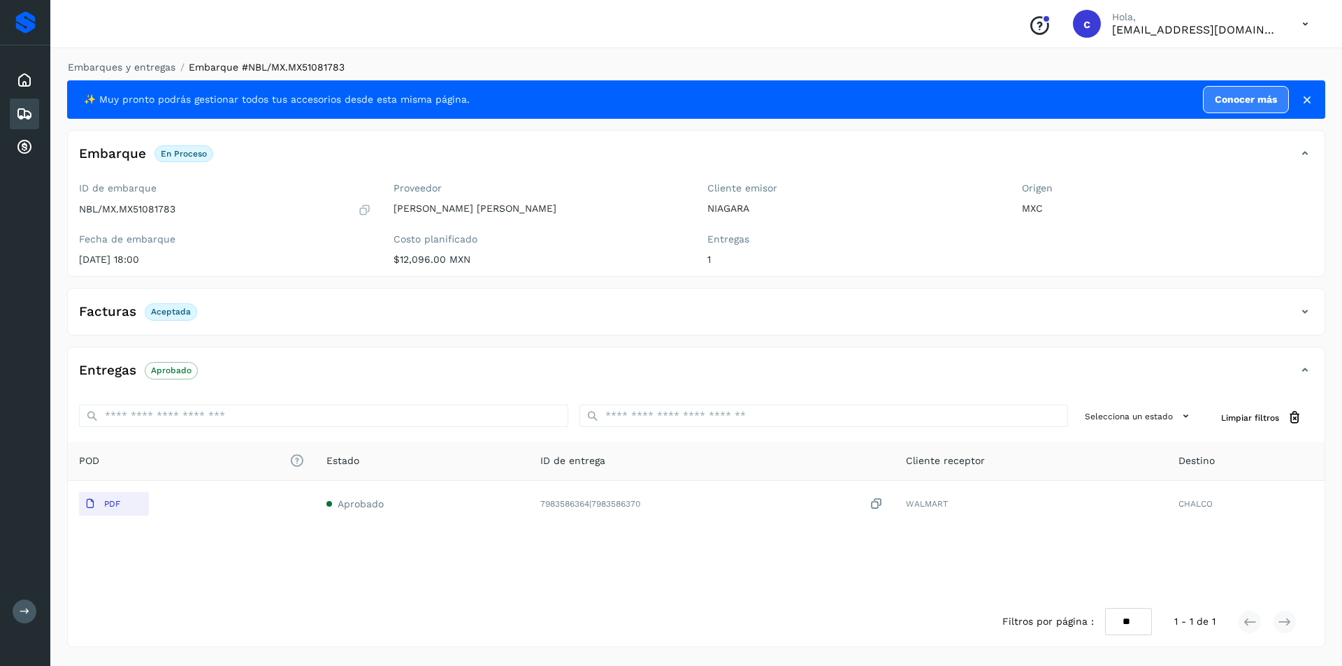
click at [20, 117] on icon at bounding box center [24, 114] width 17 height 17
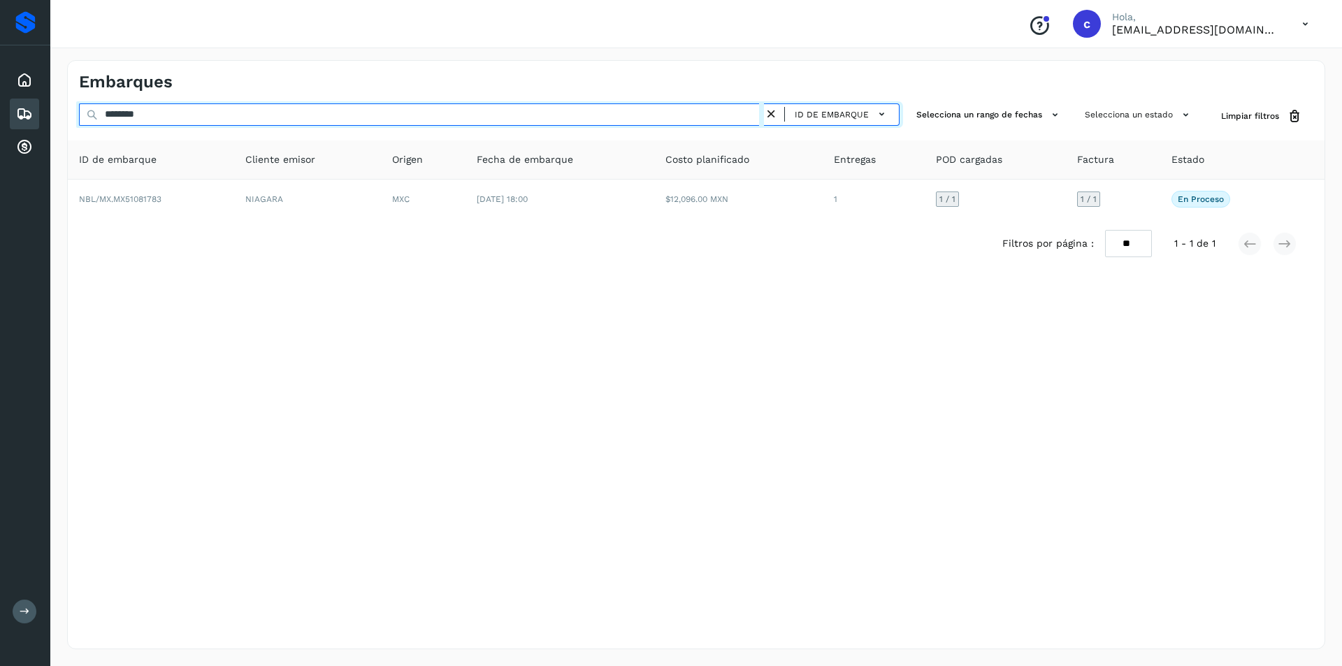
click at [670, 119] on input "********" at bounding box center [421, 114] width 685 height 22
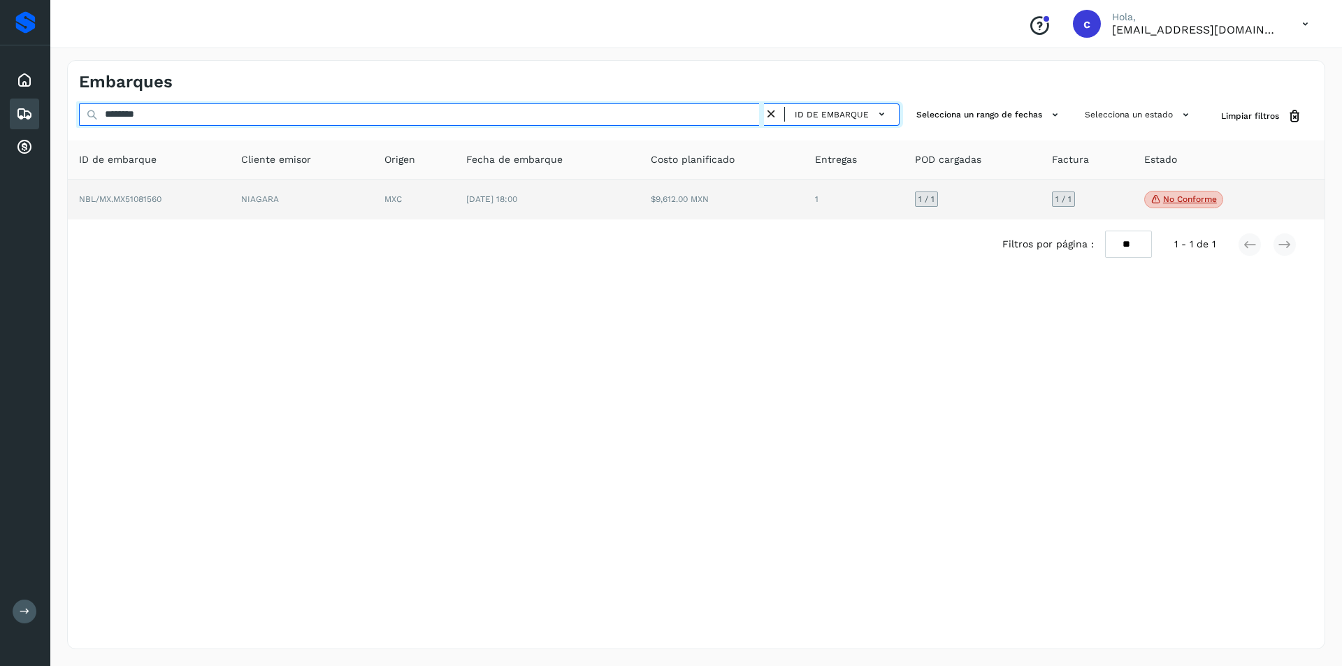
type input "********"
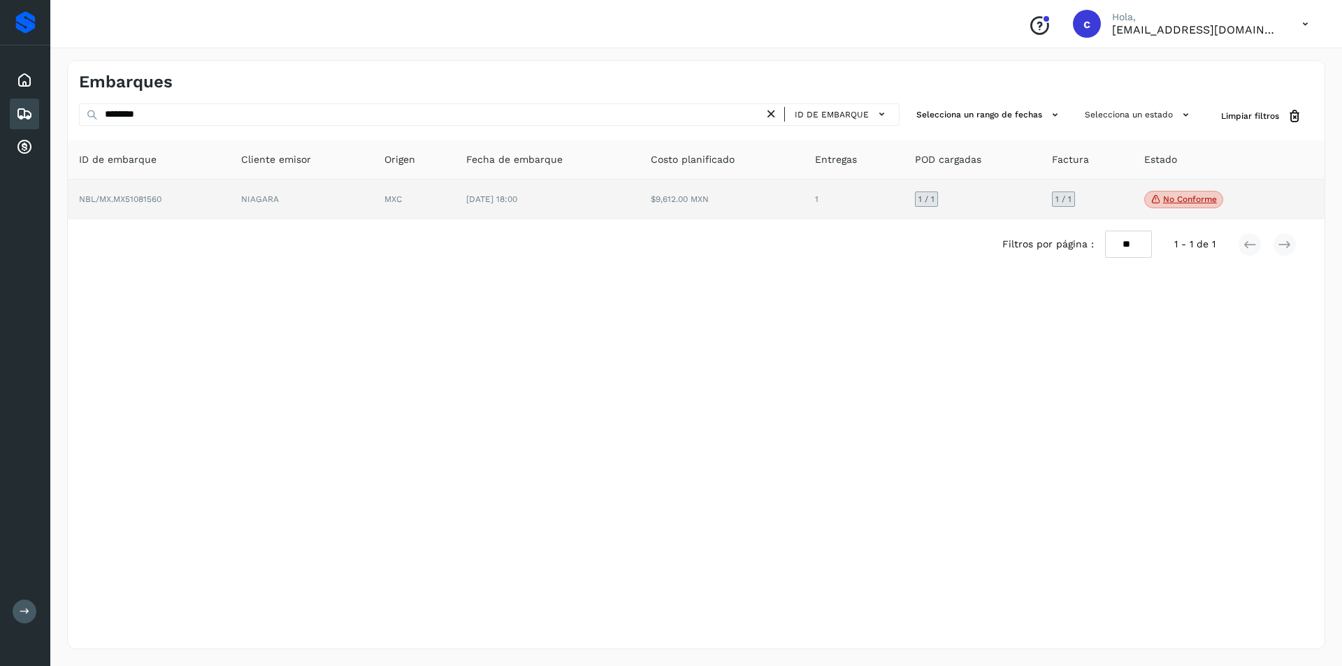
click at [691, 203] on td "$9,612.00 MXN" at bounding box center [721, 200] width 164 height 41
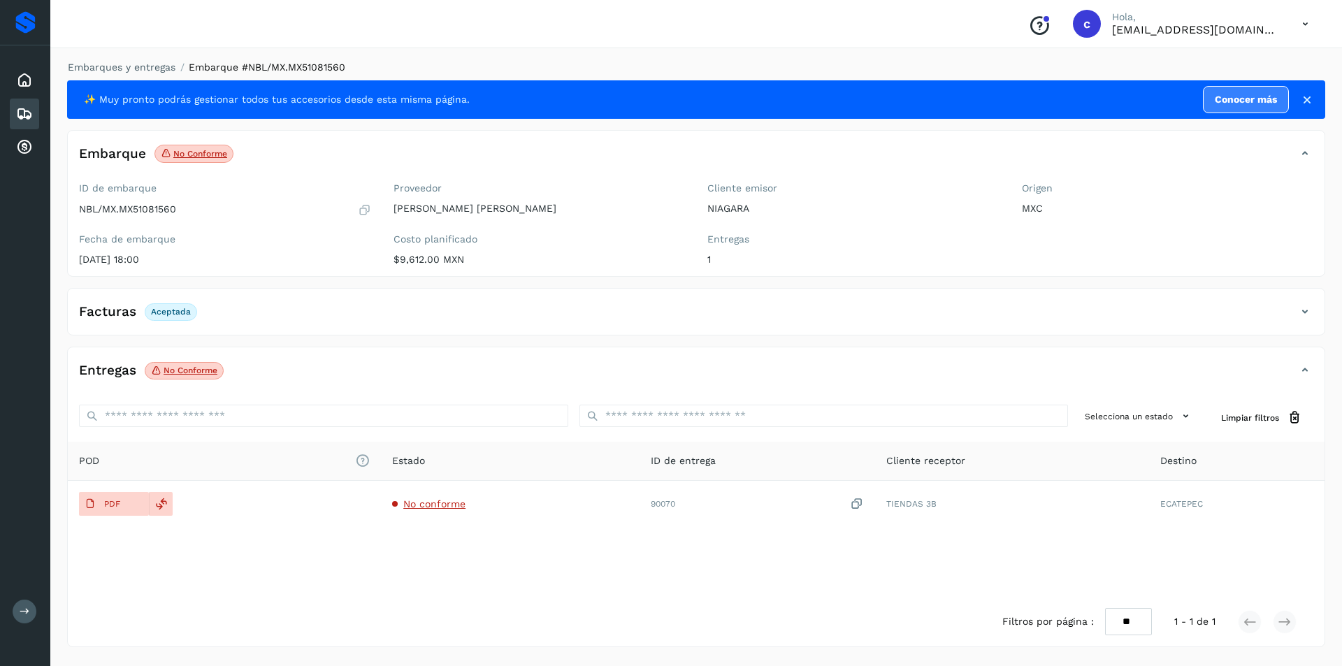
click at [208, 373] on p "No conforme" at bounding box center [191, 370] width 54 height 10
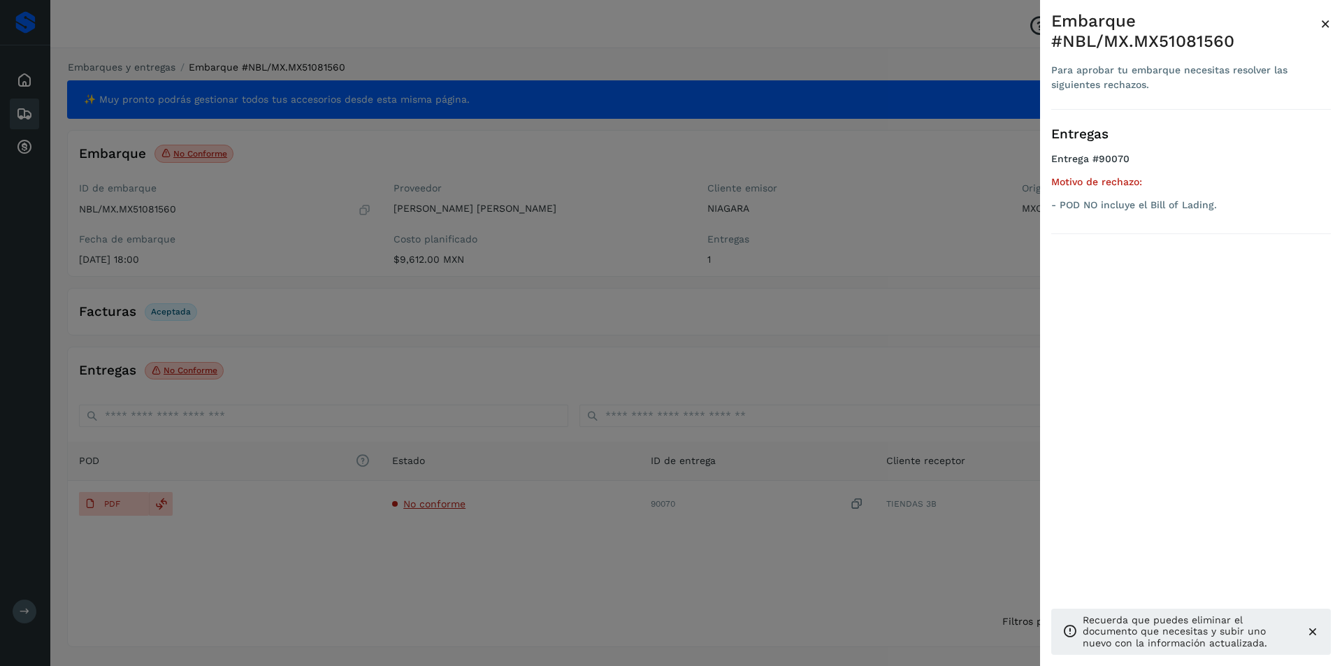
click at [726, 326] on div at bounding box center [671, 333] width 1342 height 666
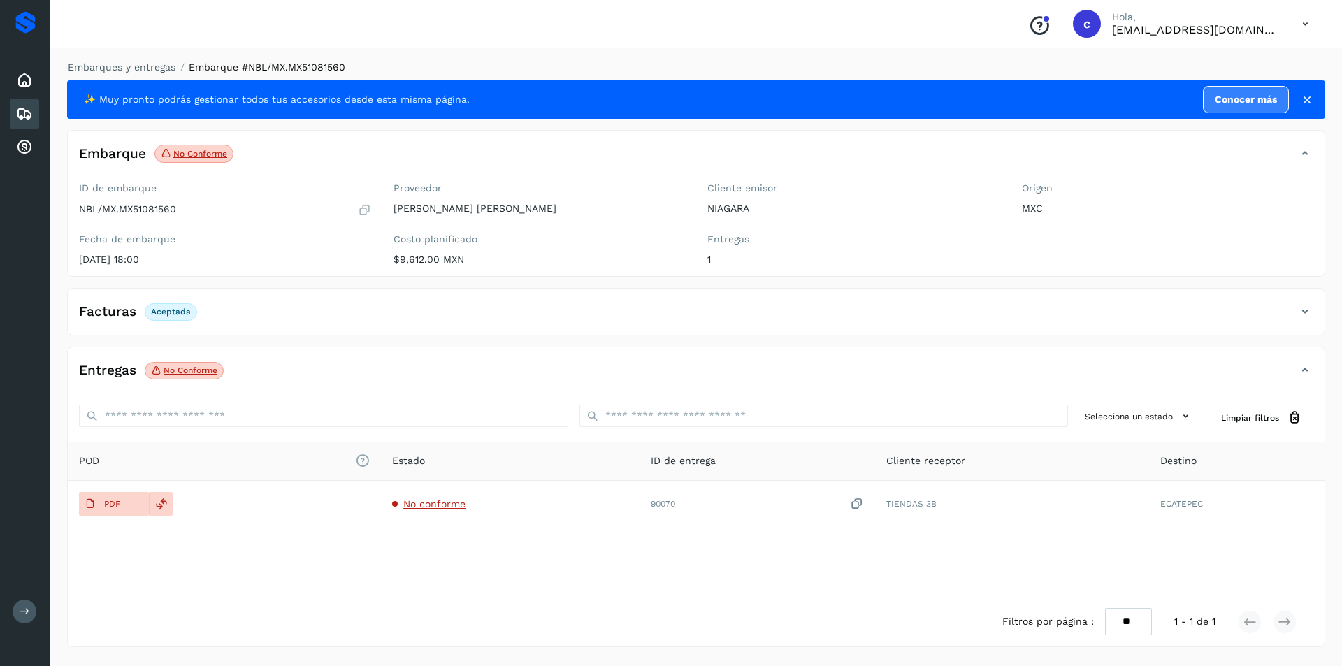
click at [24, 108] on icon at bounding box center [24, 114] width 17 height 17
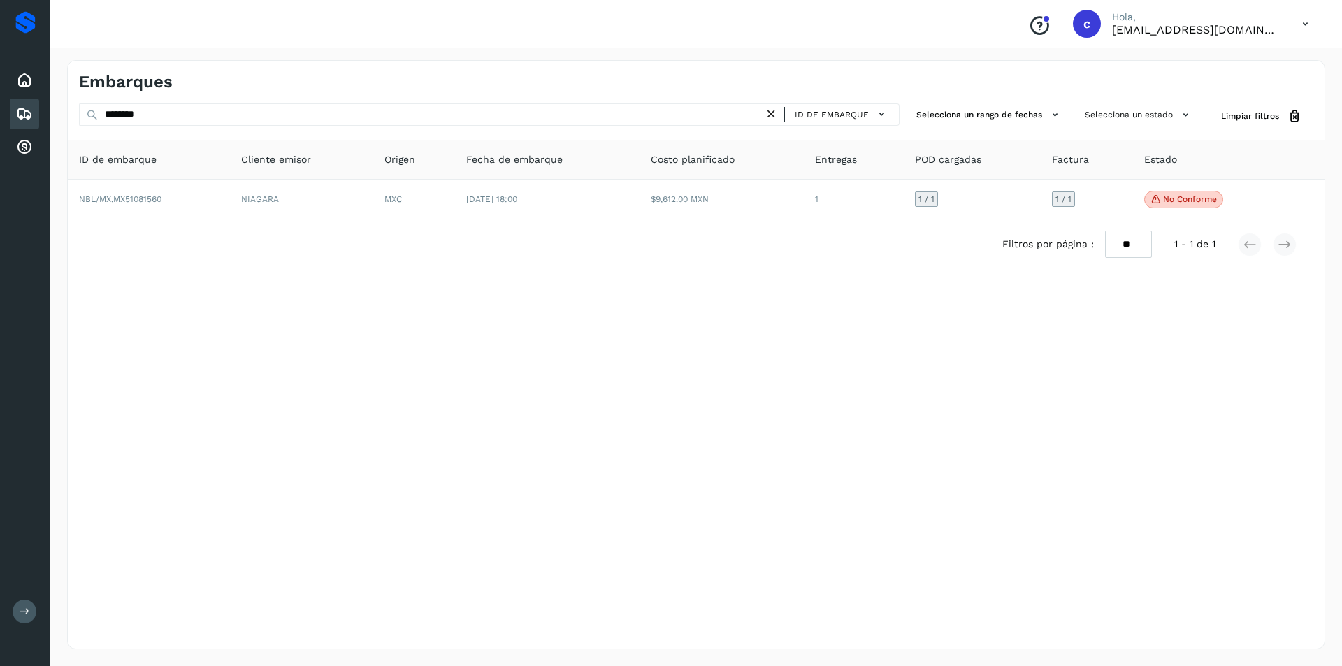
click at [771, 117] on icon at bounding box center [771, 114] width 15 height 15
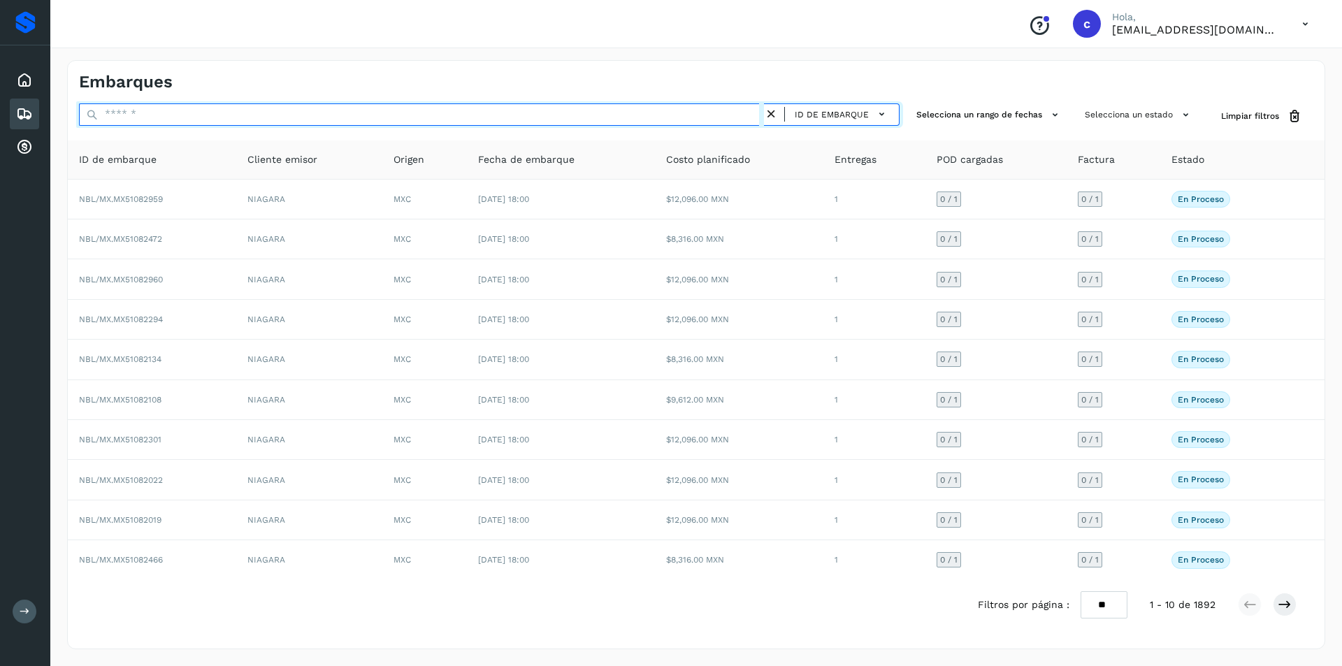
click at [724, 112] on input "text" at bounding box center [421, 114] width 685 height 22
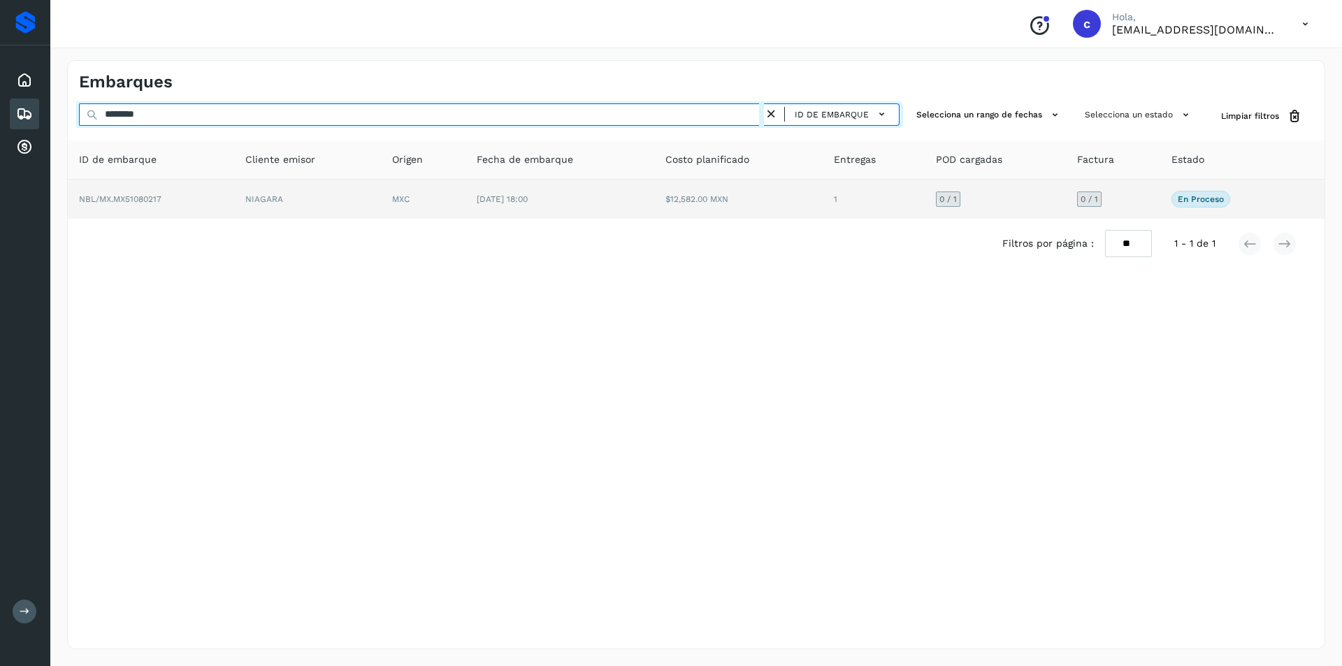
type input "********"
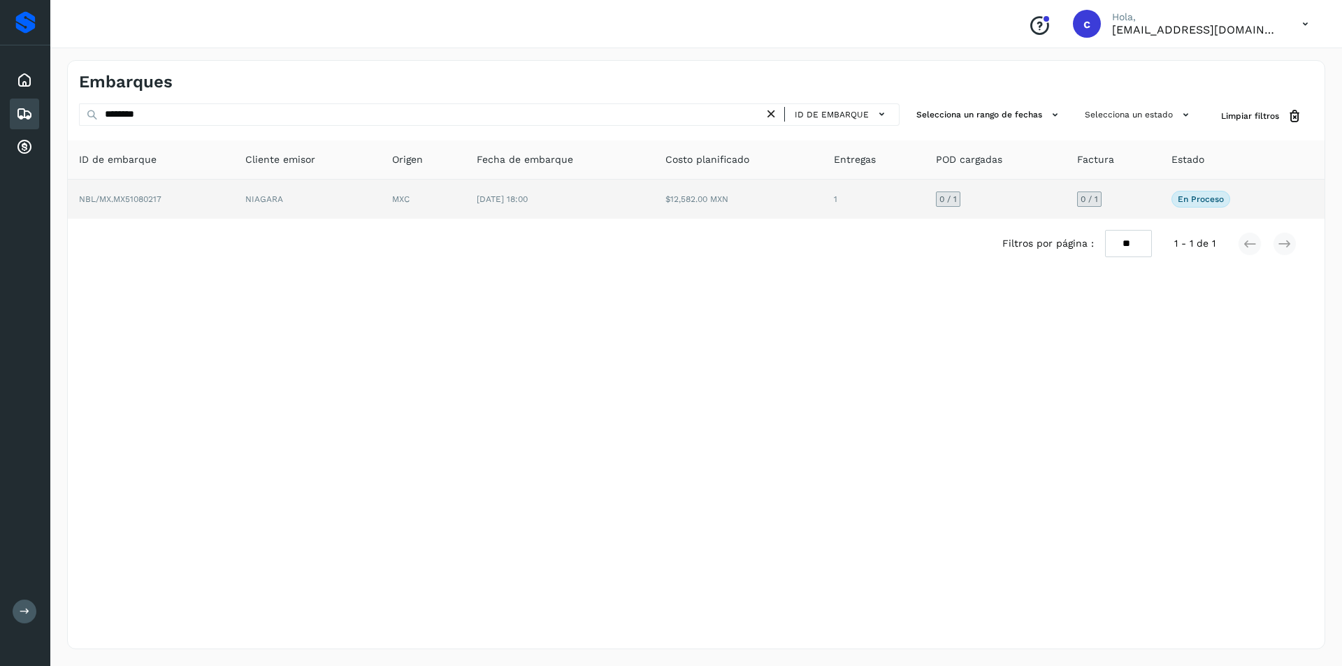
click at [898, 209] on td "1" at bounding box center [873, 199] width 102 height 39
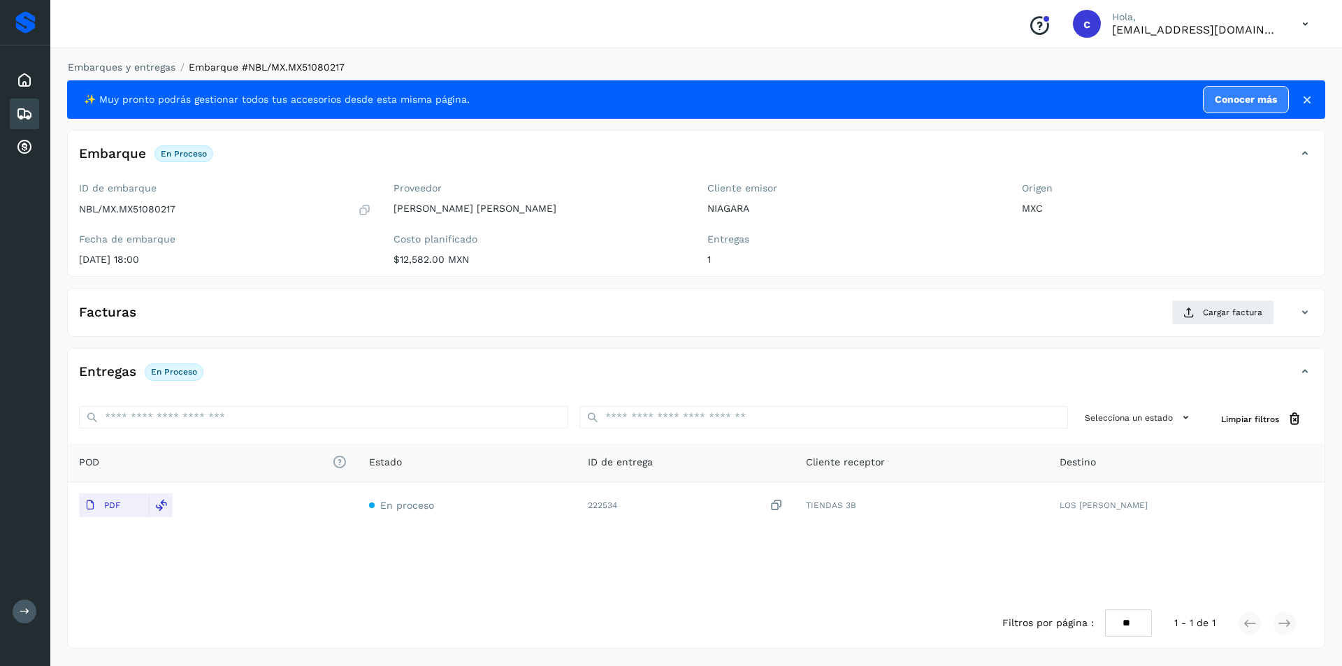
click at [29, 110] on icon at bounding box center [24, 114] width 17 height 17
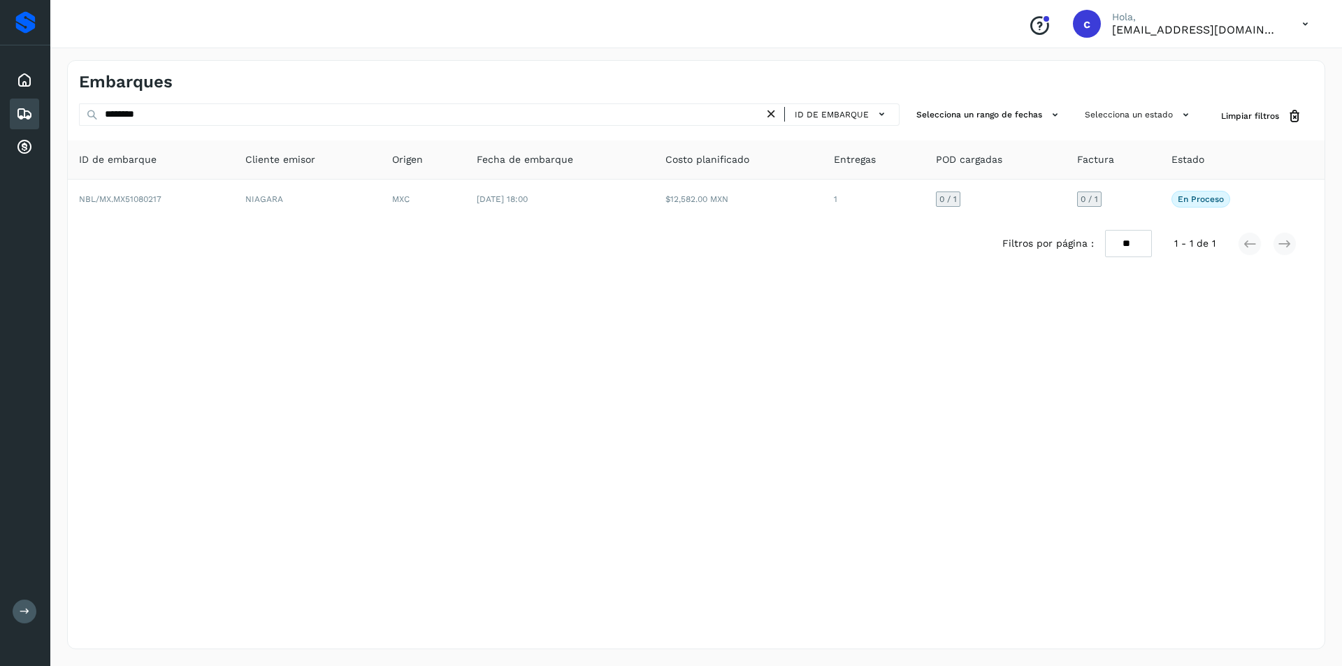
click at [776, 112] on icon at bounding box center [771, 114] width 15 height 15
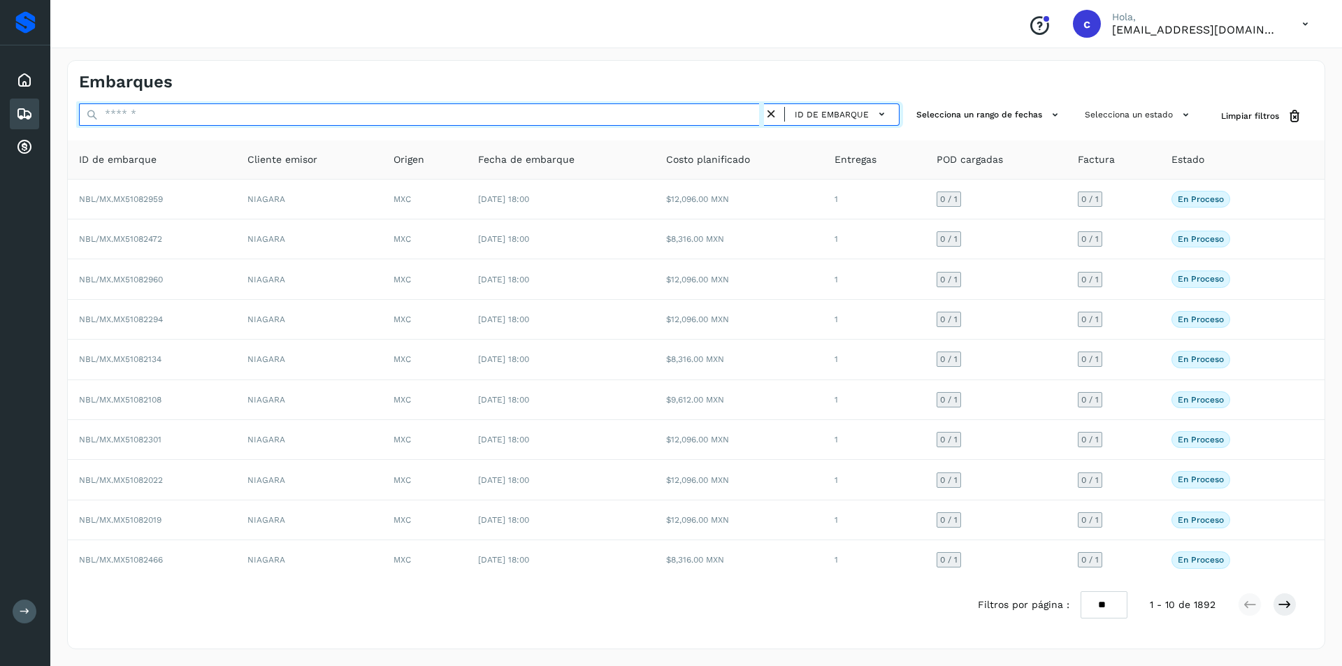
click at [530, 125] on input "text" at bounding box center [421, 114] width 685 height 22
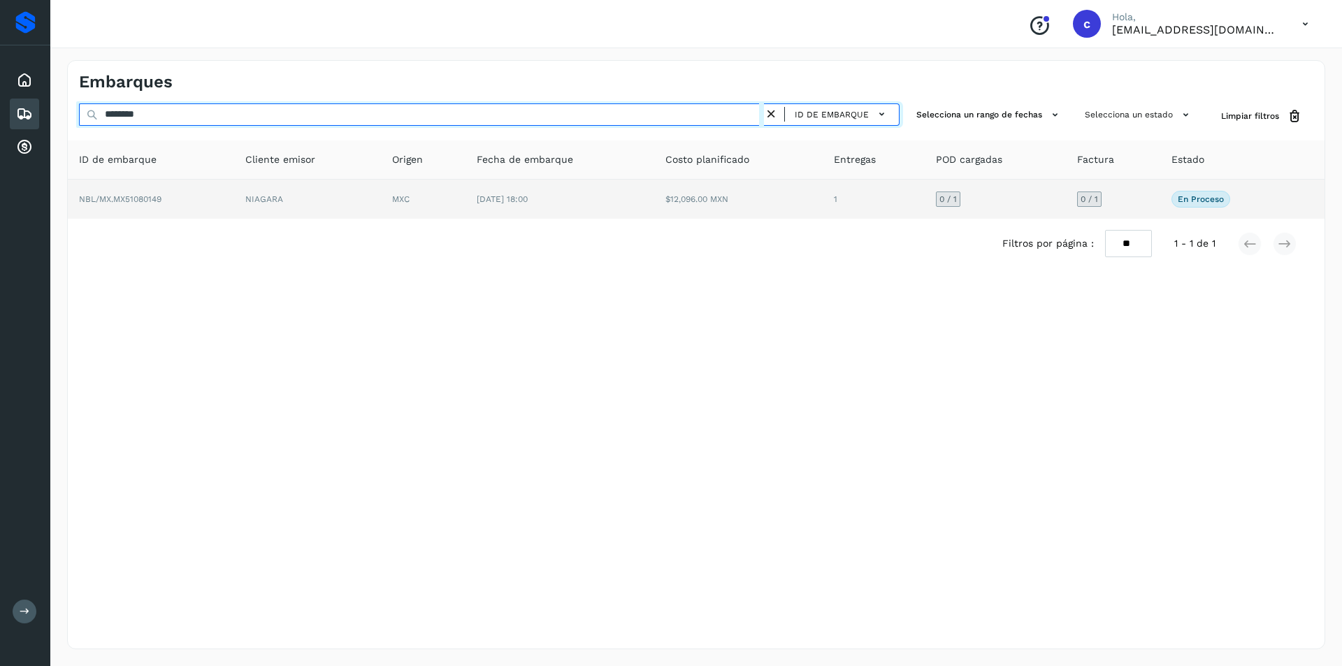
type input "********"
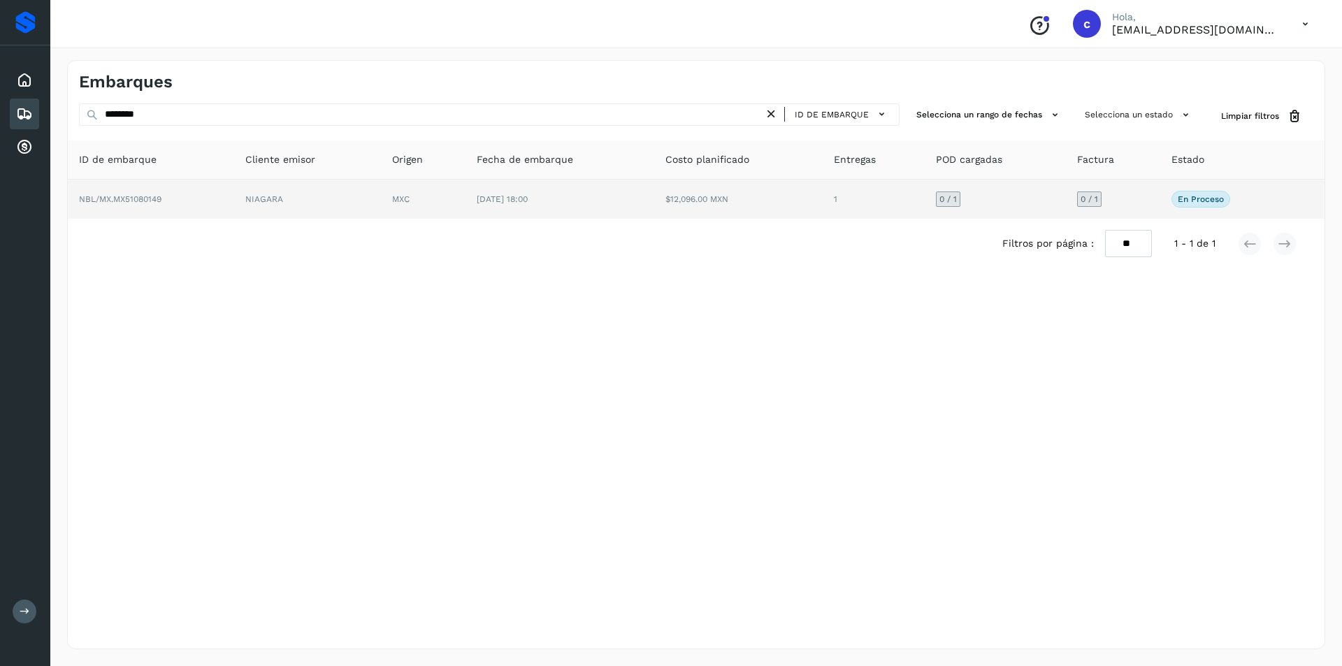
click at [535, 188] on td "[DATE] 18:00" at bounding box center [559, 199] width 189 height 39
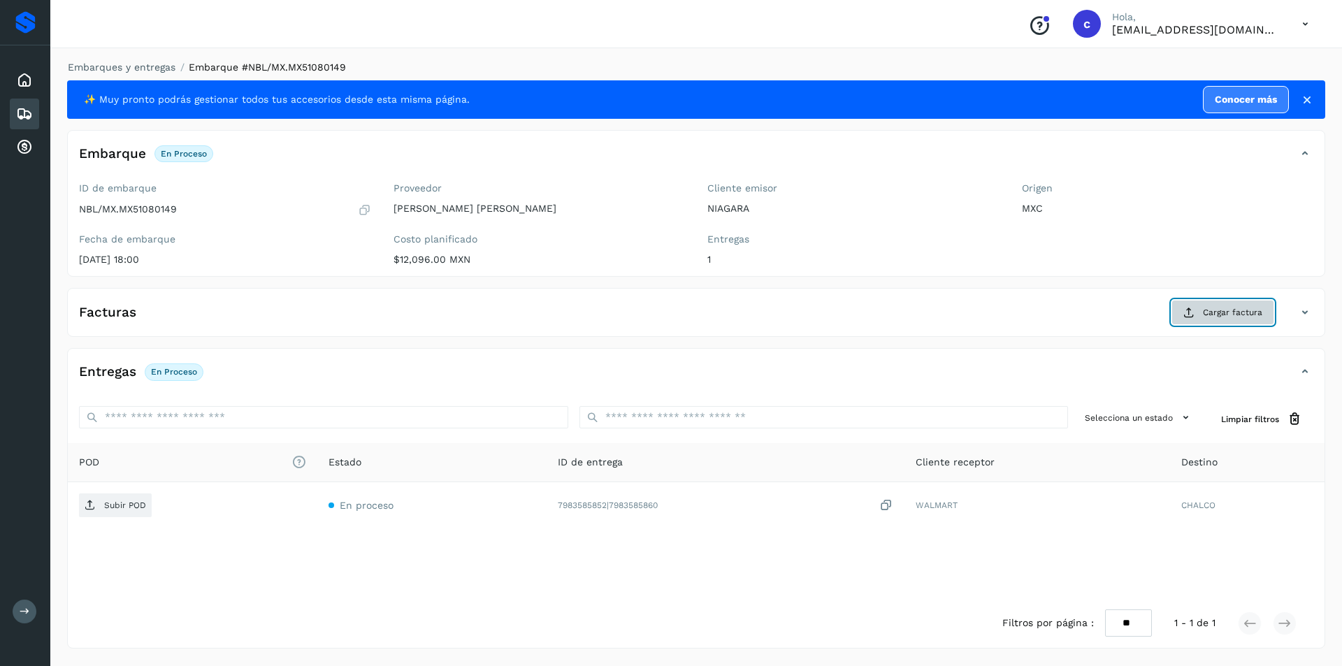
click at [1209, 320] on button "Cargar factura" at bounding box center [1222, 312] width 103 height 25
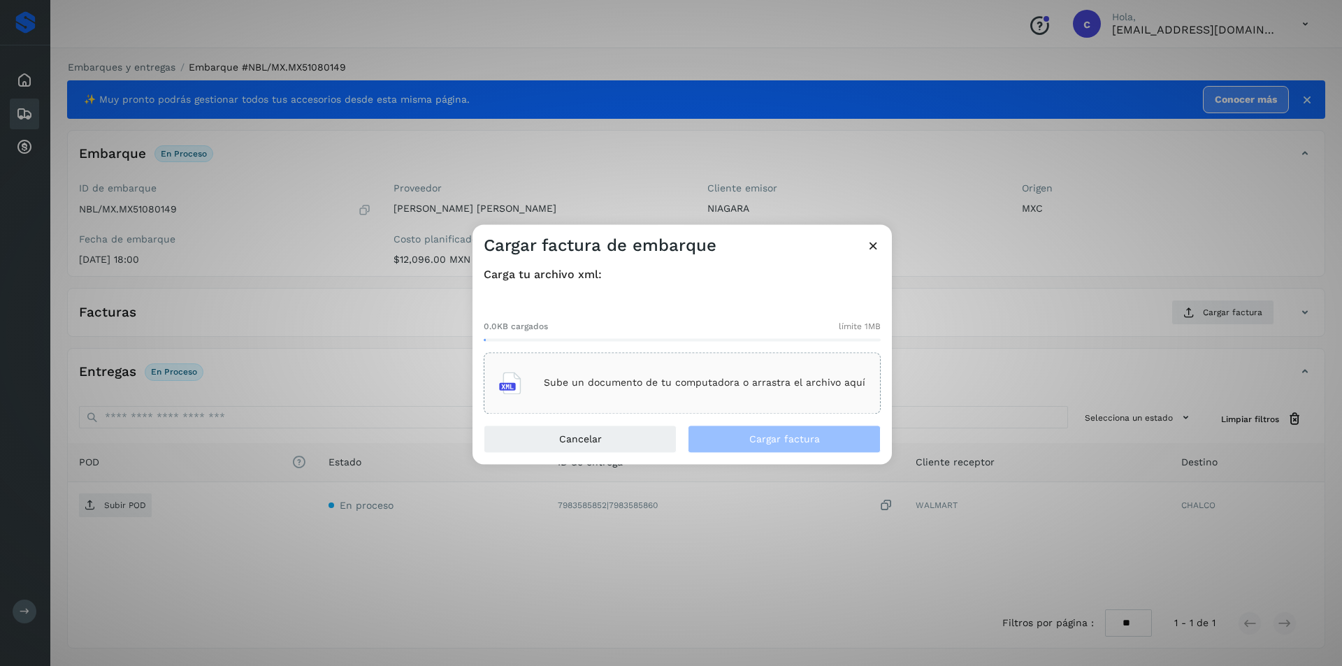
click at [670, 388] on p "Sube un documento de tu computadora o arrastra el archivo aquí" at bounding box center [704, 383] width 321 height 12
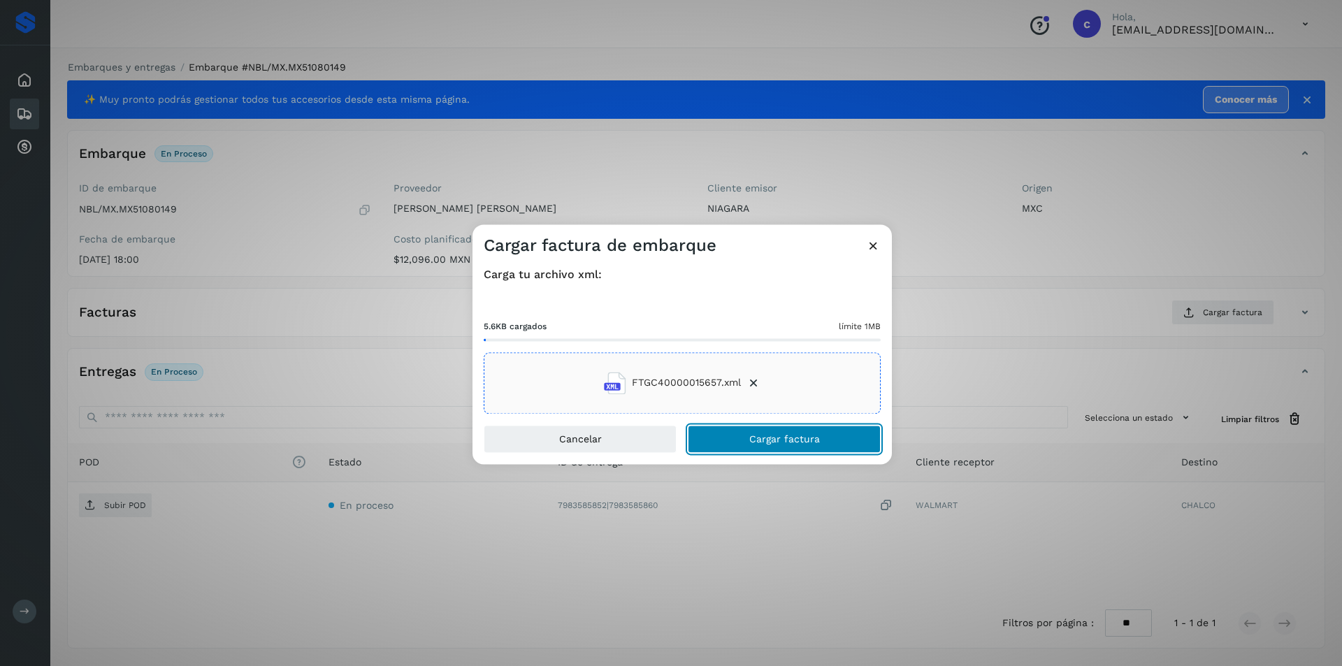
click at [742, 436] on button "Cargar factura" at bounding box center [784, 439] width 193 height 28
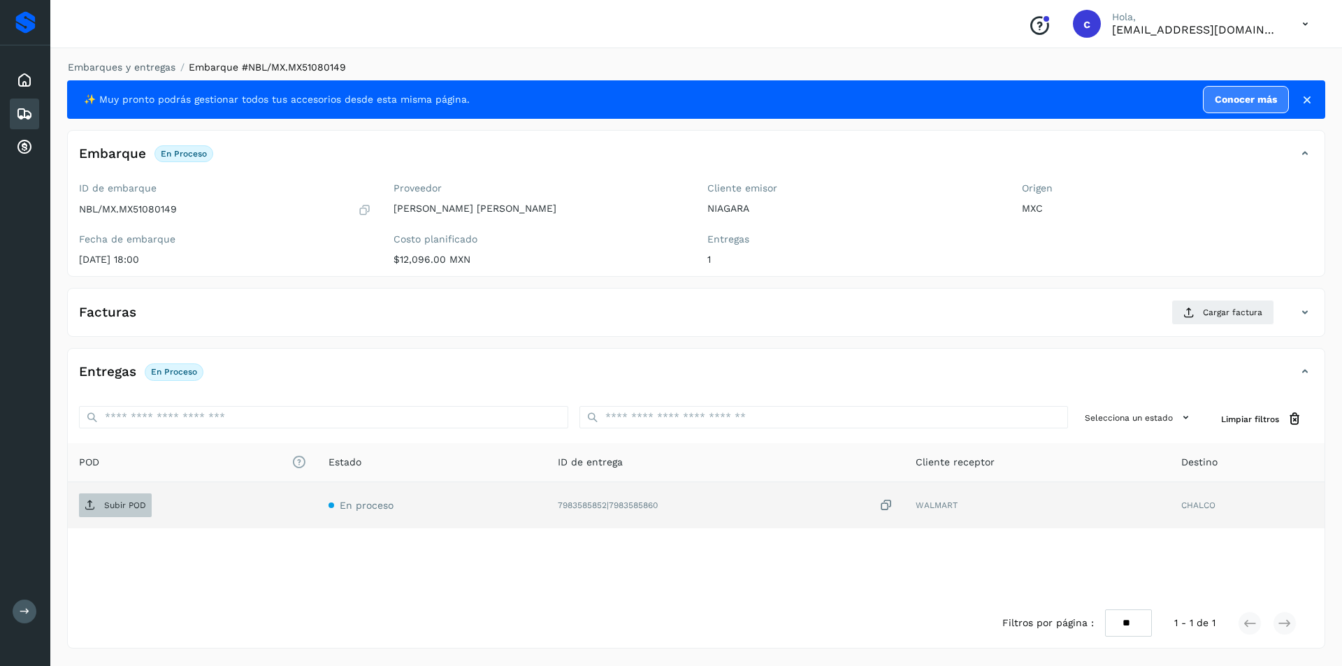
click at [93, 509] on icon at bounding box center [90, 505] width 11 height 11
click at [119, 507] on p "PDF" at bounding box center [112, 505] width 16 height 10
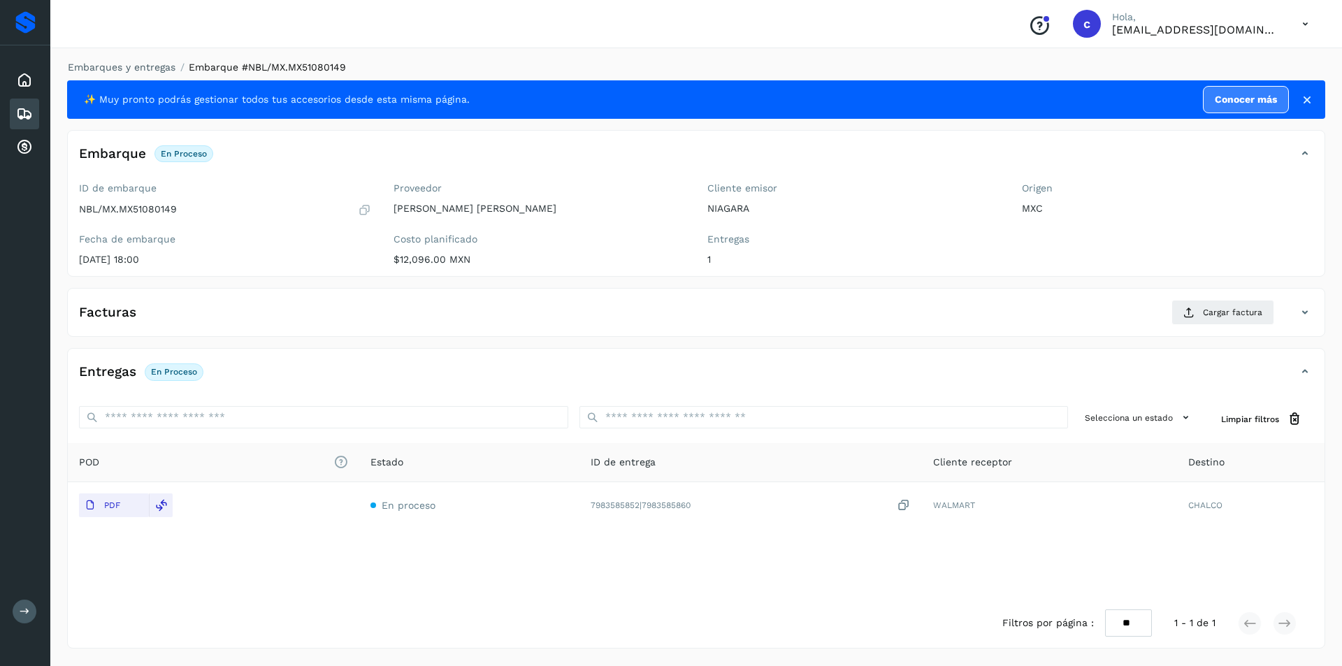
drag, startPoint x: 8, startPoint y: 112, endPoint x: 27, endPoint y: 112, distance: 18.9
click at [10, 112] on div "Inicio Embarques Cuentas por cobrar" at bounding box center [25, 113] width 50 height 137
click at [27, 112] on icon at bounding box center [24, 114] width 17 height 17
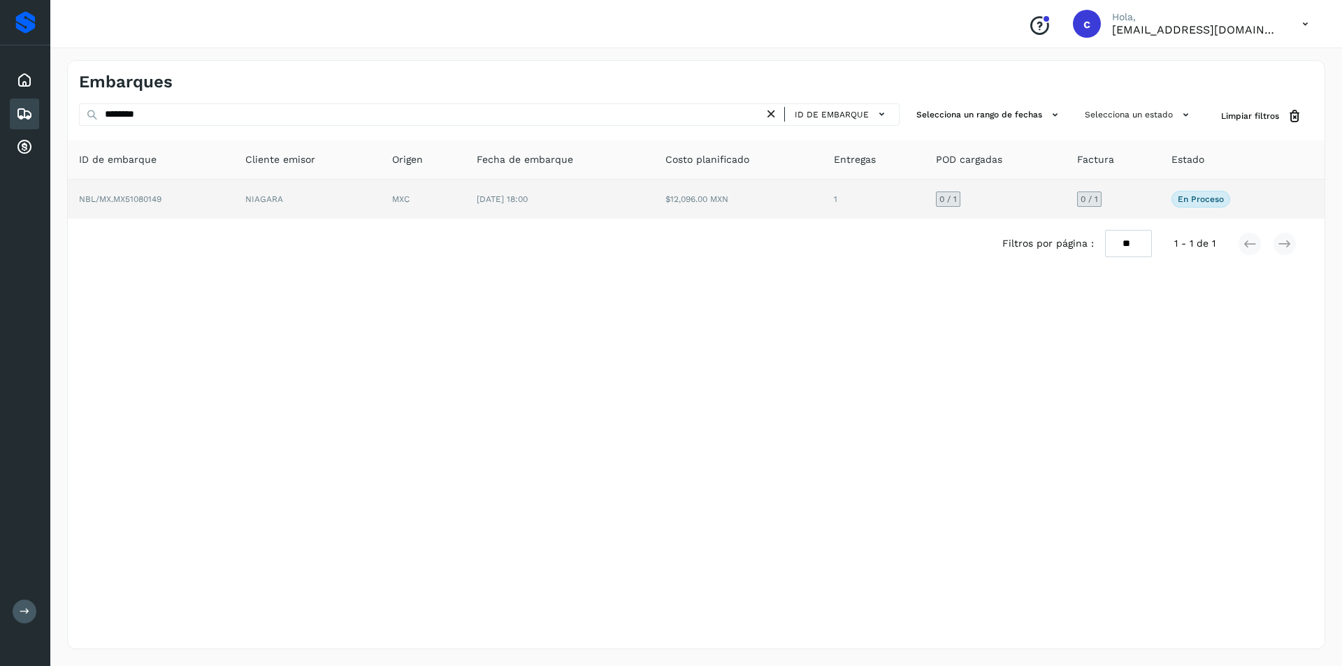
click at [648, 190] on td "[DATE] 18:00" at bounding box center [559, 199] width 189 height 39
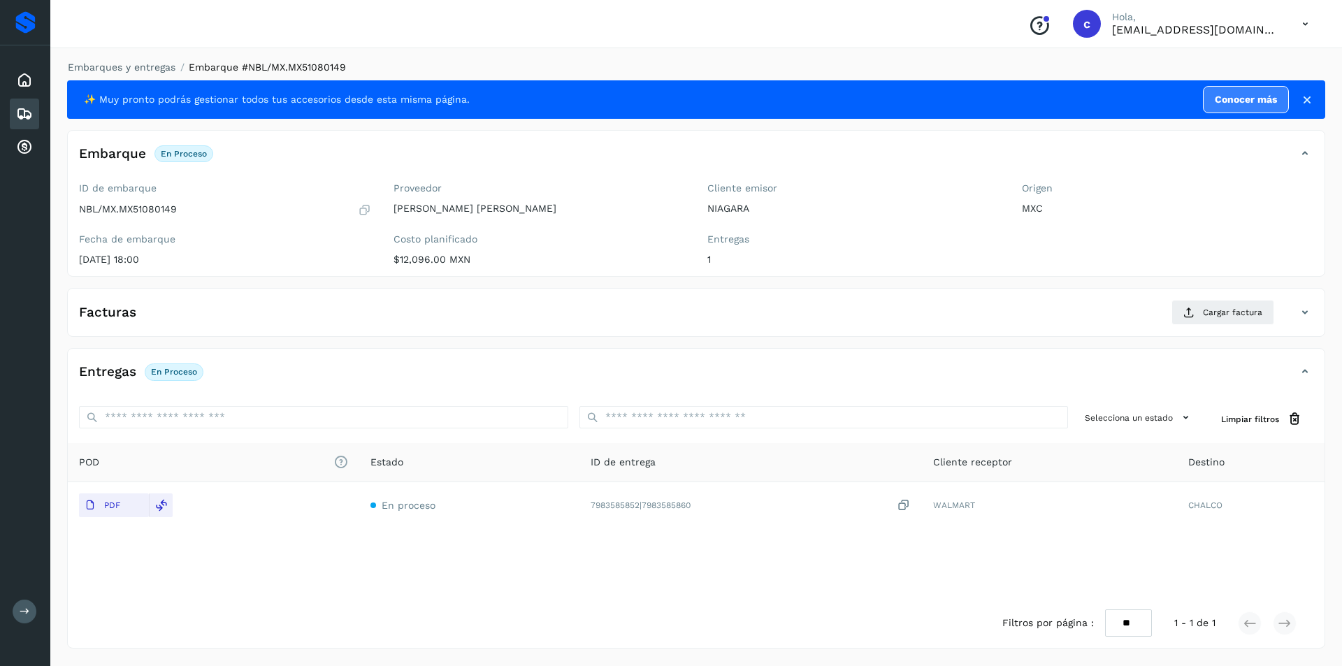
click at [14, 115] on div "Embarques" at bounding box center [24, 114] width 29 height 31
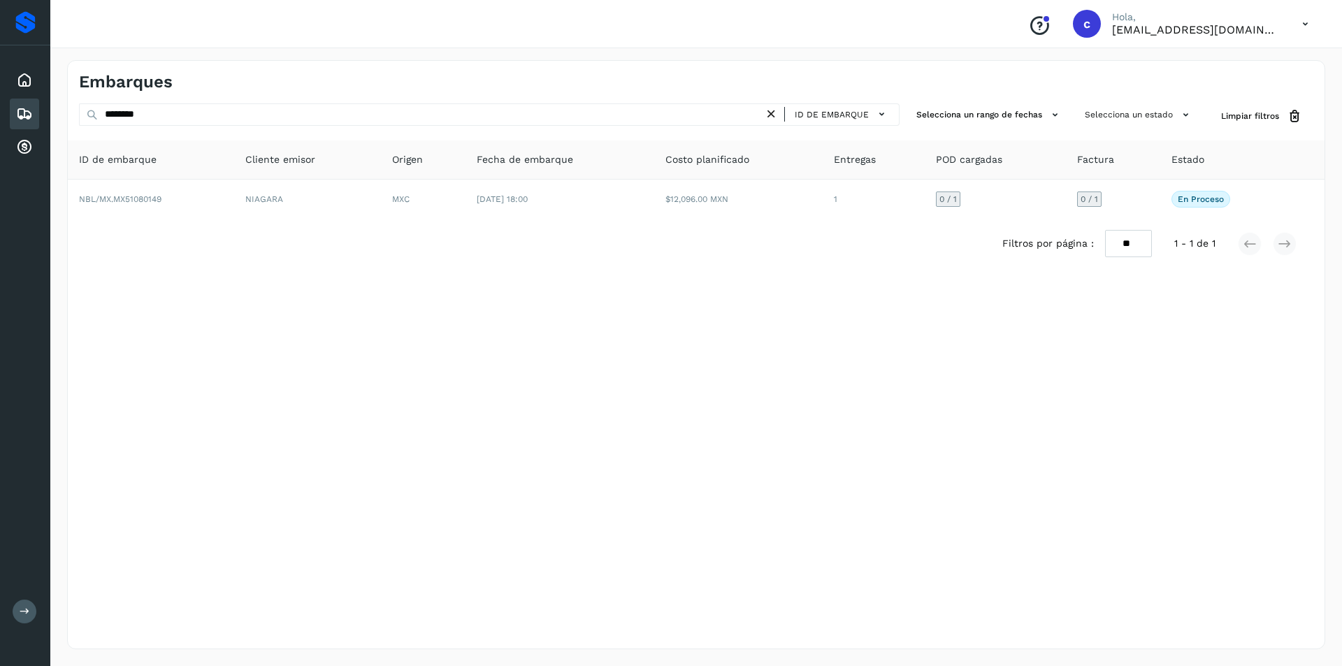
click at [775, 112] on icon at bounding box center [771, 114] width 15 height 15
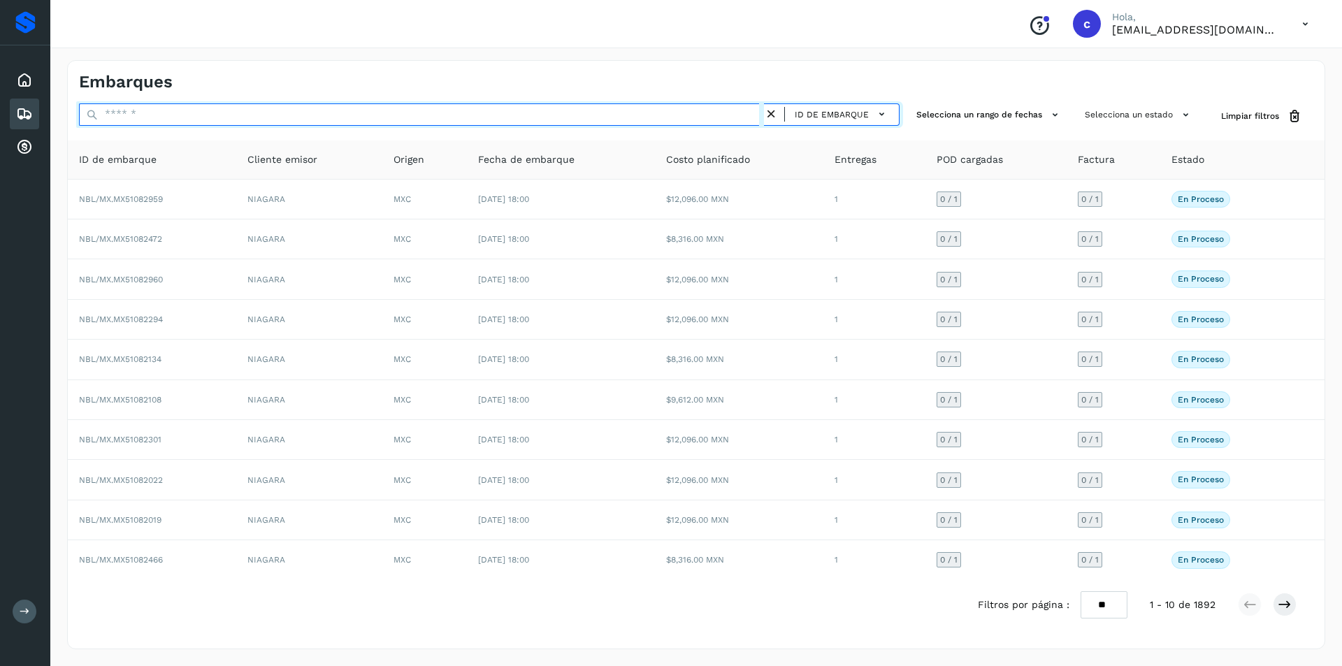
click at [602, 120] on input "text" at bounding box center [421, 114] width 685 height 22
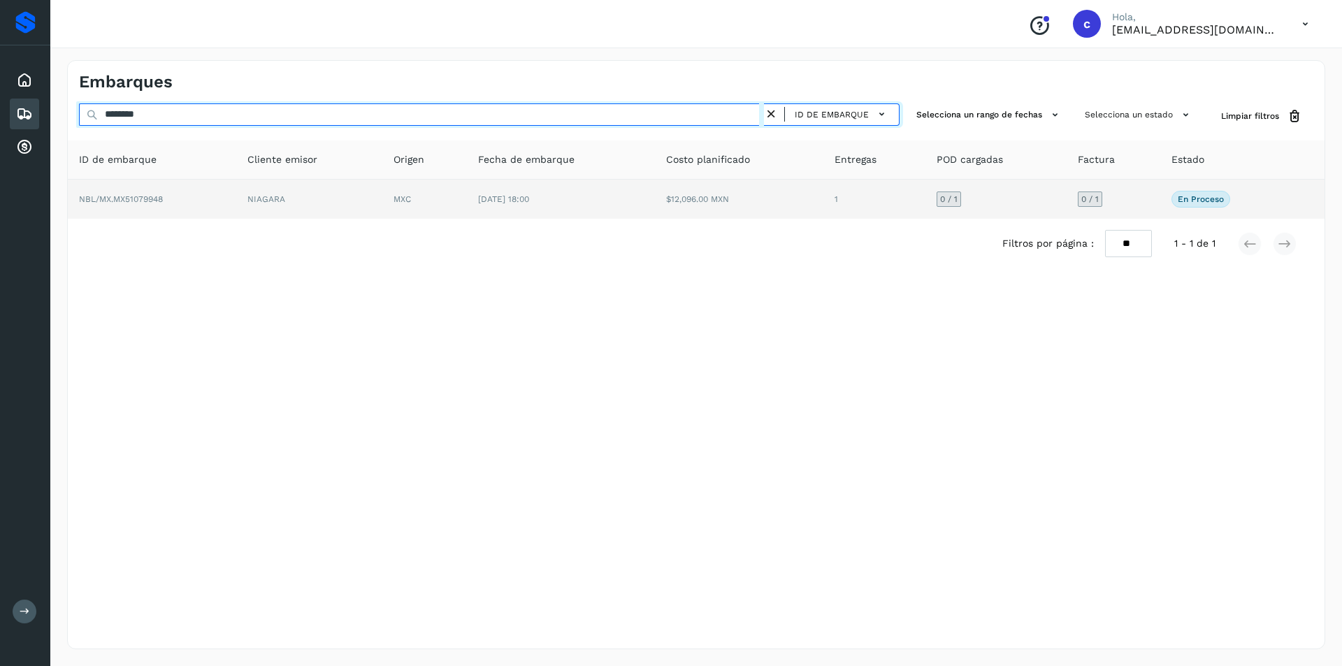
type input "********"
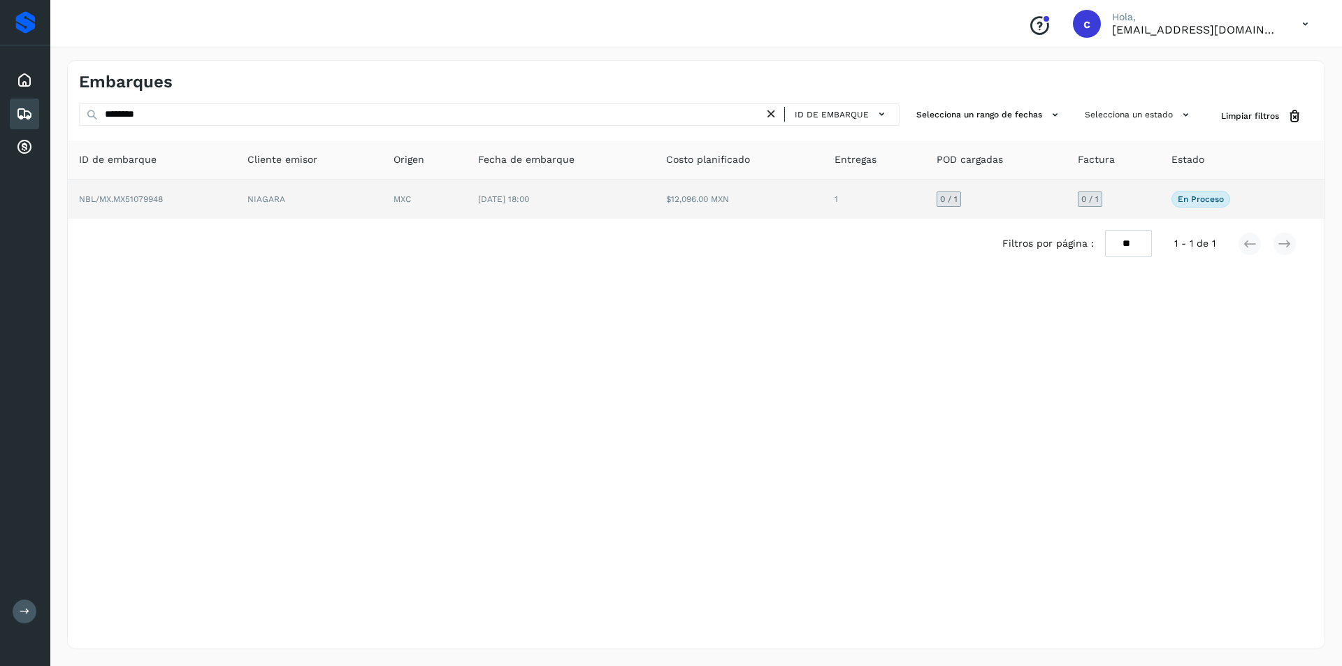
click at [532, 218] on td "[DATE] 18:00" at bounding box center [561, 199] width 189 height 39
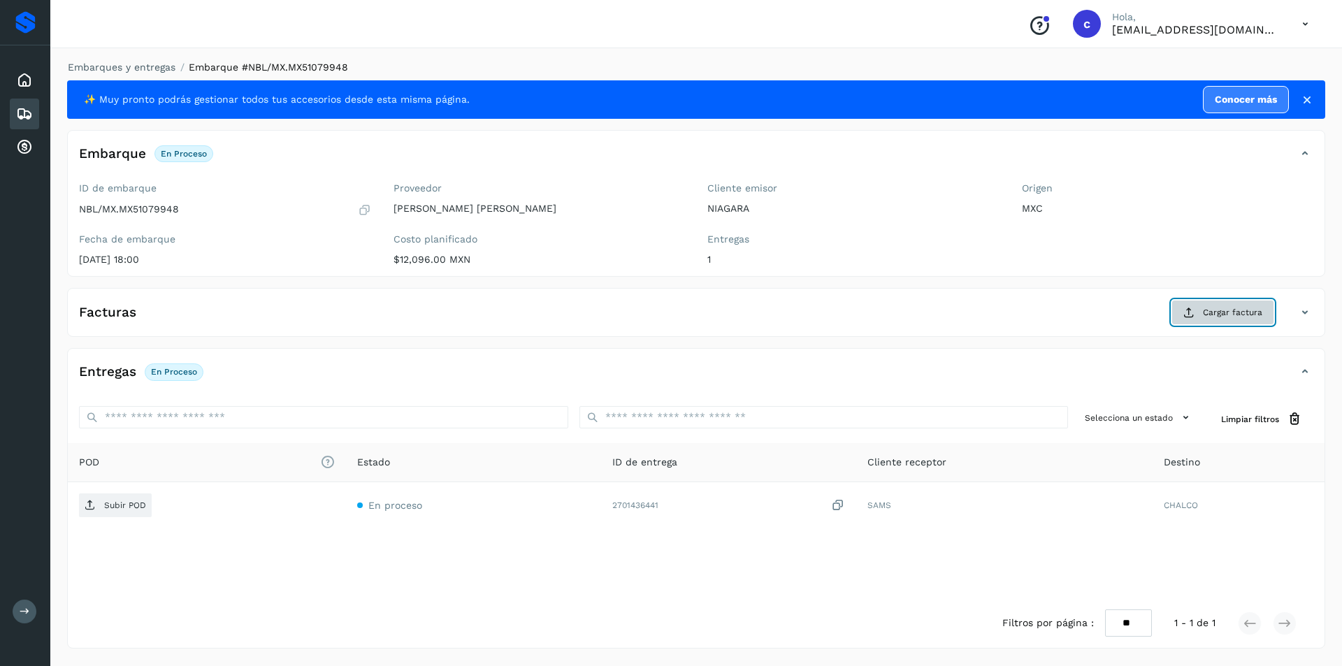
click at [1251, 314] on span "Cargar factura" at bounding box center [1232, 312] width 59 height 13
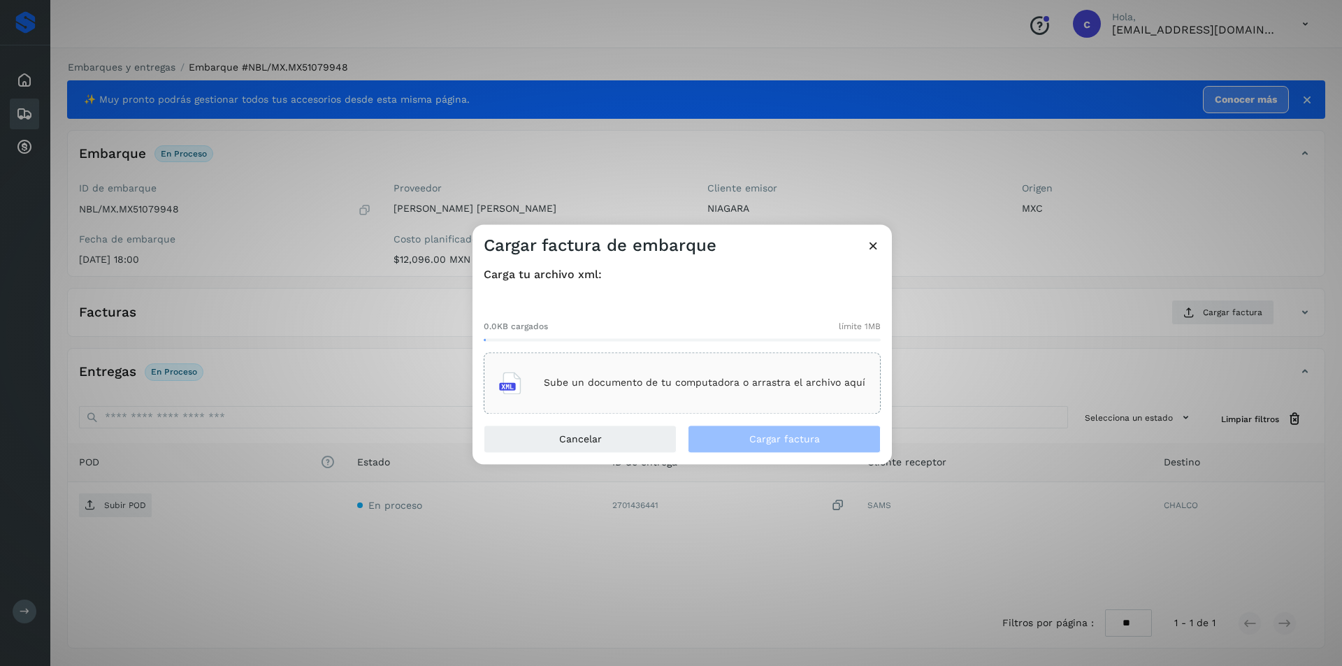
click at [788, 370] on div "Sube un documento de tu computadora o arrastra el archivo aquí" at bounding box center [682, 383] width 366 height 38
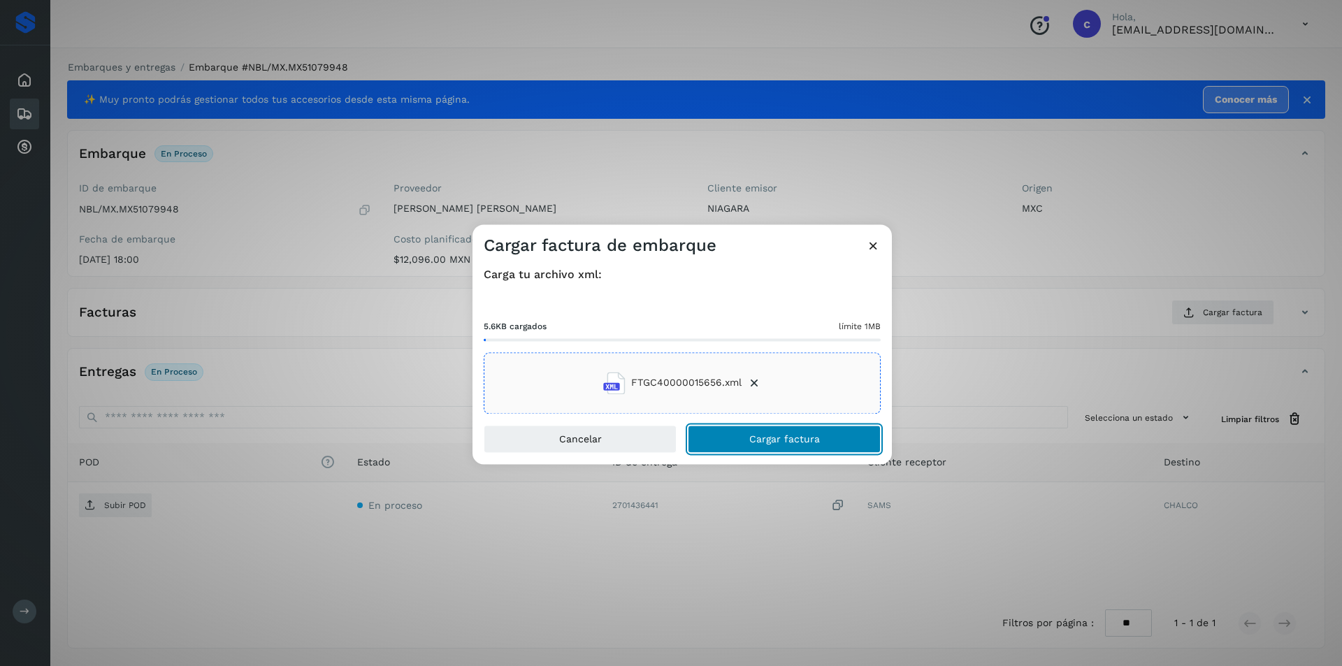
click at [807, 442] on span "Cargar factura" at bounding box center [784, 439] width 71 height 10
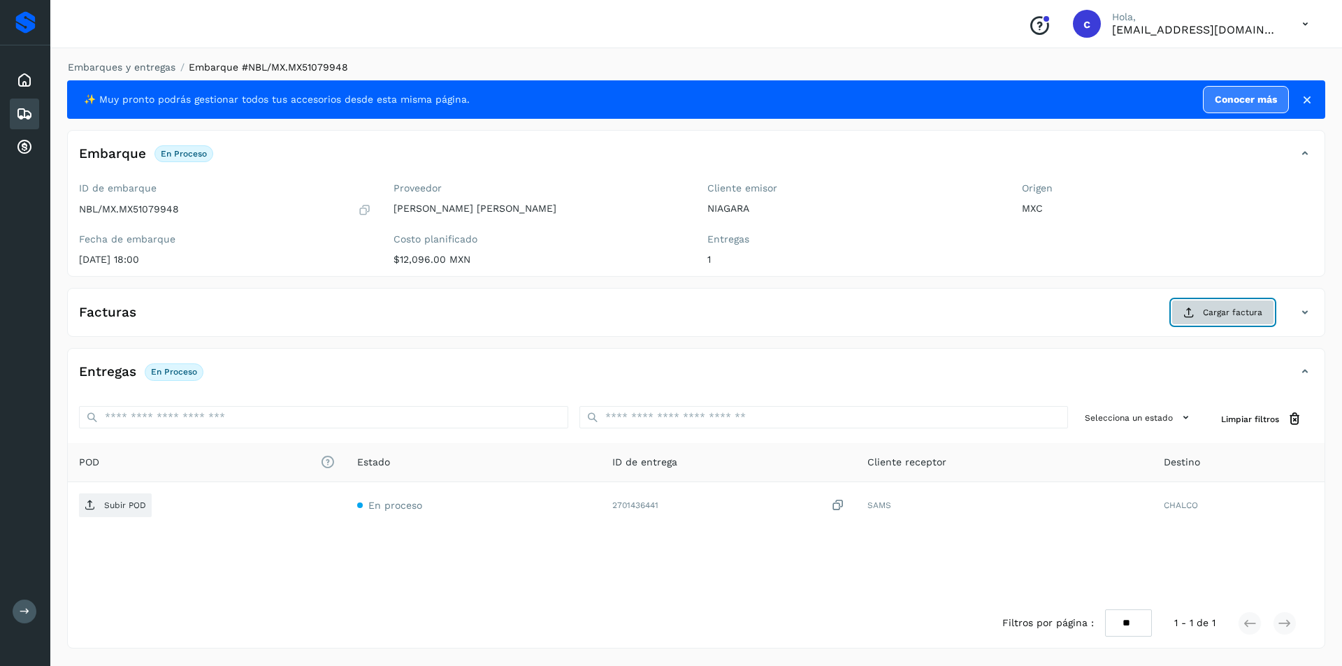
click at [1210, 322] on button "Cargar factura" at bounding box center [1222, 312] width 103 height 25
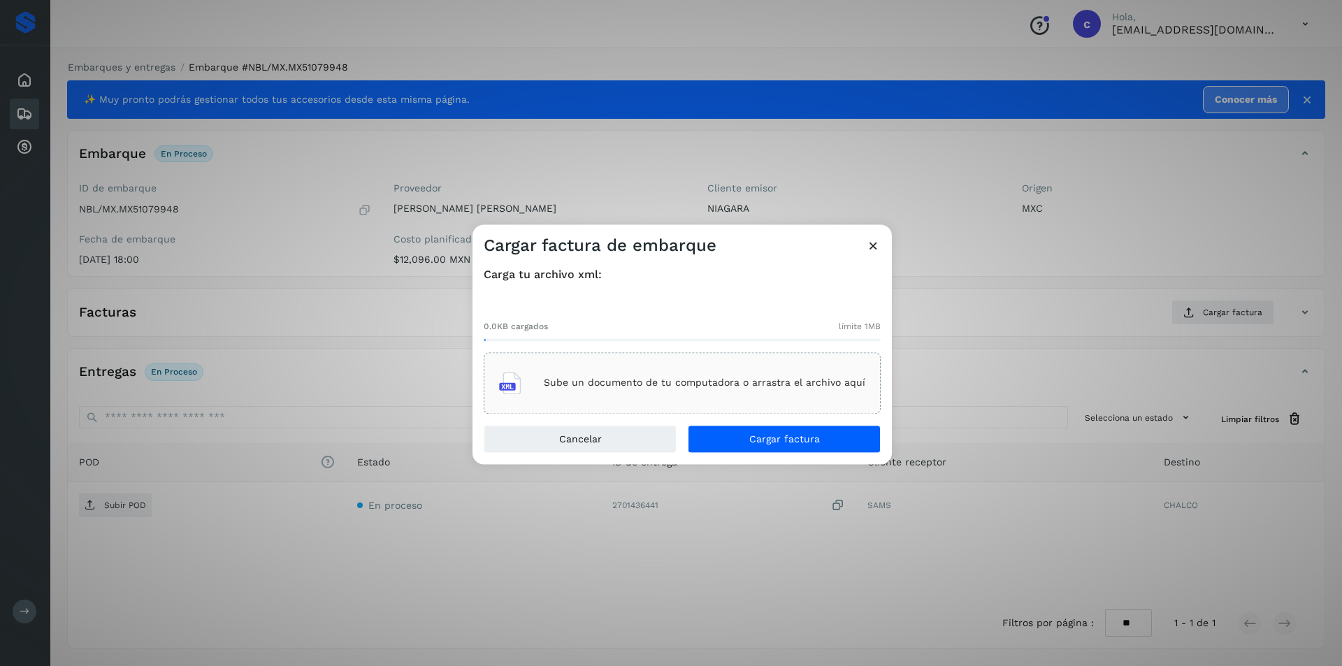
click at [748, 405] on div "Sube un documento de tu computadora o arrastra el archivo aquí" at bounding box center [682, 382] width 397 height 61
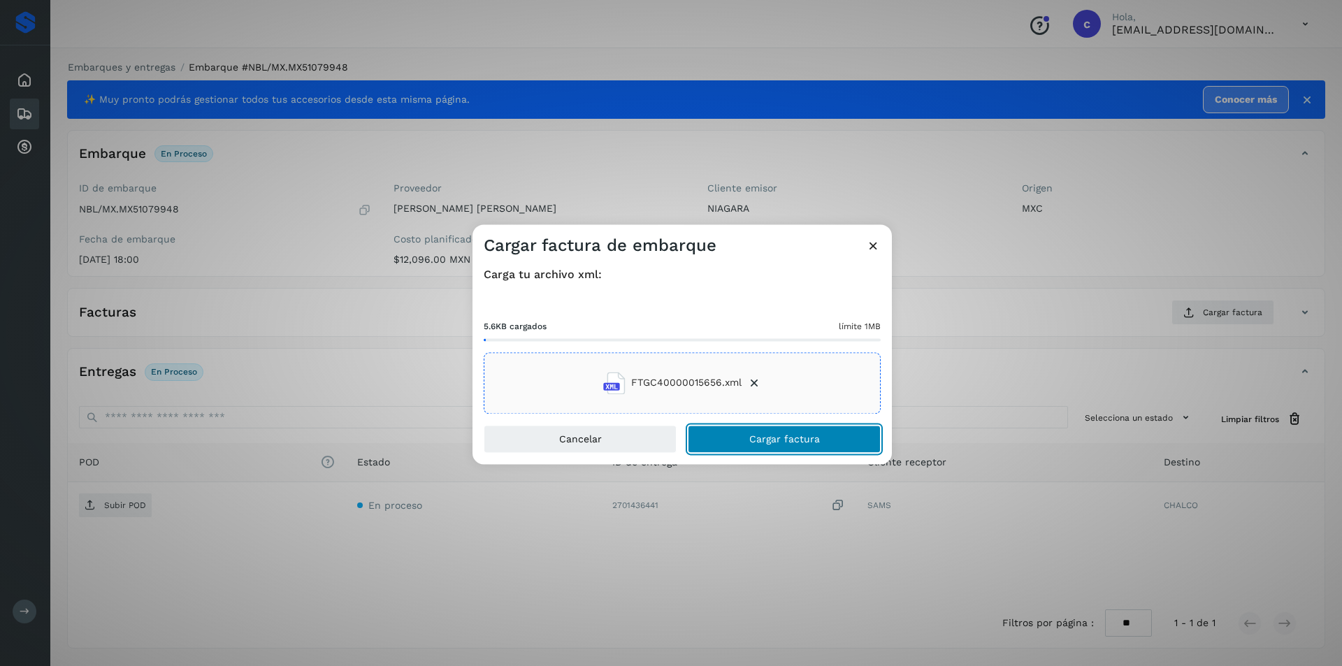
click at [839, 430] on button "Cargar factura" at bounding box center [784, 439] width 193 height 28
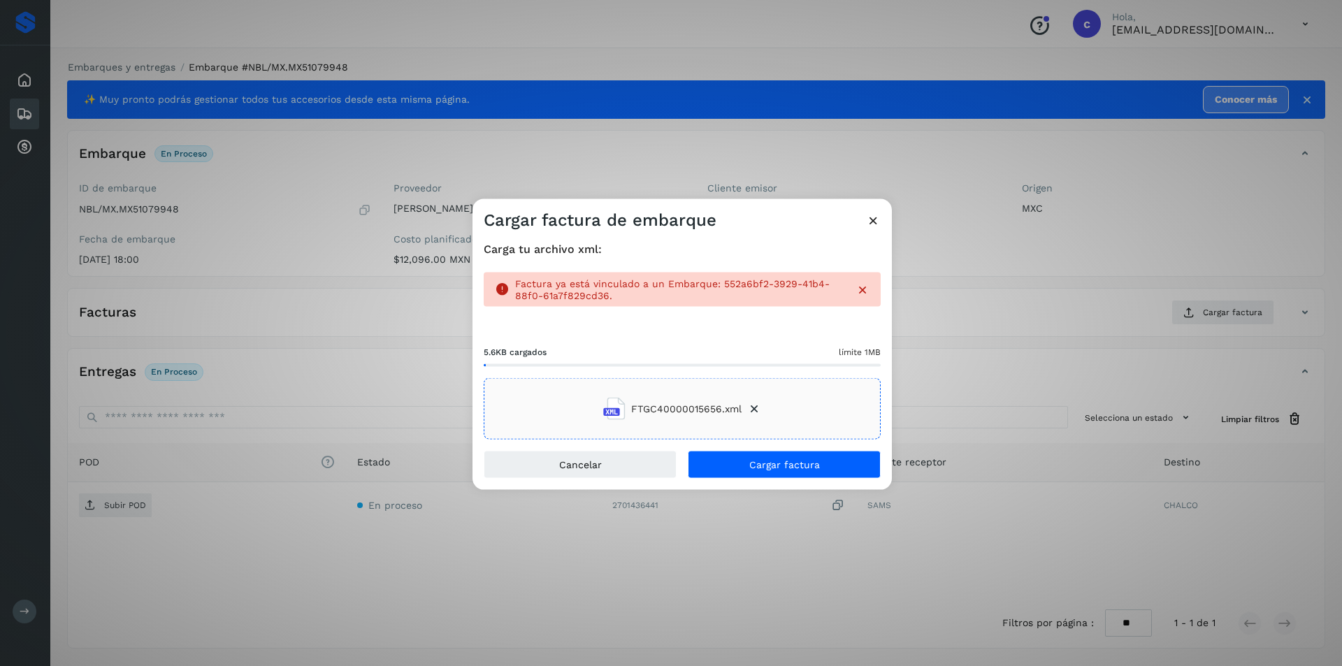
click at [868, 225] on icon at bounding box center [873, 219] width 15 height 15
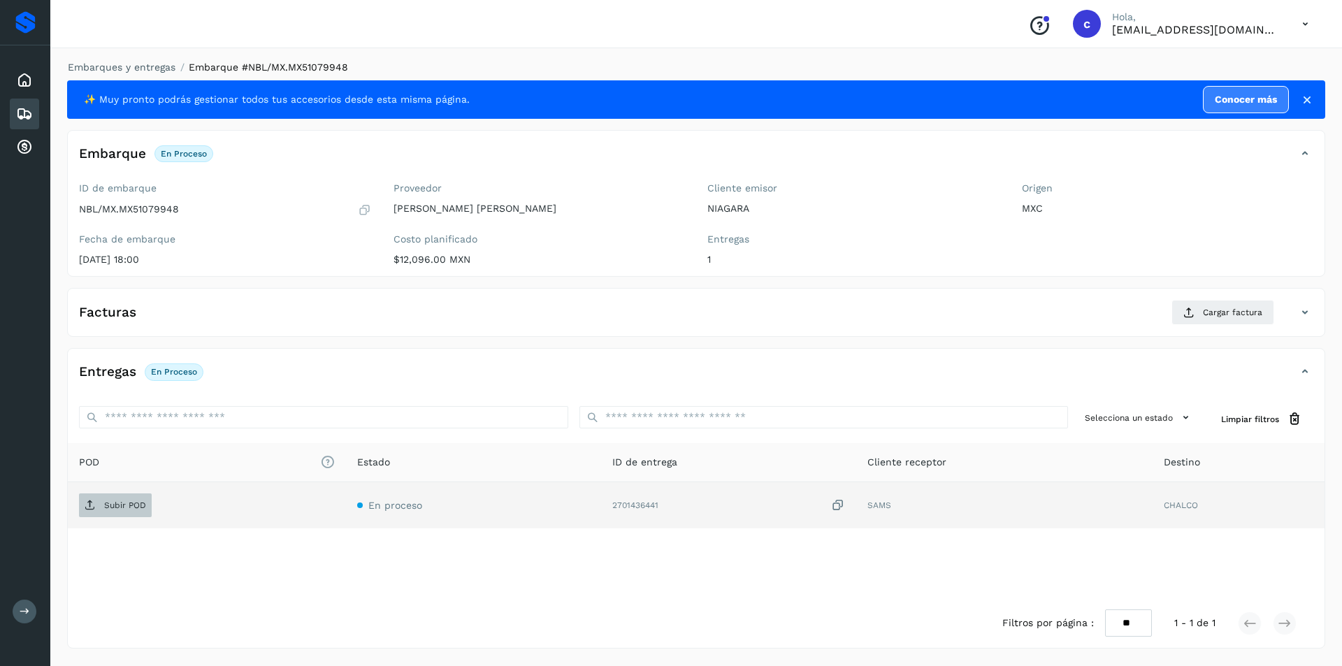
click at [134, 514] on span "Subir POD" at bounding box center [115, 505] width 73 height 22
click at [99, 491] on td "PDF" at bounding box center [230, 505] width 324 height 46
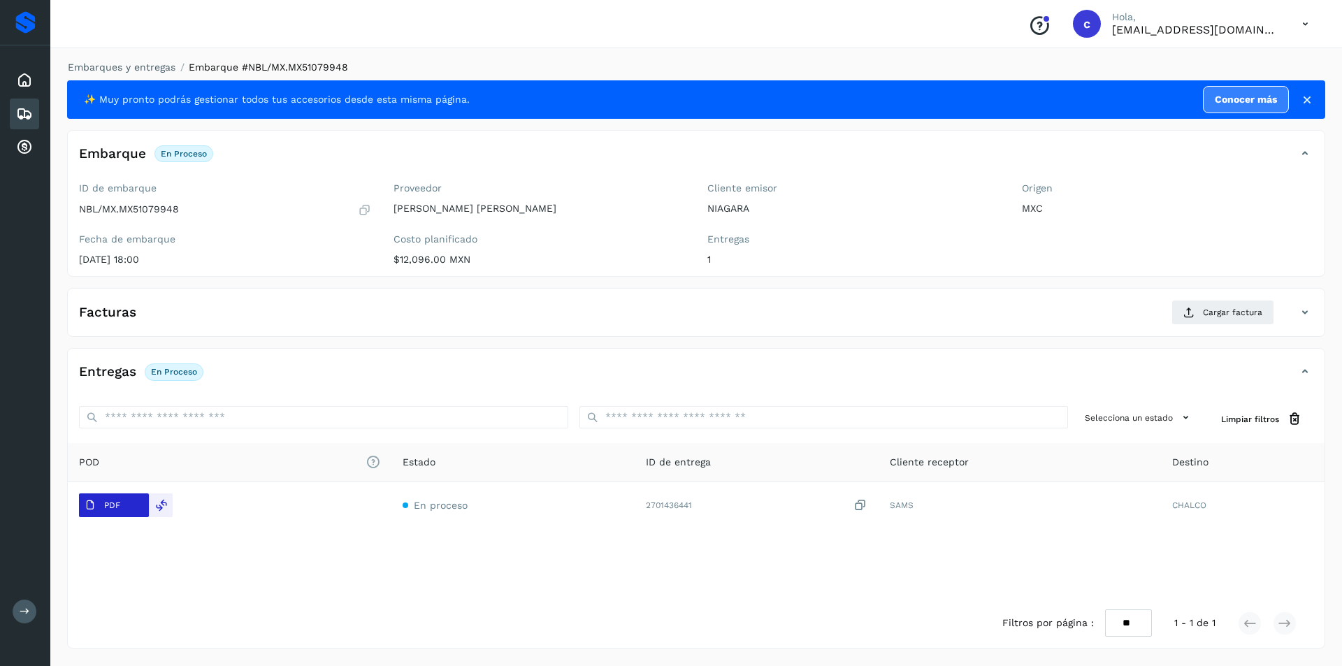
click at [106, 515] on span "PDF" at bounding box center [102, 505] width 47 height 22
click at [15, 110] on div "Embarques" at bounding box center [24, 114] width 29 height 31
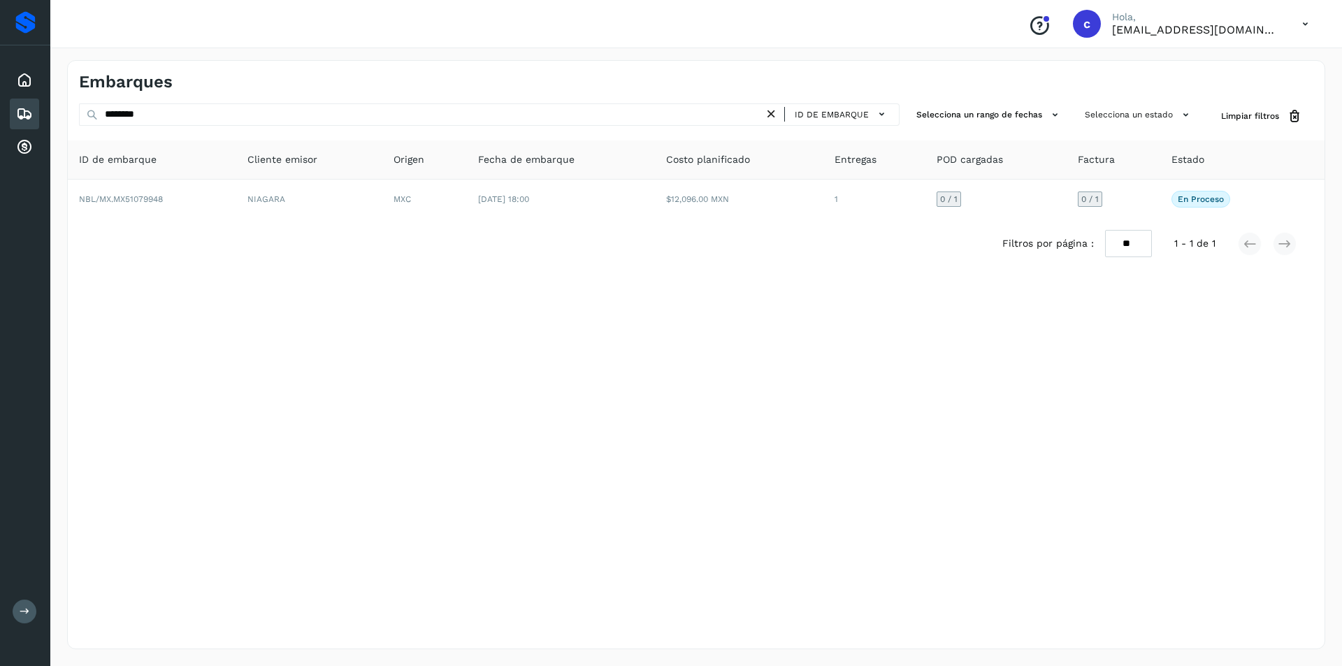
click at [780, 111] on div "ID de embarque" at bounding box center [835, 114] width 115 height 20
click at [776, 111] on icon at bounding box center [771, 114] width 15 height 15
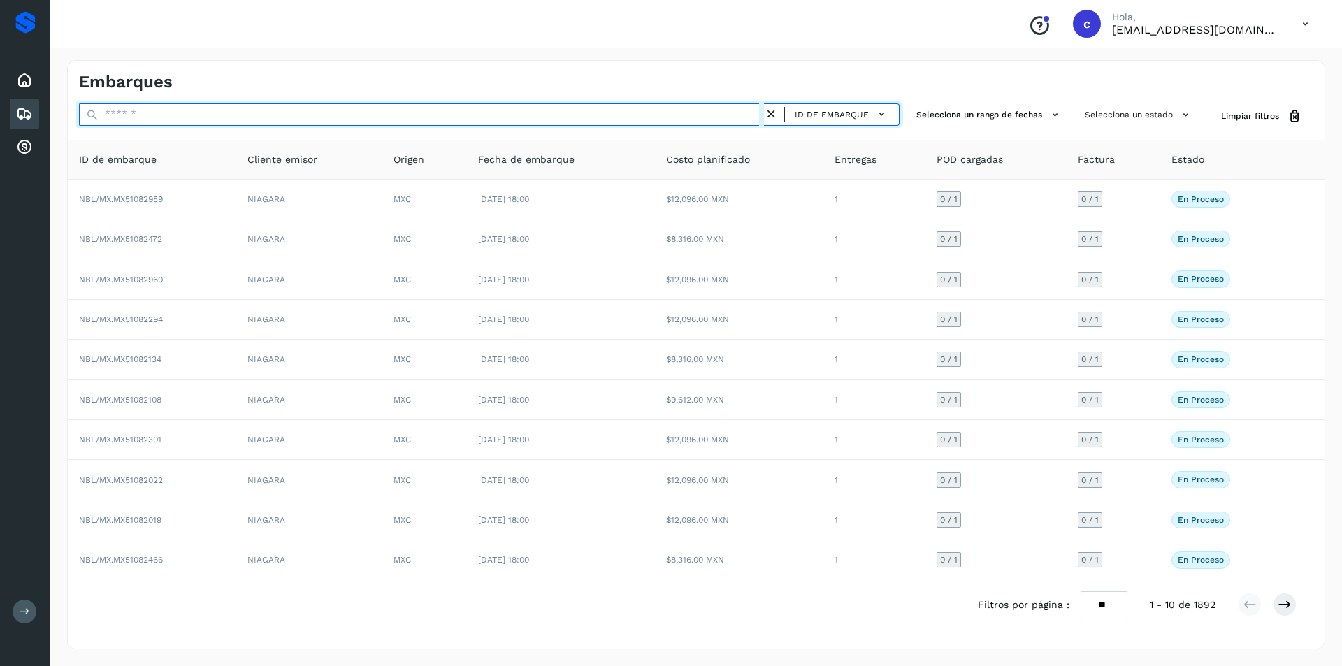
click at [678, 115] on input "text" at bounding box center [421, 114] width 685 height 22
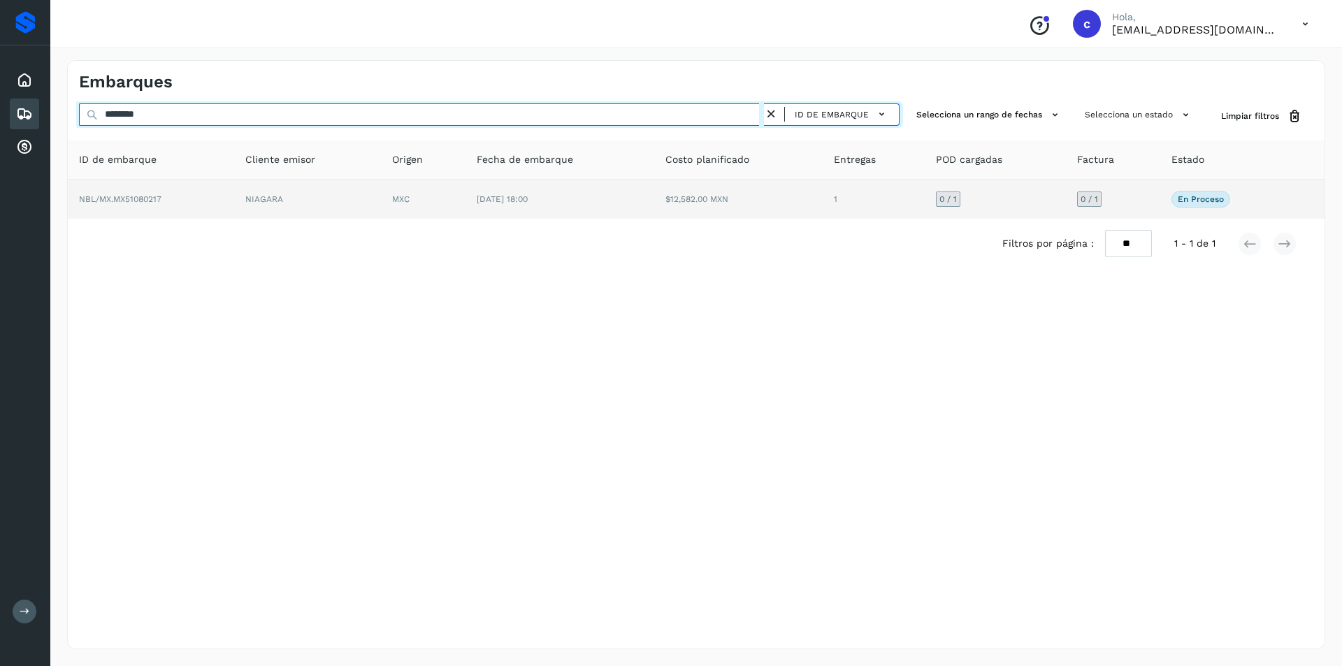
type input "********"
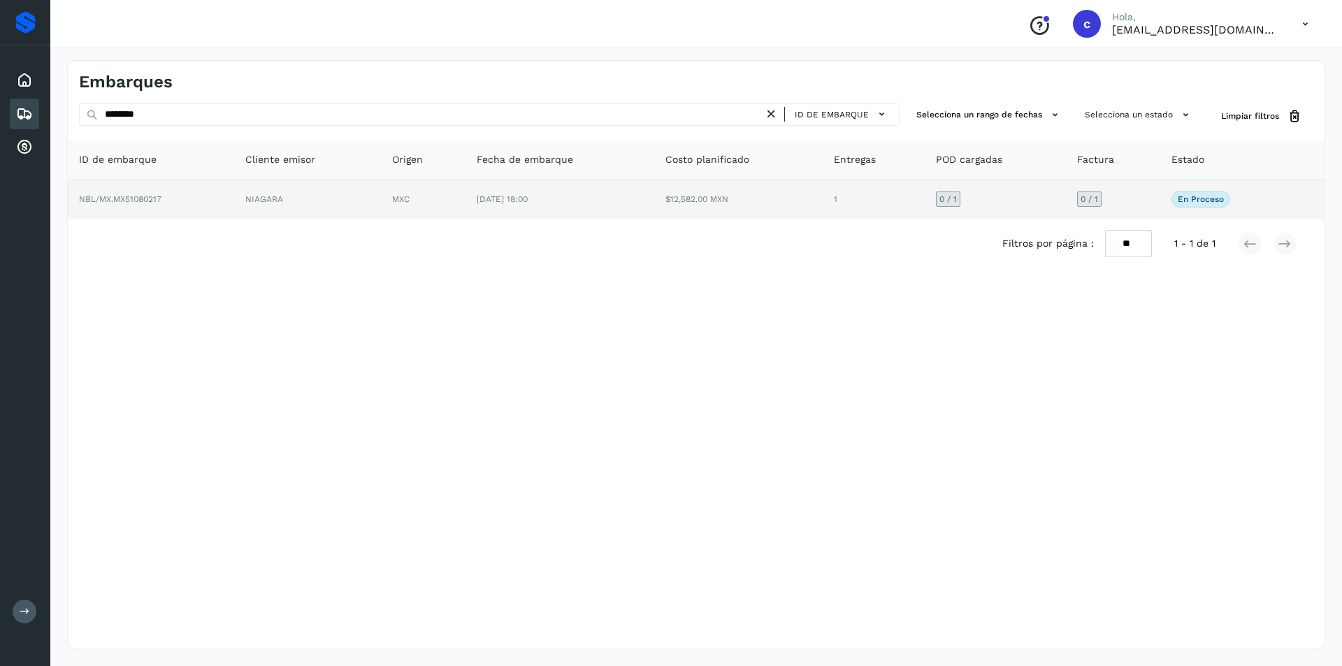
click at [718, 199] on td "$12,582.00 MXN" at bounding box center [738, 199] width 168 height 39
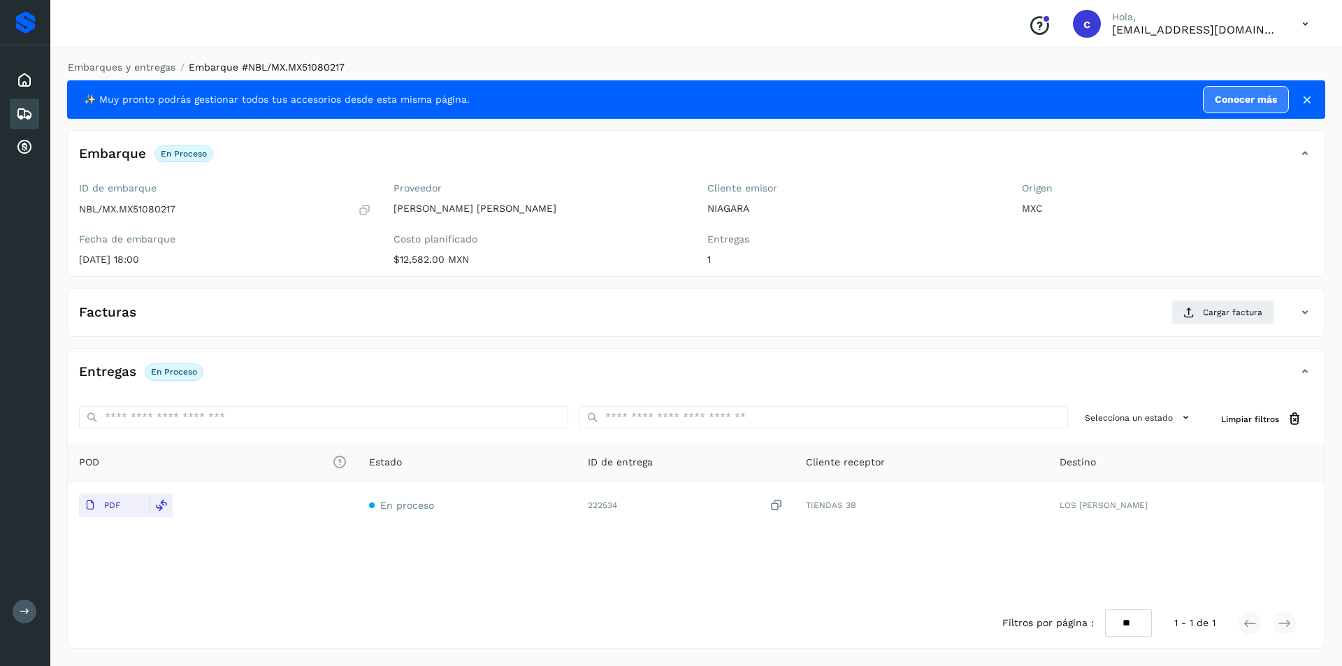
click at [11, 115] on div "Embarques" at bounding box center [24, 114] width 29 height 31
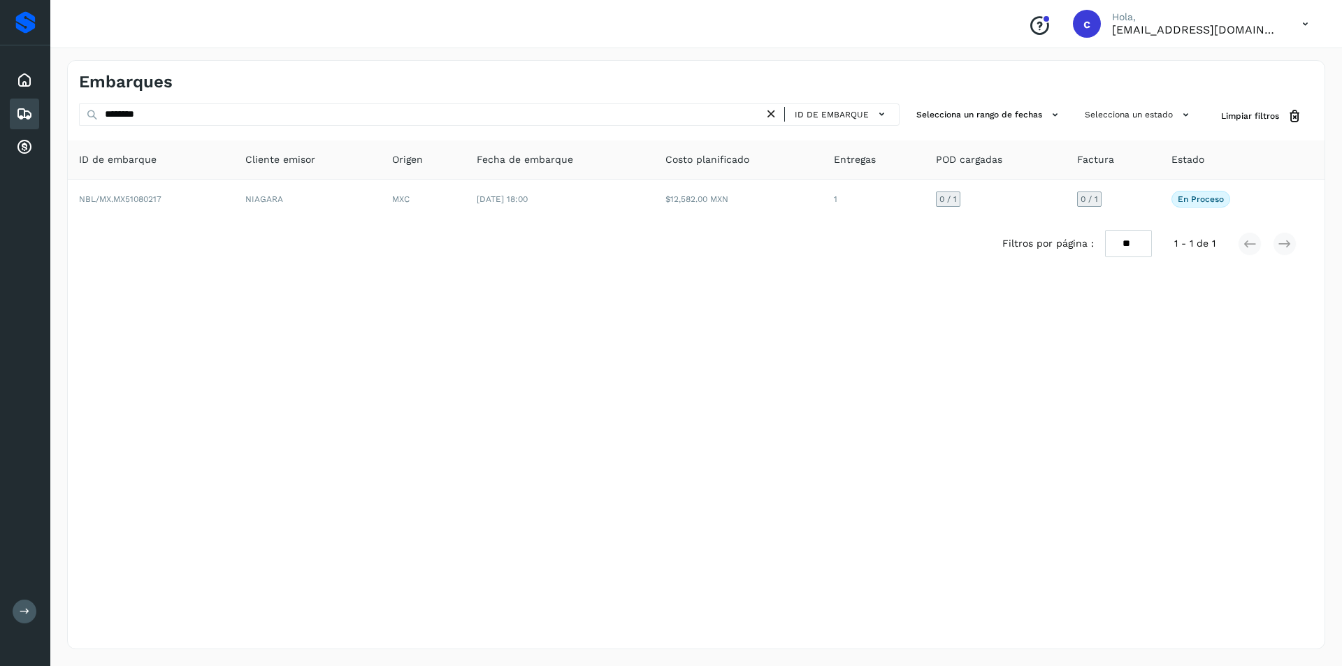
click at [24, 114] on icon at bounding box center [24, 114] width 17 height 17
click at [23, 74] on icon at bounding box center [24, 80] width 17 height 17
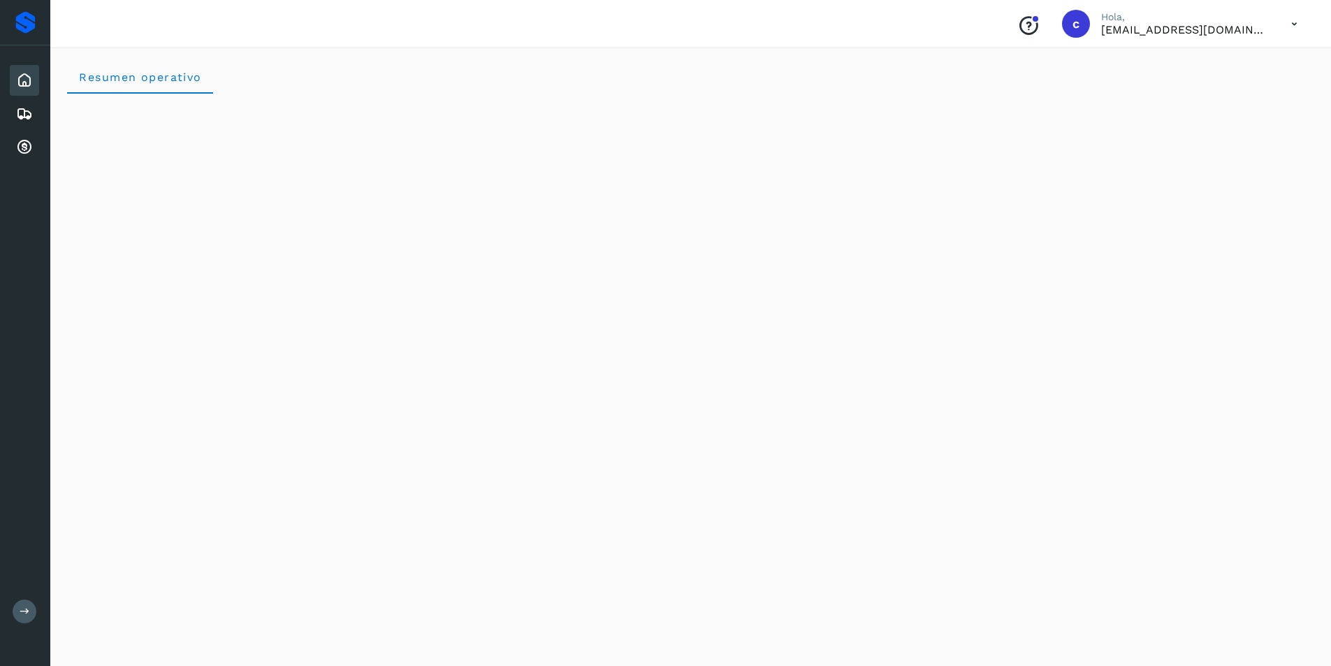
click at [1303, 22] on icon at bounding box center [1294, 24] width 29 height 29
click at [1255, 68] on div "Cerrar sesión" at bounding box center [1225, 63] width 166 height 27
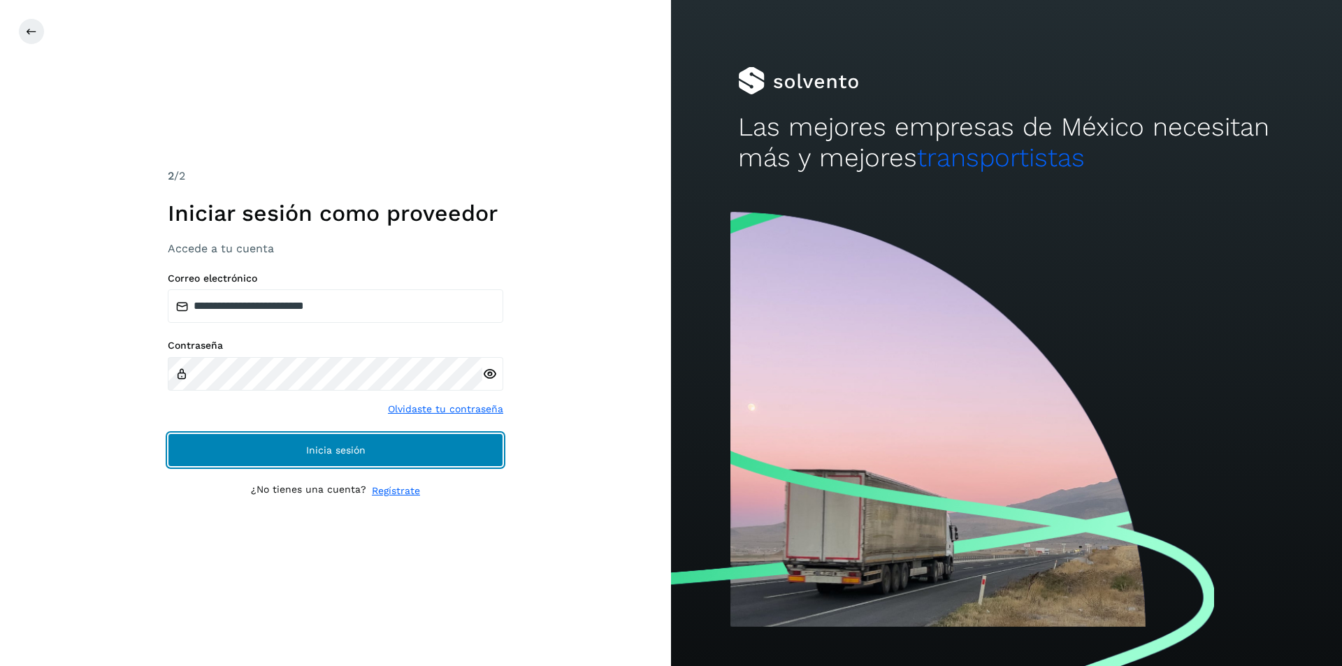
click at [381, 444] on button "Inicia sesión" at bounding box center [335, 450] width 335 height 34
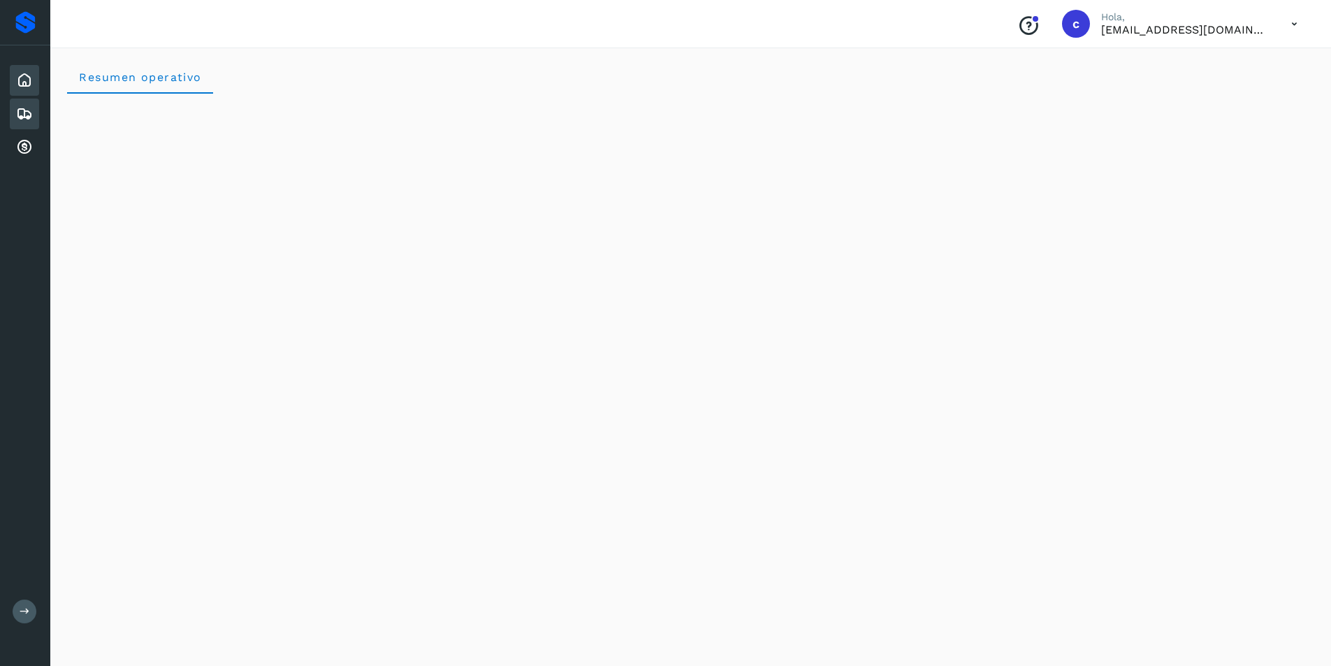
click at [29, 119] on icon at bounding box center [24, 114] width 17 height 17
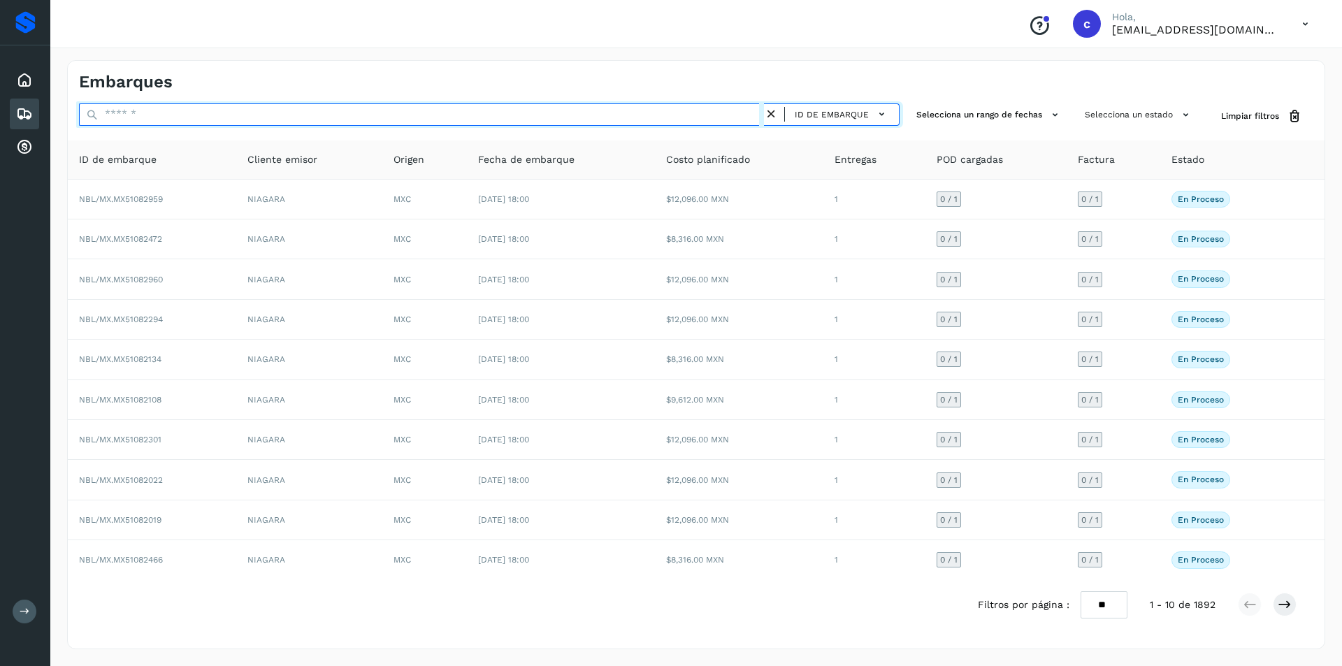
click at [576, 115] on input "text" at bounding box center [421, 114] width 685 height 22
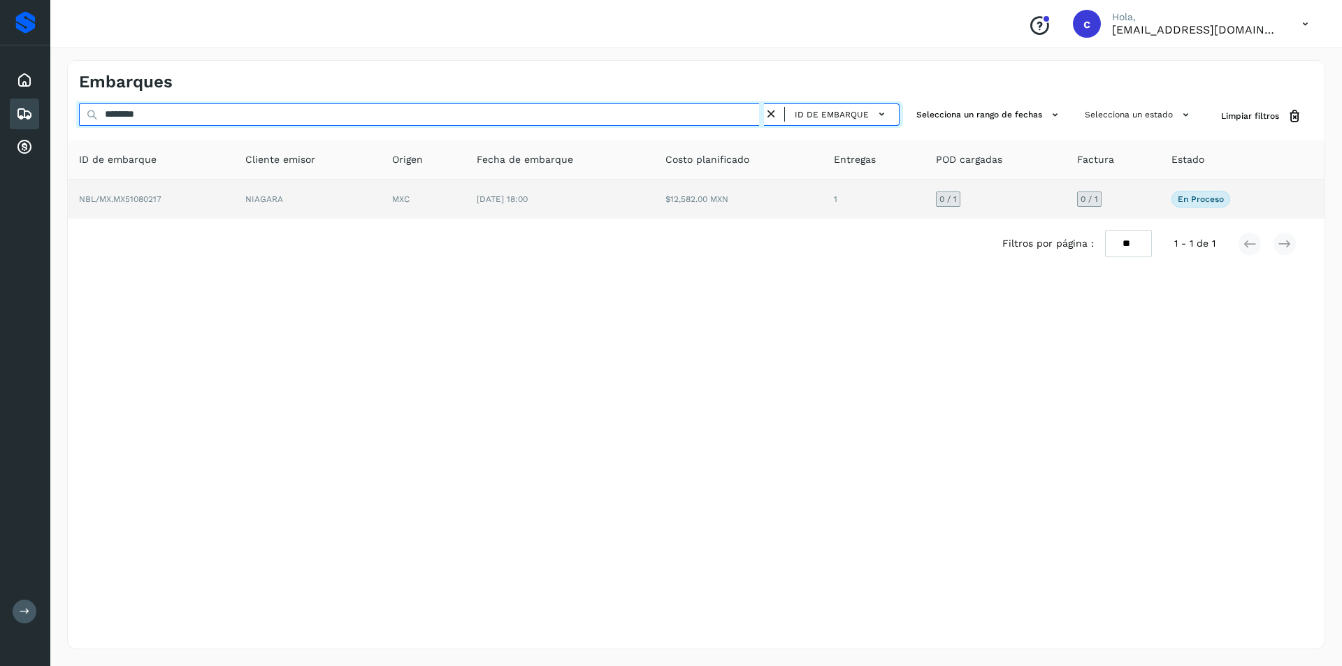
type input "********"
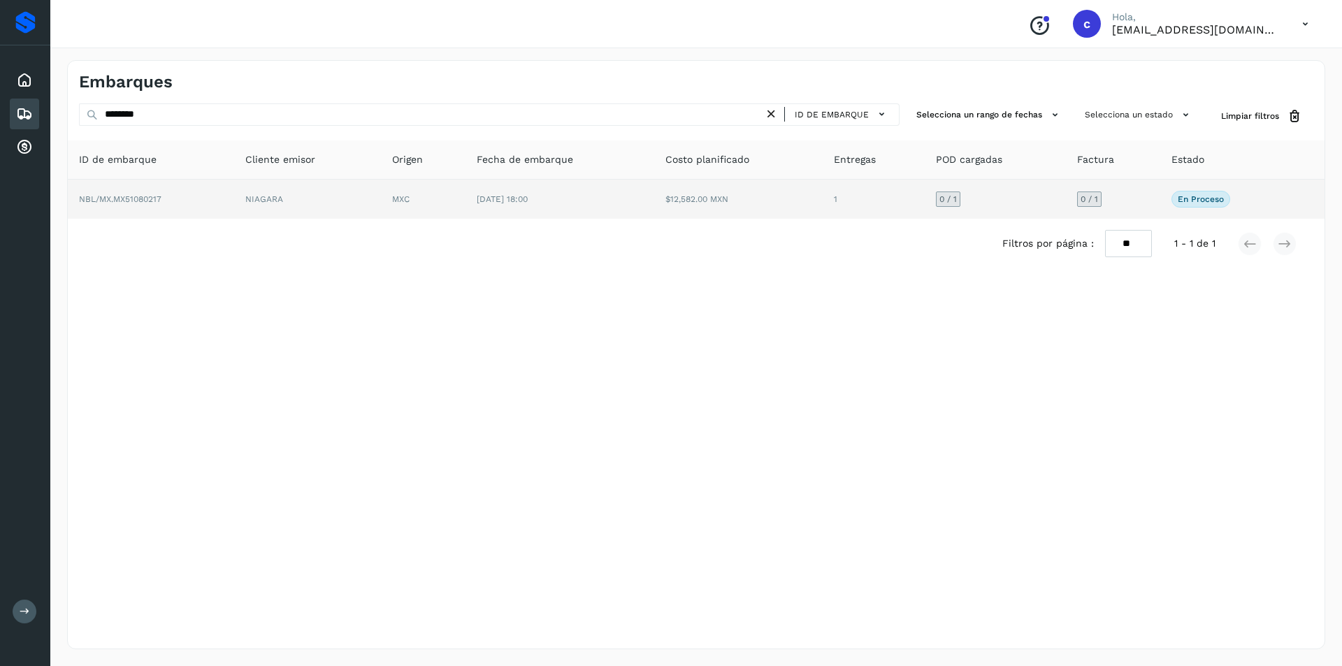
click at [655, 189] on td "$12,582.00 MXN" at bounding box center [738, 199] width 168 height 39
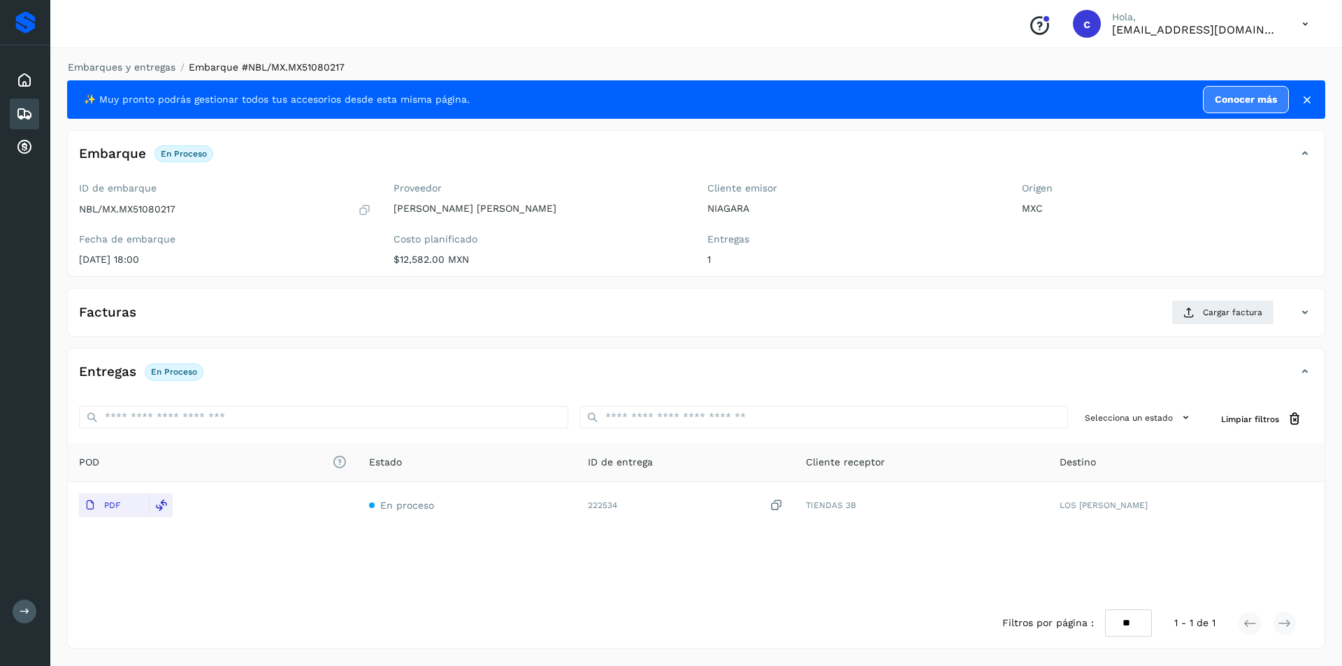
click at [29, 109] on icon at bounding box center [24, 114] width 17 height 17
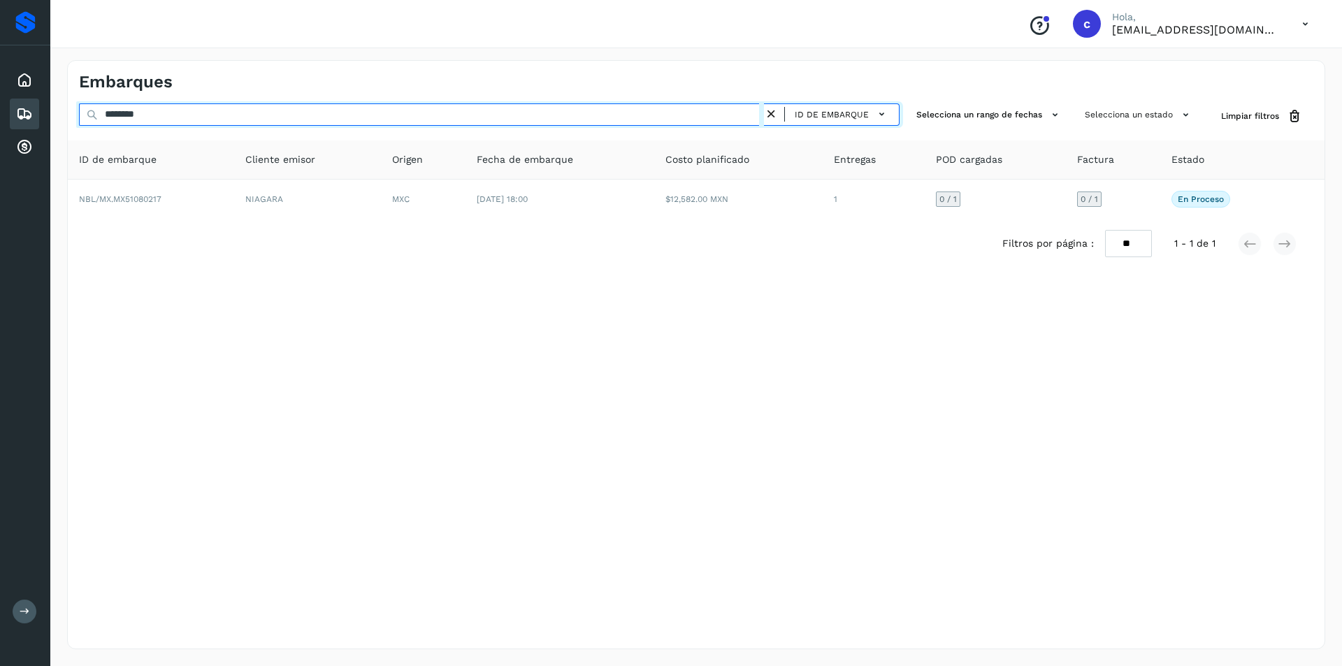
click at [244, 119] on input "********" at bounding box center [421, 114] width 685 height 22
type input "*"
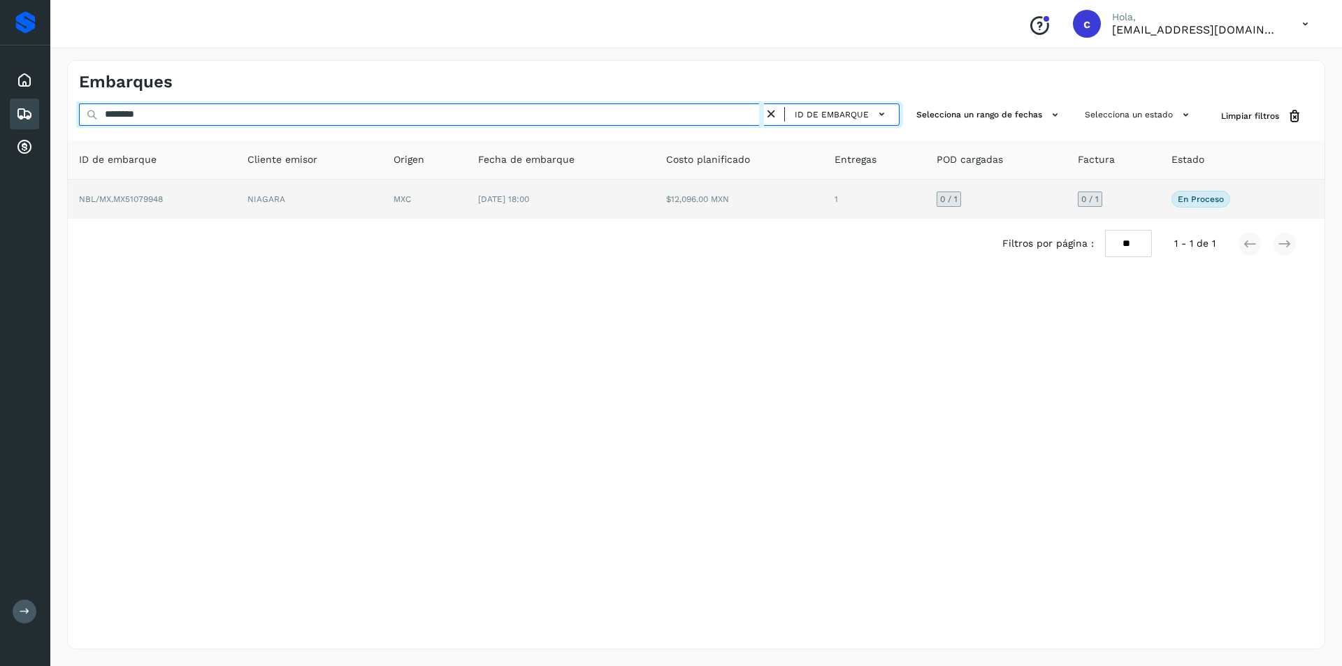
type input "********"
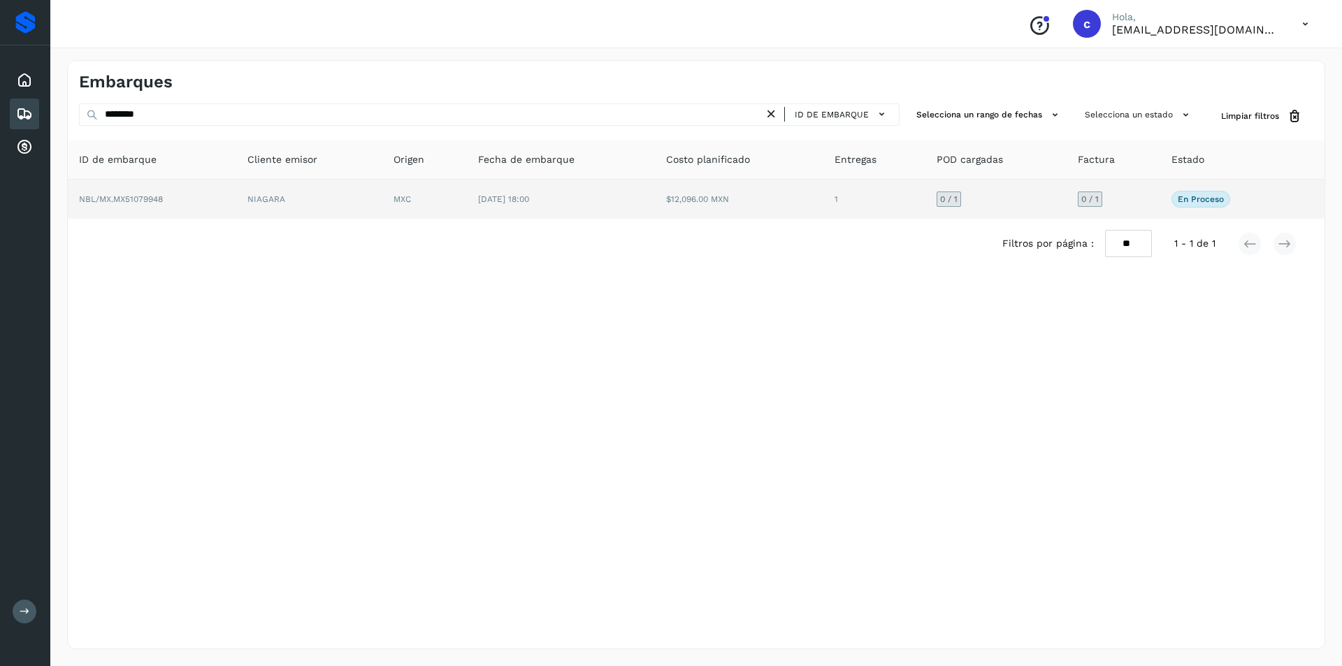
click at [689, 210] on td "$12,096.00 MXN" at bounding box center [739, 199] width 168 height 39
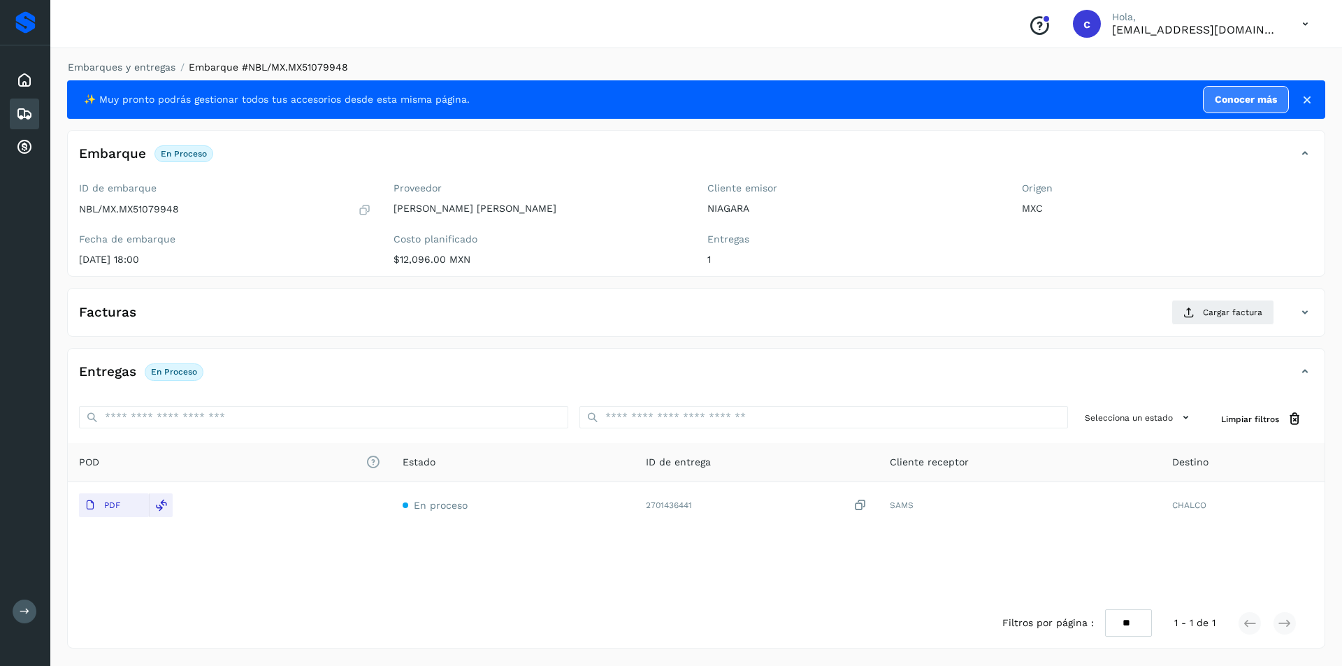
click at [30, 110] on icon at bounding box center [24, 114] width 17 height 17
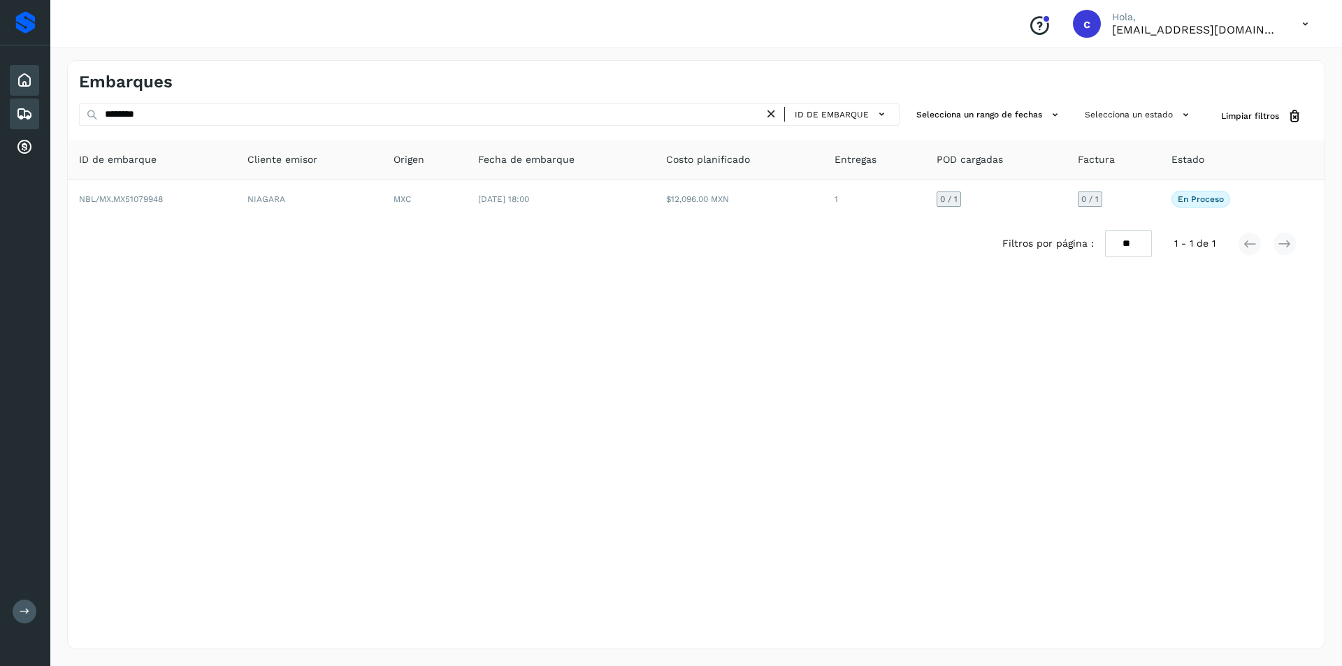
click at [27, 83] on icon at bounding box center [24, 80] width 17 height 17
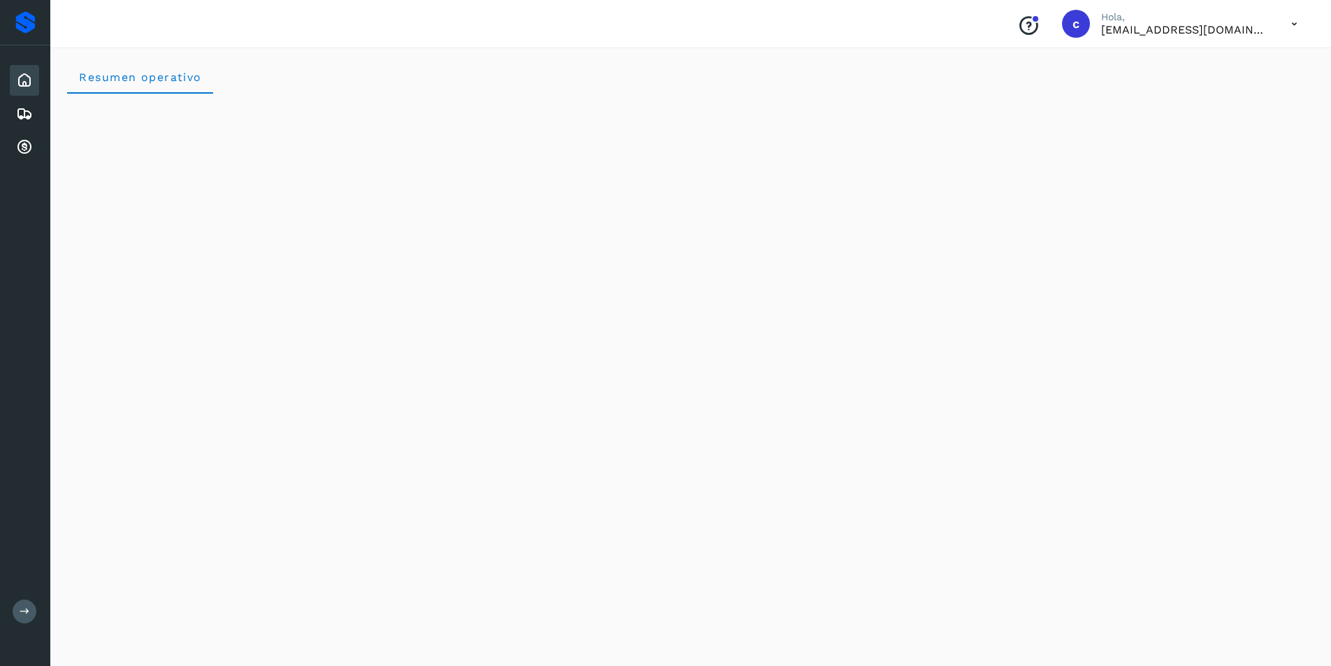
click at [1288, 13] on icon at bounding box center [1294, 24] width 29 height 29
click at [1240, 66] on div "Cerrar sesión" at bounding box center [1225, 63] width 166 height 27
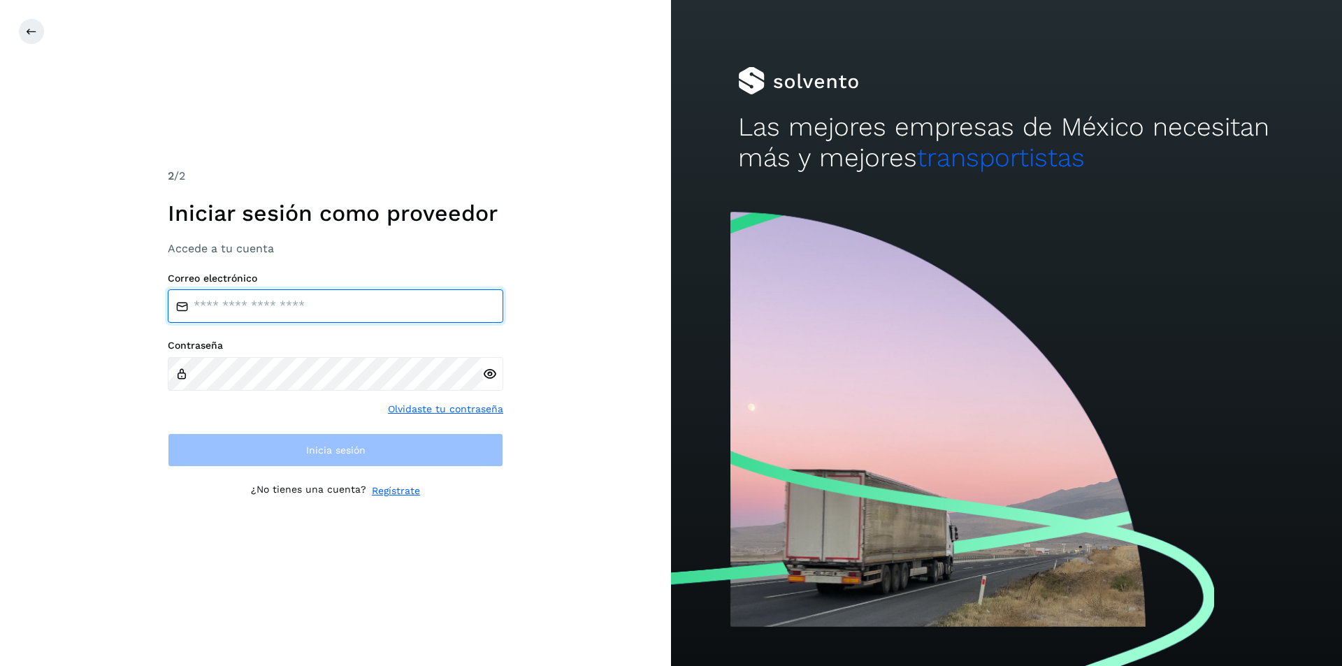
type input "**********"
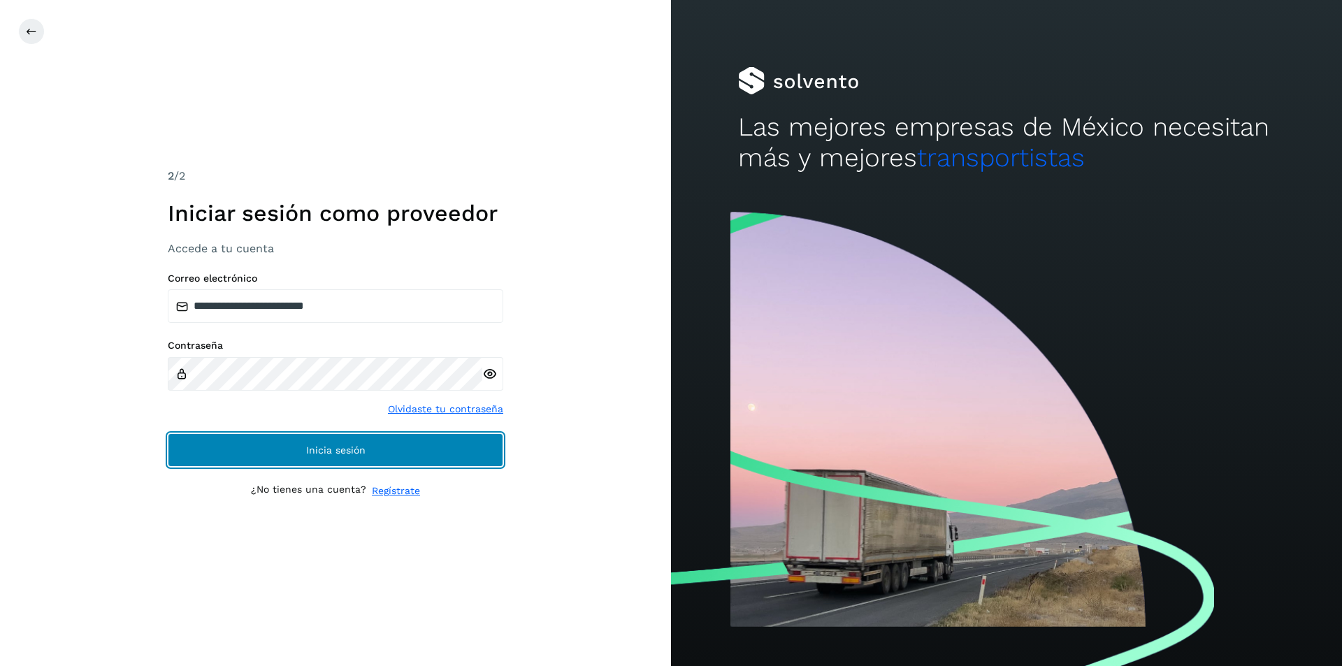
click at [365, 444] on button "Inicia sesión" at bounding box center [335, 450] width 335 height 34
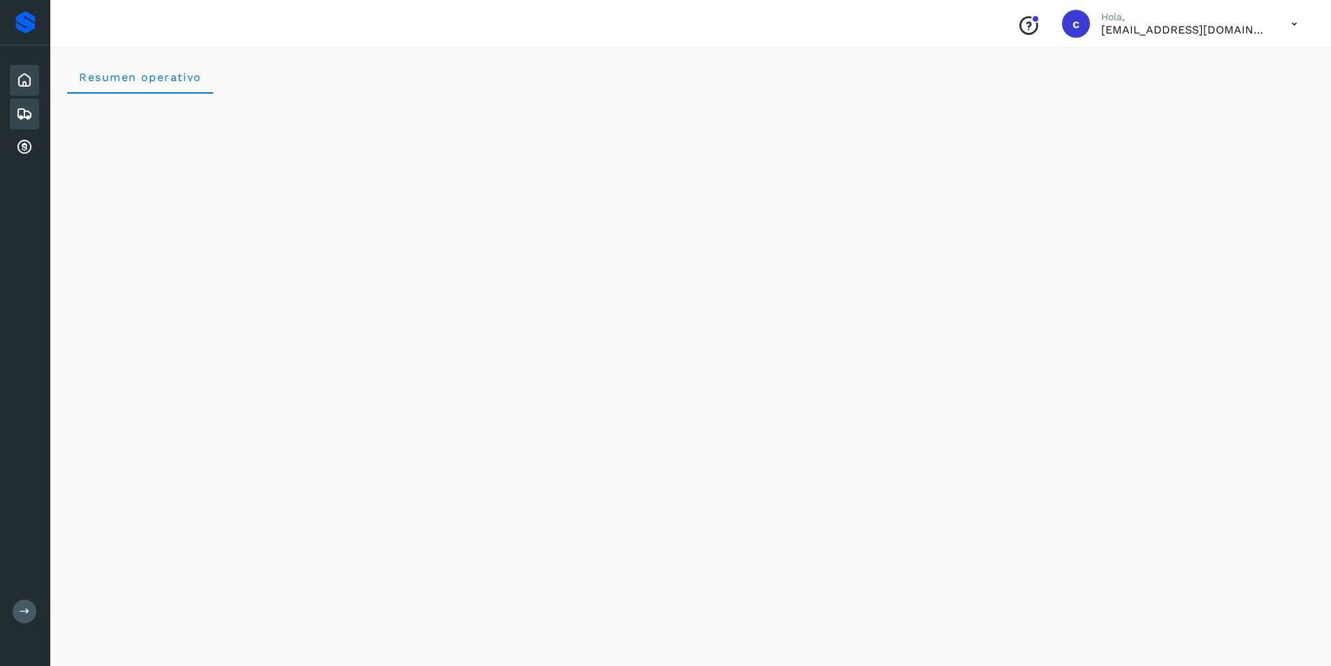
click at [33, 113] on div "Embarques" at bounding box center [24, 114] width 29 height 31
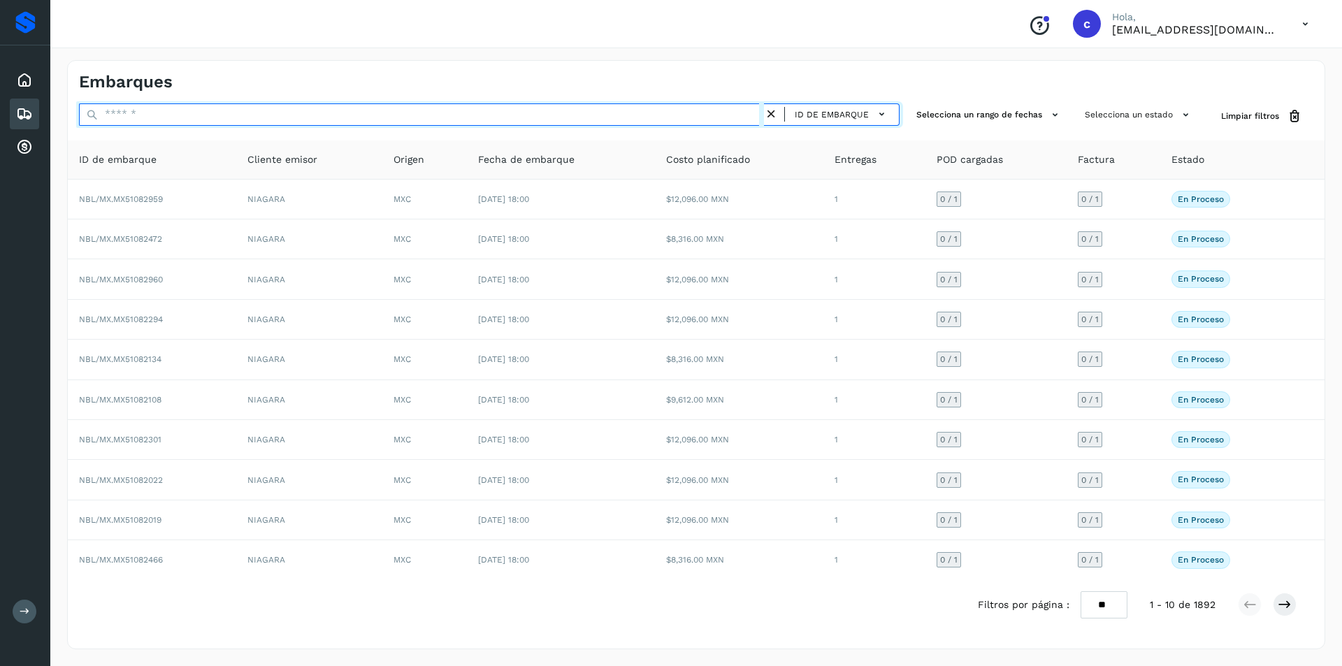
click at [226, 108] on input "text" at bounding box center [421, 114] width 685 height 22
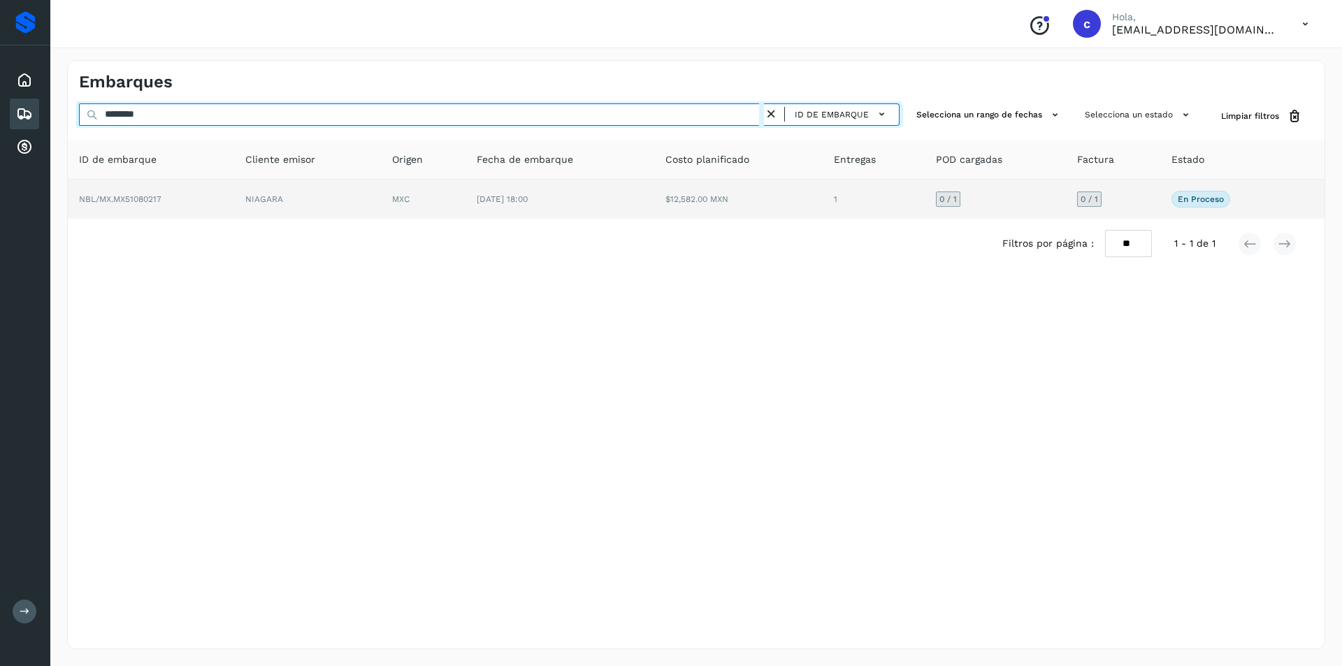
type input "********"
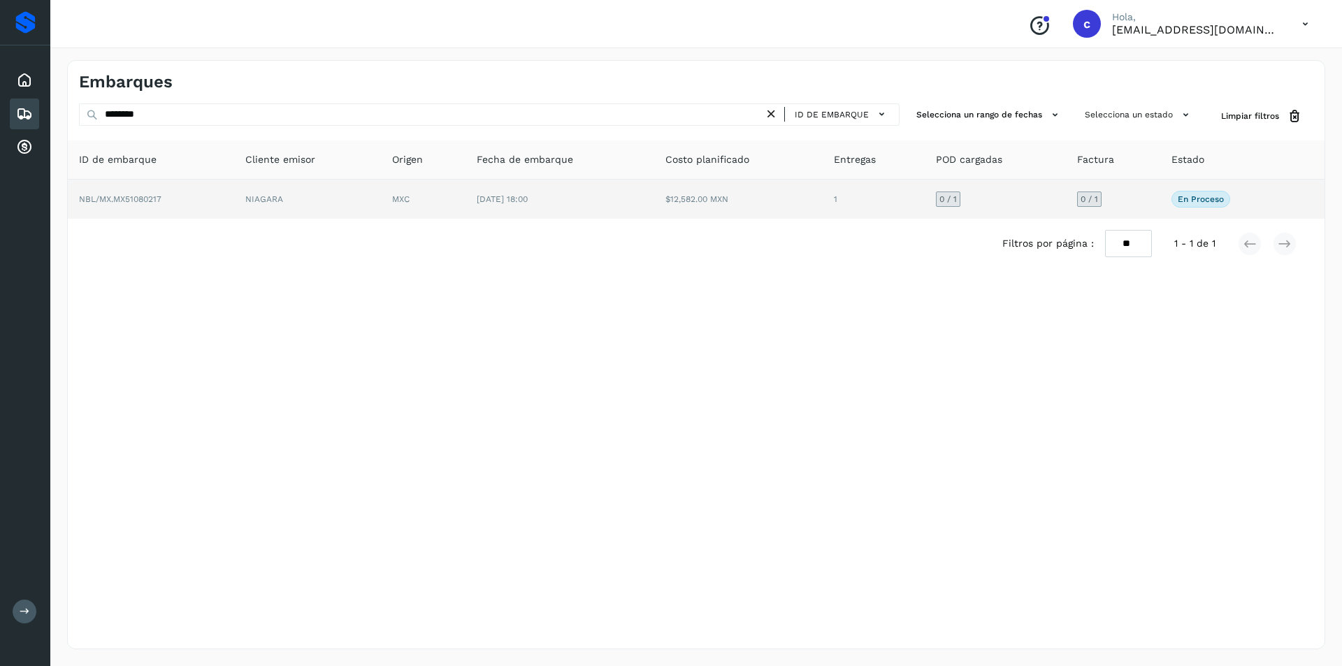
click at [371, 203] on td "NIAGARA" at bounding box center [307, 199] width 147 height 39
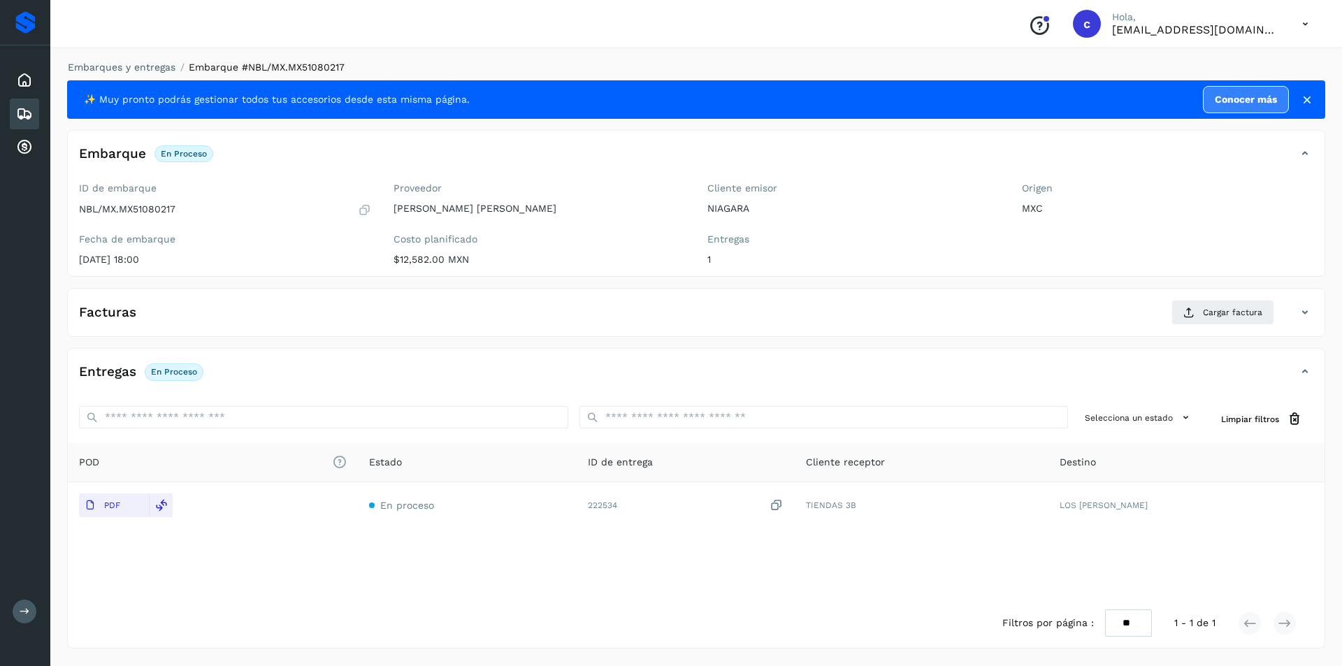
click at [25, 118] on icon at bounding box center [24, 114] width 17 height 17
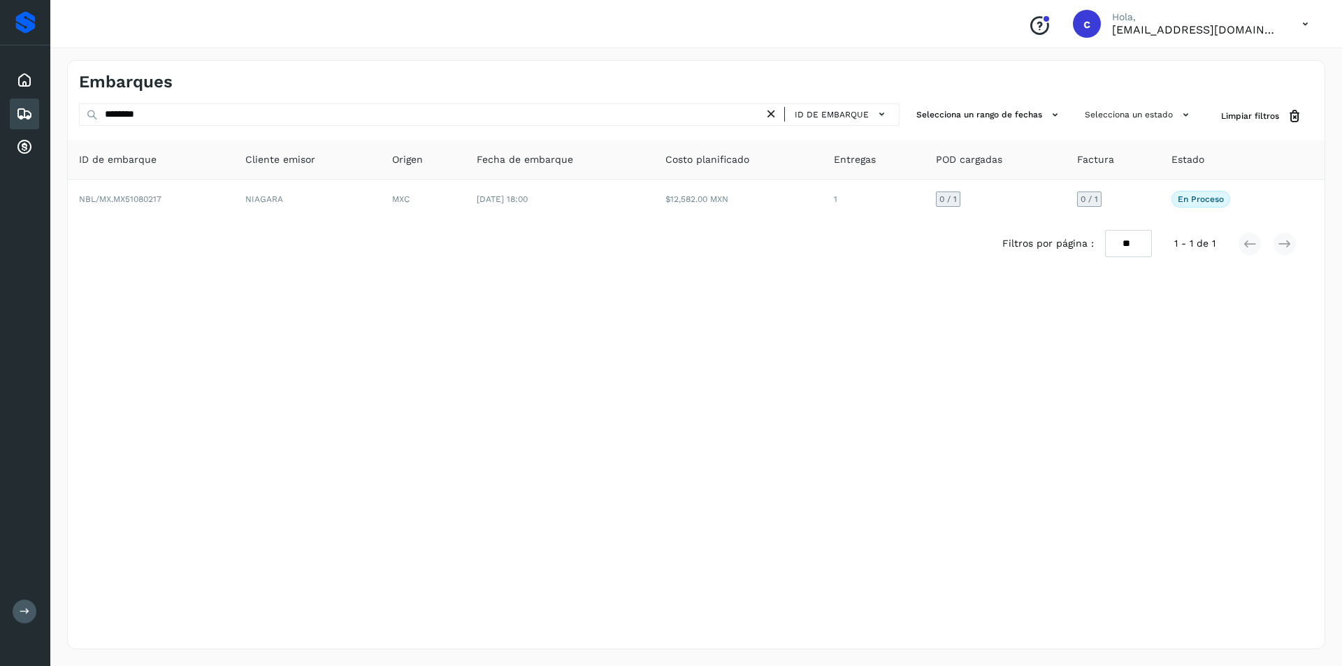
click at [770, 112] on icon at bounding box center [771, 114] width 15 height 15
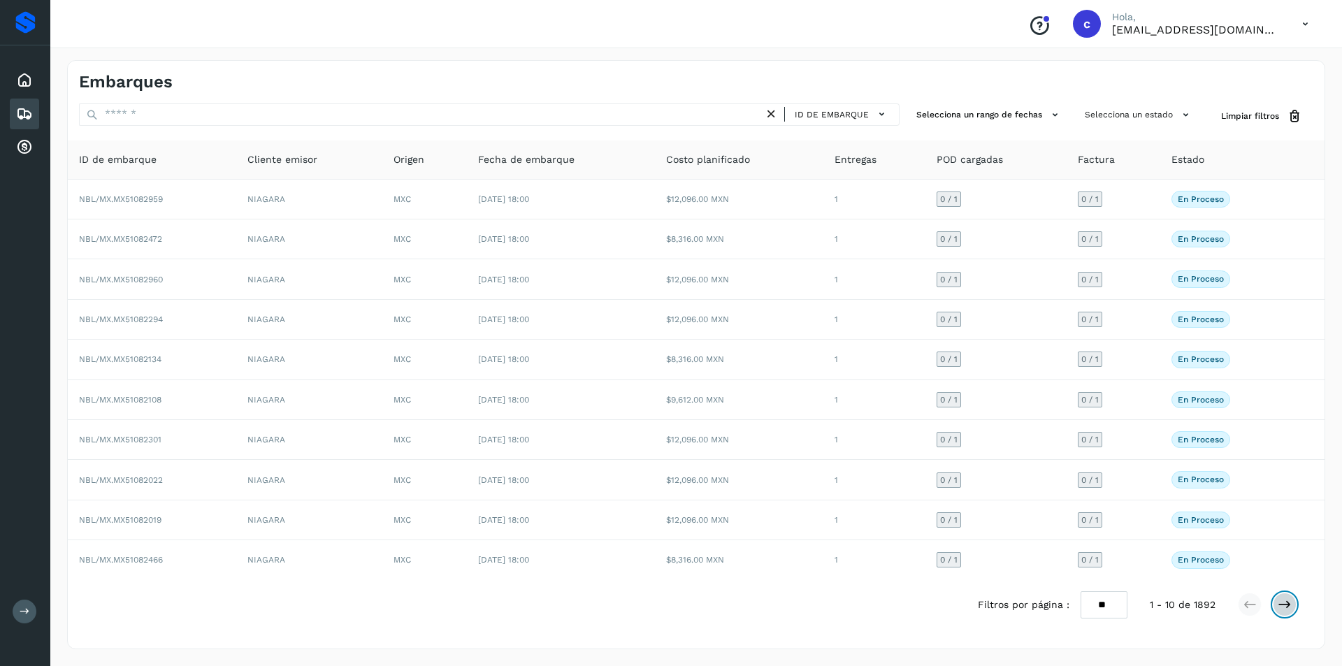
click at [1281, 601] on icon at bounding box center [1284, 604] width 14 height 14
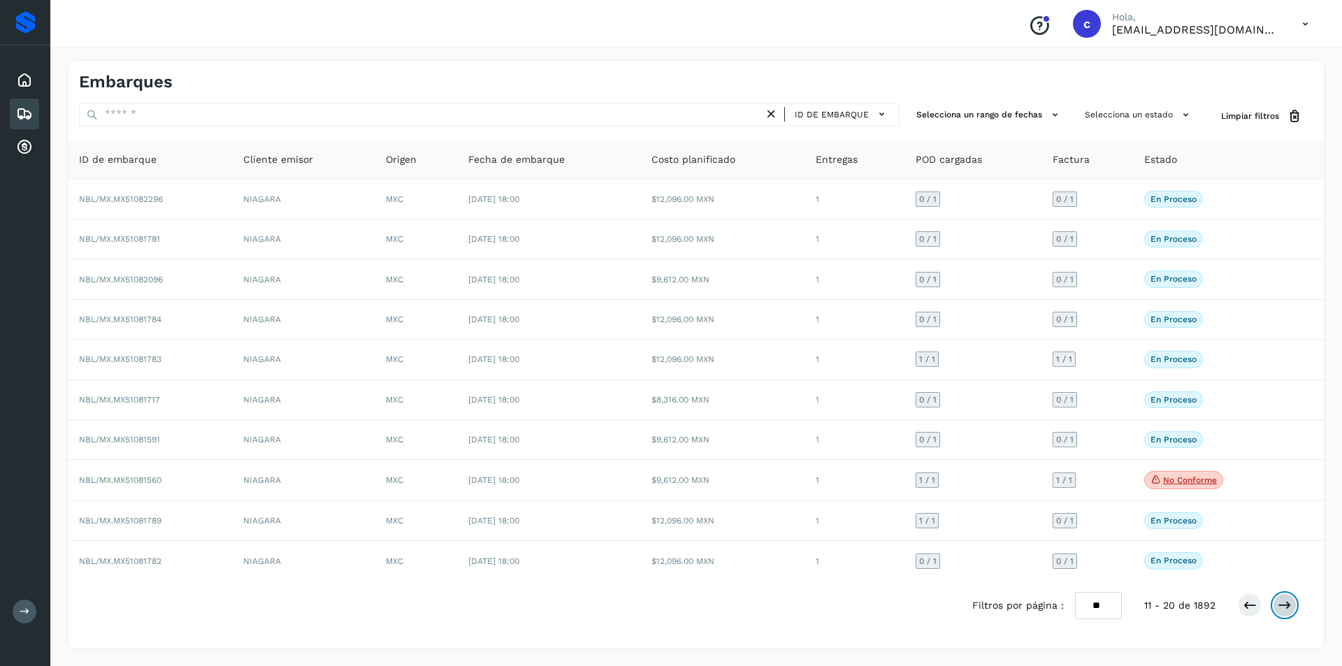
click at [1279, 602] on icon at bounding box center [1284, 605] width 14 height 14
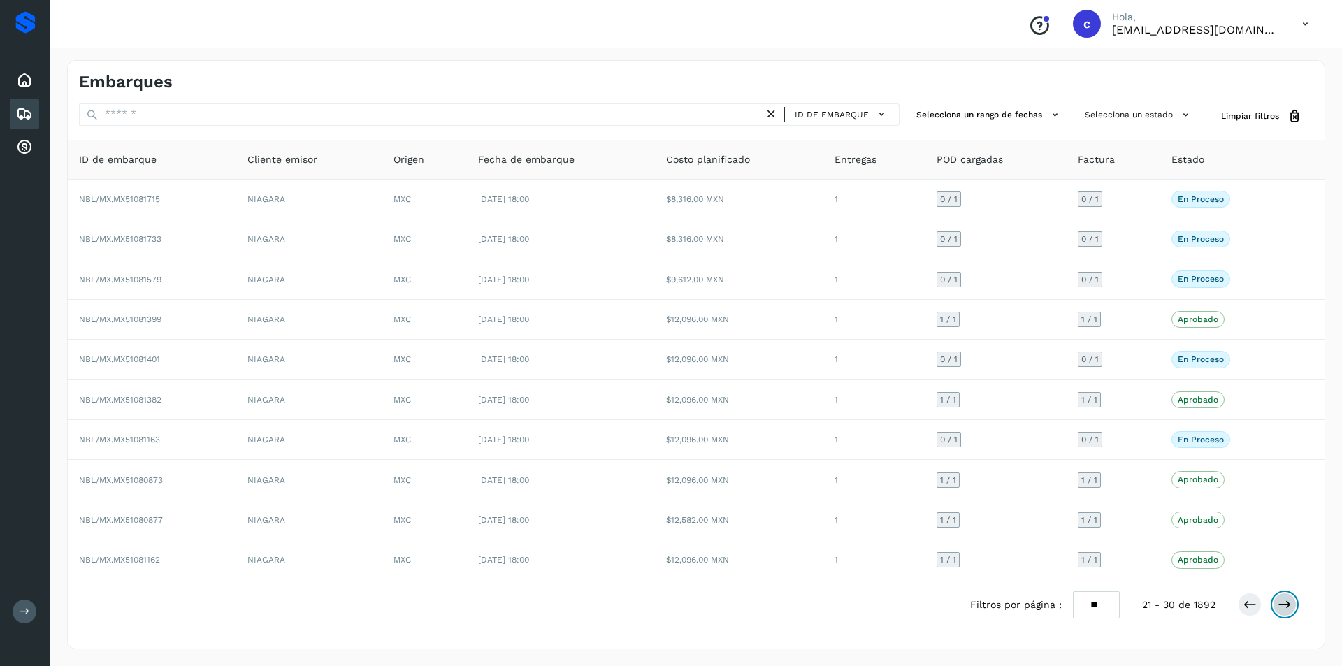
click at [1288, 600] on icon at bounding box center [1284, 604] width 14 height 14
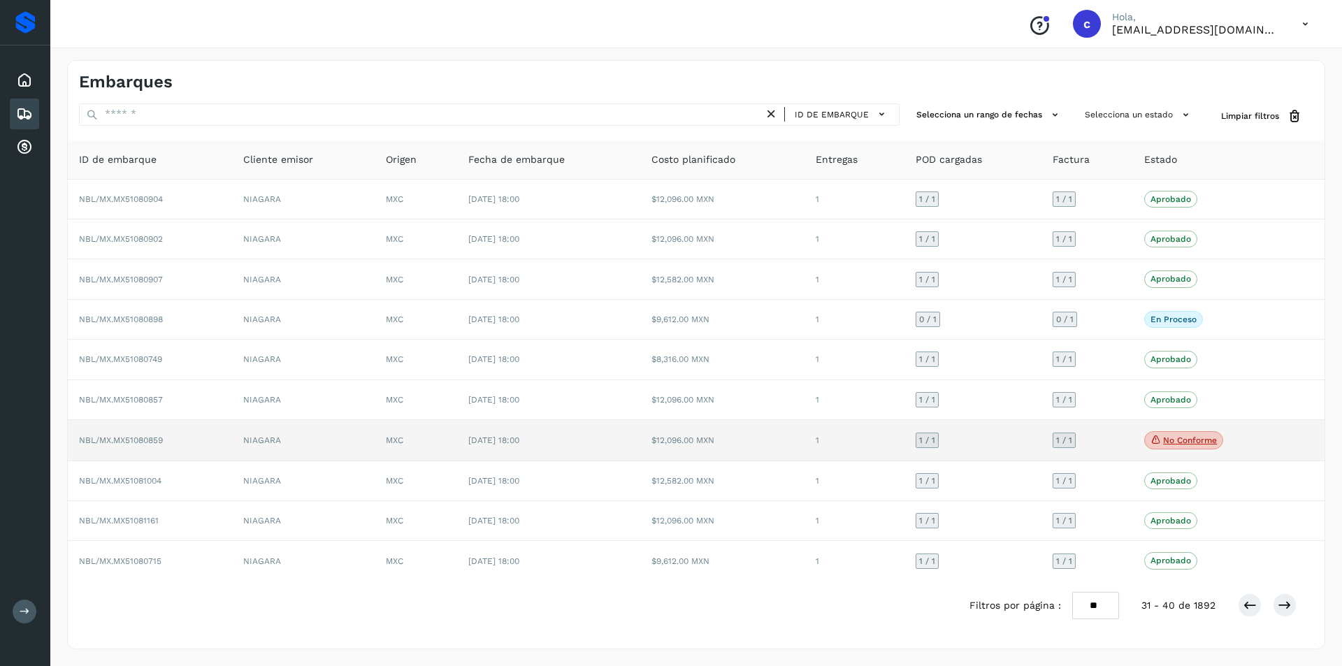
click at [1179, 435] on p "No conforme" at bounding box center [1190, 440] width 54 height 10
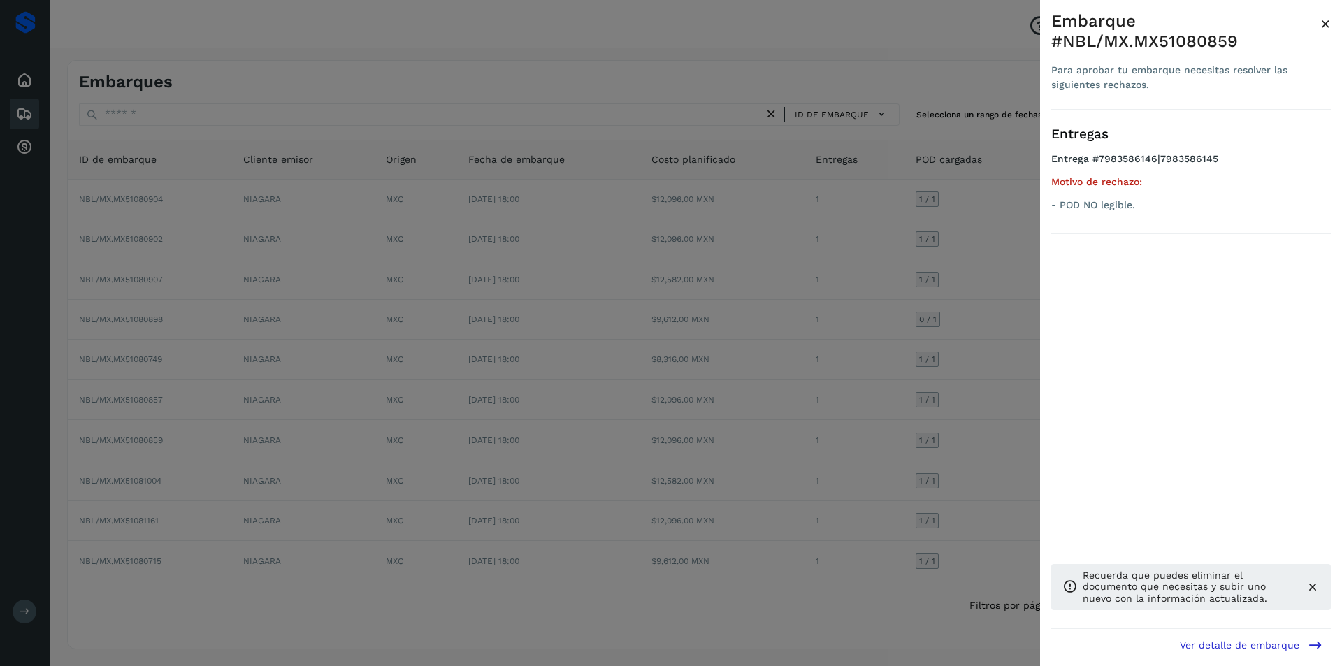
click at [950, 409] on div at bounding box center [671, 333] width 1342 height 666
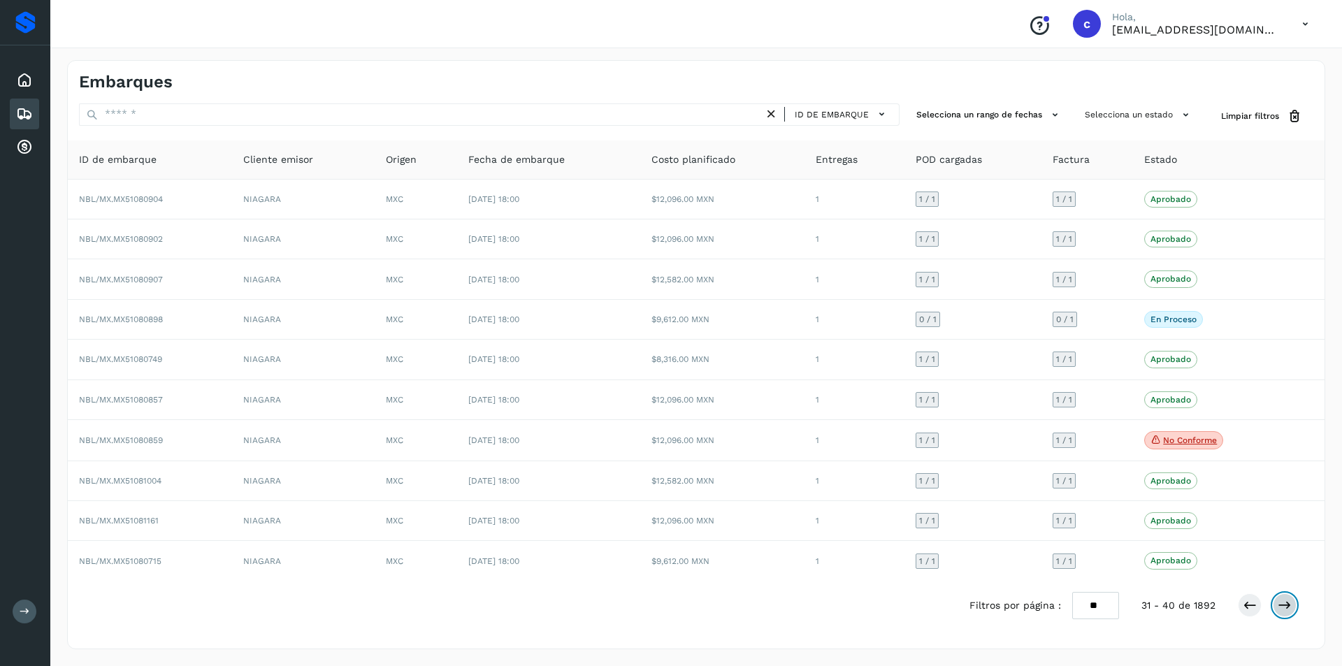
click at [1275, 604] on button at bounding box center [1284, 605] width 24 height 24
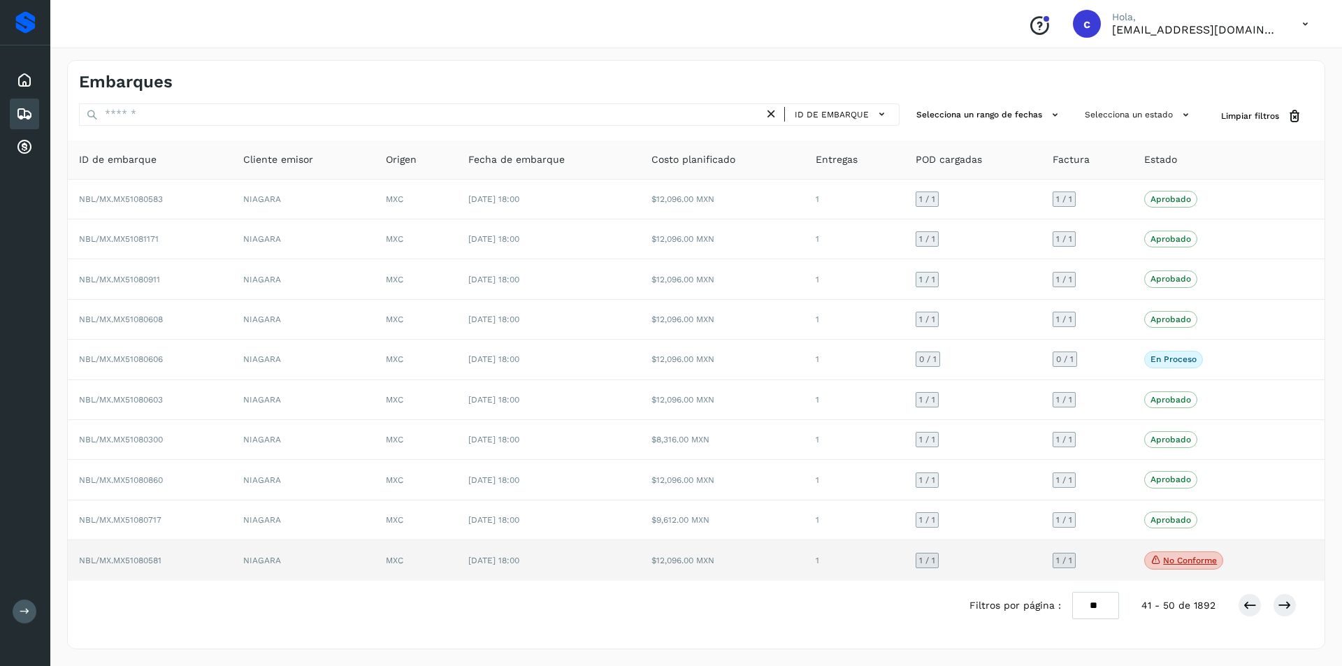
click at [1176, 557] on p "No conforme" at bounding box center [1190, 560] width 54 height 10
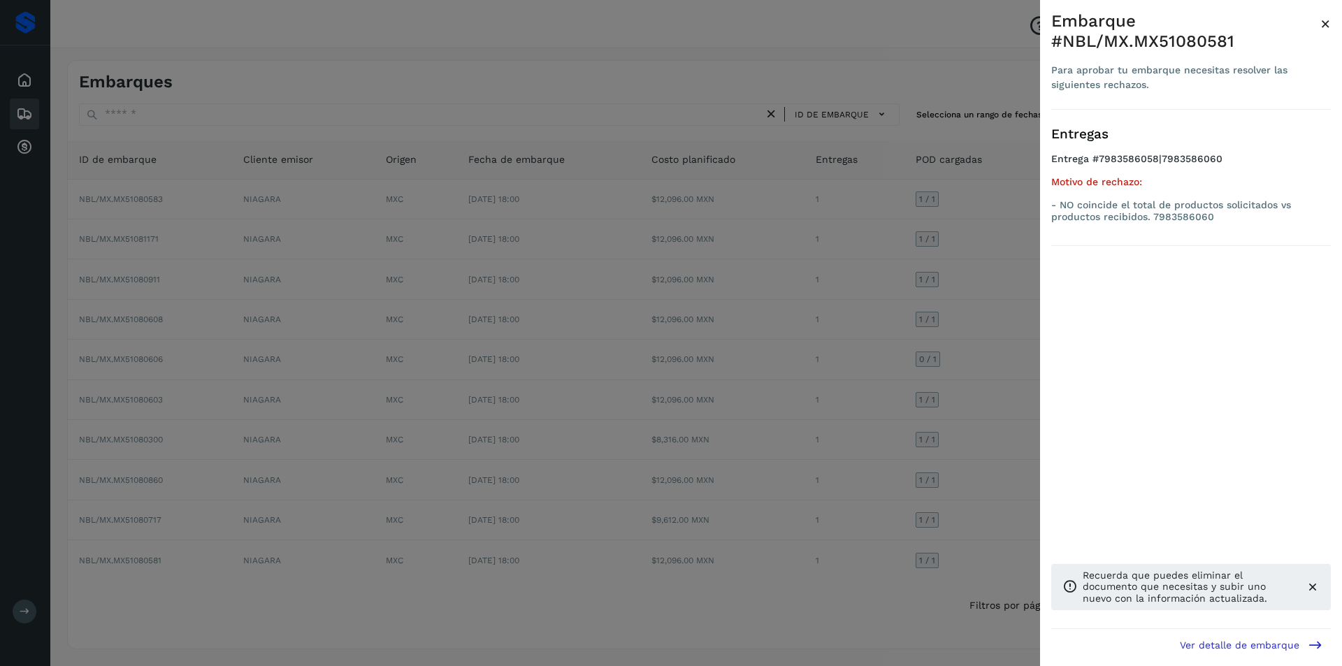
click at [898, 506] on div at bounding box center [671, 333] width 1342 height 666
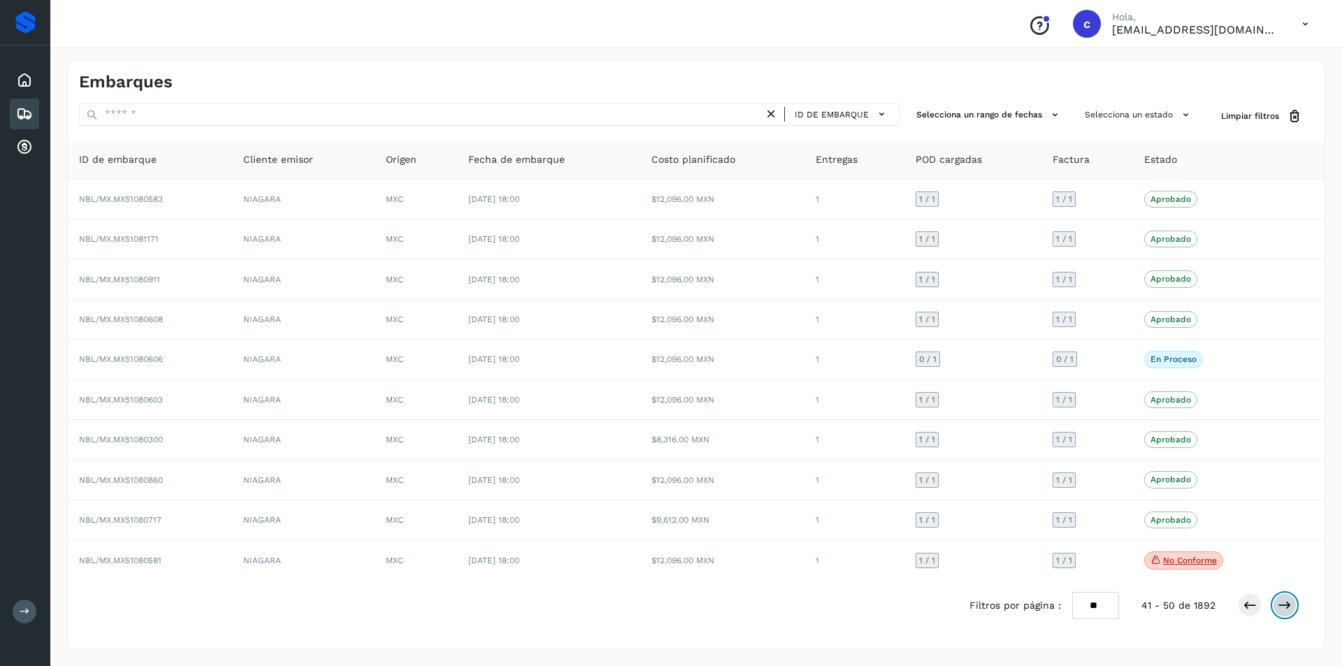
click at [1285, 604] on icon at bounding box center [1284, 605] width 14 height 14
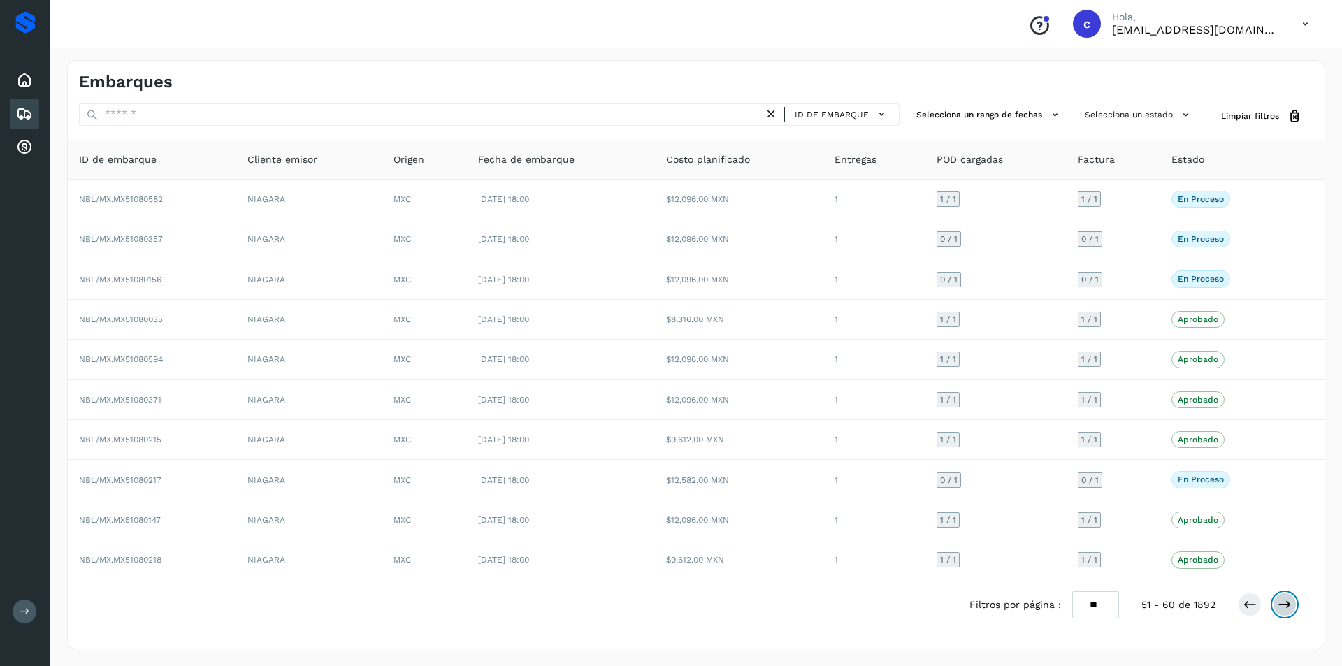
click at [1285, 604] on icon at bounding box center [1284, 604] width 14 height 14
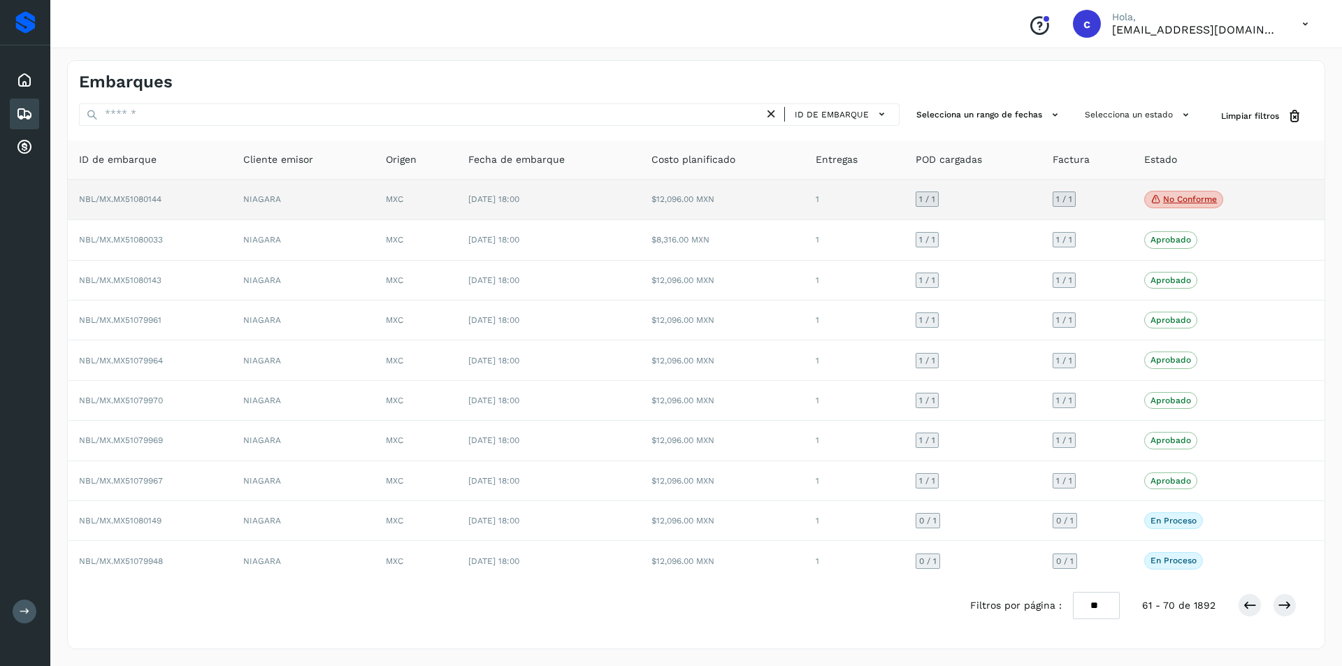
click at [1199, 196] on p "No conforme" at bounding box center [1190, 199] width 54 height 10
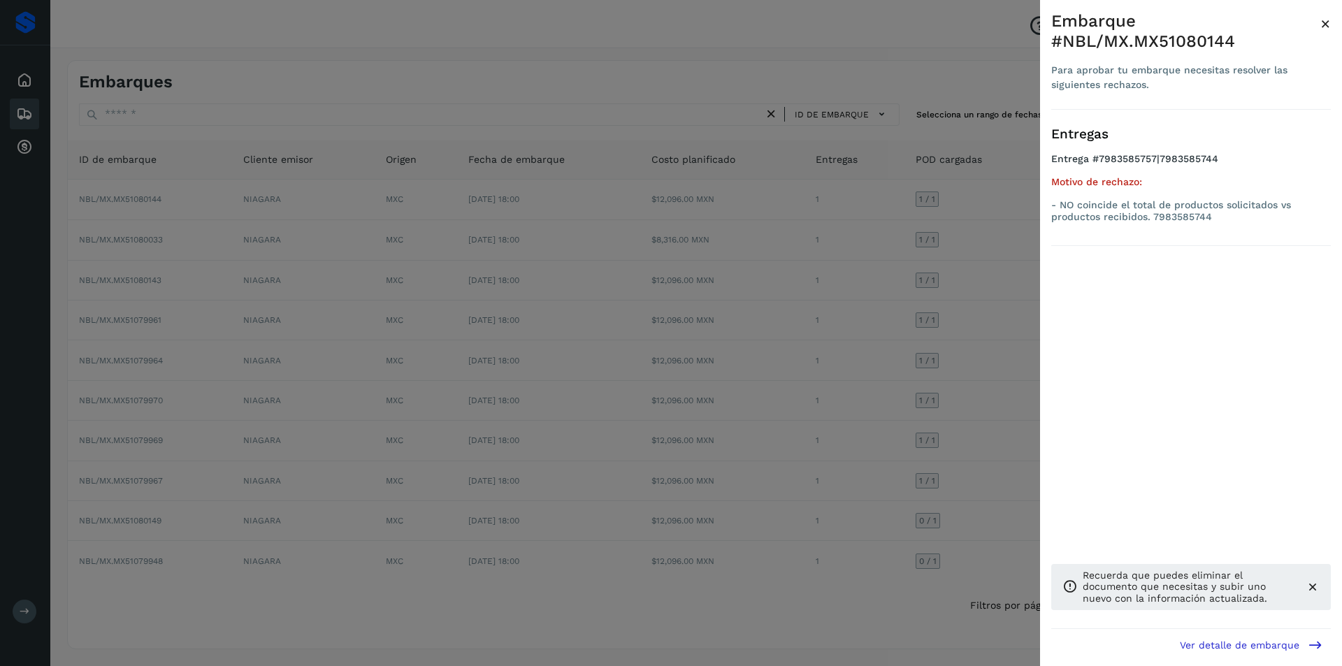
click at [867, 303] on div at bounding box center [671, 333] width 1342 height 666
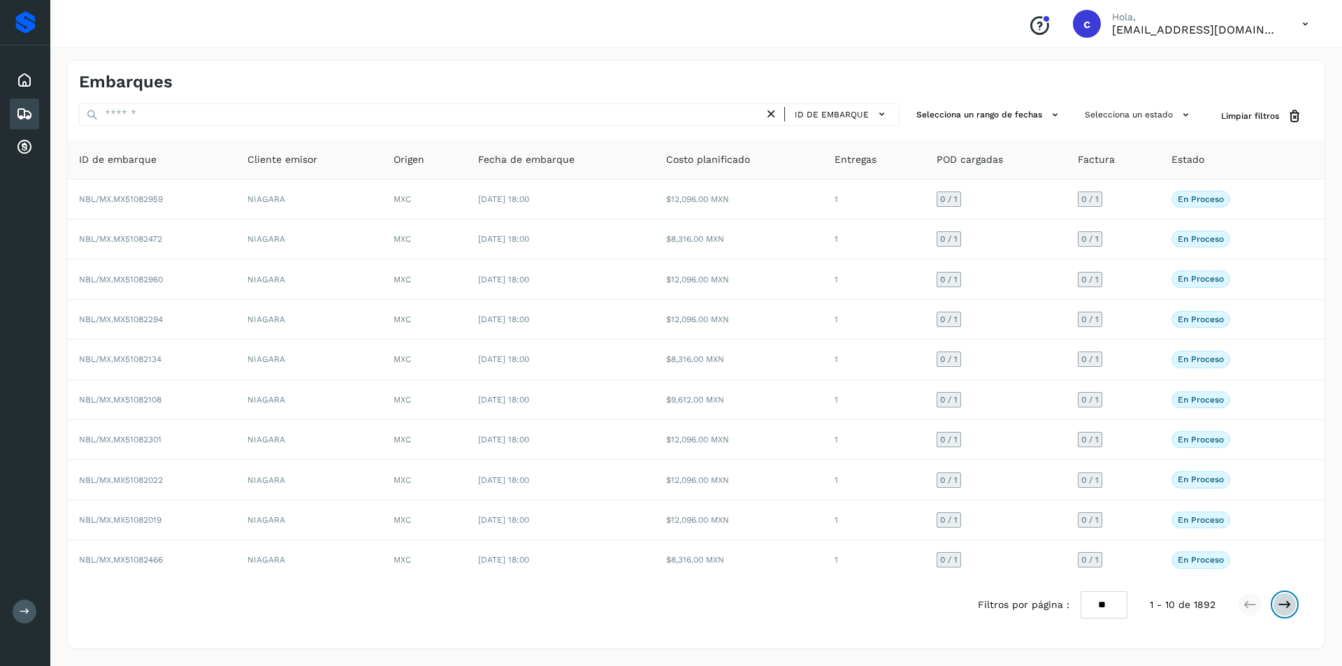
click at [1290, 597] on icon at bounding box center [1284, 604] width 14 height 14
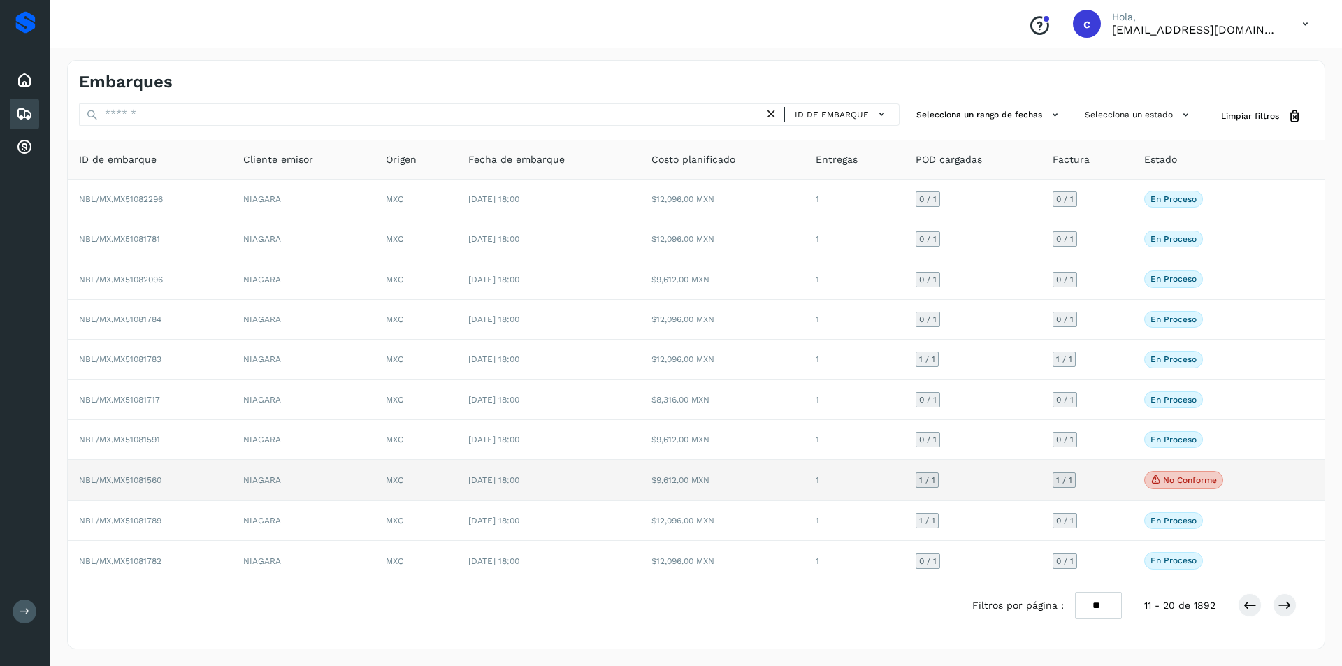
click at [1205, 484] on p "No conforme" at bounding box center [1190, 480] width 54 height 10
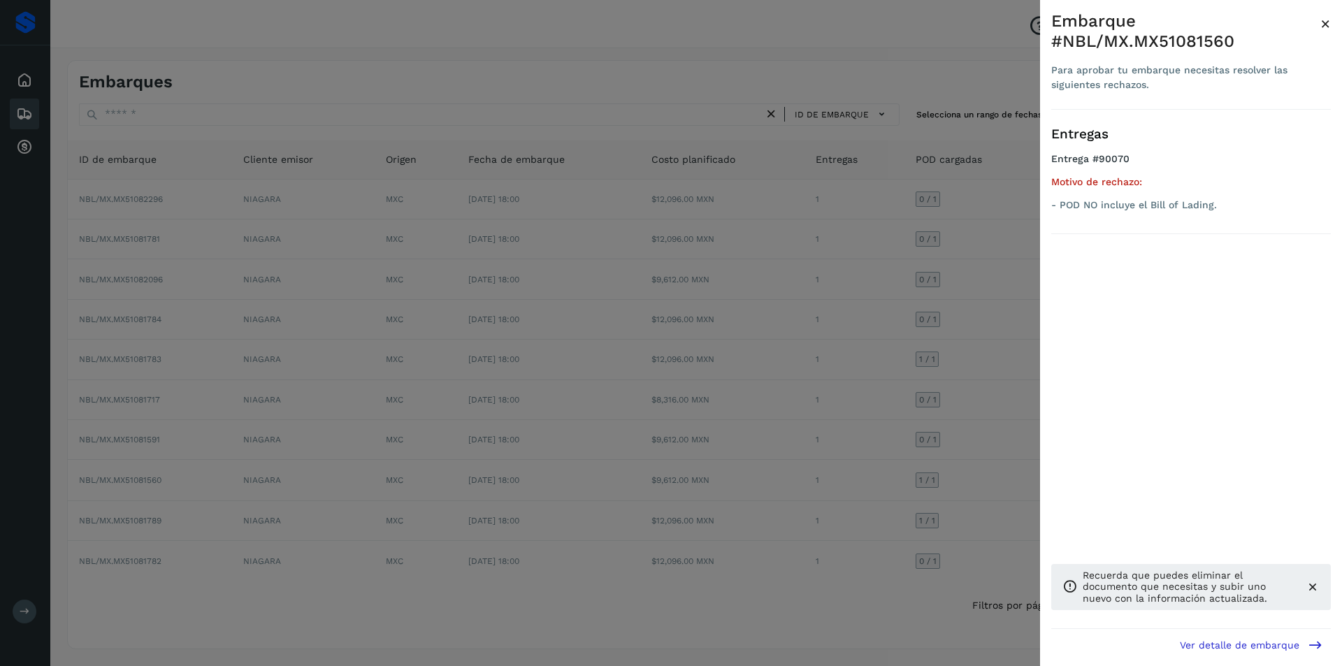
drag, startPoint x: 959, startPoint y: 459, endPoint x: 959, endPoint y: 470, distance: 10.5
click at [959, 470] on div at bounding box center [671, 333] width 1342 height 666
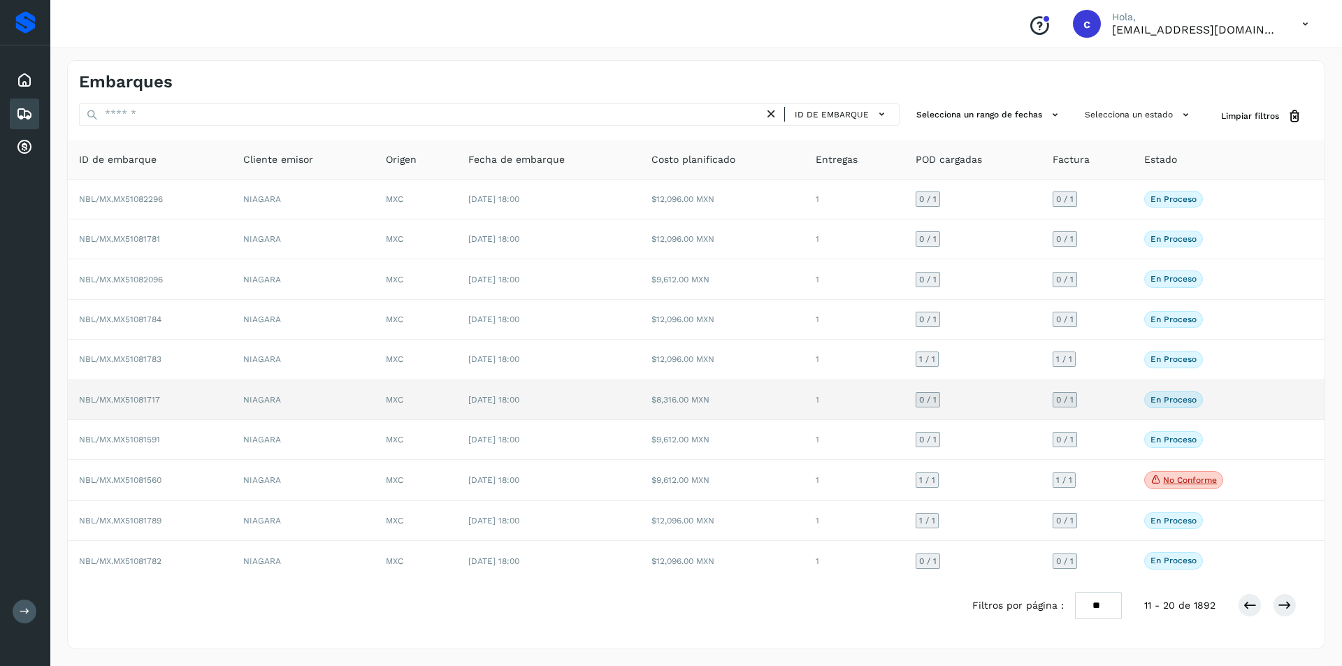
click at [217, 398] on td "NBL/MX.MX51081717" at bounding box center [150, 400] width 164 height 40
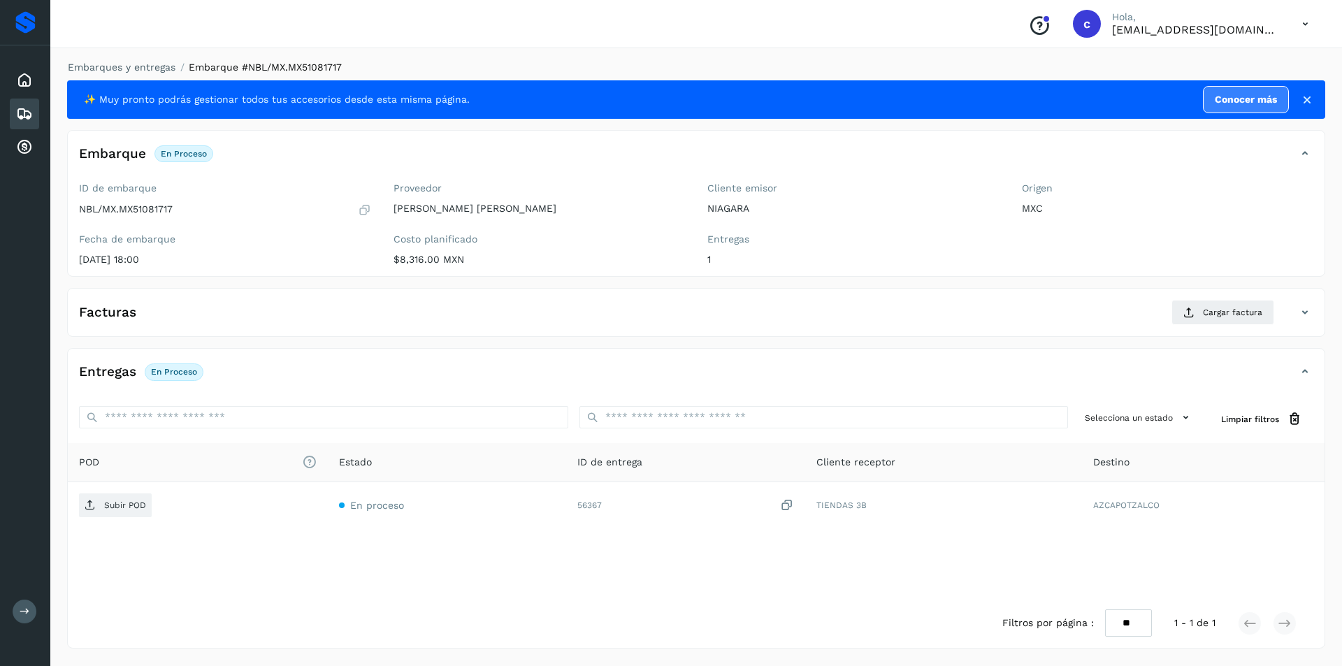
click at [24, 112] on icon at bounding box center [24, 114] width 17 height 17
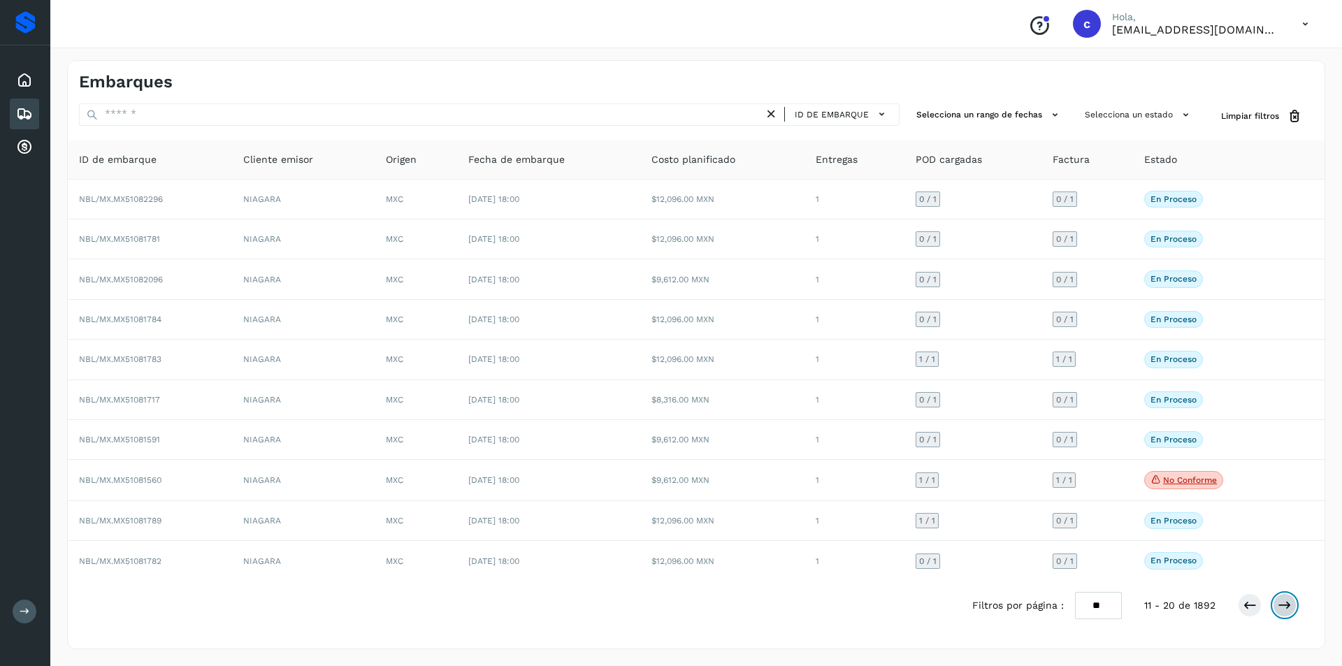
click at [1280, 601] on icon at bounding box center [1284, 605] width 14 height 14
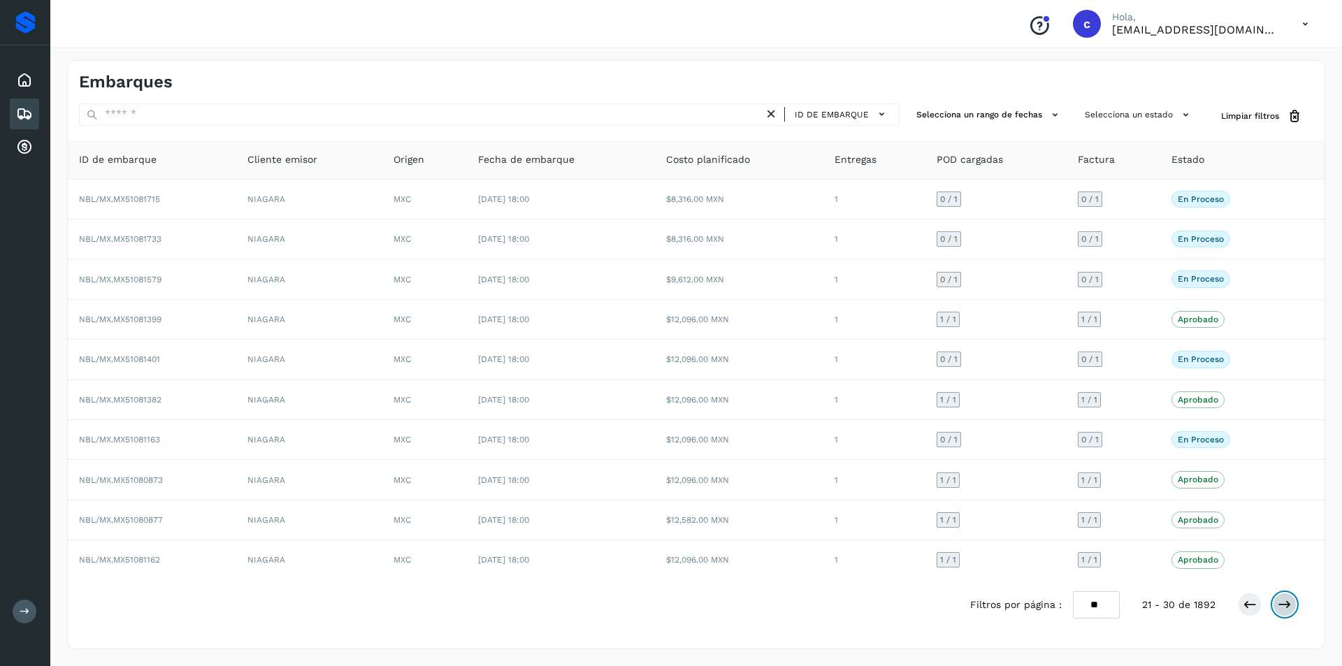
click at [1280, 601] on icon at bounding box center [1284, 604] width 14 height 14
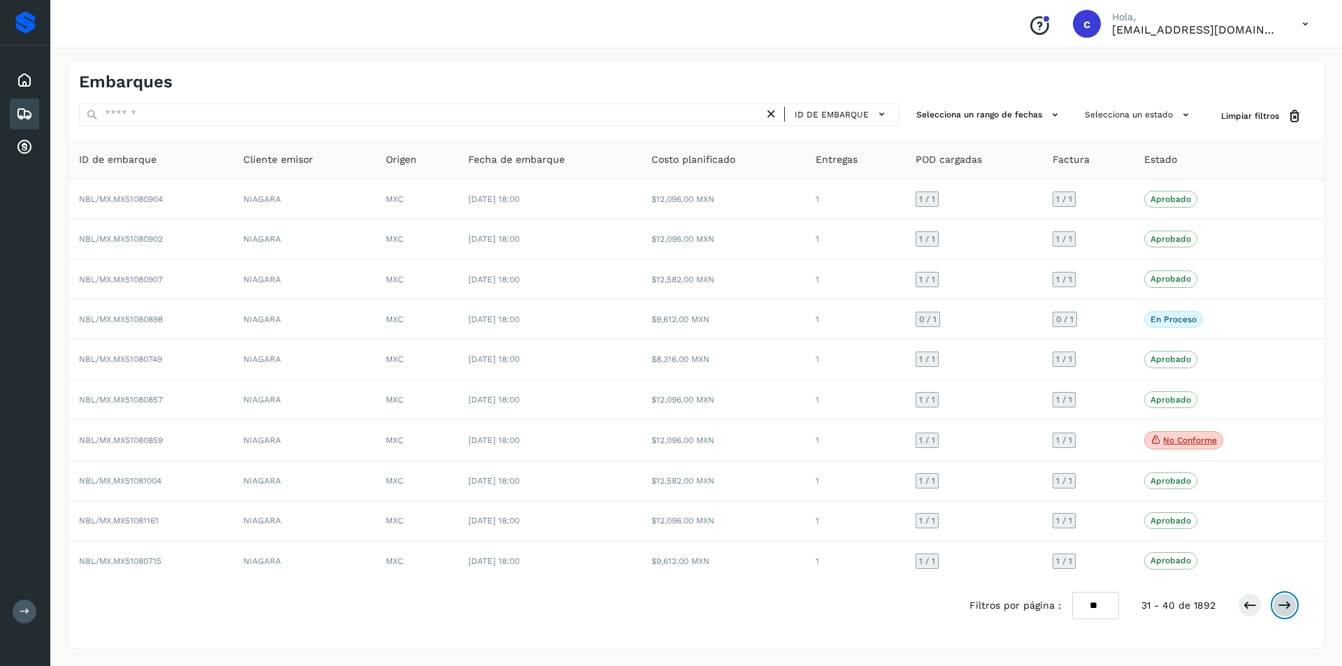
click at [1280, 601] on icon at bounding box center [1284, 605] width 14 height 14
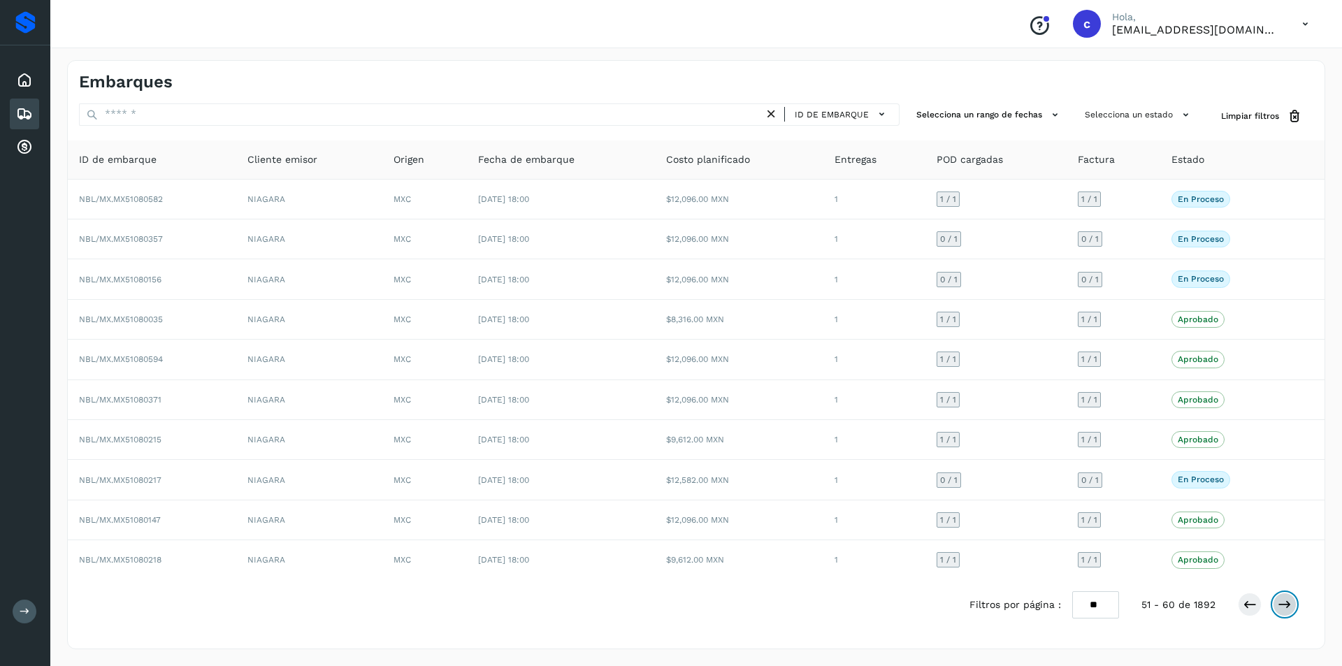
click at [1280, 601] on icon at bounding box center [1284, 604] width 14 height 14
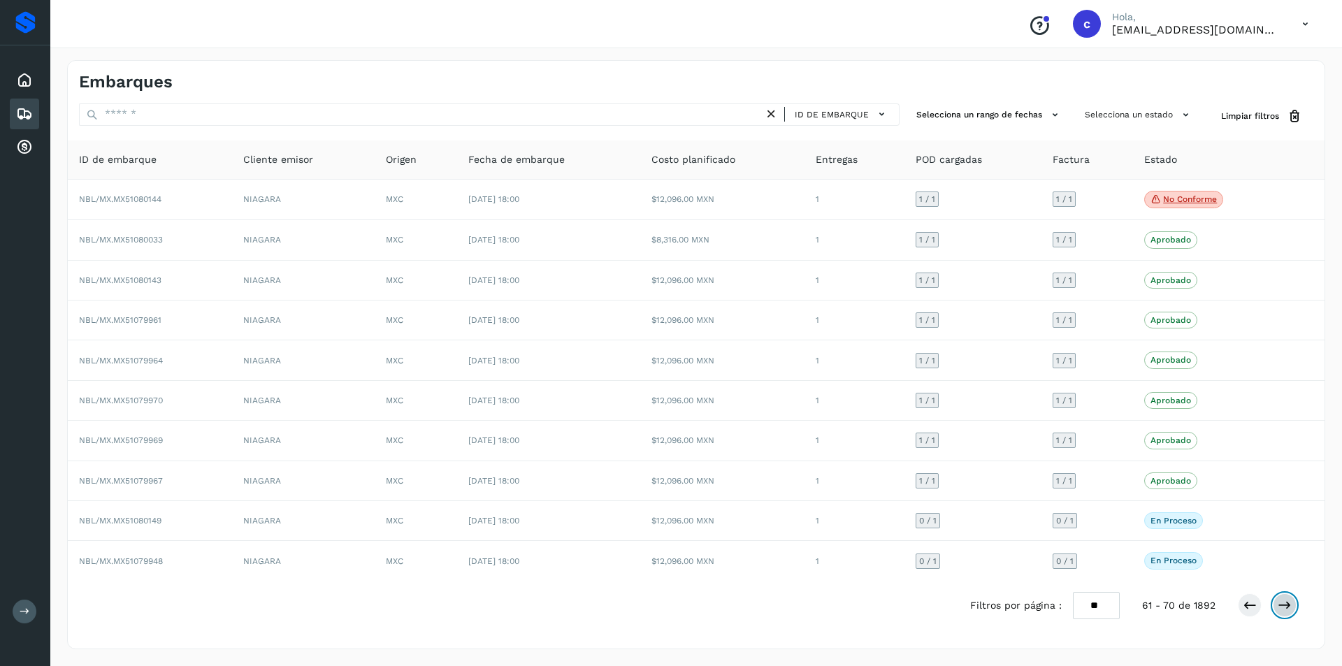
click at [1280, 601] on icon at bounding box center [1284, 605] width 14 height 14
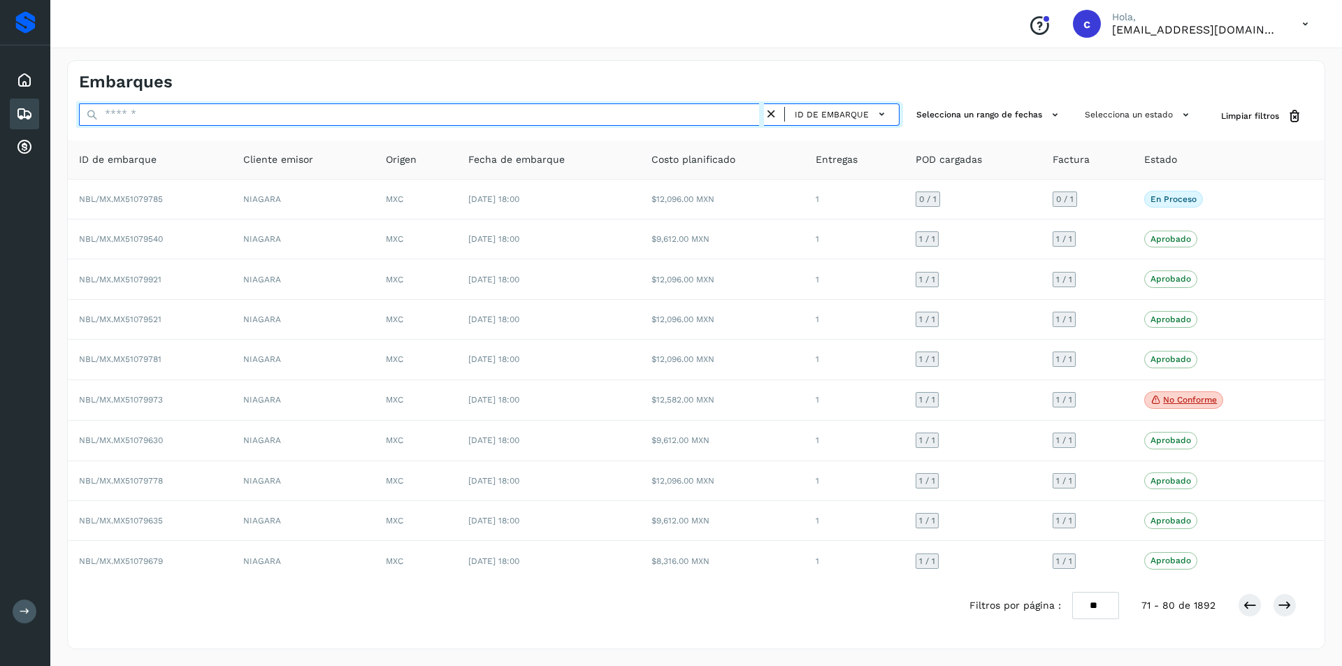
click at [442, 117] on input "text" at bounding box center [421, 114] width 685 height 22
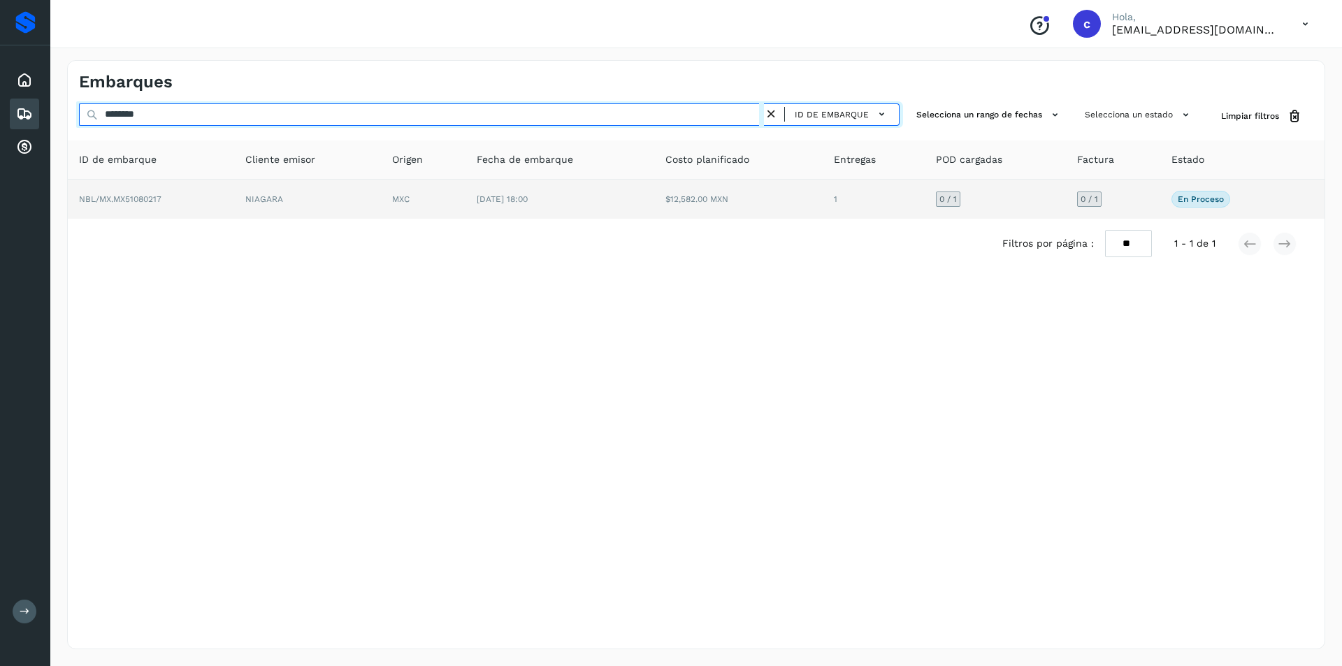
type input "********"
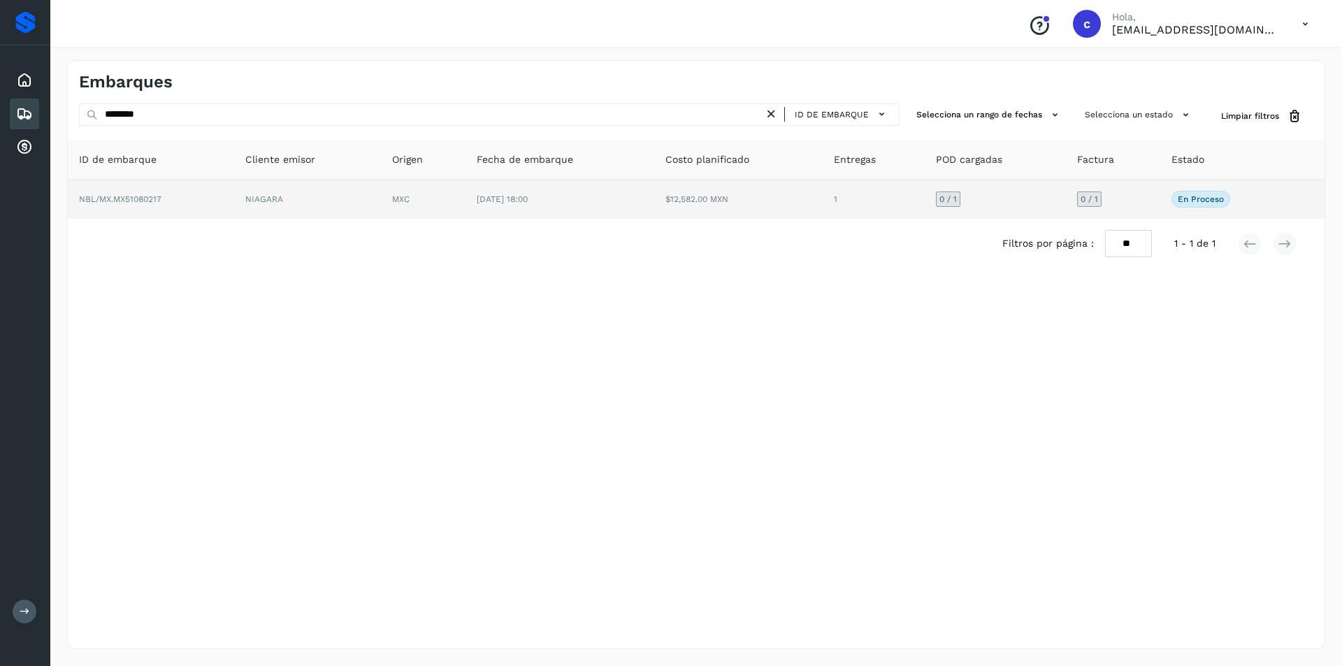
click at [414, 183] on td "MXC" at bounding box center [423, 199] width 85 height 39
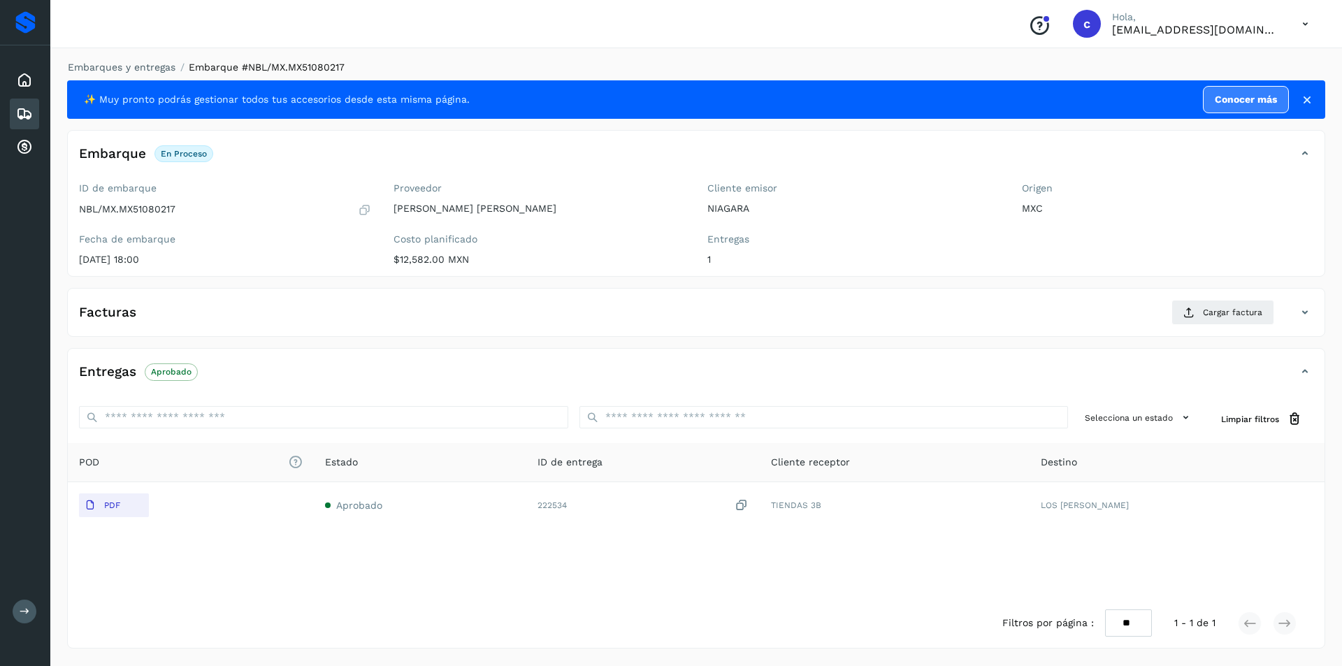
click at [27, 110] on icon at bounding box center [24, 114] width 17 height 17
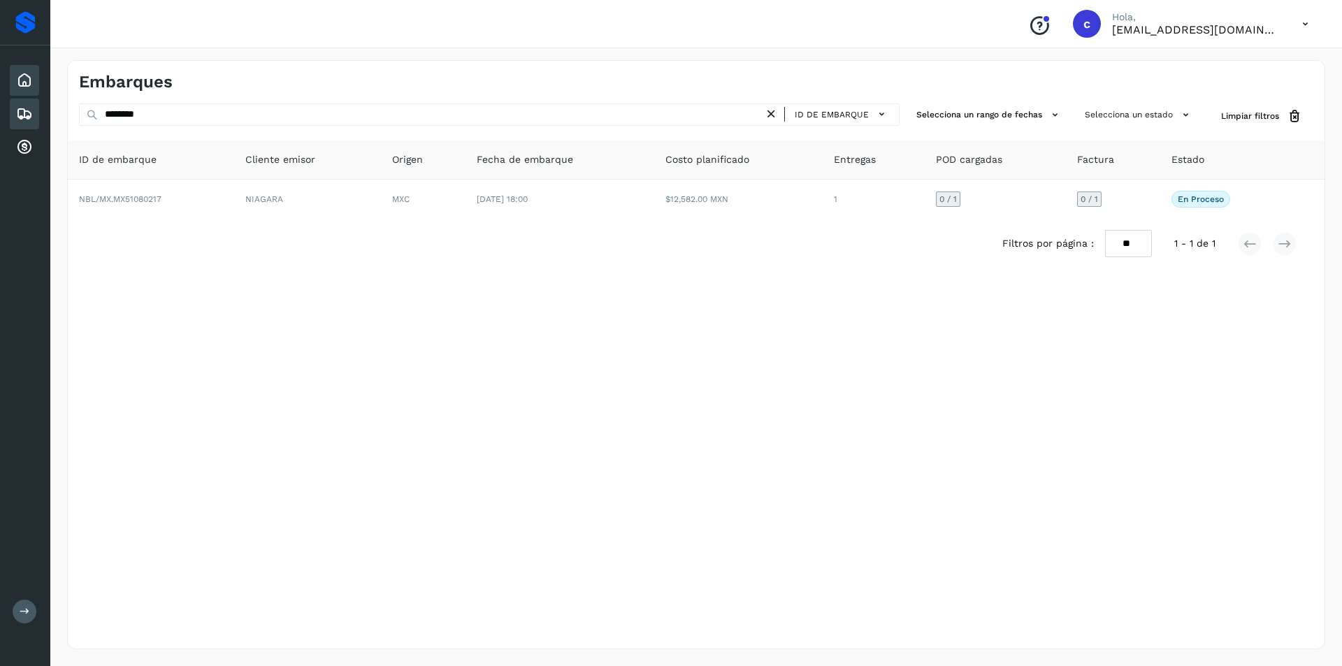
click at [21, 85] on icon at bounding box center [24, 80] width 17 height 17
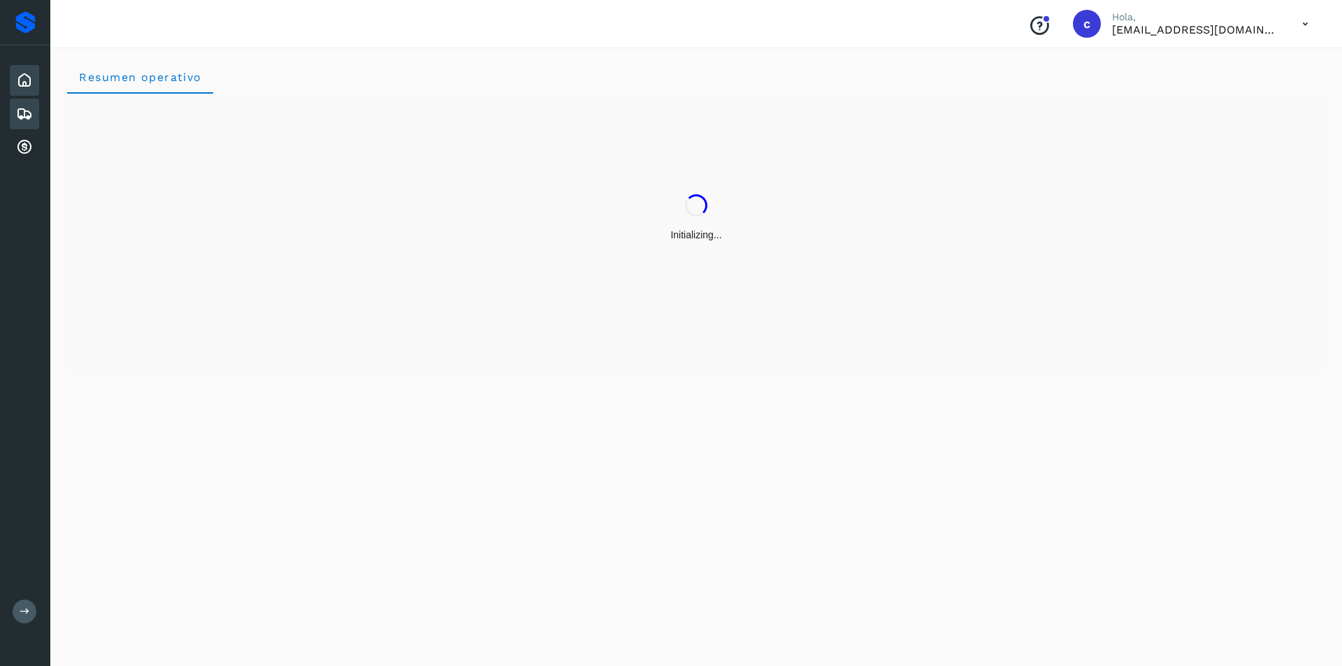
click at [26, 119] on icon at bounding box center [24, 114] width 17 height 17
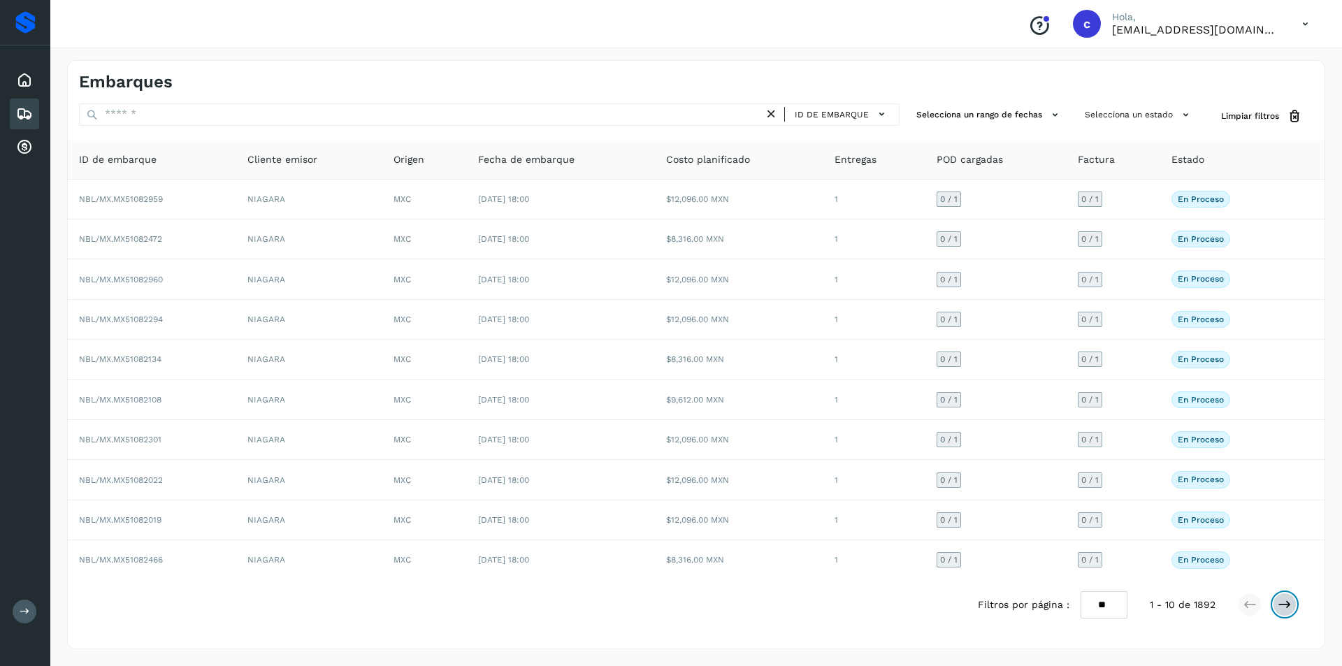
click at [1288, 604] on icon at bounding box center [1284, 604] width 14 height 14
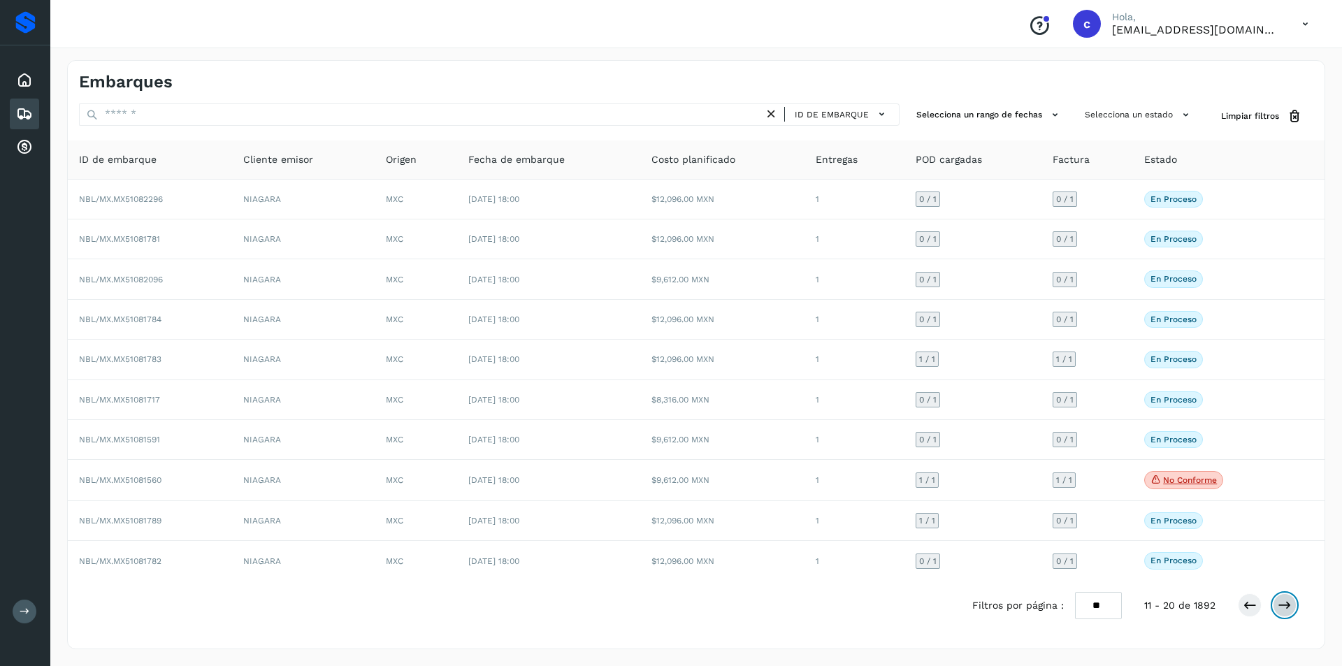
click at [1288, 604] on icon at bounding box center [1284, 605] width 14 height 14
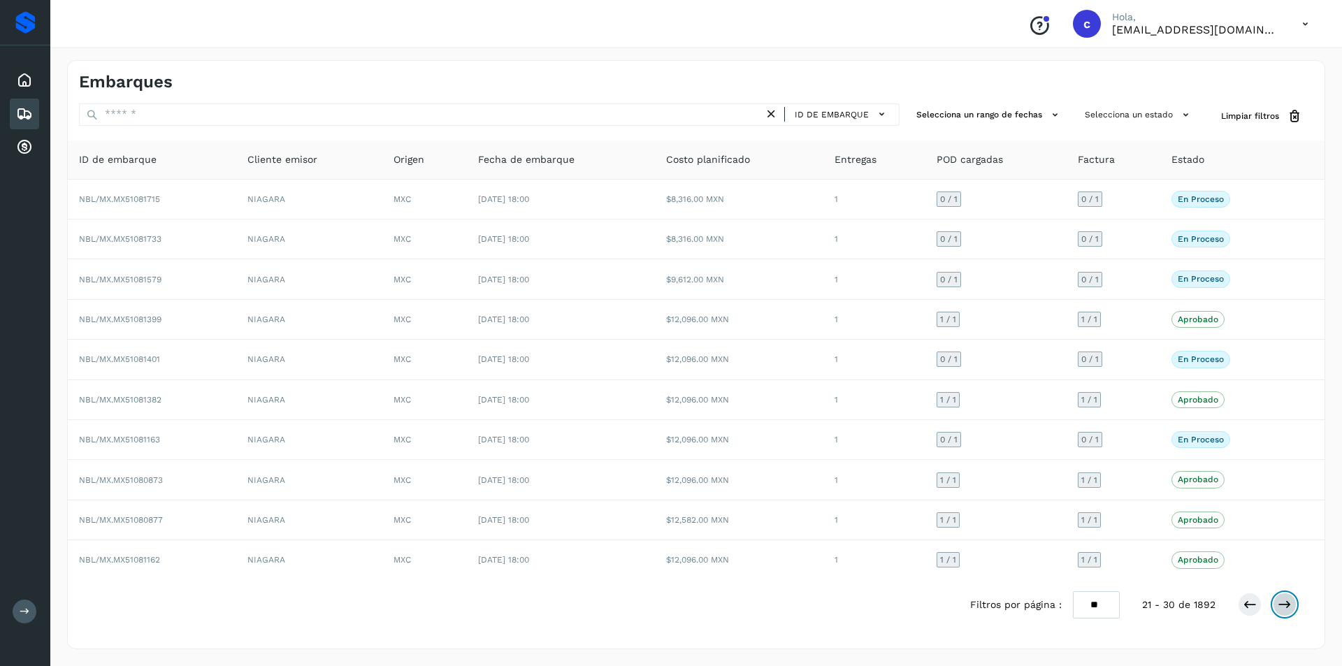
click at [1295, 603] on button at bounding box center [1284, 605] width 24 height 24
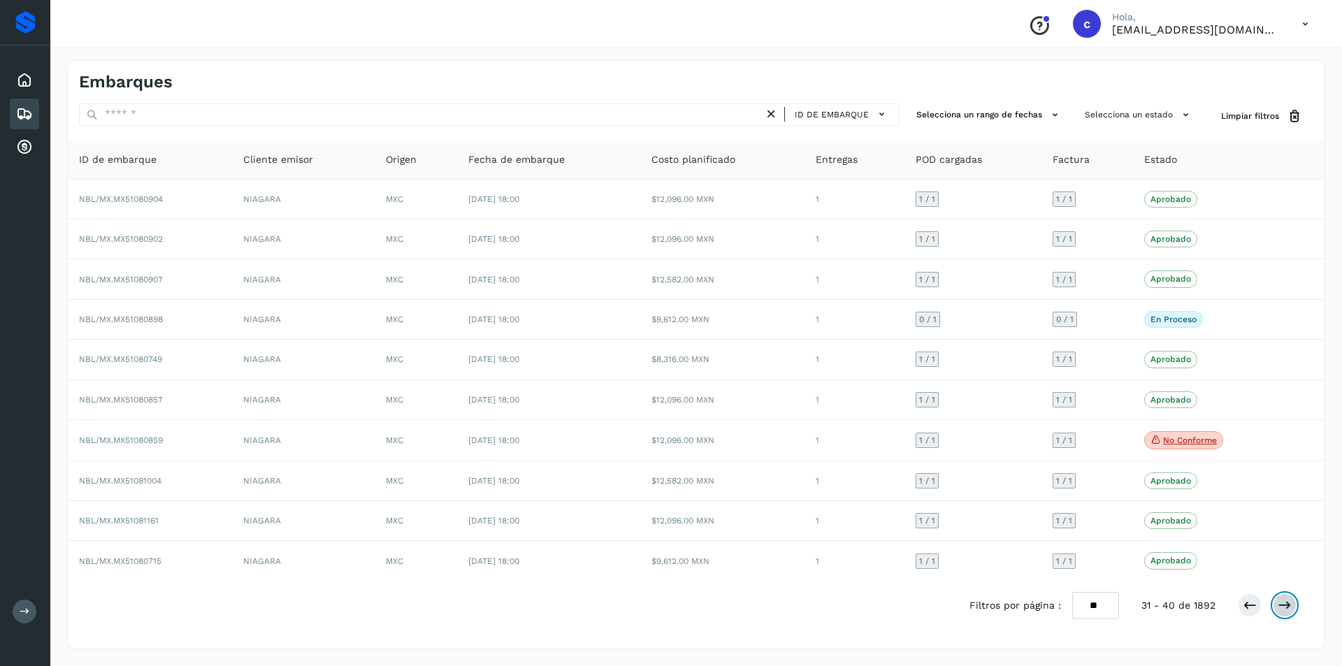
click at [1291, 609] on icon at bounding box center [1284, 605] width 14 height 14
click at [1283, 608] on icon at bounding box center [1284, 605] width 14 height 14
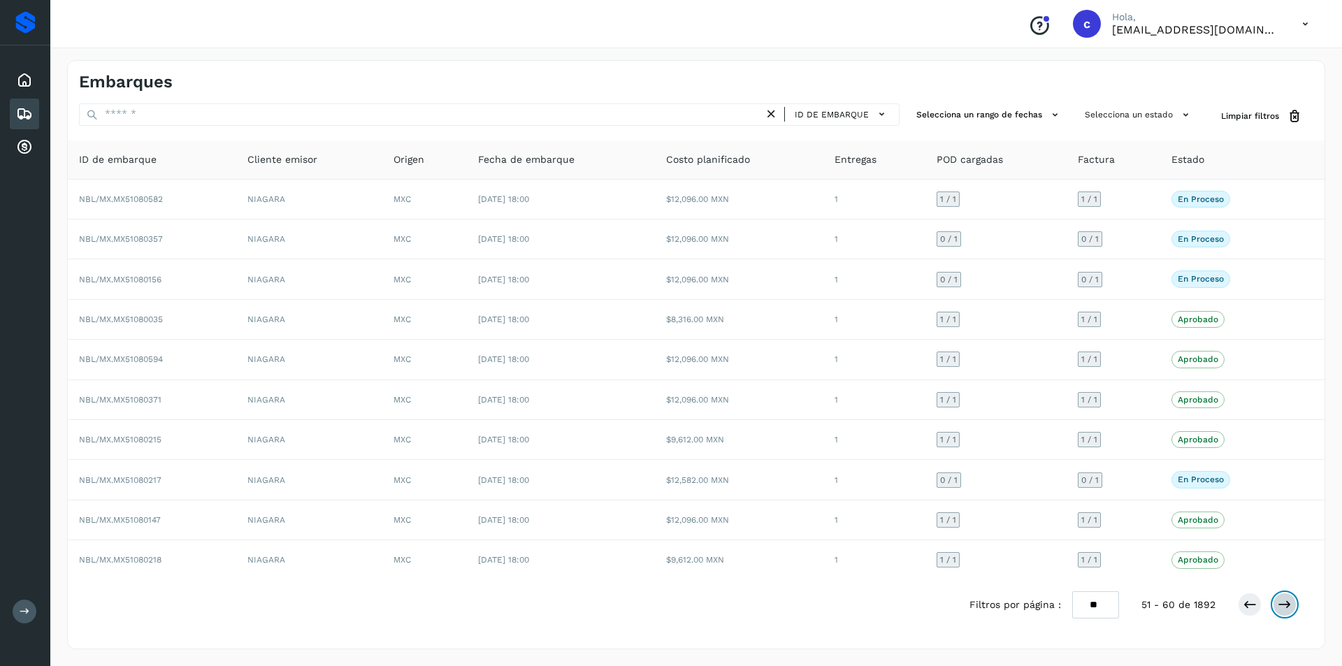
click at [1281, 604] on icon at bounding box center [1284, 604] width 14 height 14
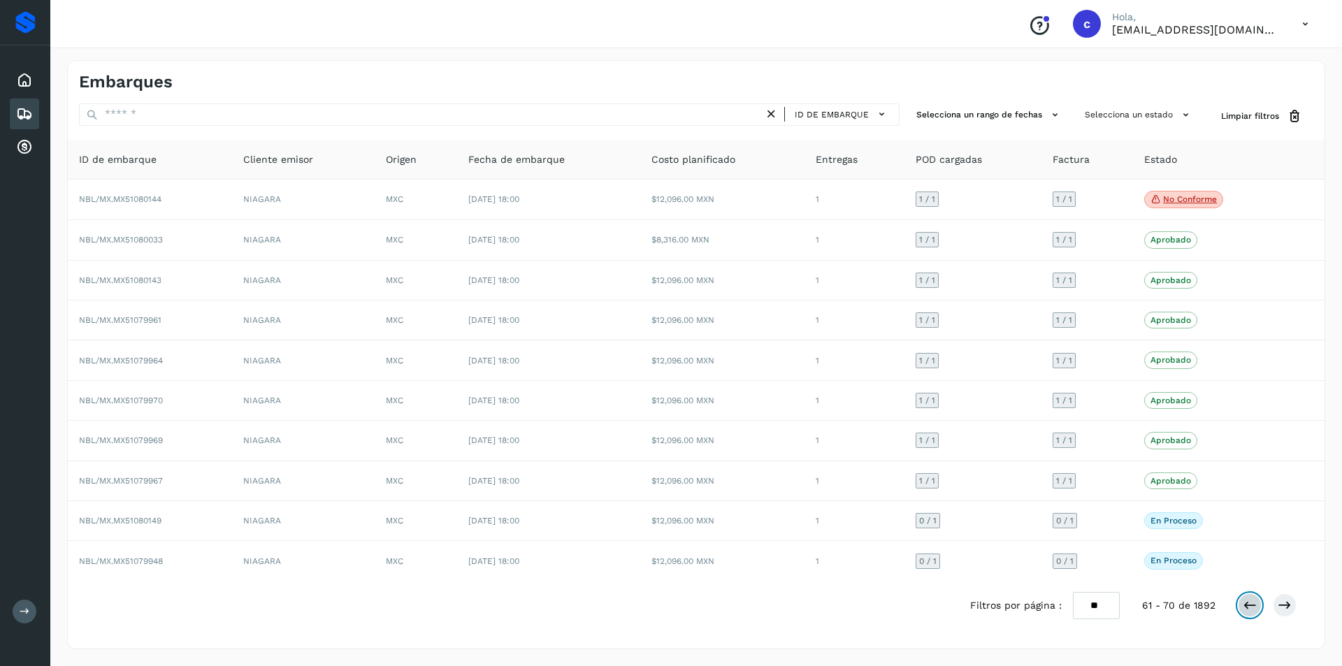
click at [1249, 597] on button at bounding box center [1249, 605] width 24 height 24
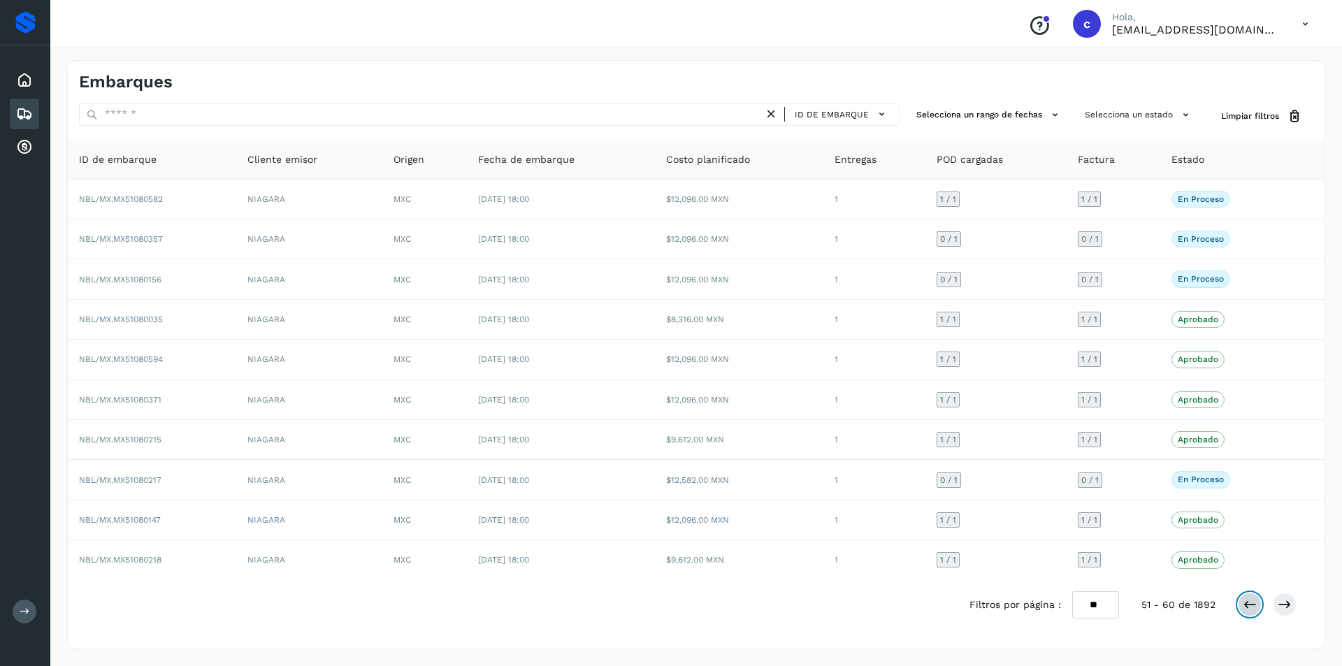
click at [1249, 597] on icon at bounding box center [1249, 604] width 14 height 14
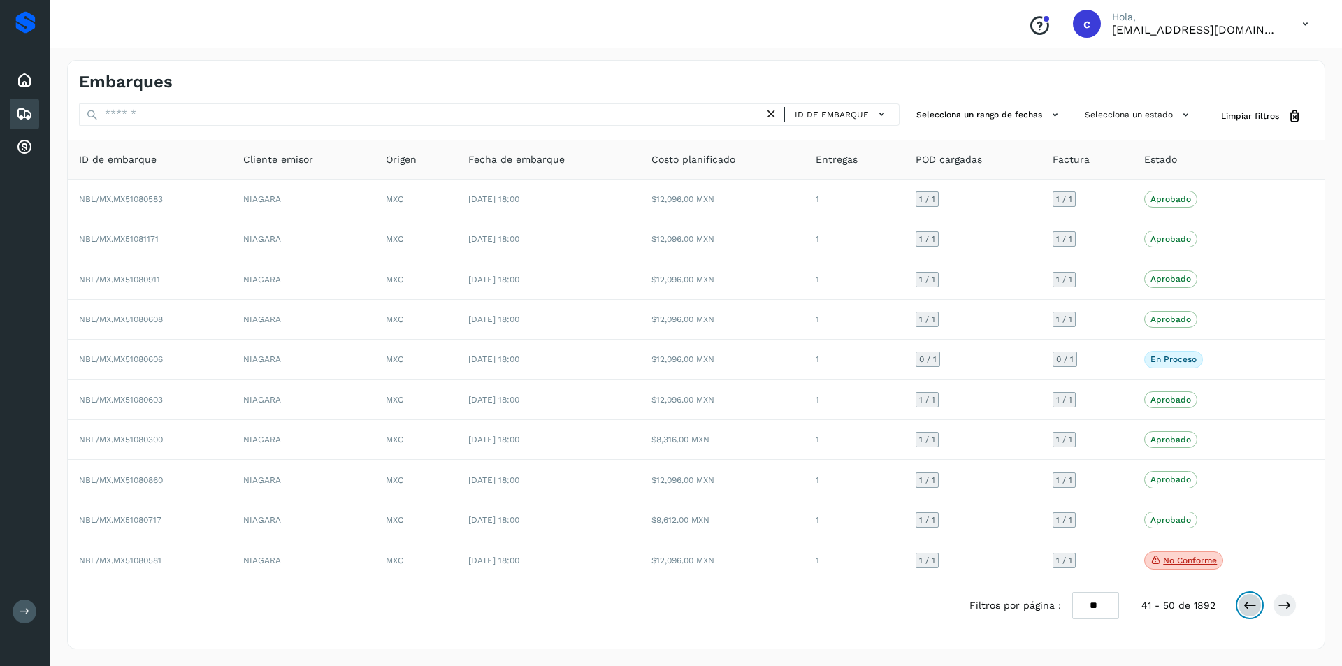
click at [1249, 597] on button at bounding box center [1249, 605] width 24 height 24
click at [1245, 602] on icon at bounding box center [1249, 605] width 14 height 14
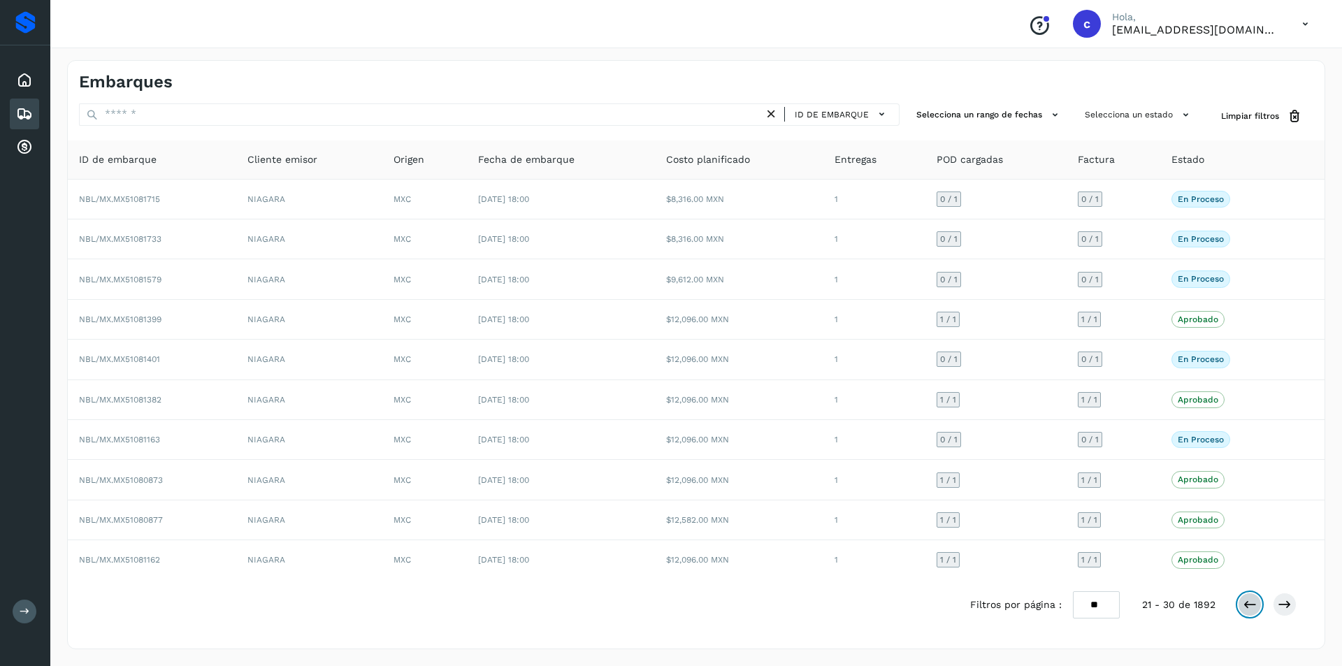
click at [1246, 601] on icon at bounding box center [1249, 604] width 14 height 14
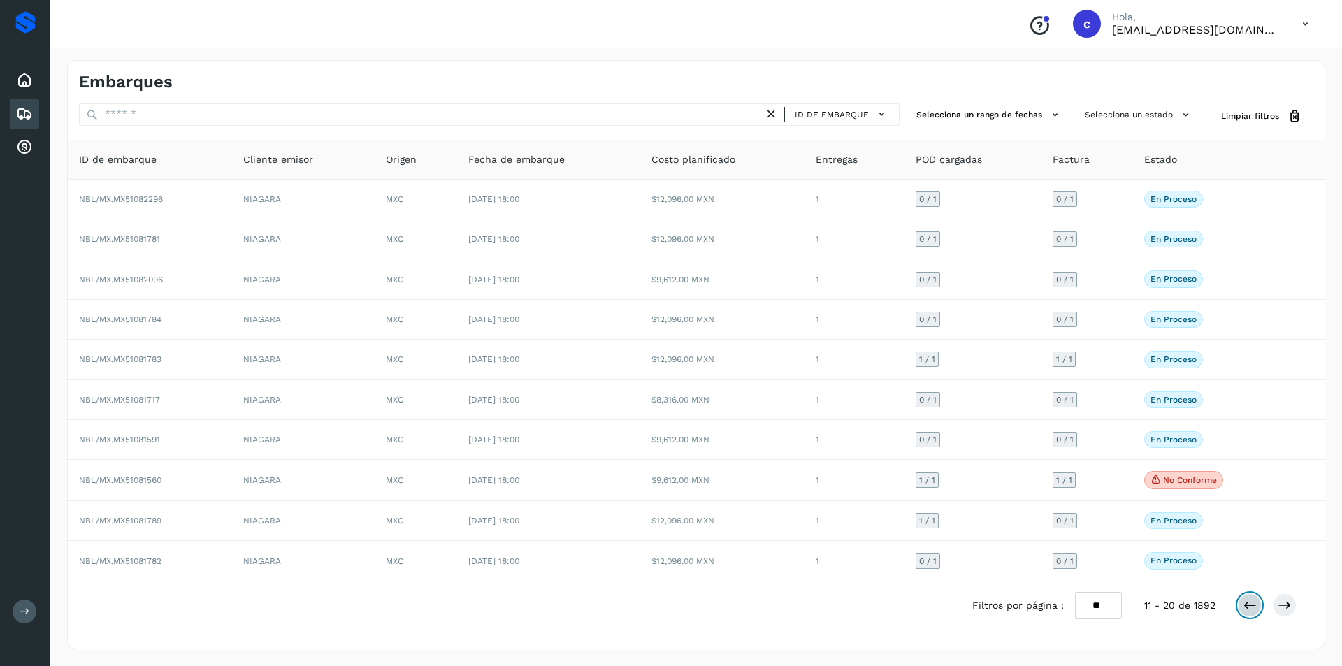
click at [1241, 600] on button at bounding box center [1249, 605] width 24 height 24
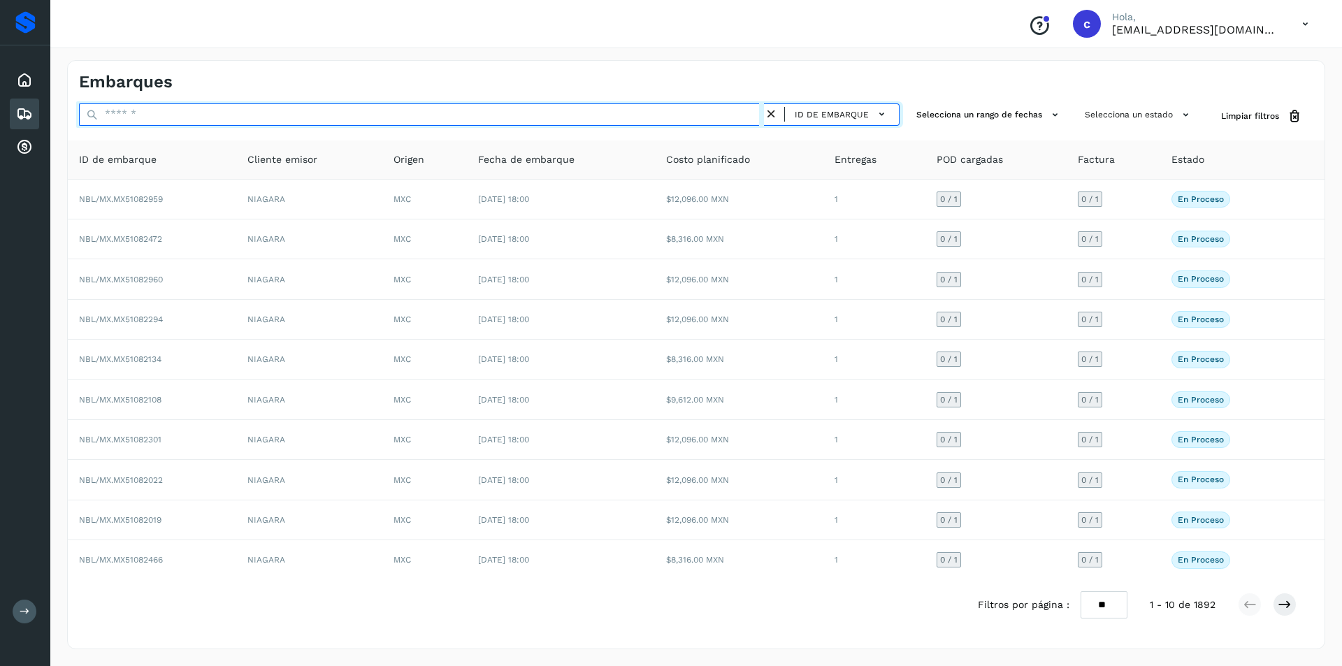
click at [604, 121] on input "text" at bounding box center [421, 114] width 685 height 22
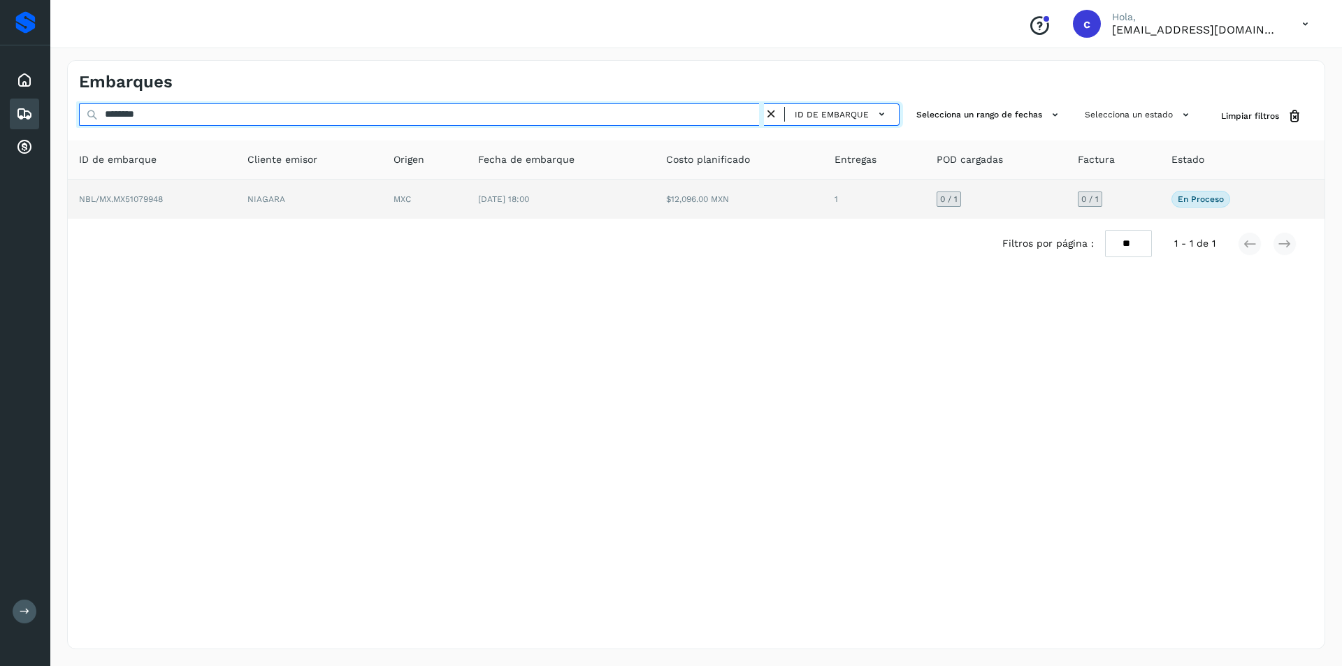
type input "********"
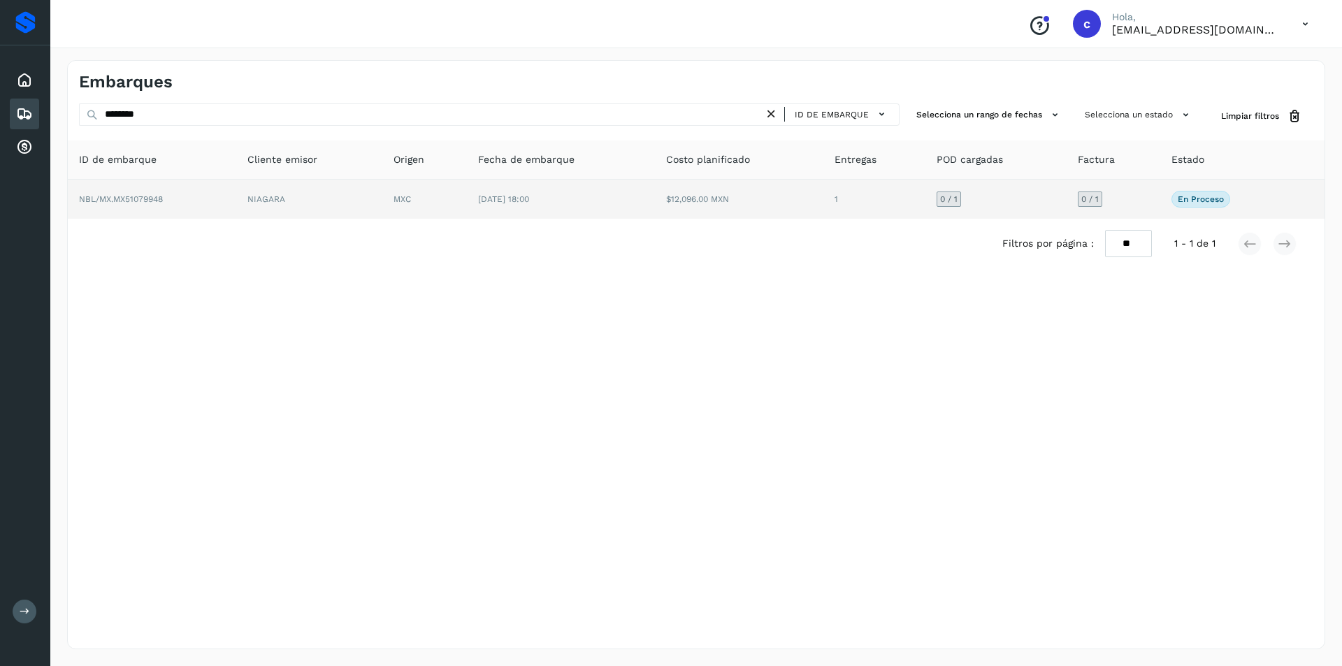
click at [697, 191] on td "$12,096.00 MXN" at bounding box center [739, 199] width 168 height 39
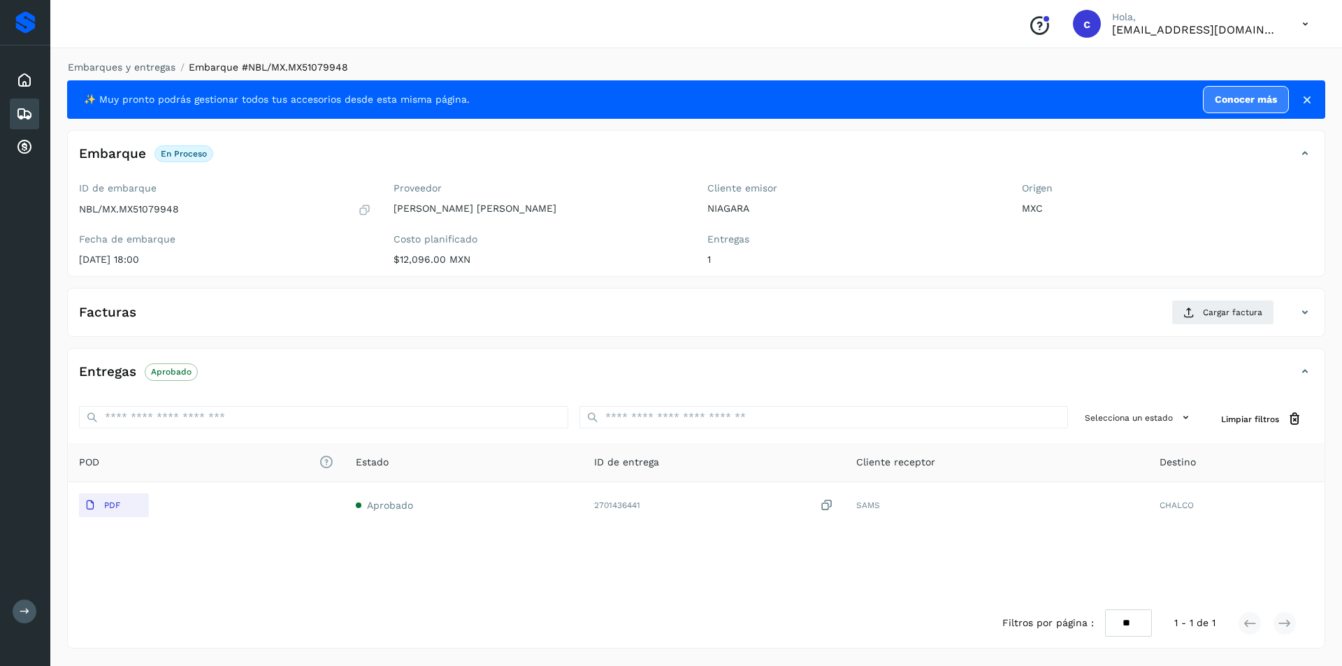
click at [186, 370] on p "Aprobado" at bounding box center [171, 372] width 41 height 10
click at [21, 112] on icon at bounding box center [24, 114] width 17 height 17
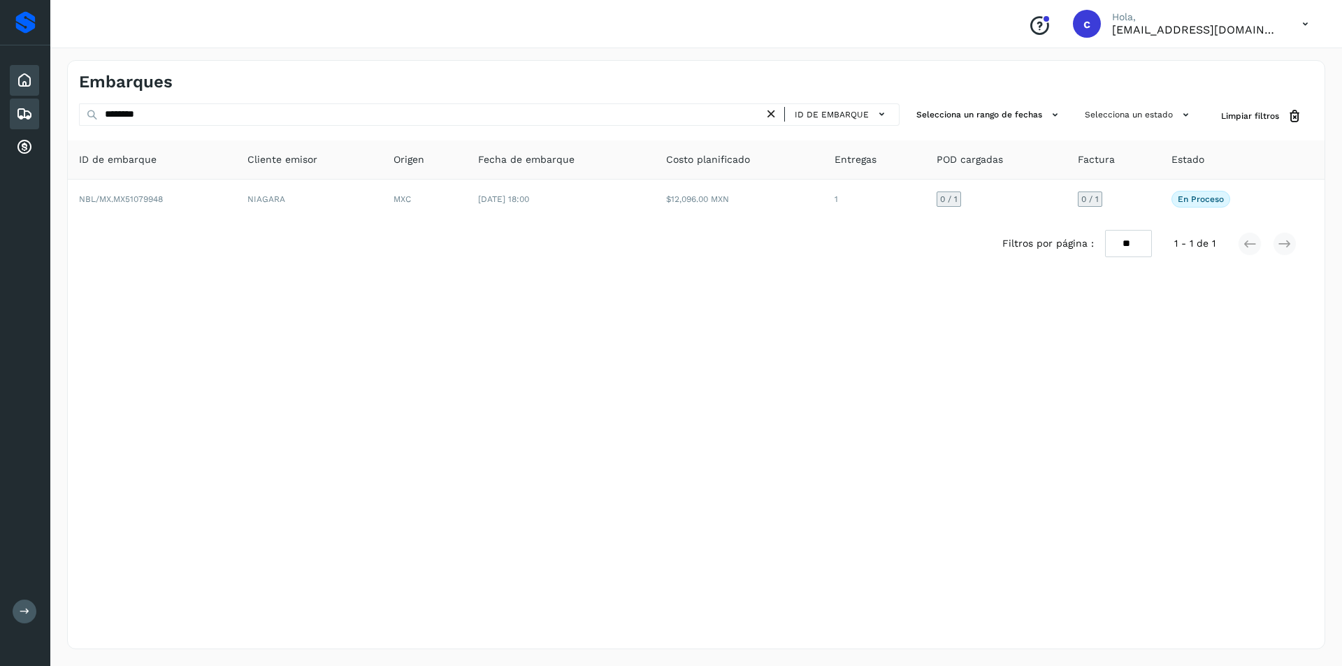
click at [26, 79] on icon at bounding box center [24, 80] width 17 height 17
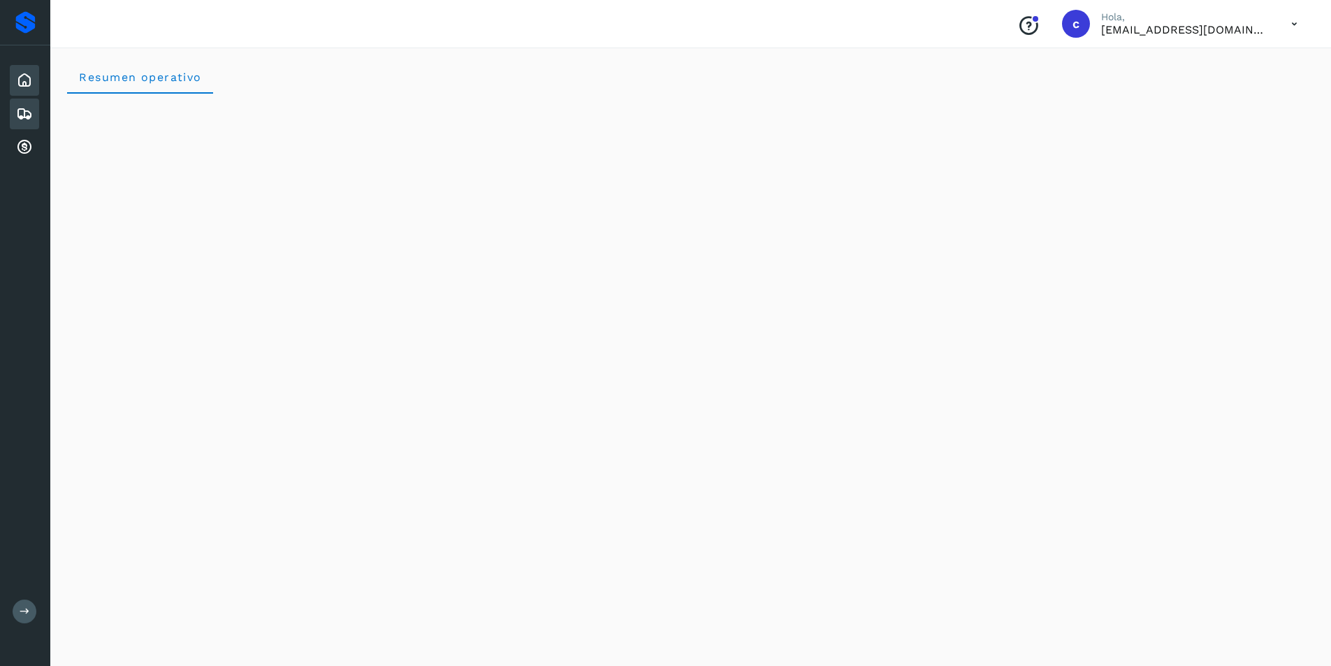
click at [28, 122] on div "Embarques" at bounding box center [24, 114] width 29 height 31
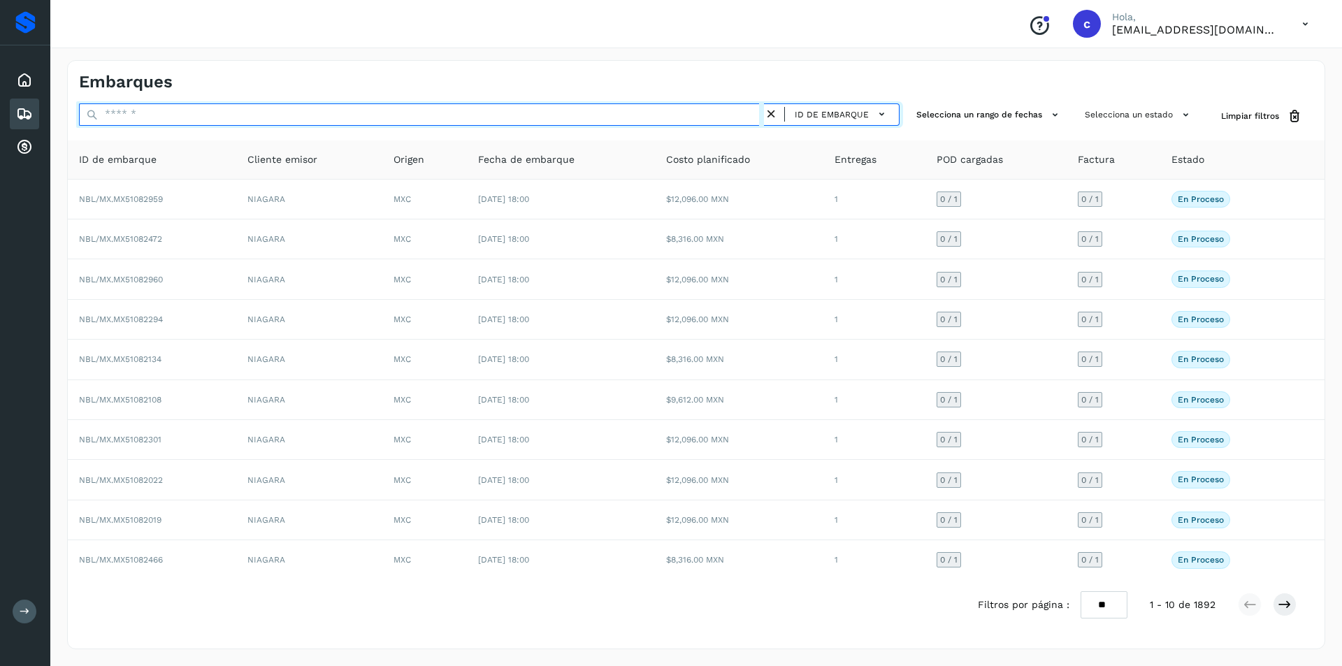
click at [226, 108] on input "text" at bounding box center [421, 114] width 685 height 22
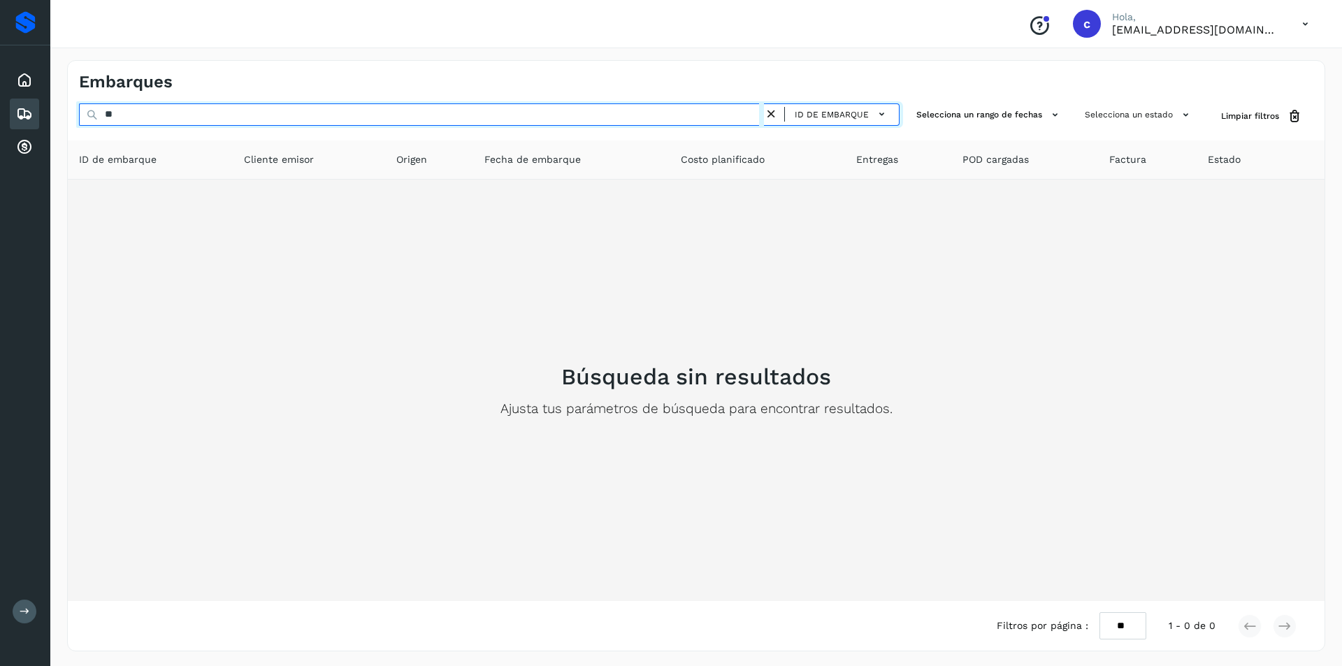
type input "*"
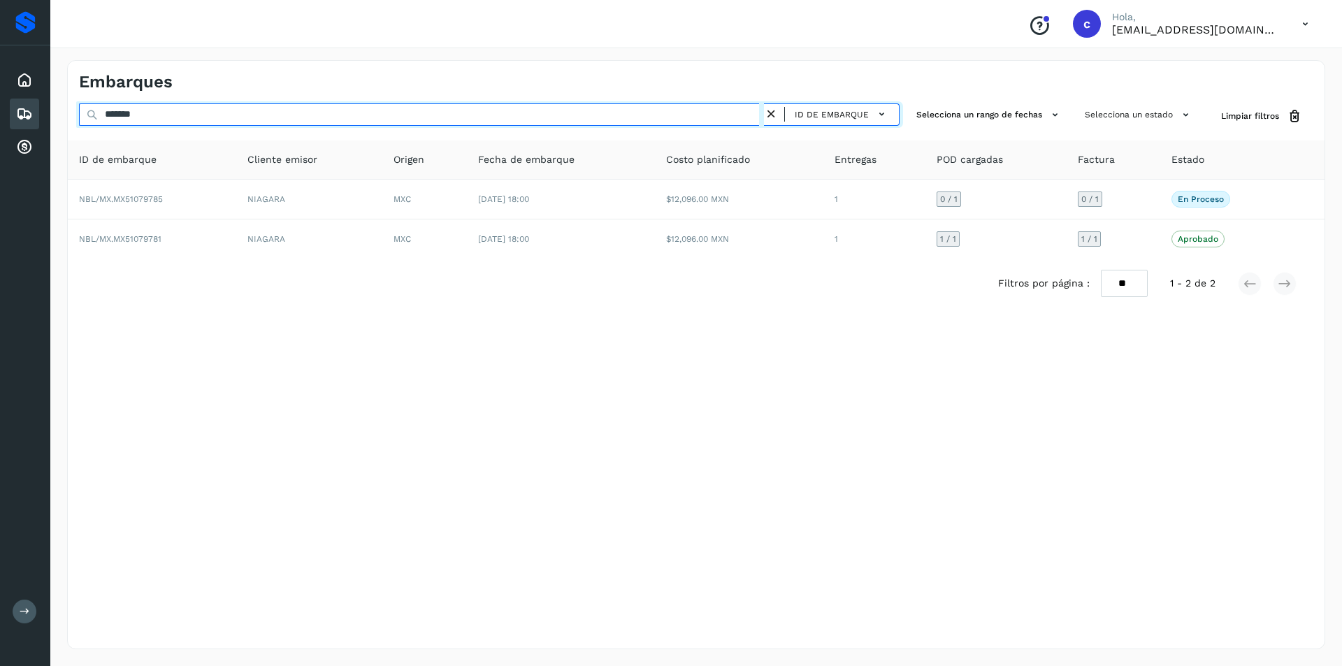
type input "*******"
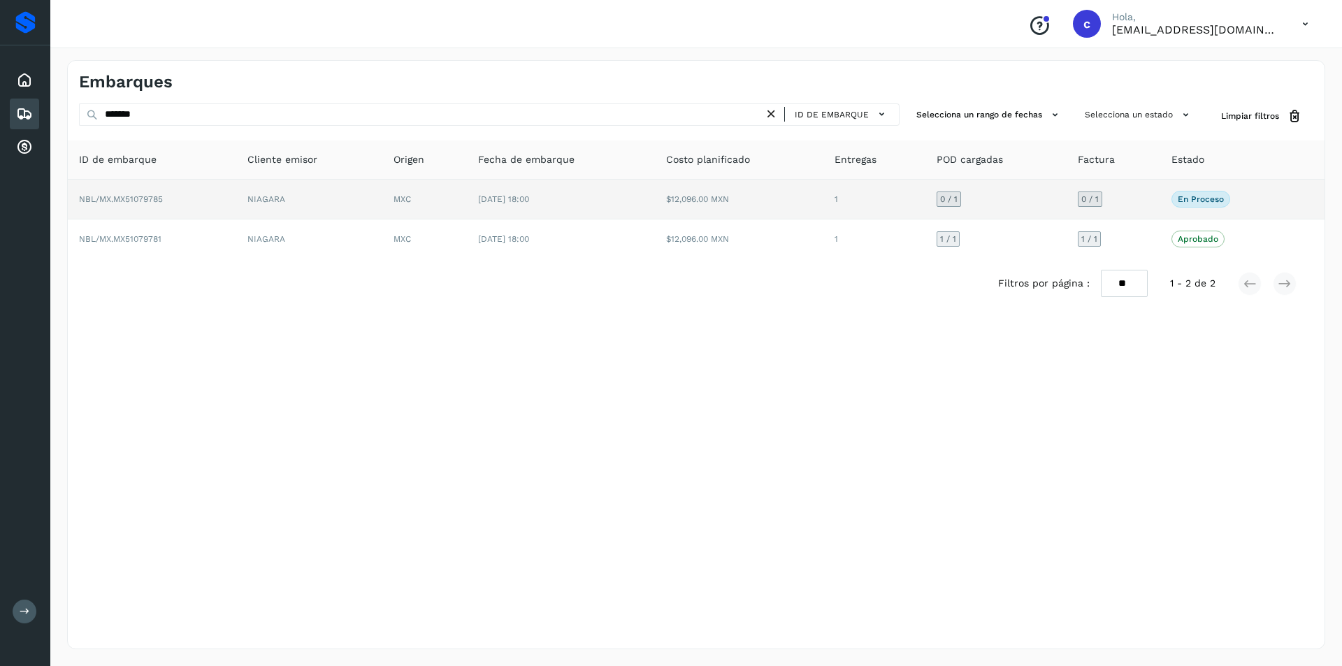
click at [201, 190] on td "NBL/MX.MX51079785" at bounding box center [152, 200] width 168 height 40
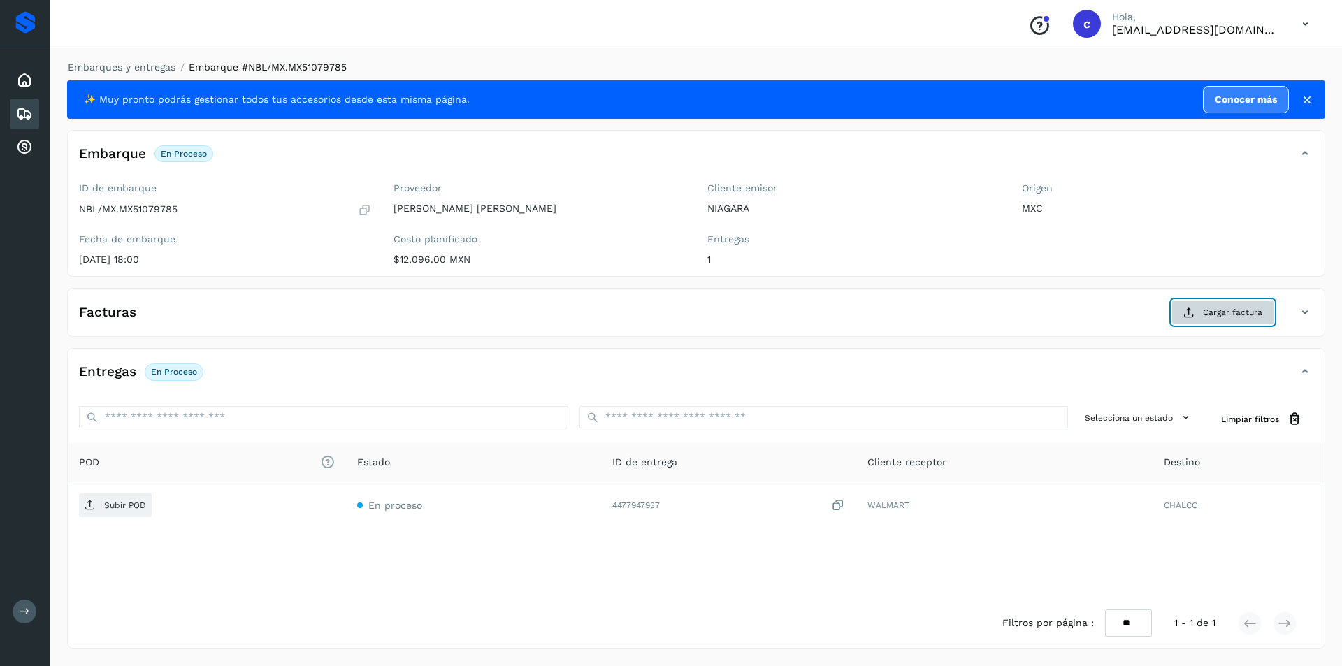
click at [1194, 314] on icon at bounding box center [1188, 312] width 11 height 11
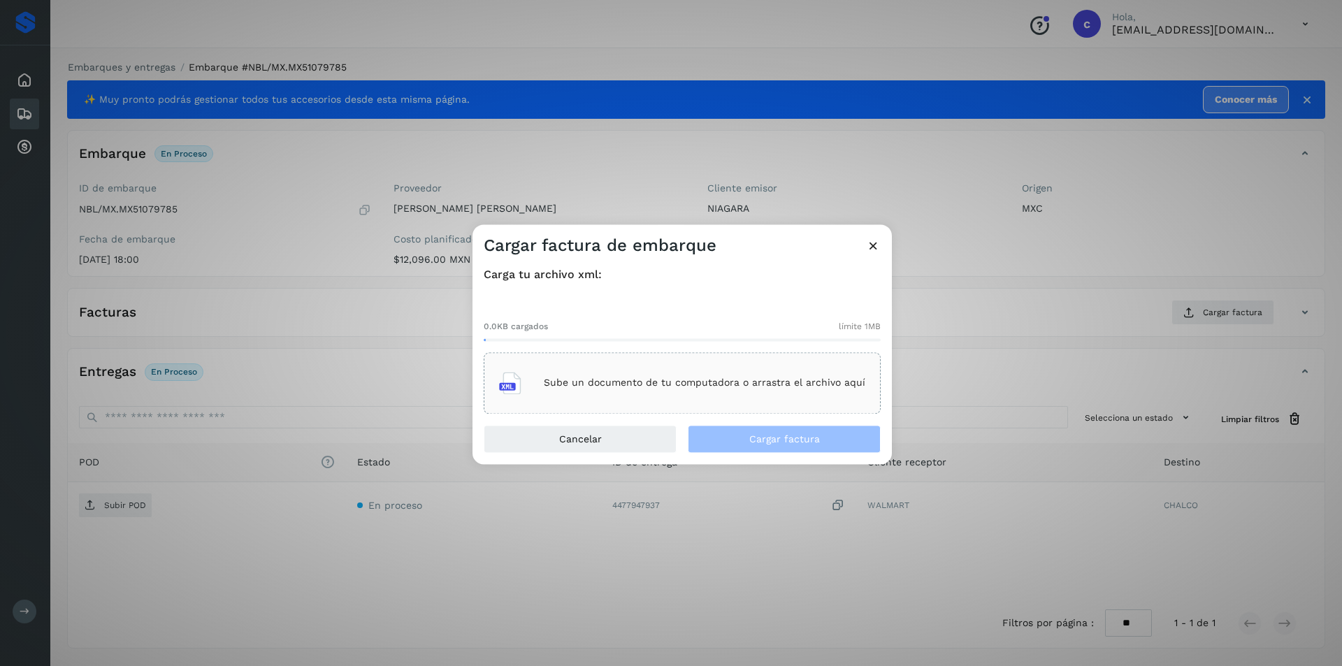
click at [665, 398] on div "Sube un documento de tu computadora o arrastra el archivo aquí" at bounding box center [682, 383] width 366 height 38
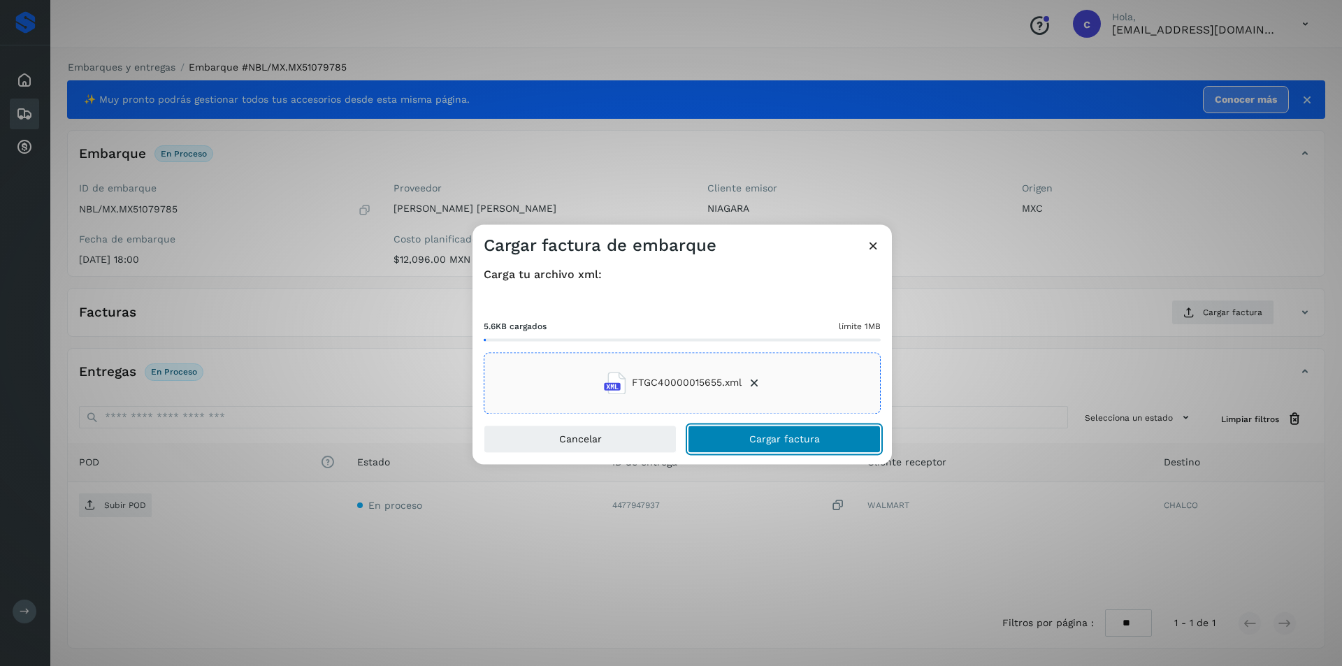
click at [807, 443] on span "Cargar factura" at bounding box center [784, 439] width 71 height 10
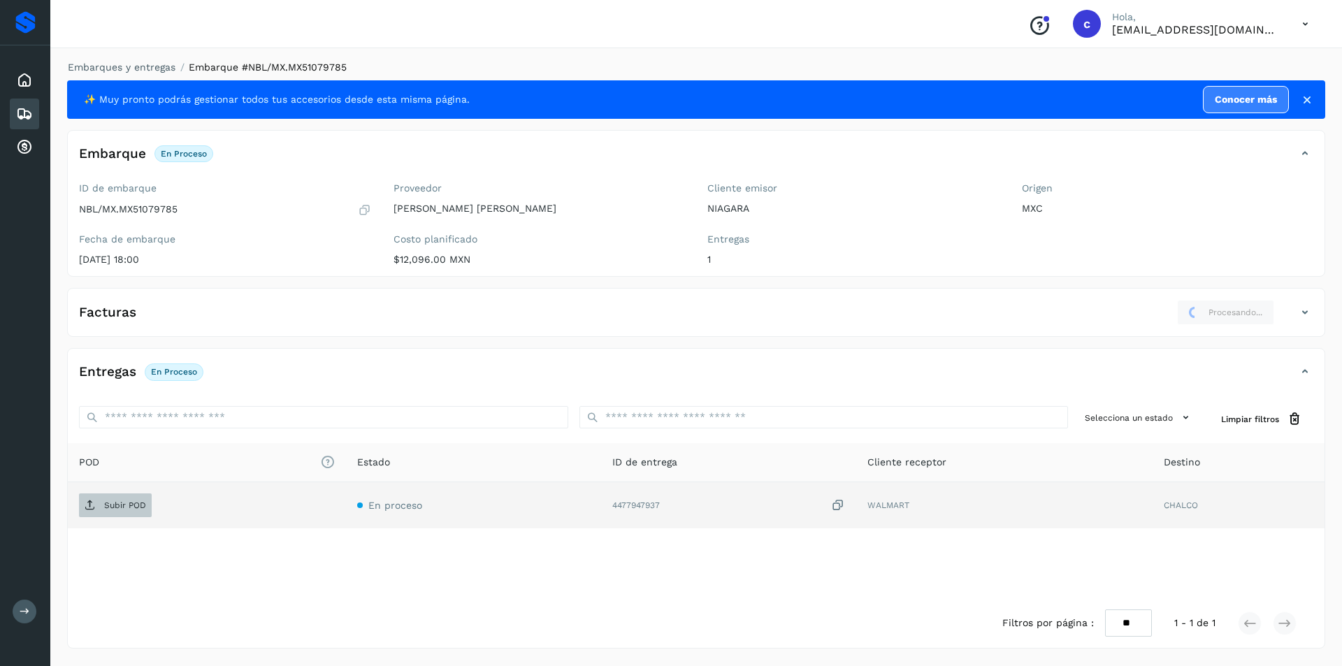
click at [87, 509] on icon at bounding box center [90, 505] width 11 height 11
click at [126, 503] on button "PDF" at bounding box center [114, 505] width 70 height 24
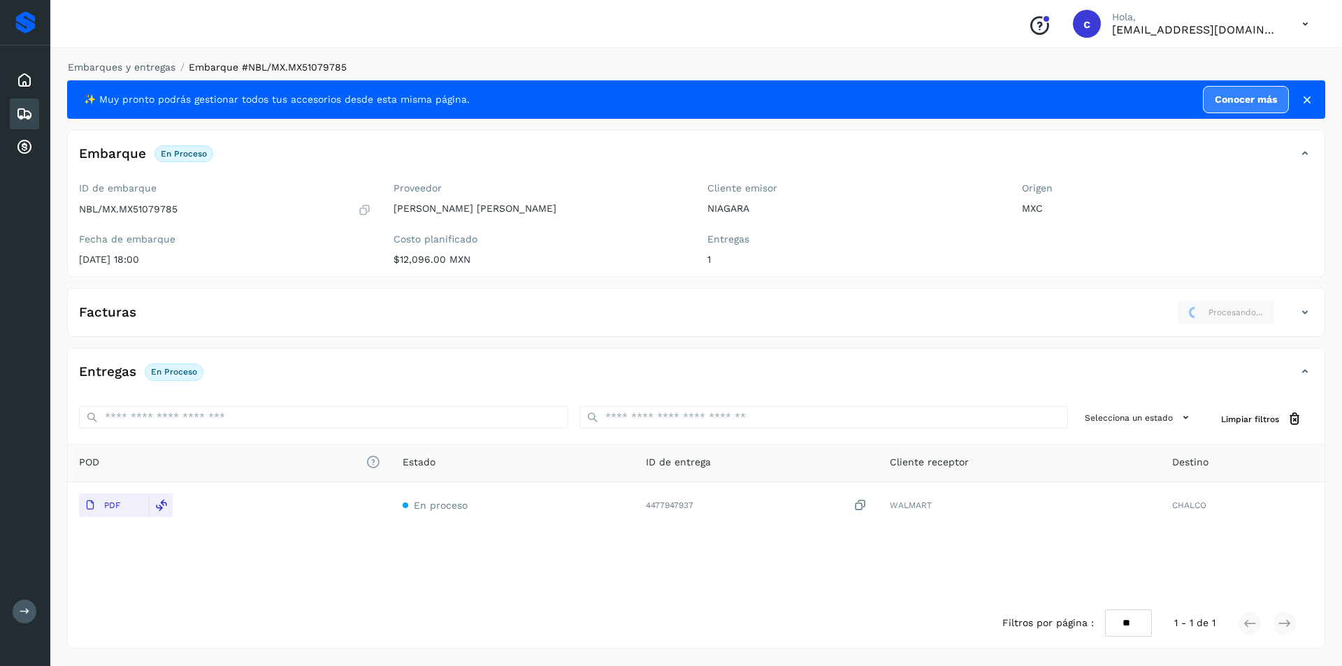
click at [26, 122] on icon at bounding box center [24, 114] width 17 height 17
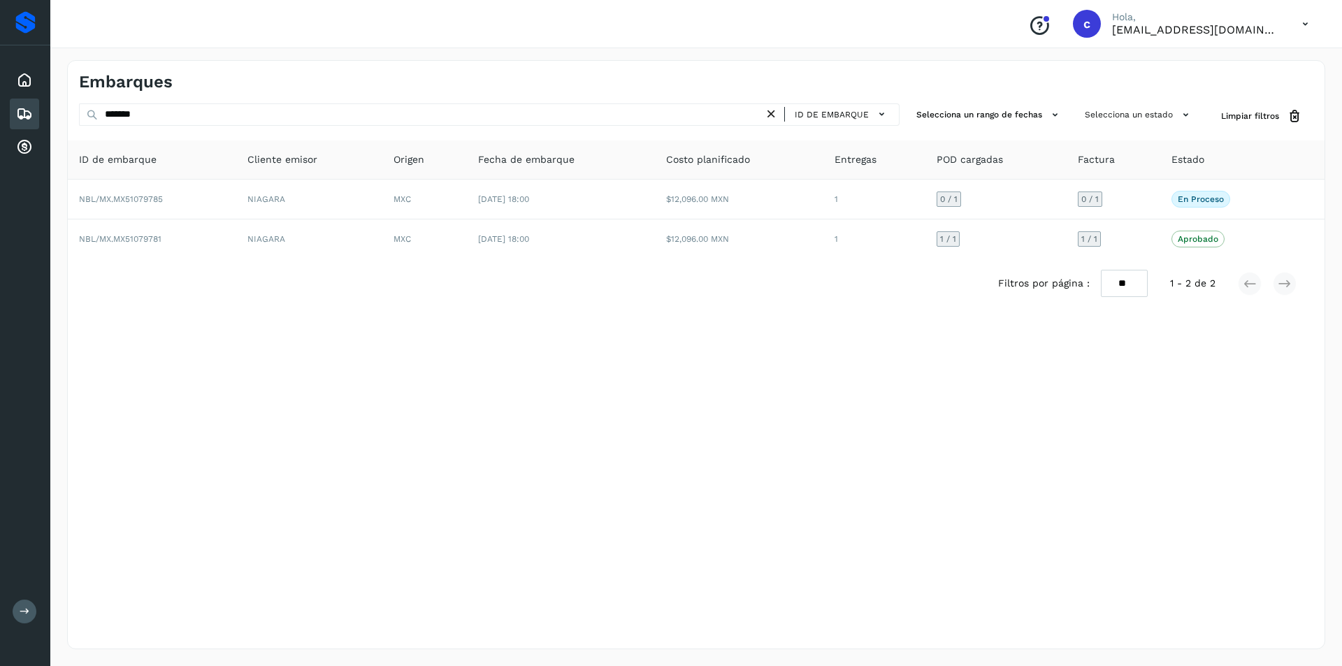
click at [22, 113] on icon at bounding box center [24, 114] width 17 height 17
click at [776, 113] on icon at bounding box center [771, 114] width 15 height 15
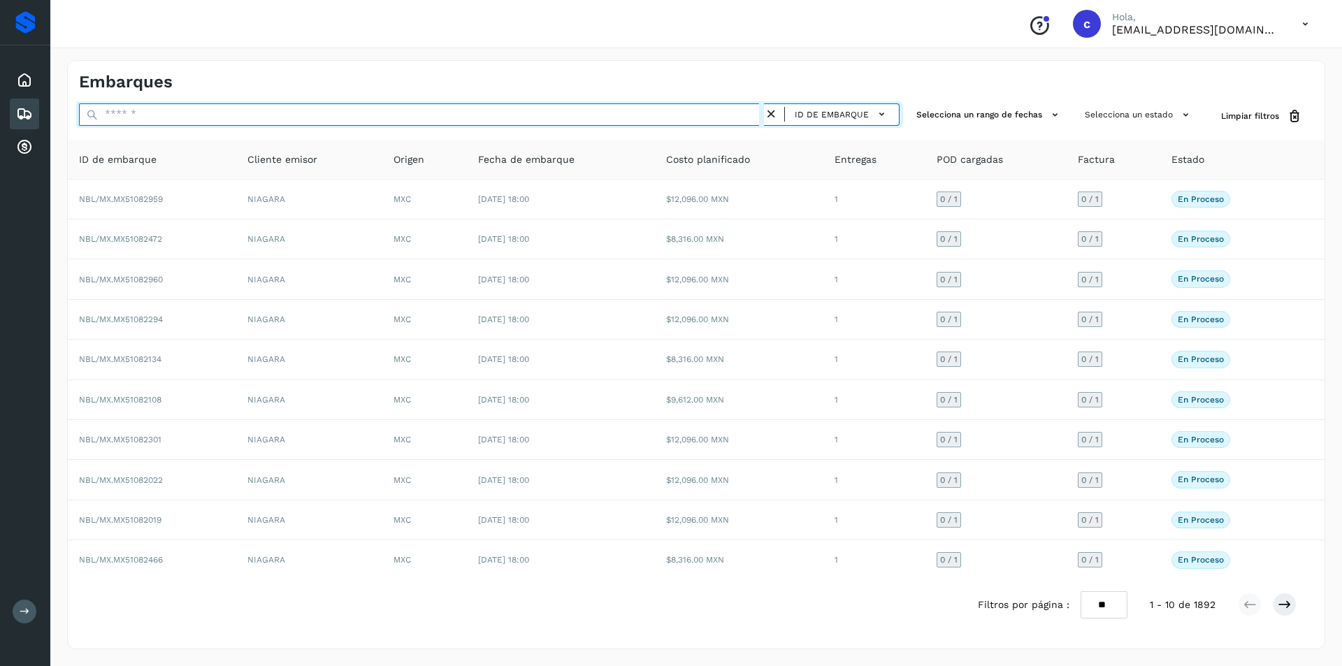
click at [637, 111] on input "text" at bounding box center [421, 114] width 685 height 22
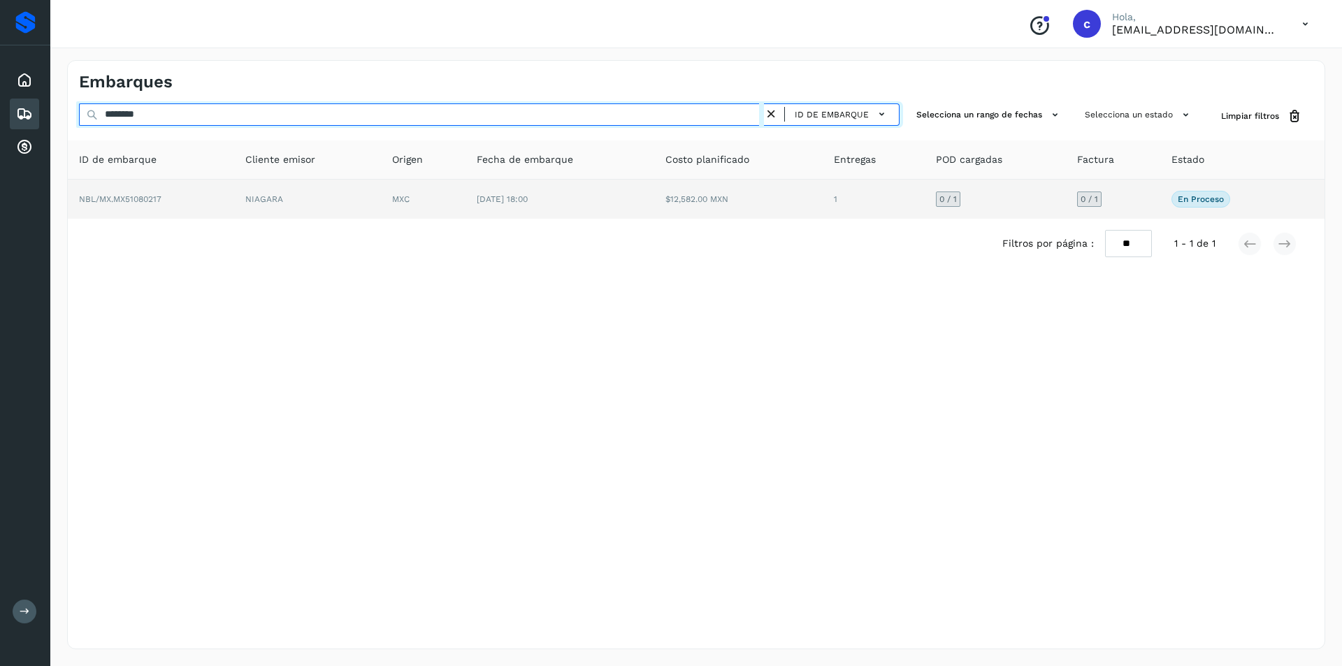
type input "********"
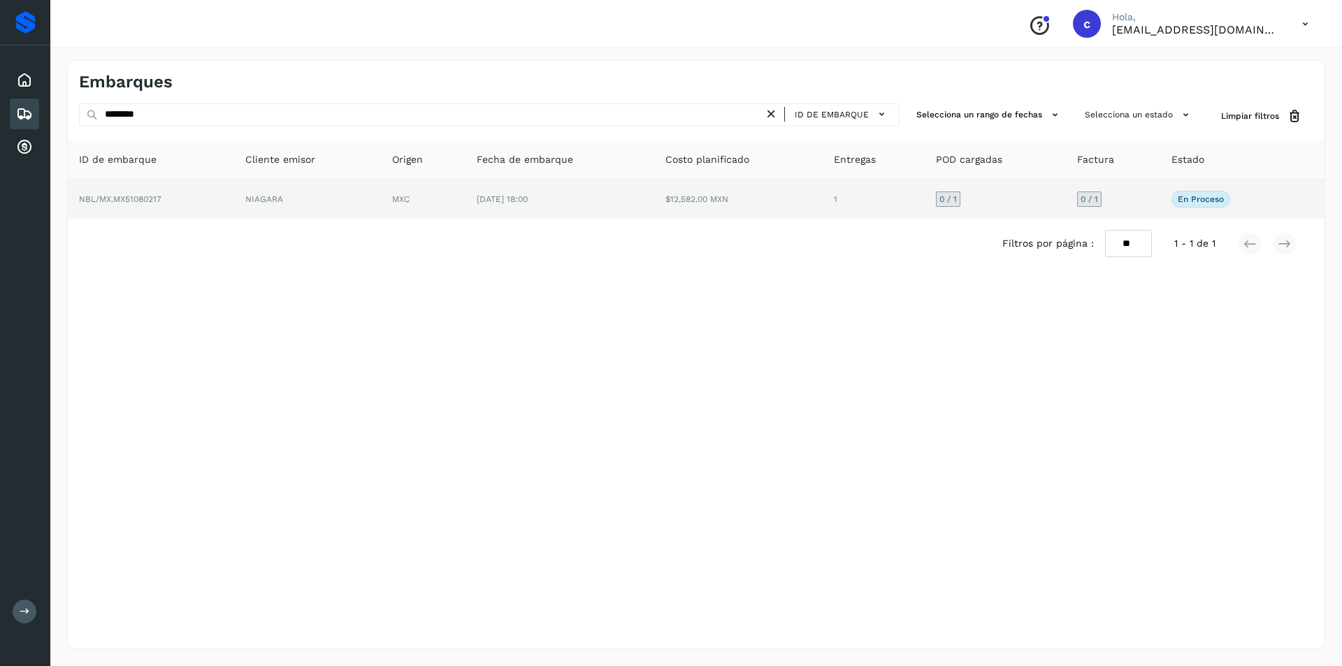
click at [512, 206] on td "[DATE] 18:00" at bounding box center [559, 199] width 189 height 39
click at [823, 205] on td "1" at bounding box center [873, 199] width 102 height 39
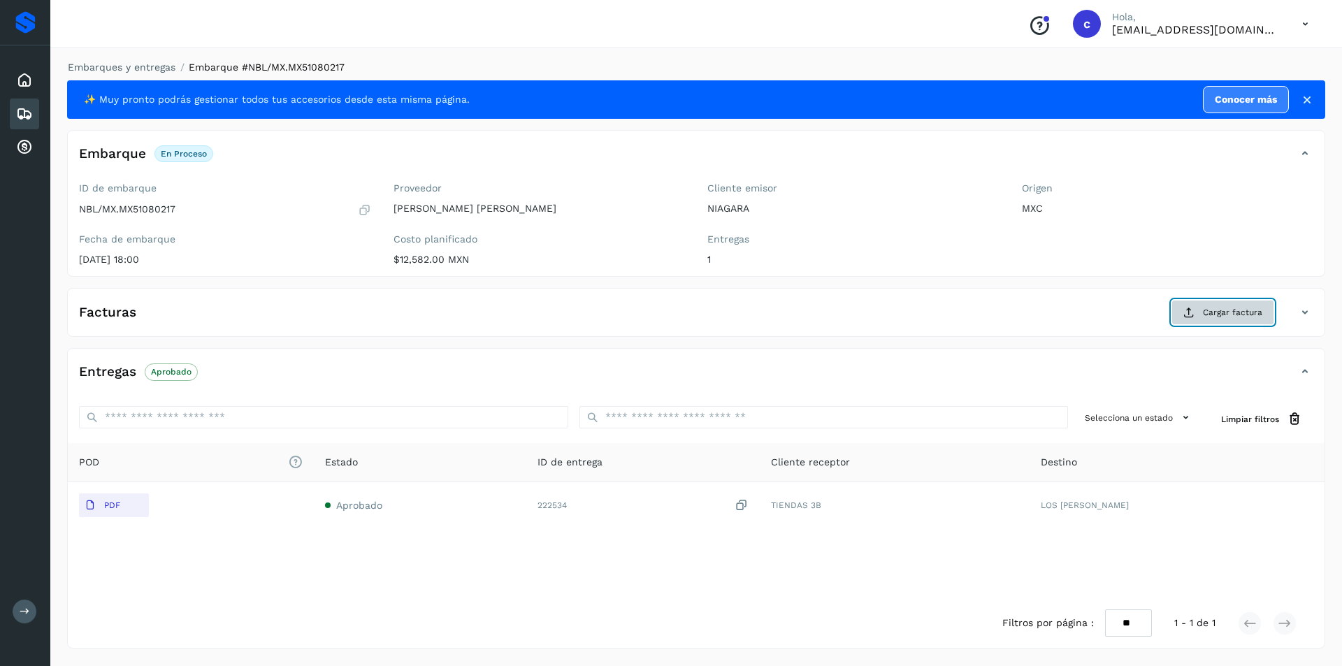
click at [1200, 307] on button "Cargar factura" at bounding box center [1222, 312] width 103 height 25
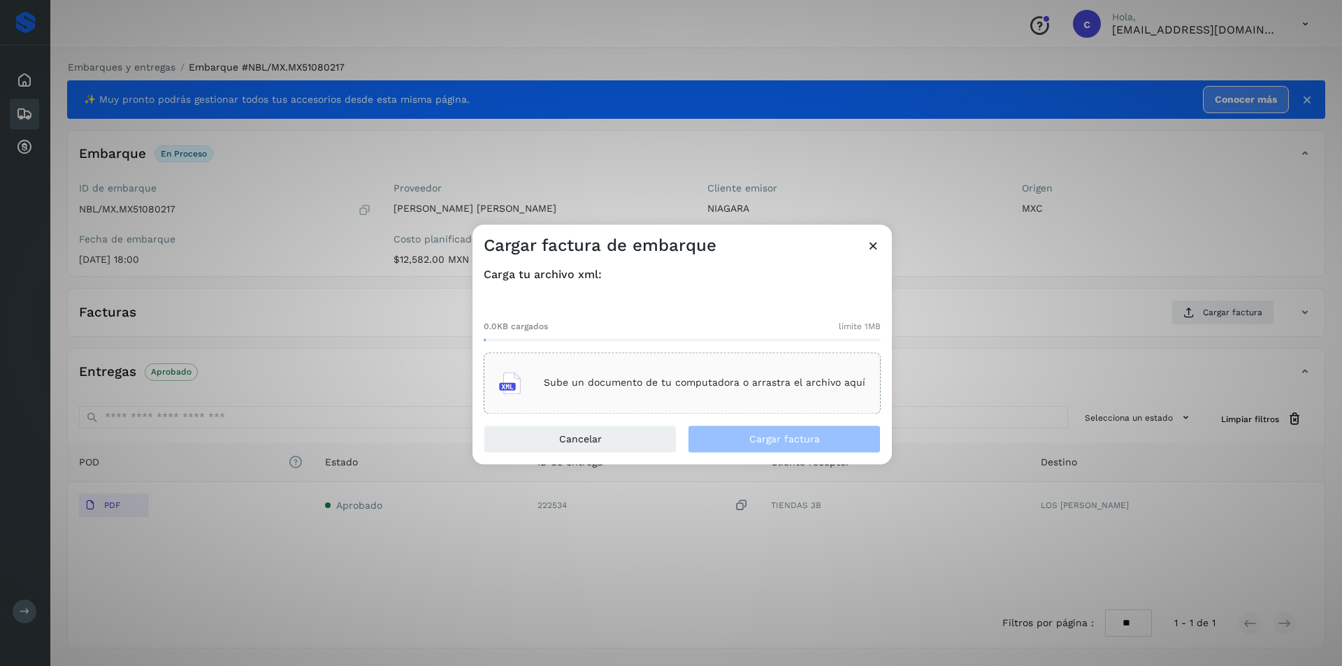
click at [718, 380] on p "Sube un documento de tu computadora o arrastra el archivo aquí" at bounding box center [704, 383] width 321 height 12
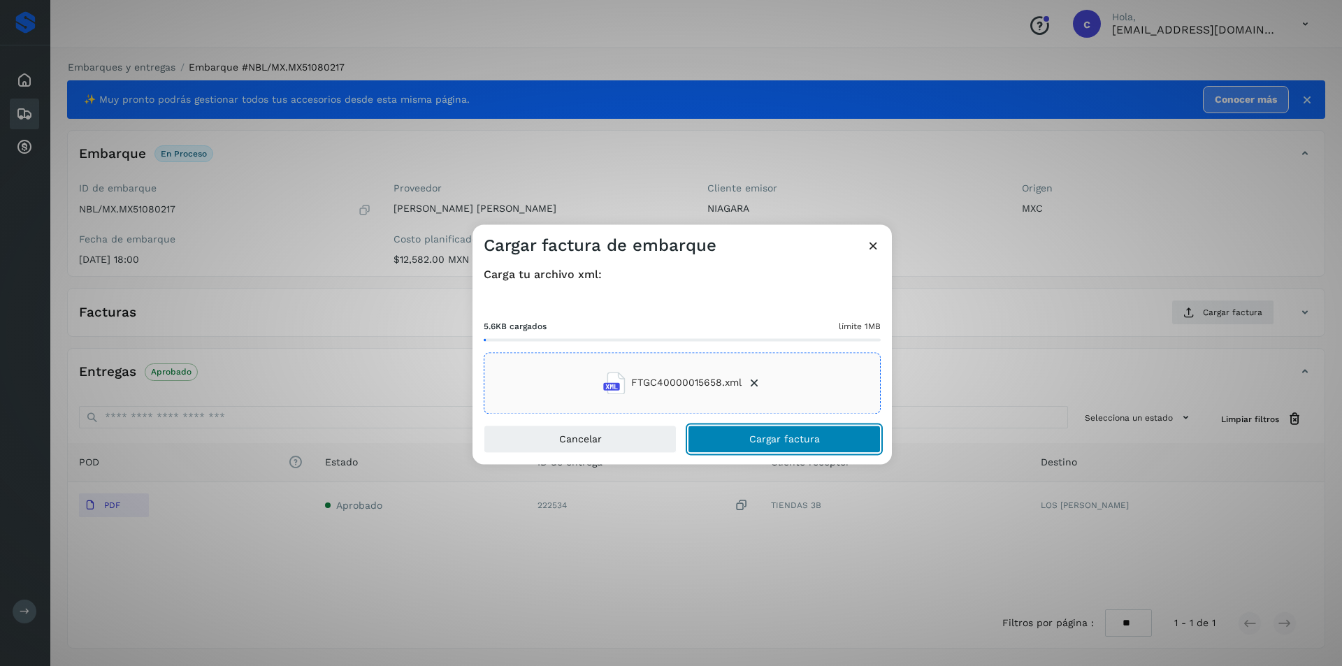
click at [721, 441] on button "Cargar factura" at bounding box center [784, 439] width 193 height 28
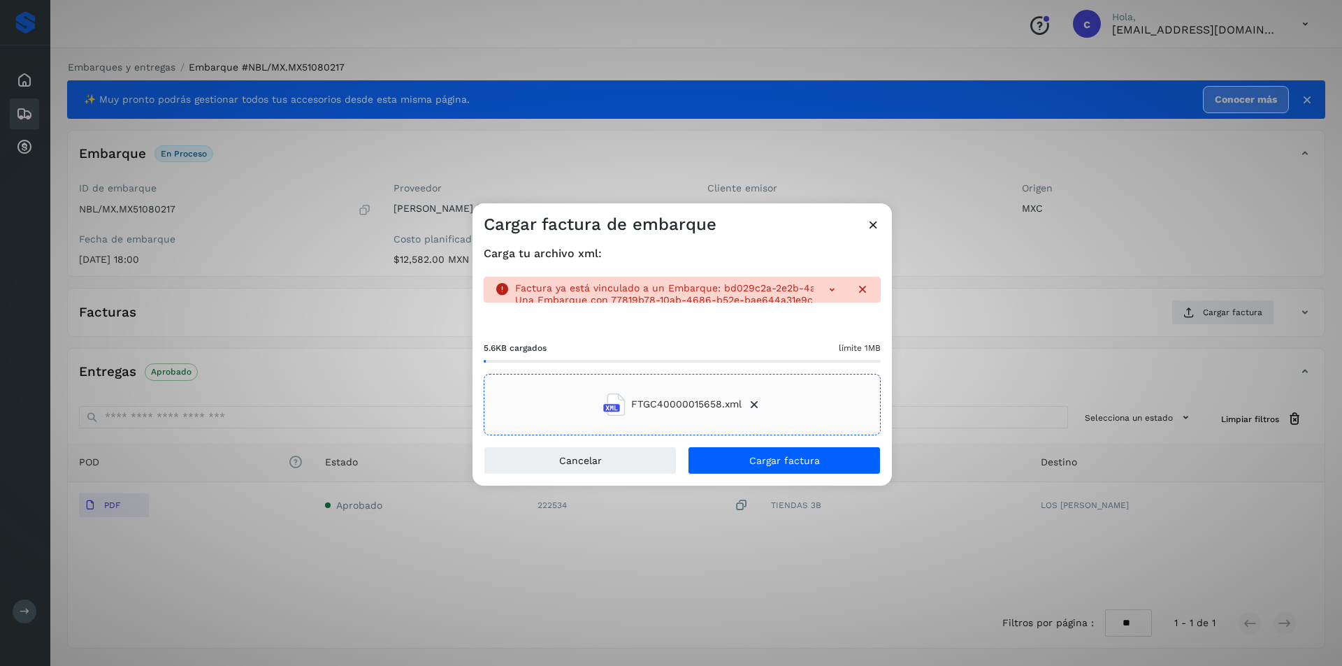
click at [867, 286] on icon at bounding box center [862, 289] width 14 height 14
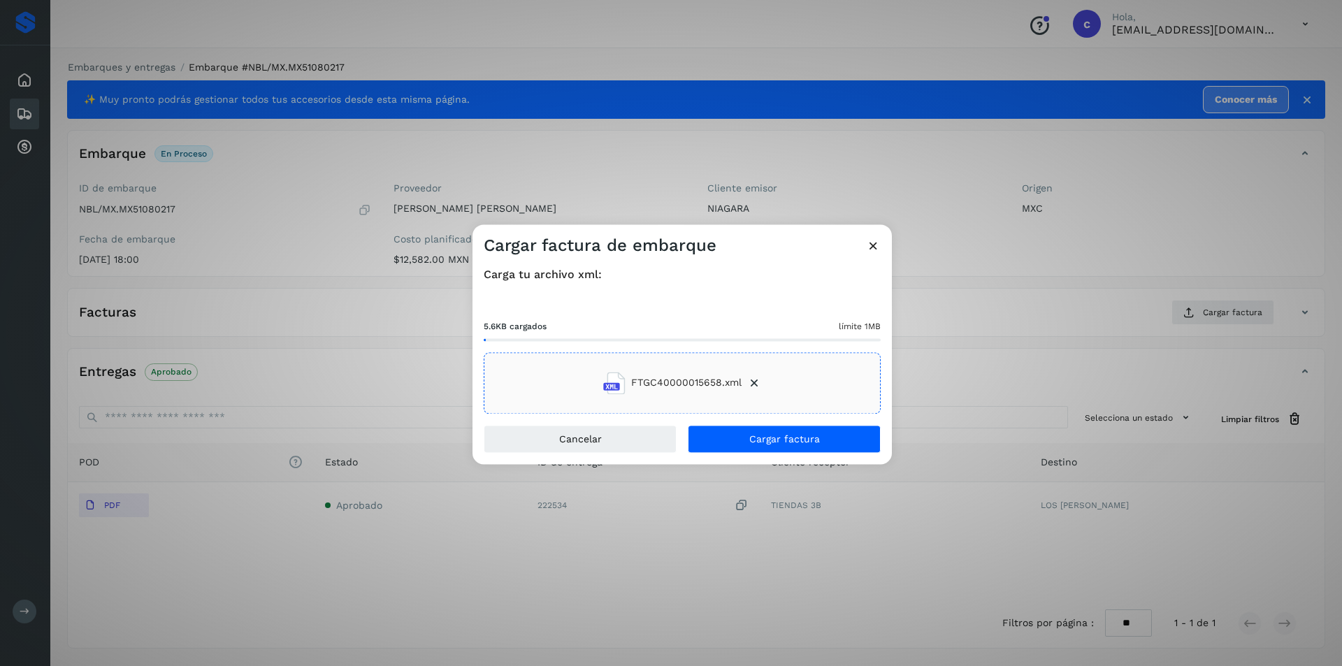
click at [875, 250] on icon at bounding box center [873, 245] width 15 height 15
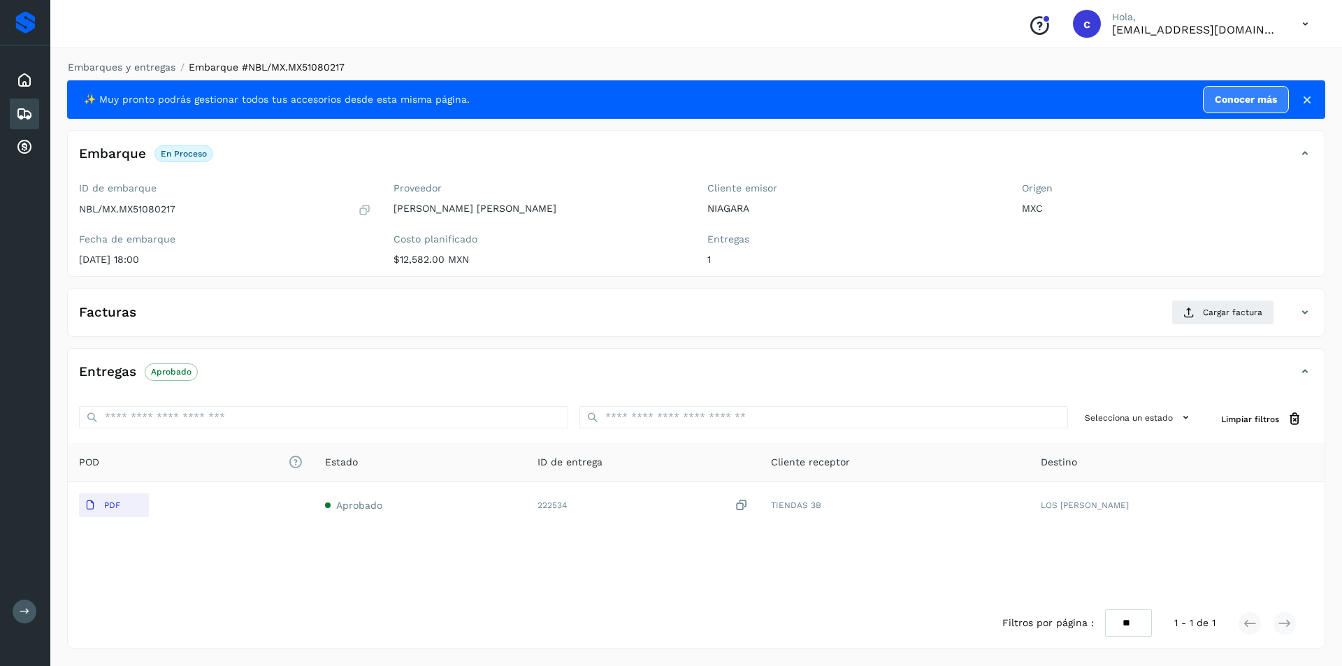
click at [1314, 307] on div "Facturas Cargar factura" at bounding box center [696, 318] width 1256 height 36
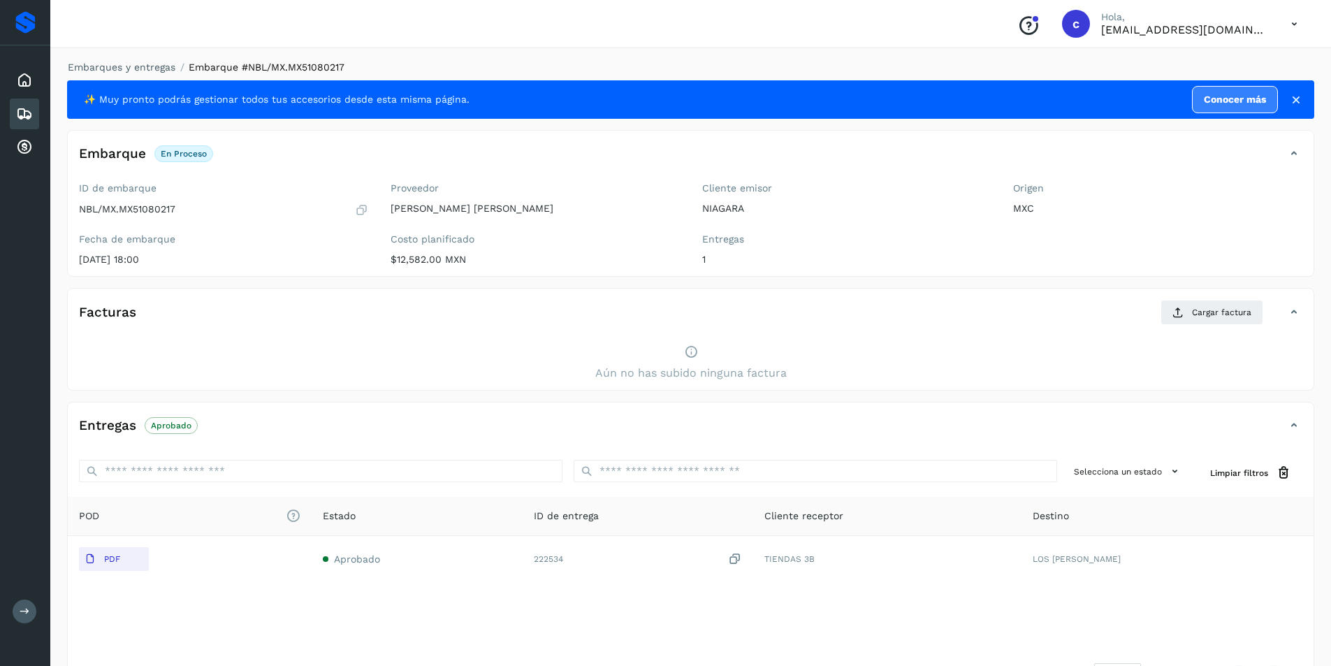
click at [22, 117] on icon at bounding box center [24, 114] width 17 height 17
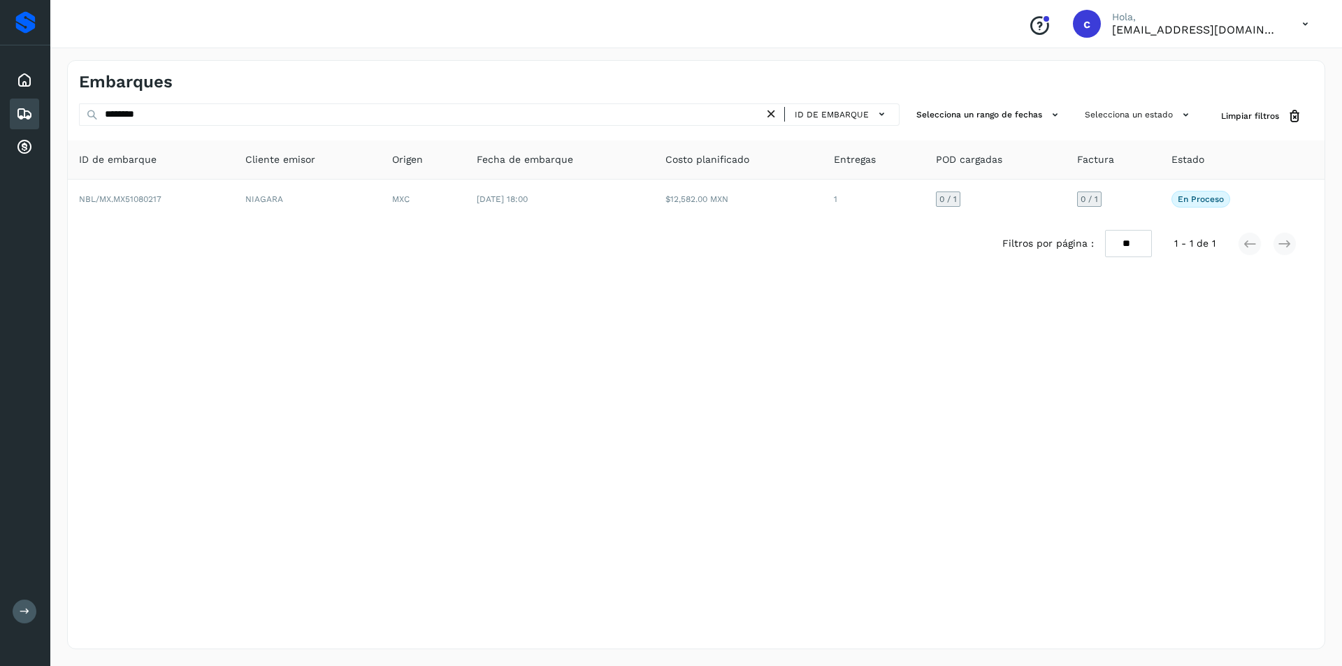
click at [20, 110] on icon at bounding box center [24, 114] width 17 height 17
click at [31, 86] on icon at bounding box center [24, 80] width 17 height 17
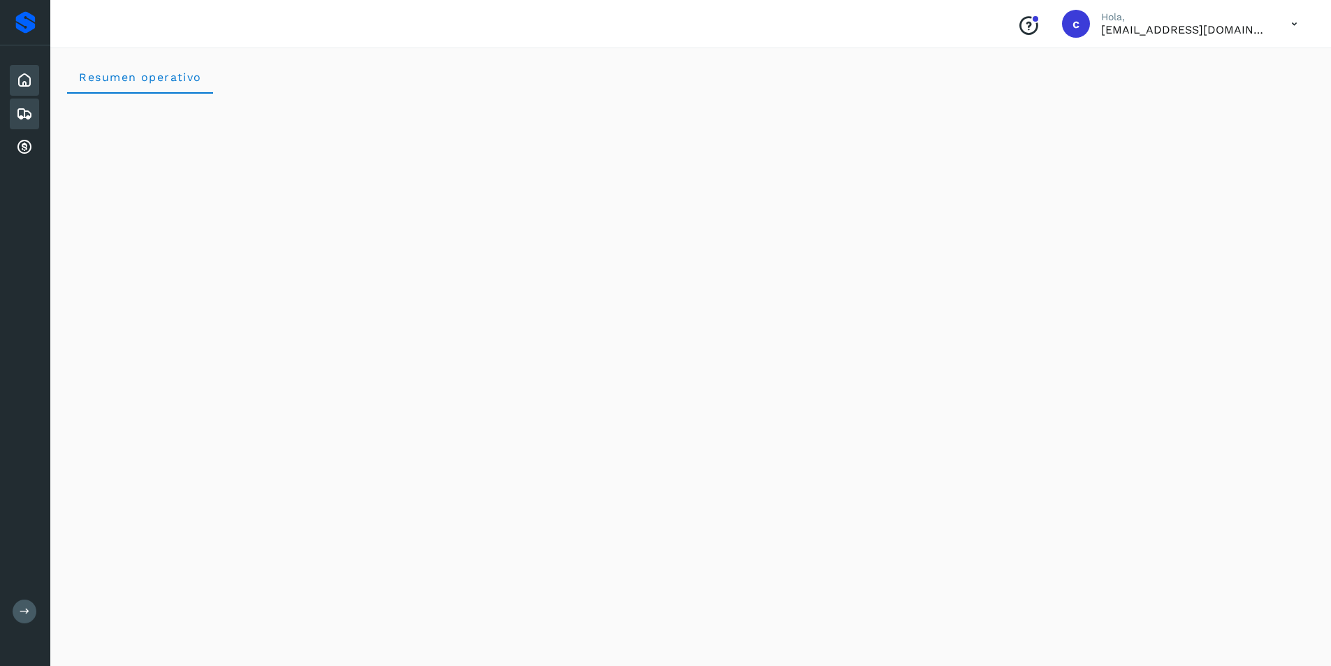
click at [24, 115] on icon at bounding box center [24, 114] width 17 height 17
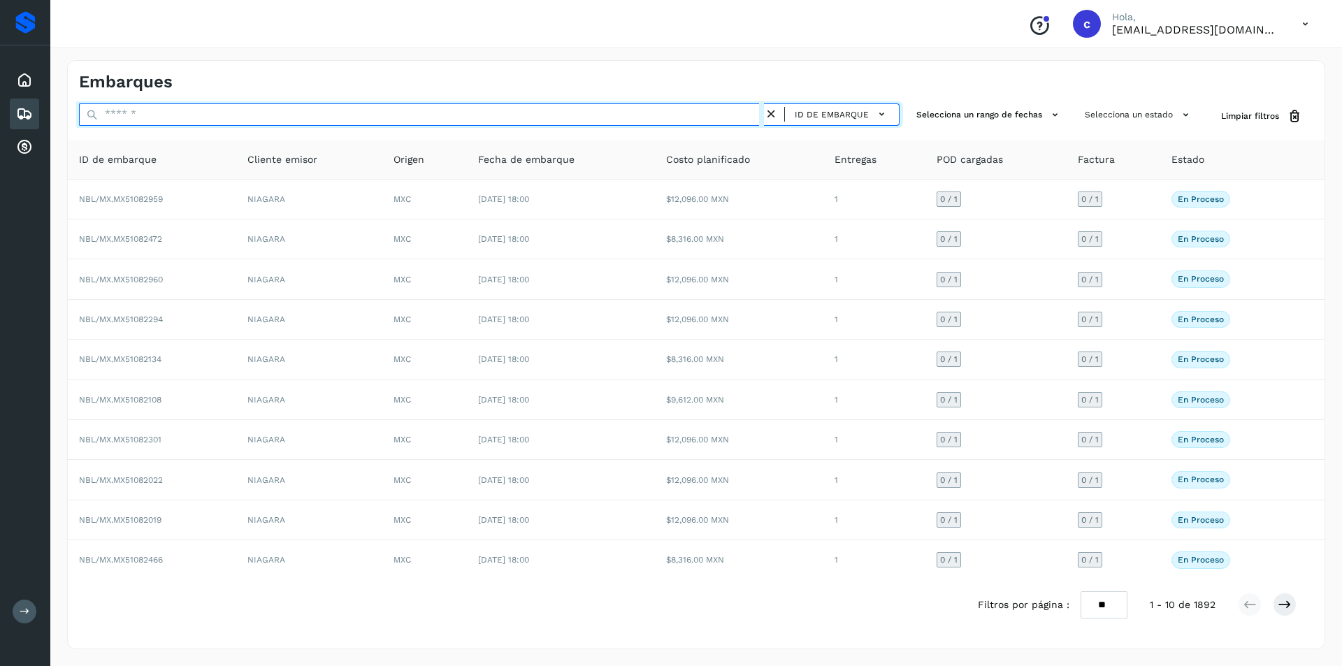
click at [539, 119] on input "text" at bounding box center [421, 114] width 685 height 22
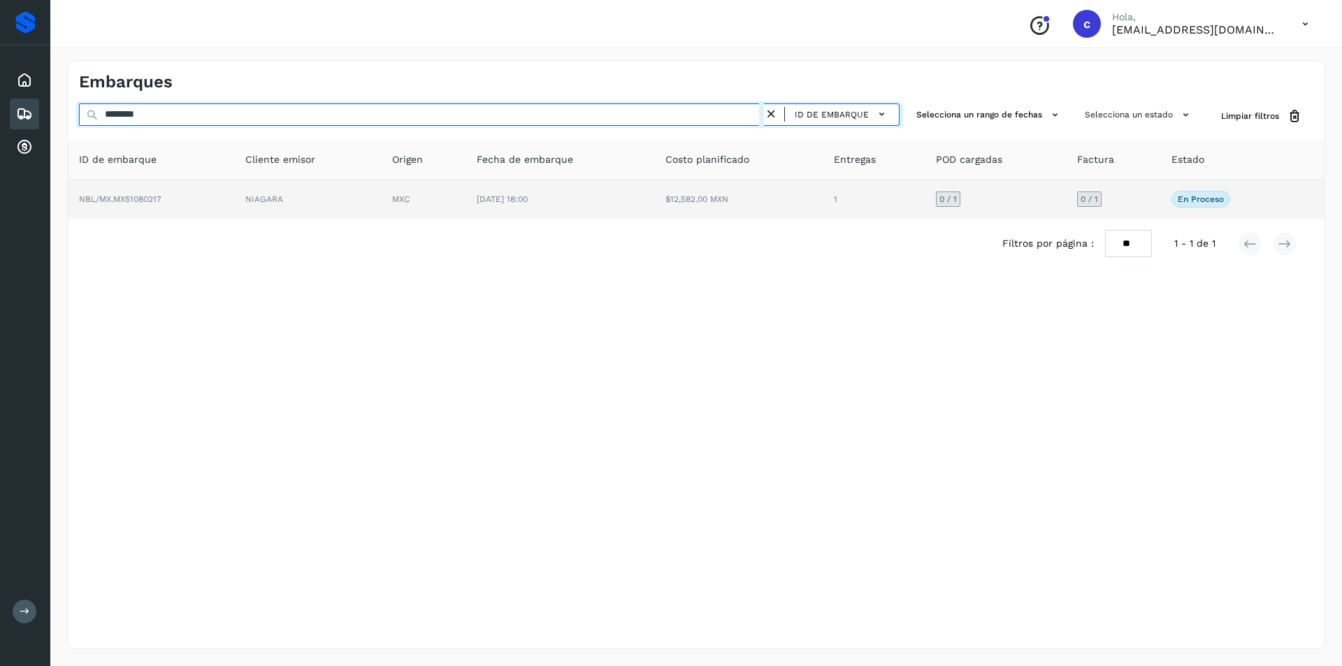
type input "********"
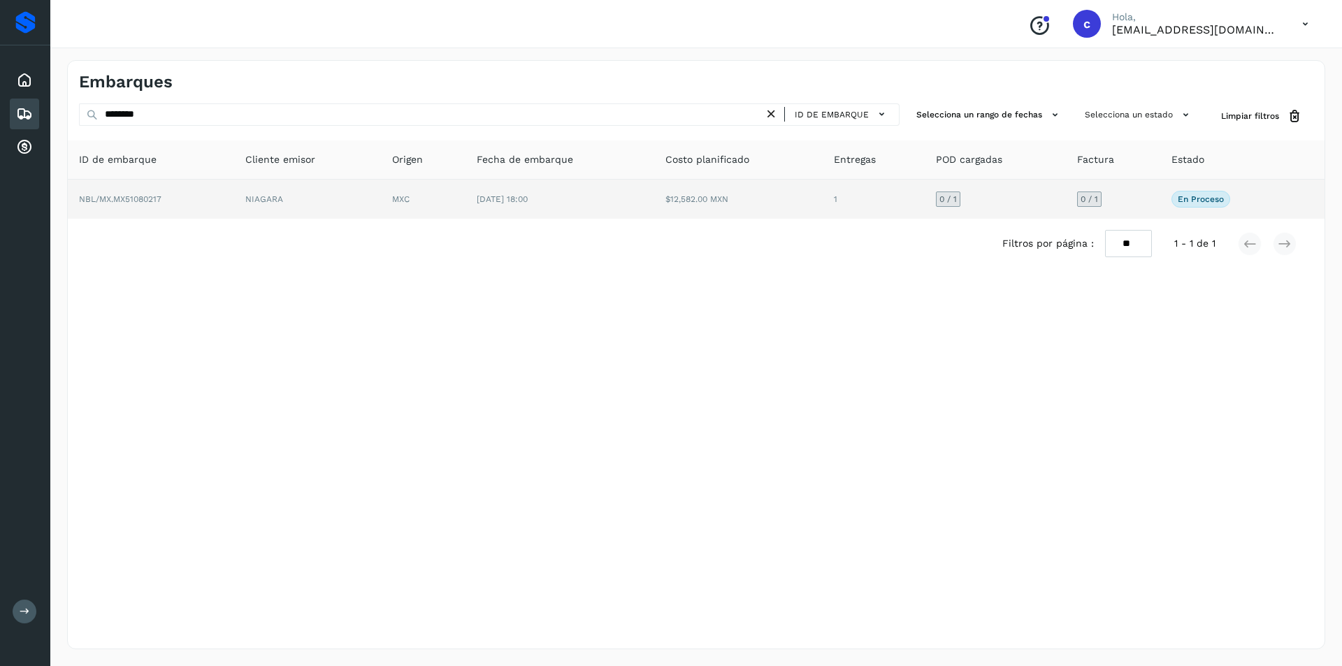
click at [428, 187] on td "MXC" at bounding box center [423, 199] width 85 height 39
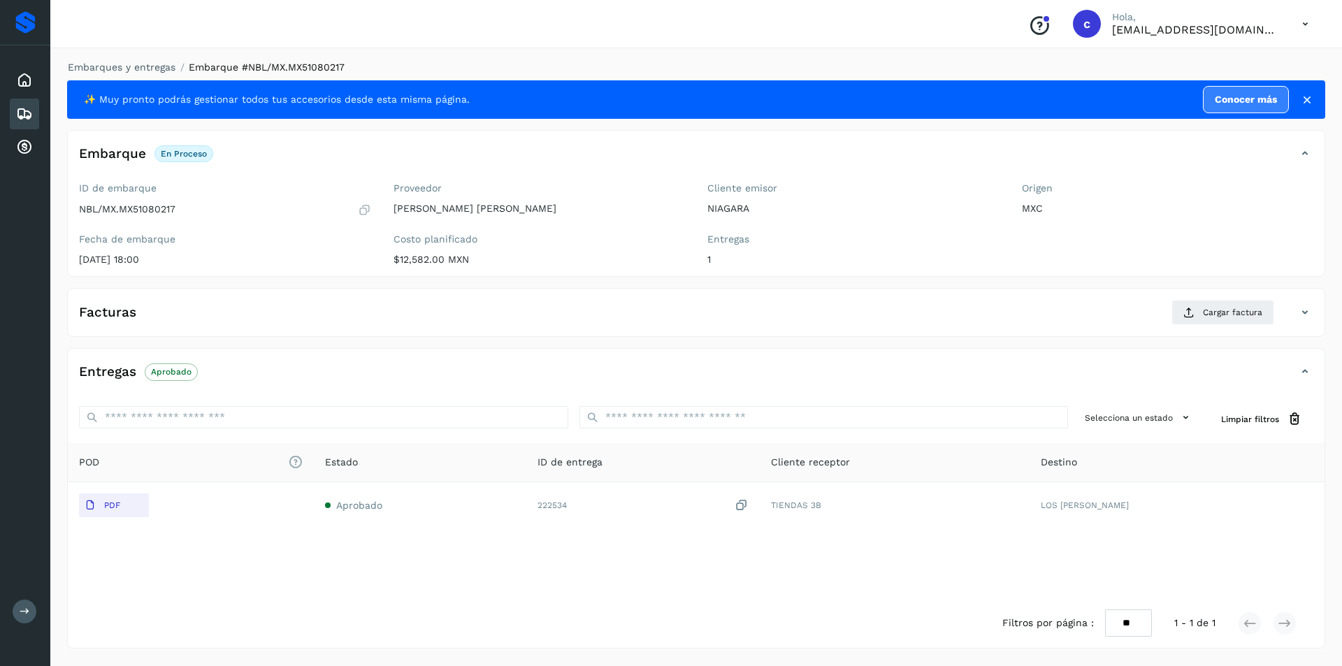
click at [16, 120] on icon at bounding box center [24, 114] width 17 height 17
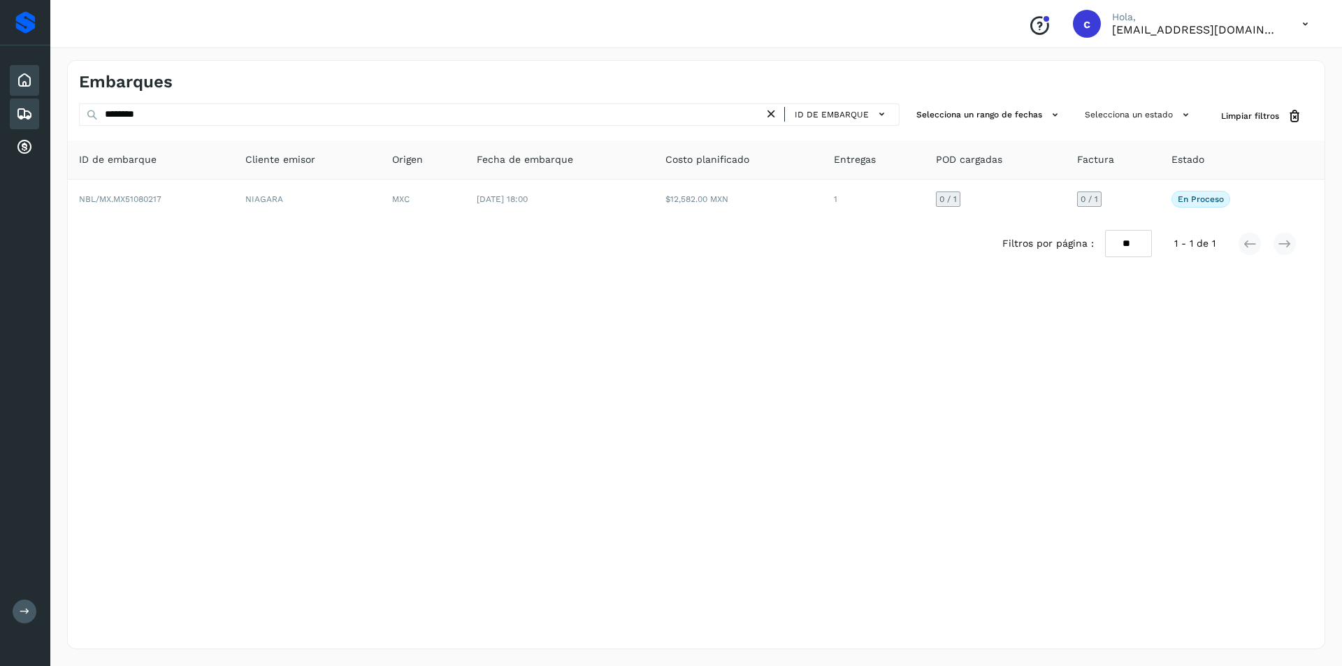
click at [19, 72] on icon at bounding box center [24, 80] width 17 height 17
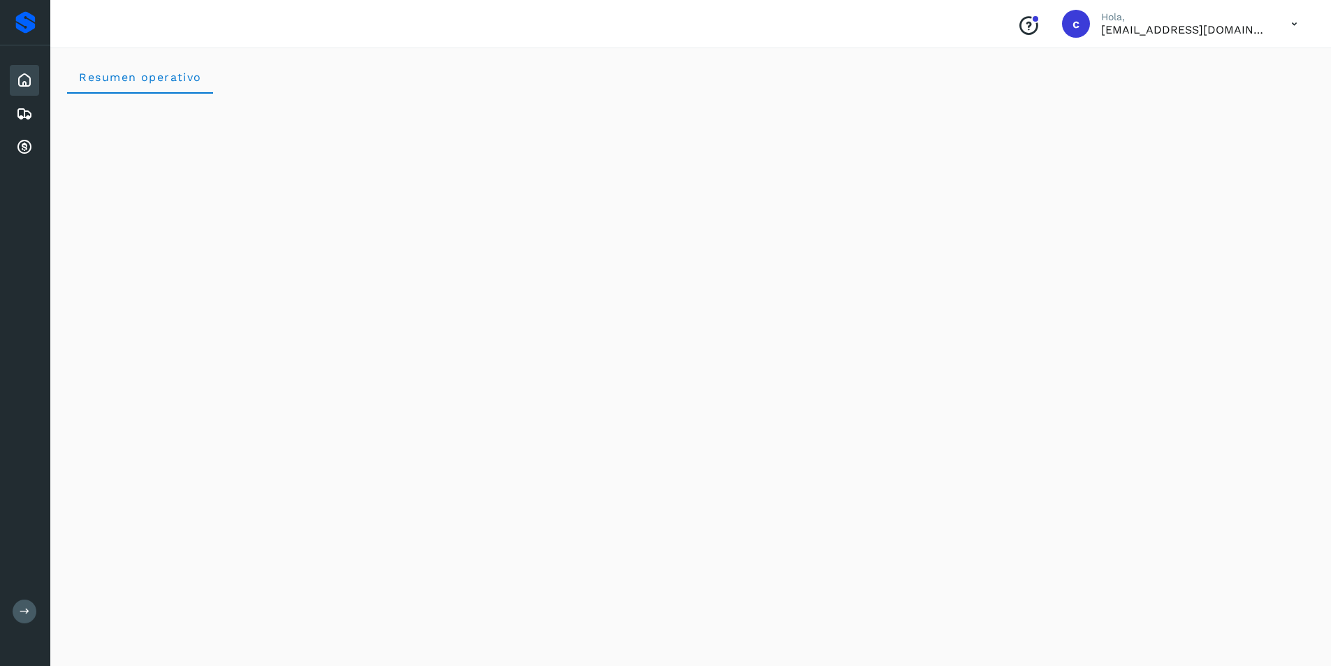
click at [31, 80] on icon at bounding box center [24, 80] width 17 height 17
